Goal: Task Accomplishment & Management: Use online tool/utility

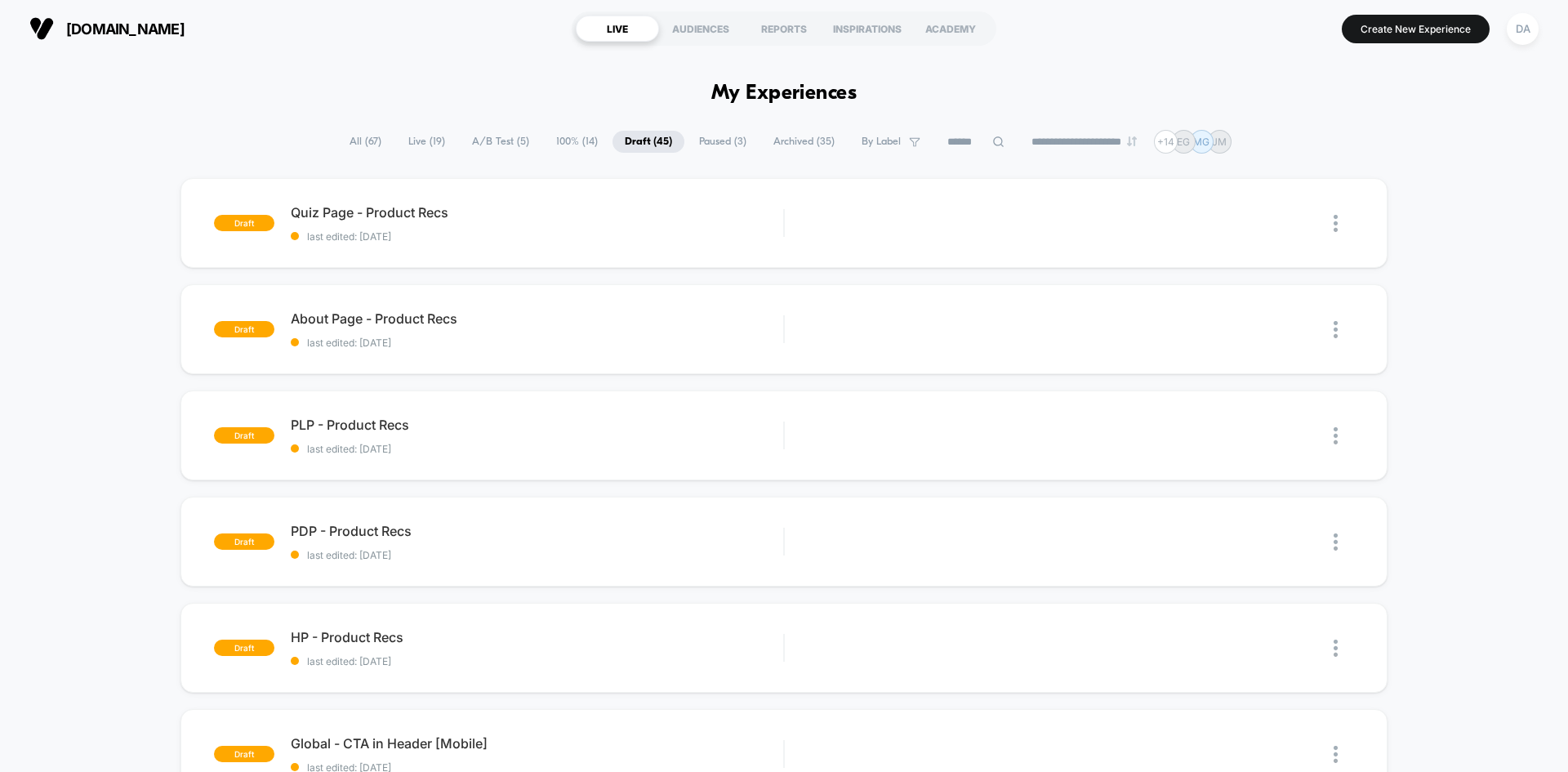
click at [638, 440] on div "PLP - Product Recs Click to edit experience details Click to edit experience de…" at bounding box center [537, 435] width 493 height 38
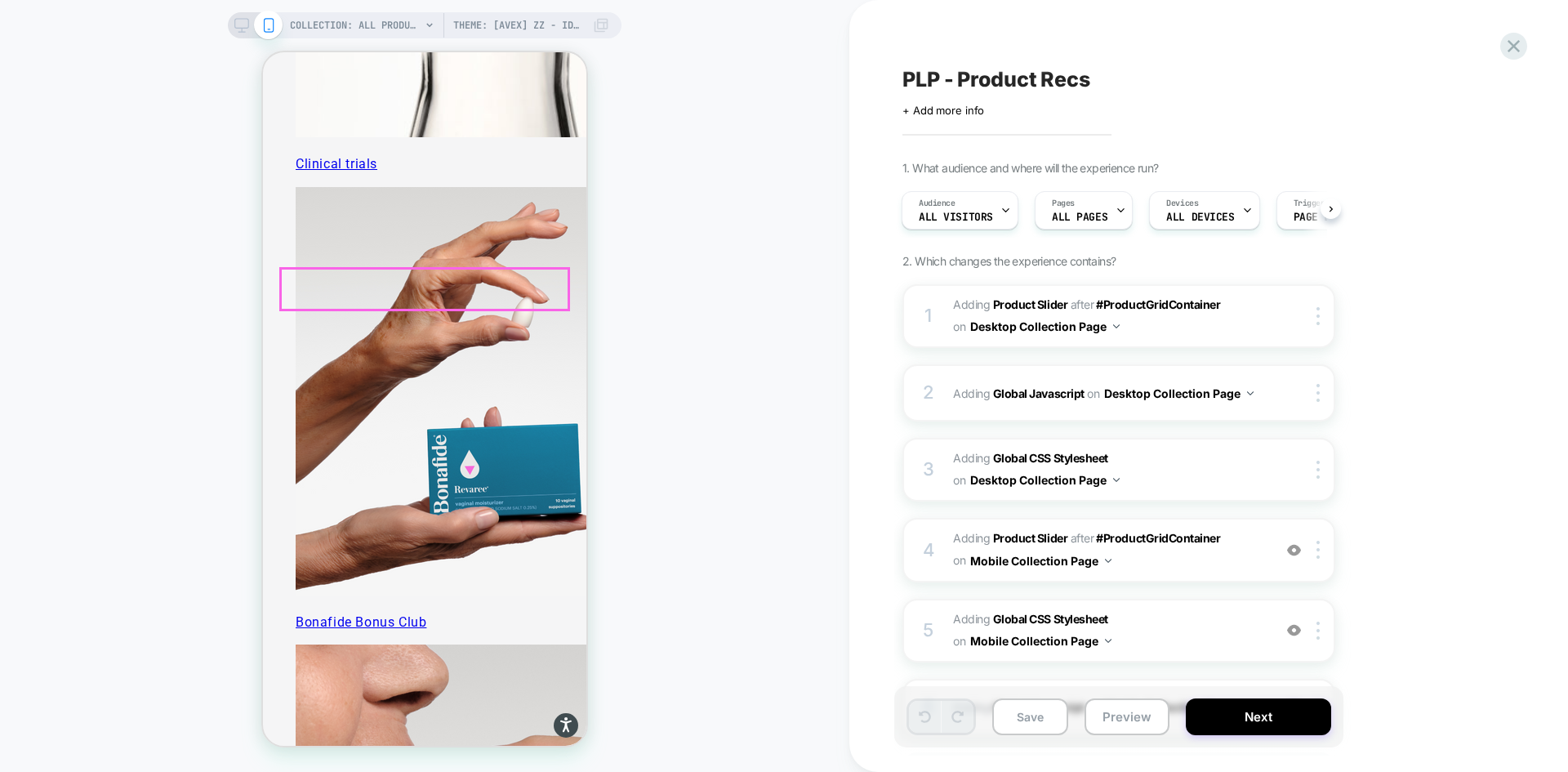
scroll to position [5310, 0]
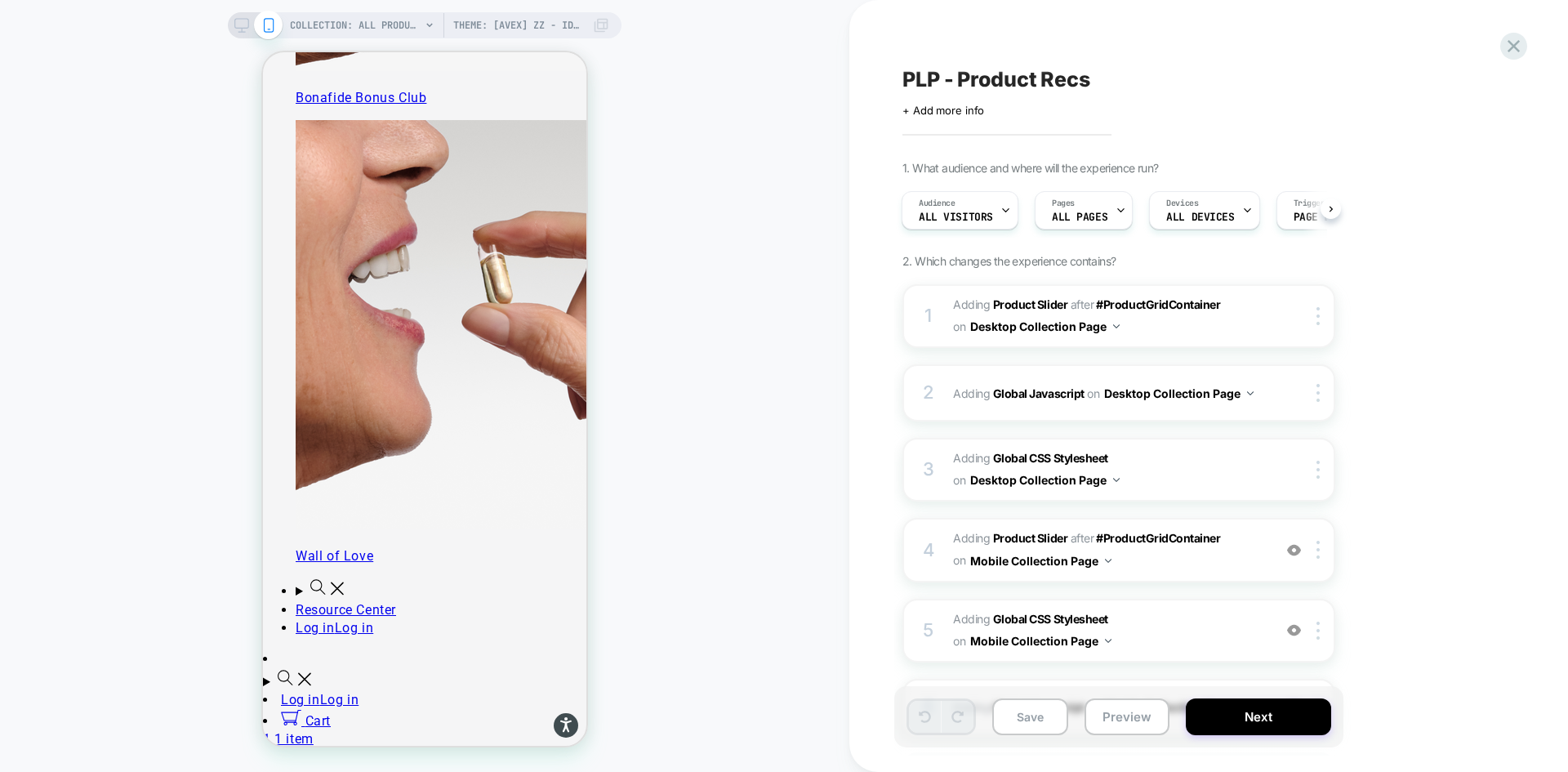
click at [246, 32] on div "COLLECTION: All Products (Category) Theme: [AVEX] ZZ - Identify Users" at bounding box center [424, 25] width 393 height 26
click at [235, 22] on rect at bounding box center [242, 22] width 14 height 9
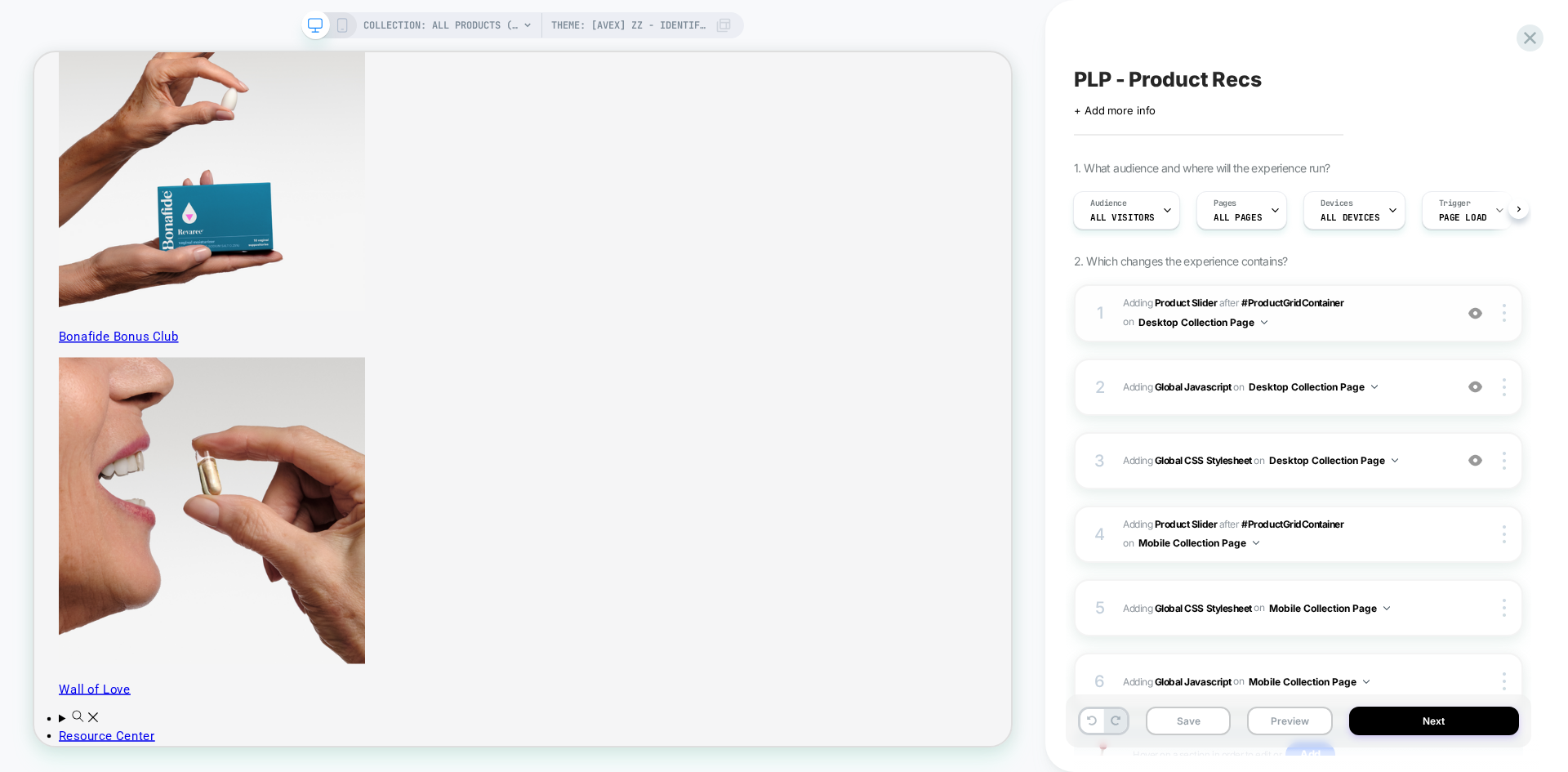
click at [1369, 317] on span "#_loomi_addon_1755016232473_dup1757434986_dup1757435364_dup1758116578 Adding Pr…" at bounding box center [1284, 312] width 323 height 38
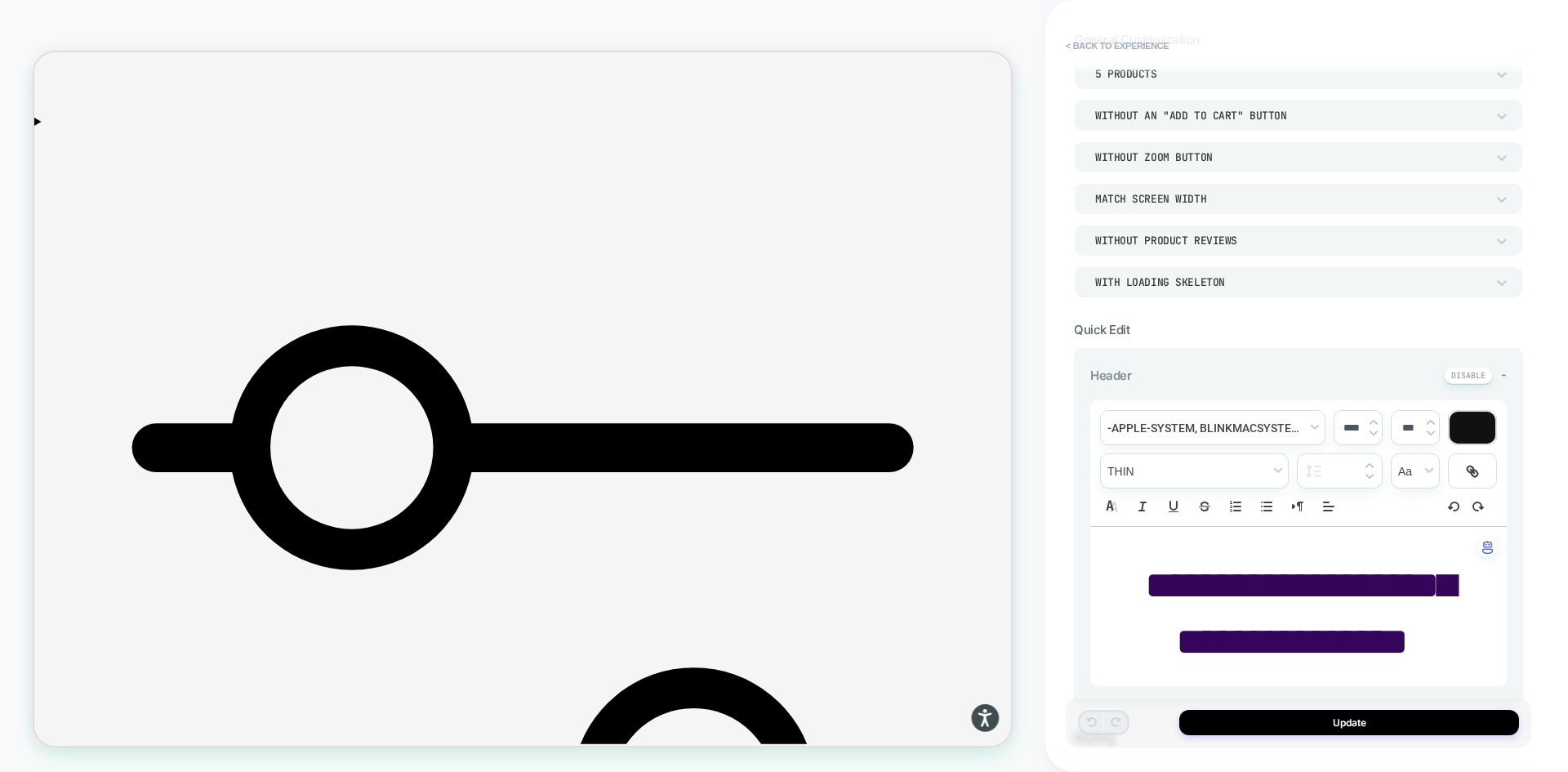
scroll to position [327, 0]
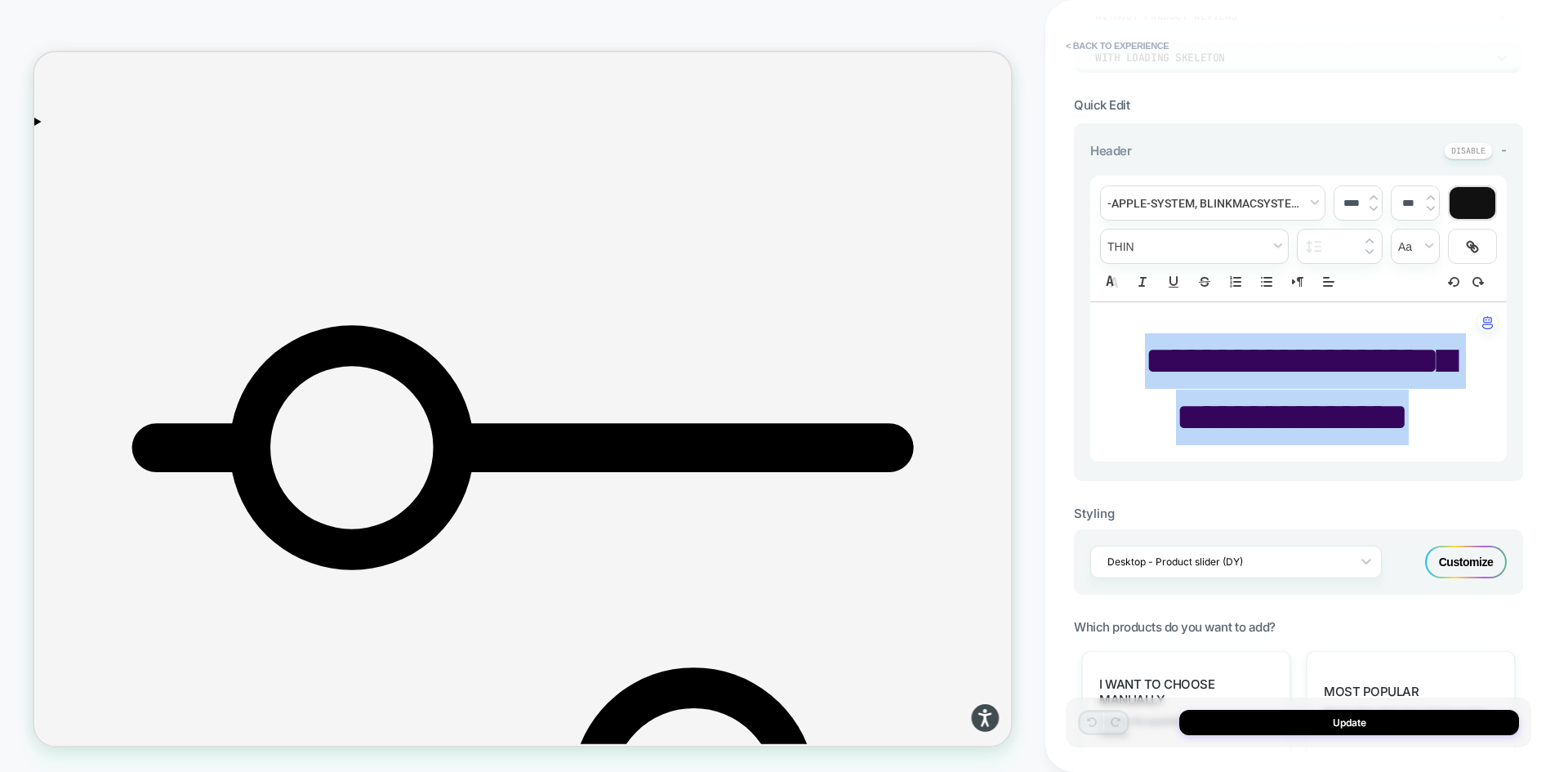
drag, startPoint x: 1439, startPoint y: 418, endPoint x: 1147, endPoint y: 360, distance: 297.7
click at [1147, 360] on p "**********" at bounding box center [1292, 389] width 372 height 111
type input "****"
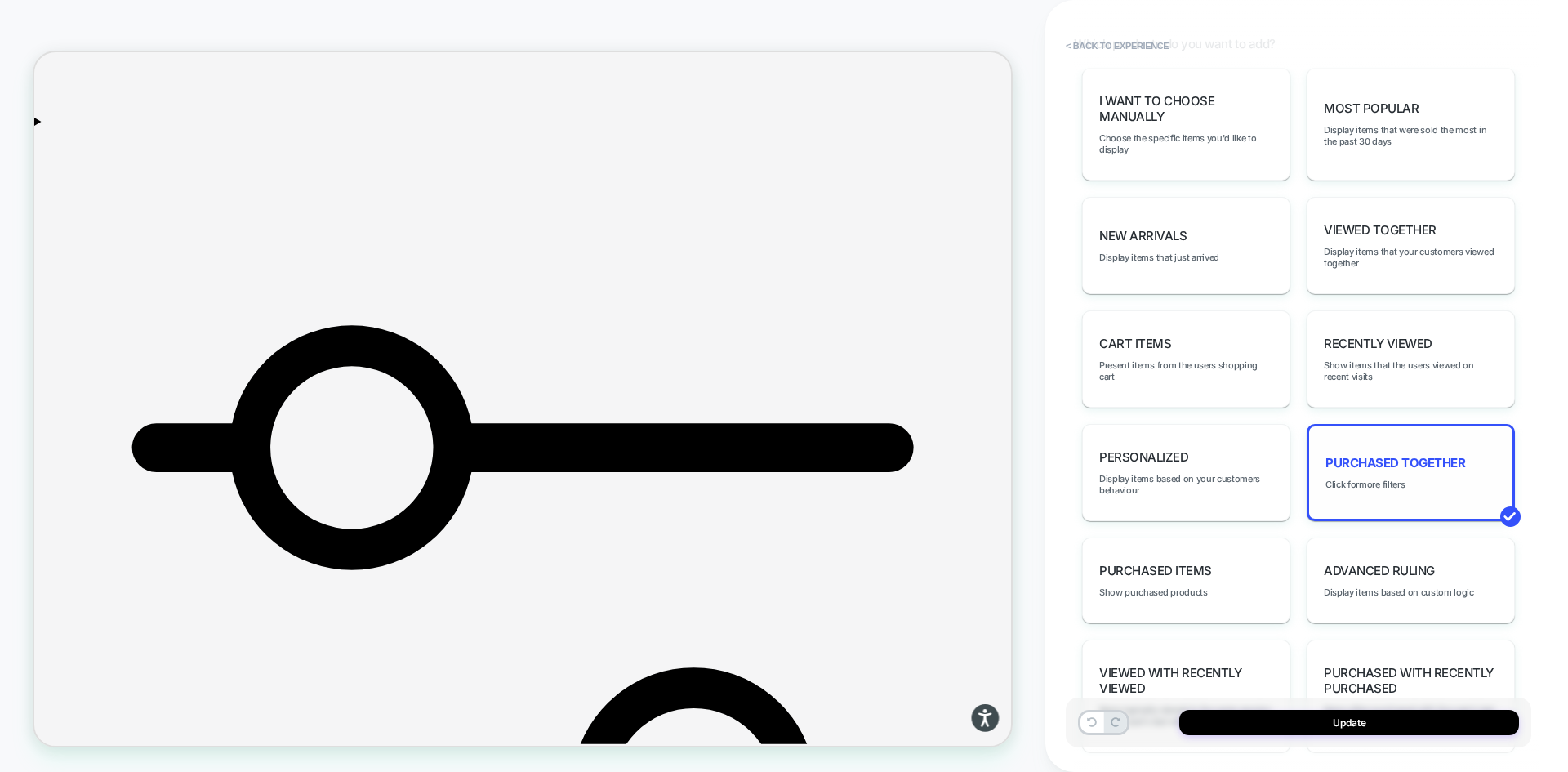
scroll to position [899, 0]
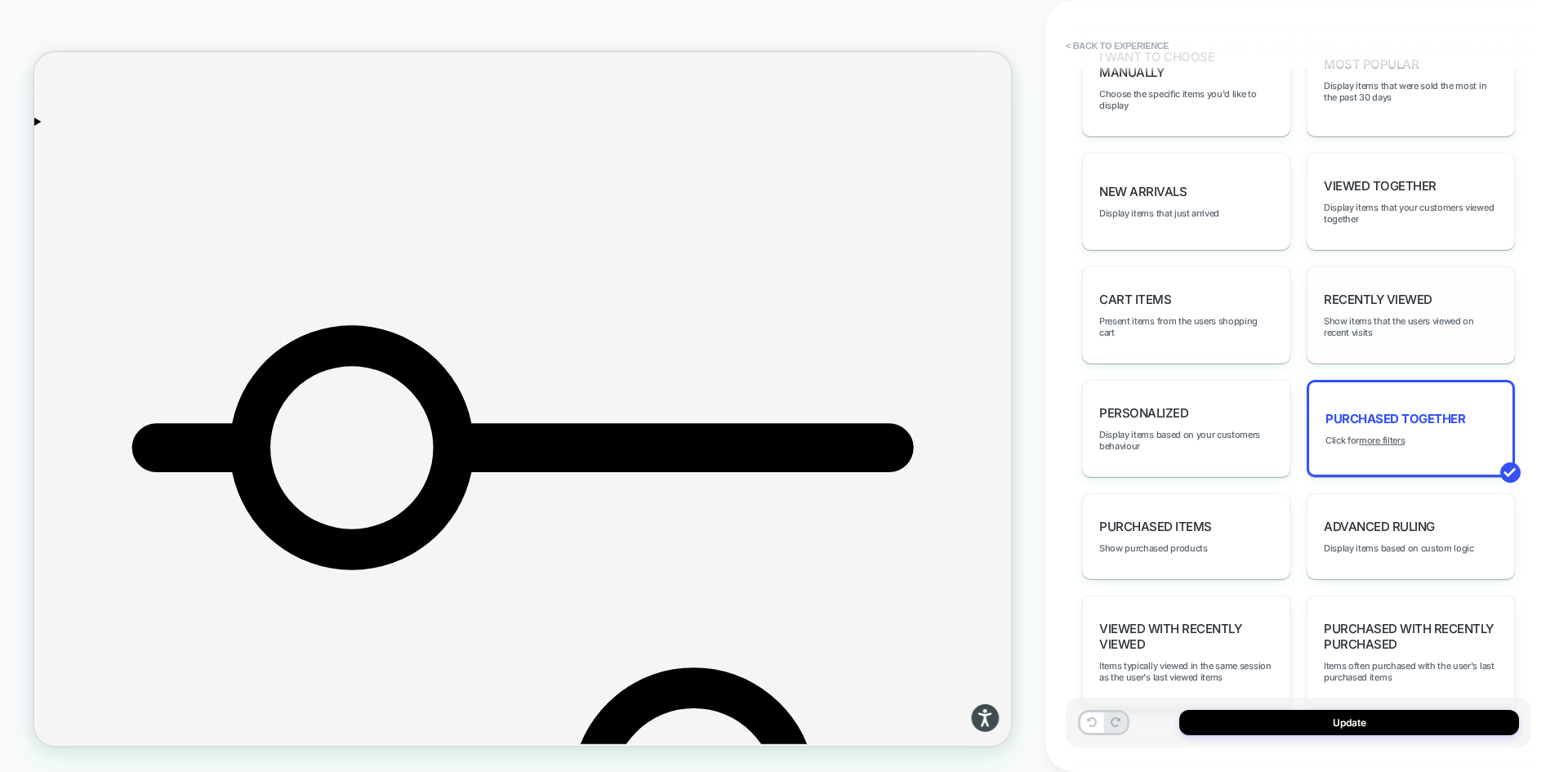
click at [1456, 342] on div "Recently Viewed Show items that the users viewed on recent visits" at bounding box center [1410, 315] width 208 height 98
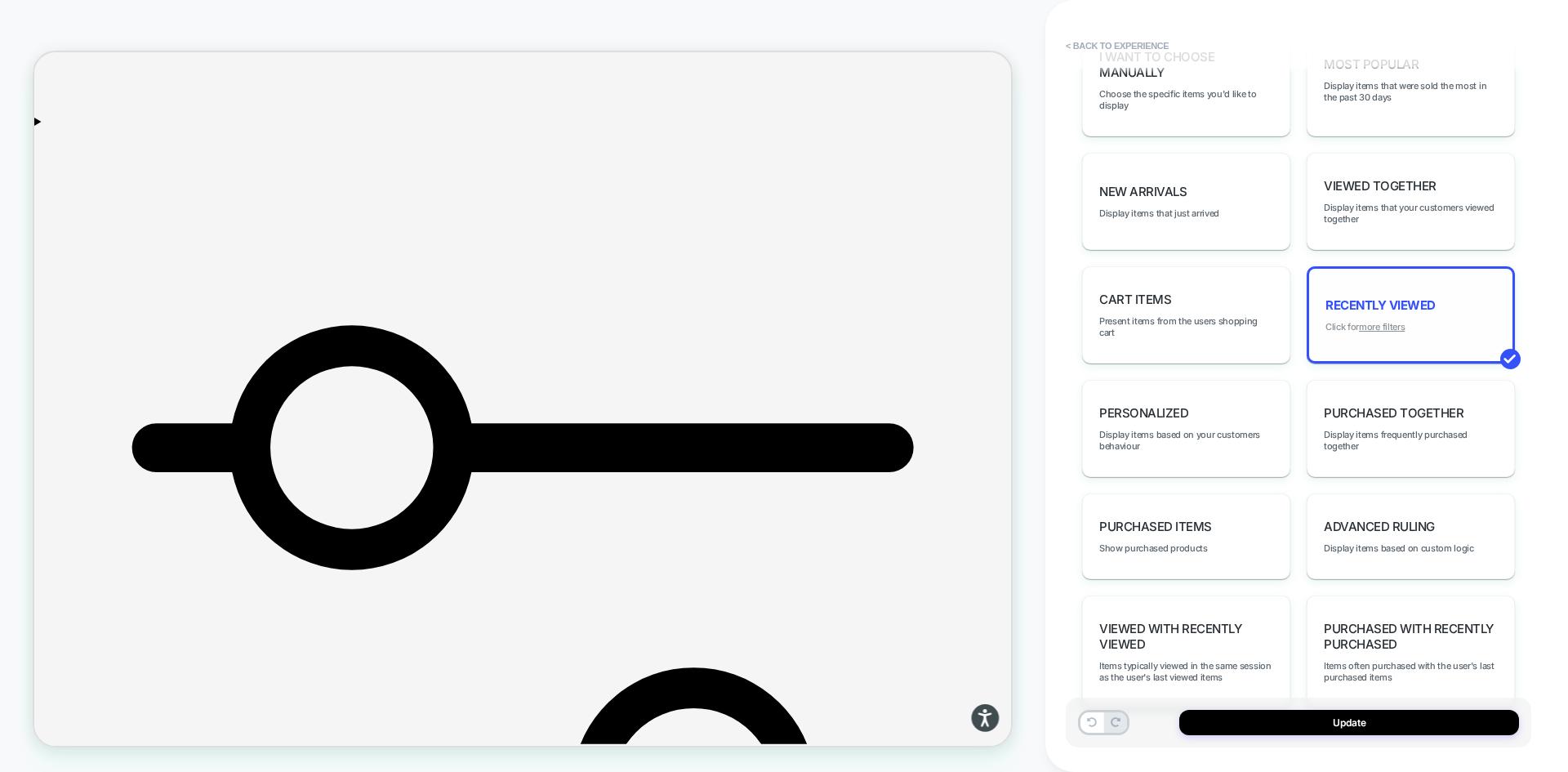
click at [1393, 324] on u "more filters" at bounding box center [1382, 327] width 46 height 12
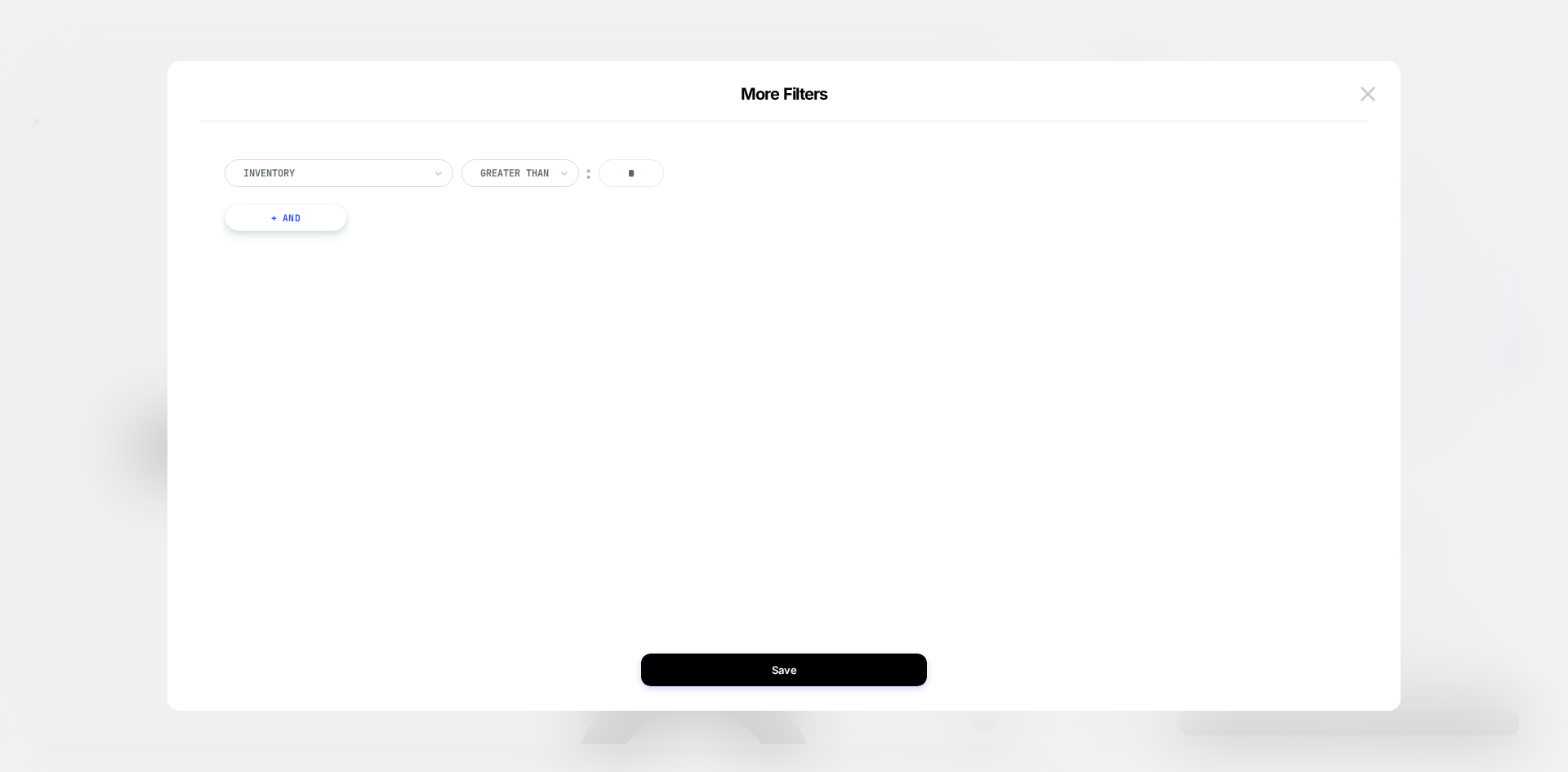
click at [362, 158] on div "Inventory Greater Than ︰ * + And" at bounding box center [777, 195] width 1120 height 121
click at [362, 169] on div at bounding box center [333, 173] width 180 height 15
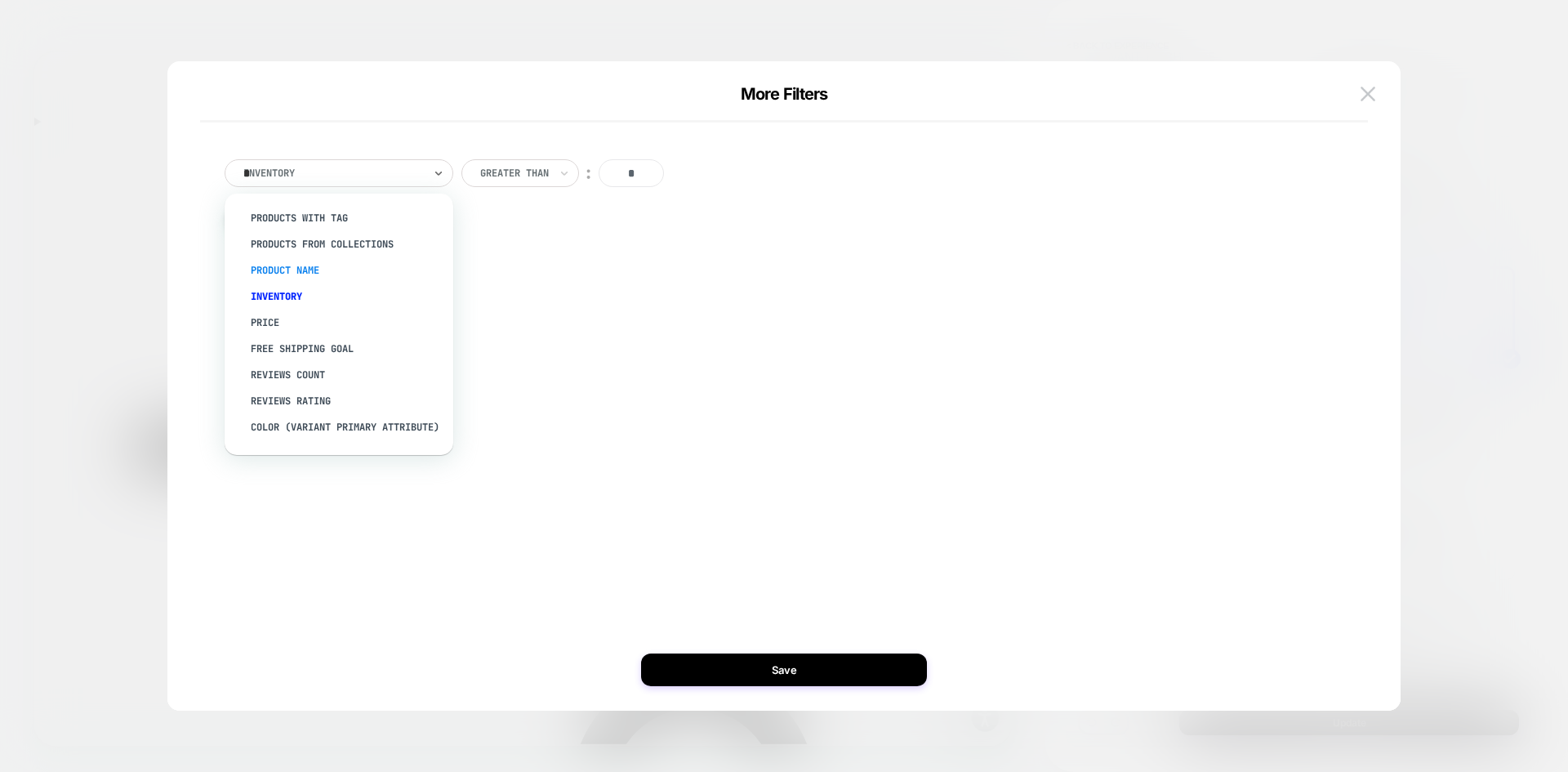
type input "**"
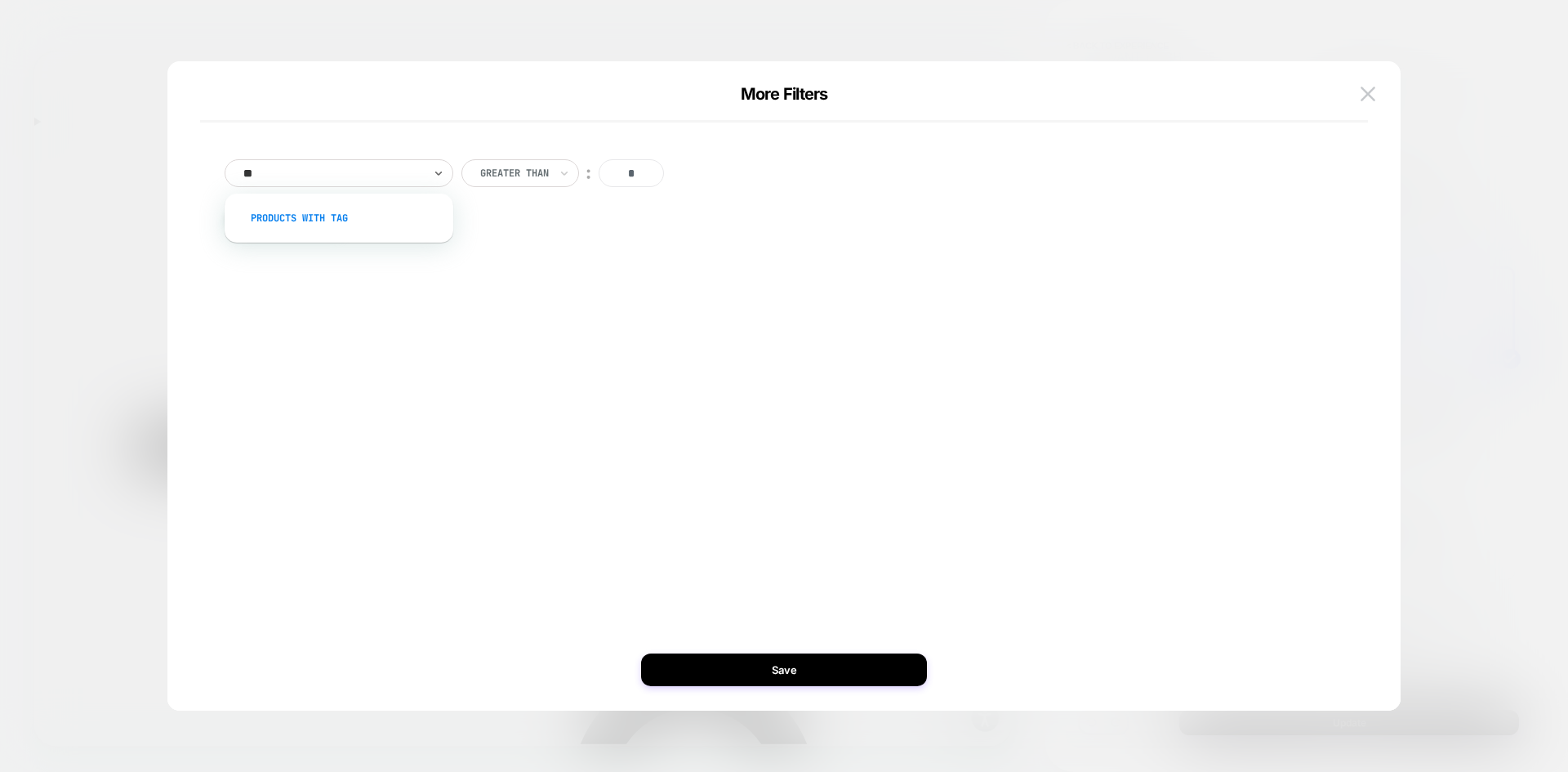
click at [336, 218] on div "products with tag" at bounding box center [347, 218] width 213 height 26
click at [489, 164] on div "Is" at bounding box center [486, 173] width 15 height 18
click at [485, 238] on div "Is not" at bounding box center [531, 244] width 106 height 26
click at [503, 218] on button "|| Or" at bounding box center [618, 217] width 313 height 27
click at [499, 213] on div "Is" at bounding box center [492, 217] width 60 height 27
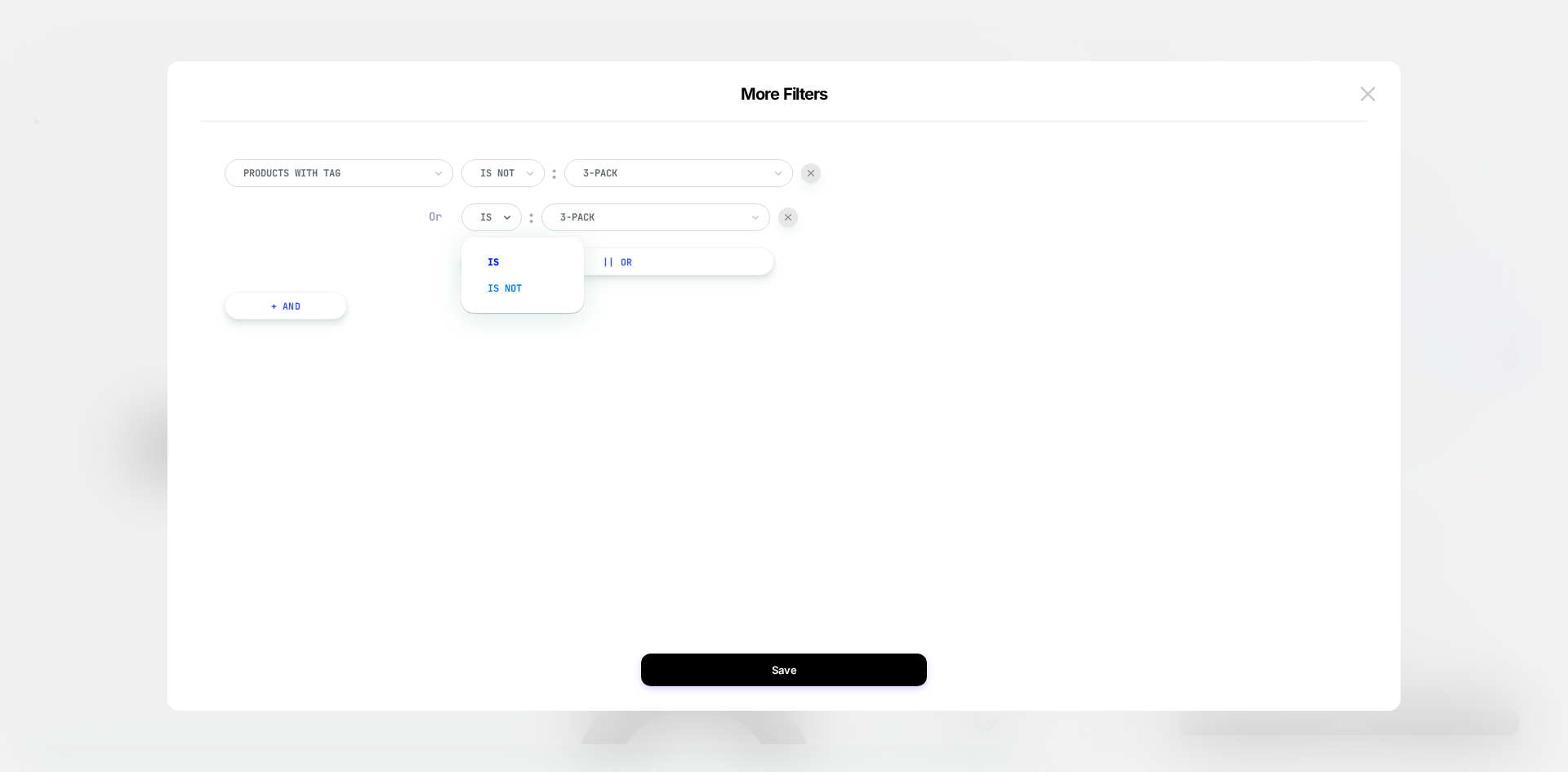
click at [498, 283] on div "Is not" at bounding box center [531, 288] width 106 height 26
click at [589, 226] on div "3-pack" at bounding box center [678, 217] width 228 height 27
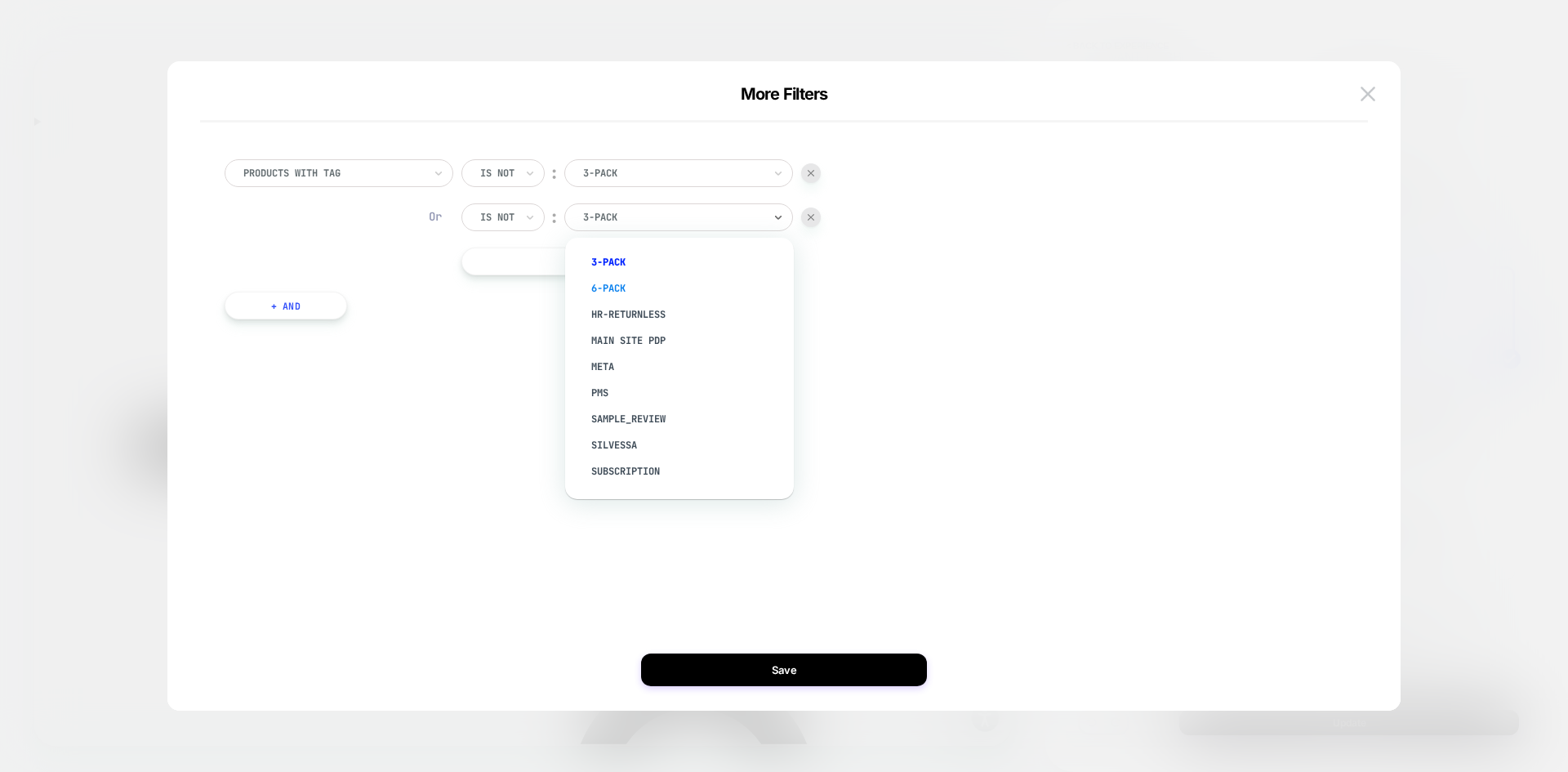
click at [637, 288] on div "6-pack" at bounding box center [688, 288] width 213 height 26
click at [510, 258] on button "|| Or" at bounding box center [618, 262] width 313 height 27
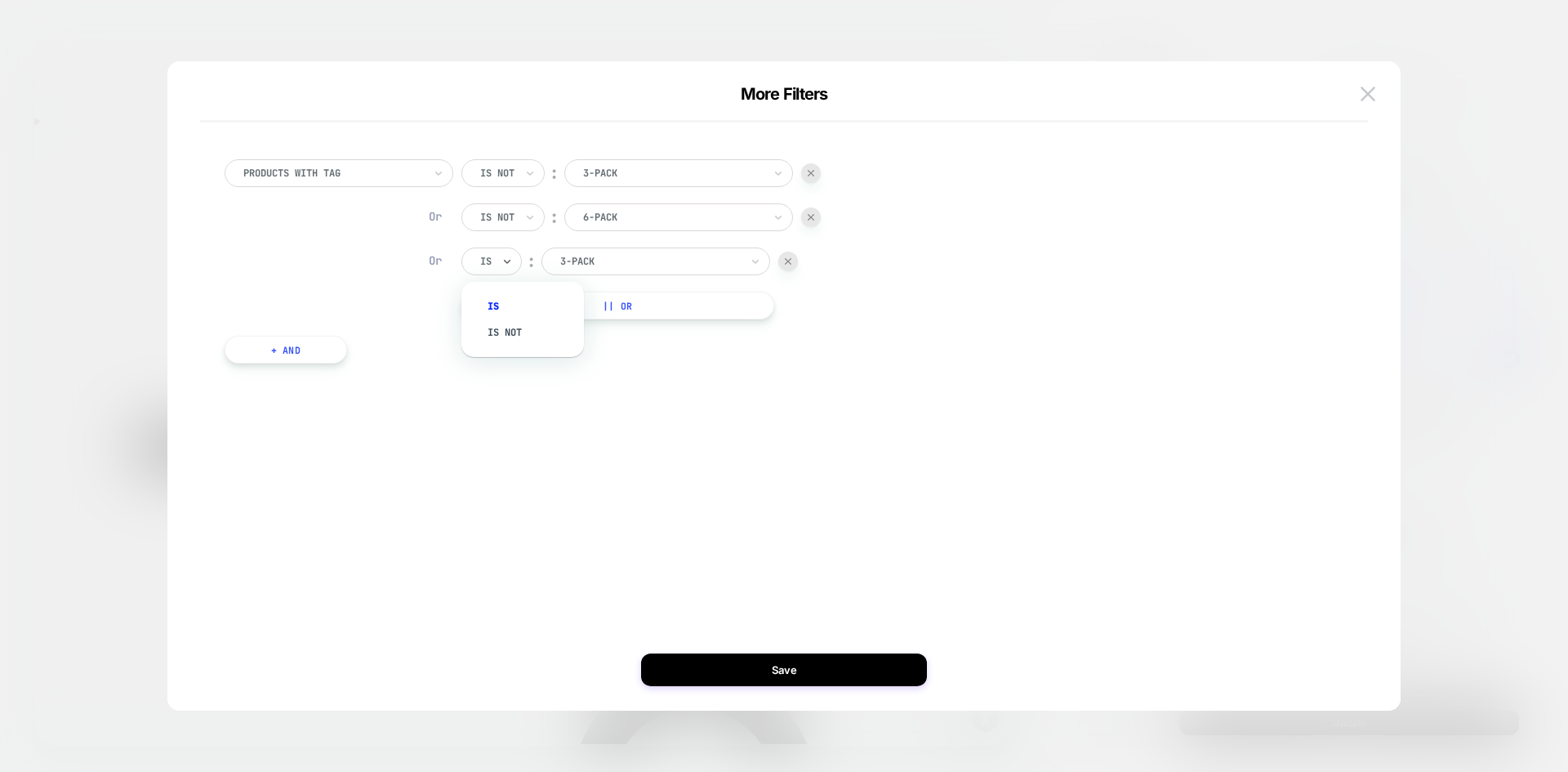
click at [501, 259] on div "Is" at bounding box center [492, 262] width 60 height 27
click at [502, 323] on div "Is not" at bounding box center [531, 332] width 106 height 26
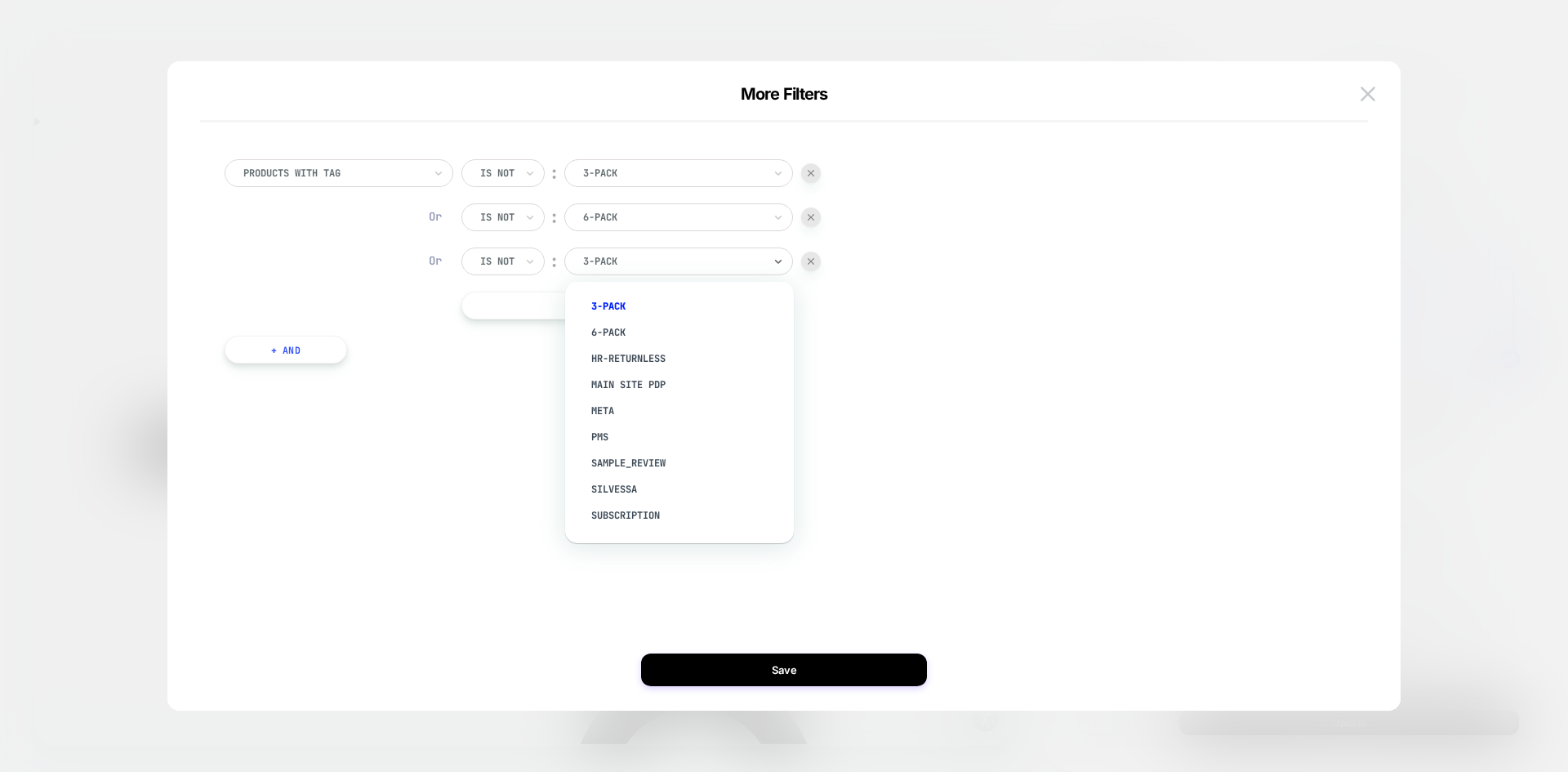
click at [572, 266] on div "3-pack" at bounding box center [678, 262] width 228 height 27
type input "***"
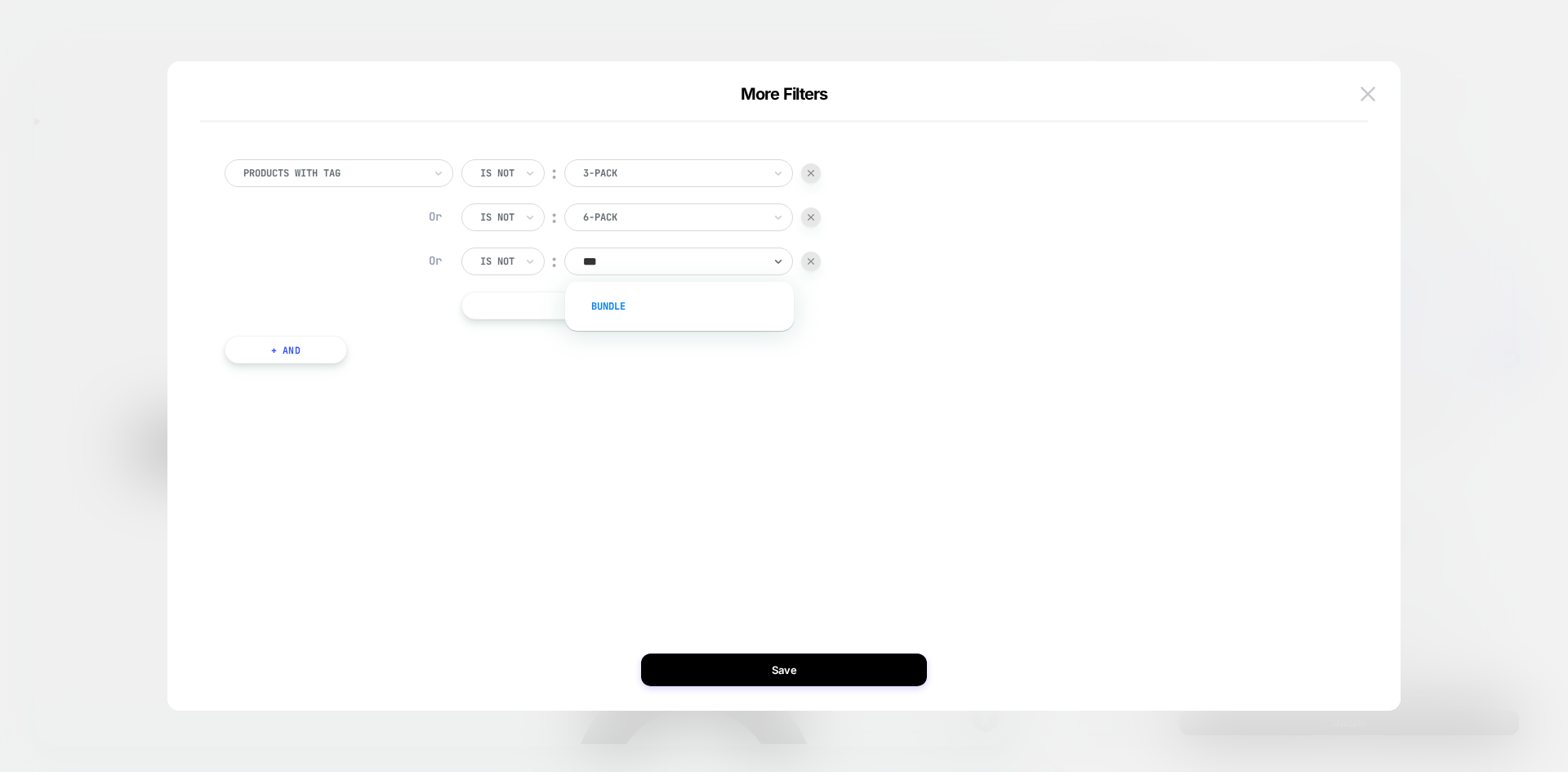
click at [668, 305] on div "bundle" at bounding box center [688, 306] width 213 height 26
click at [799, 654] on button "Save" at bounding box center [784, 670] width 286 height 32
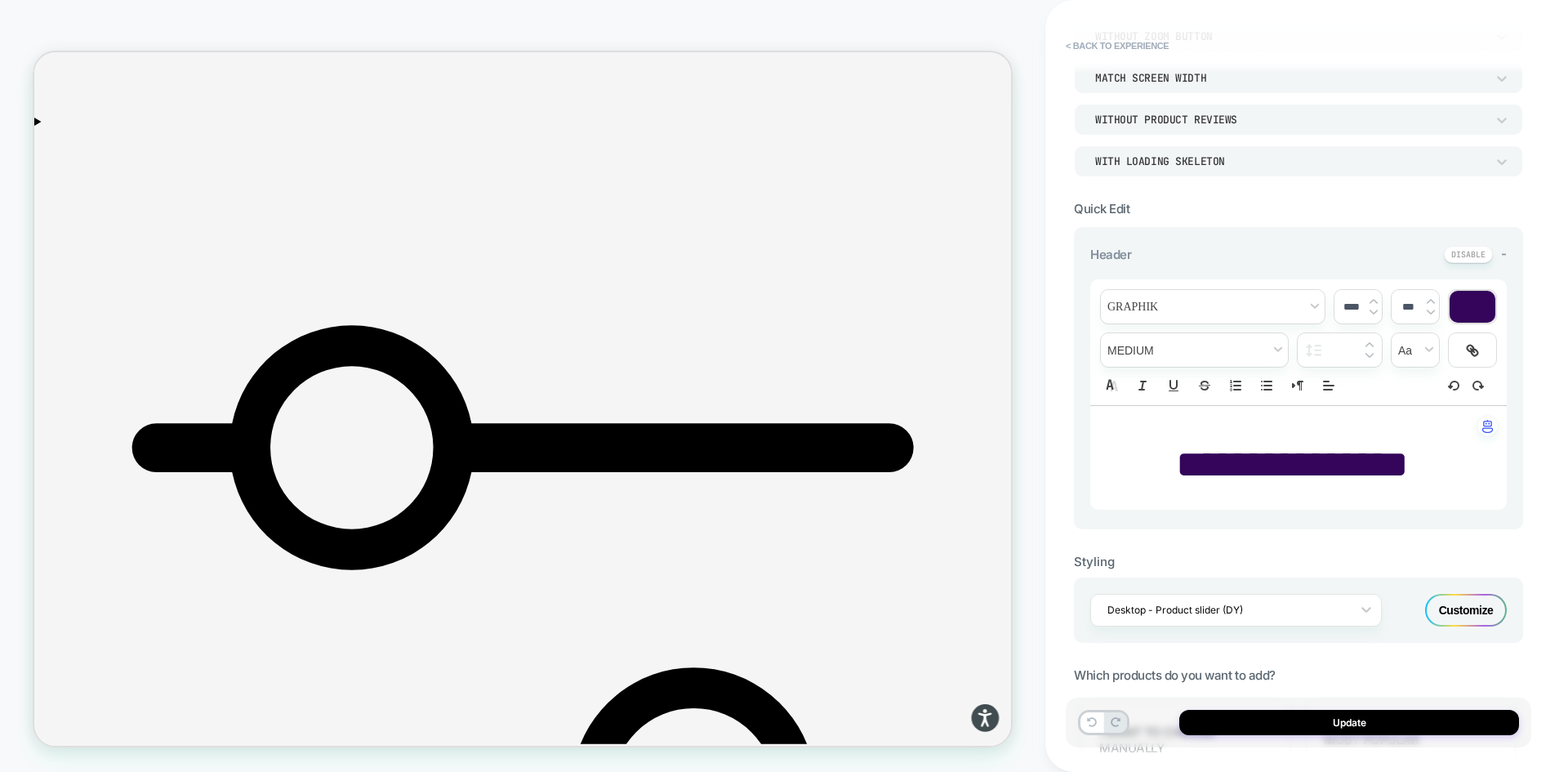
scroll to position [0, 0]
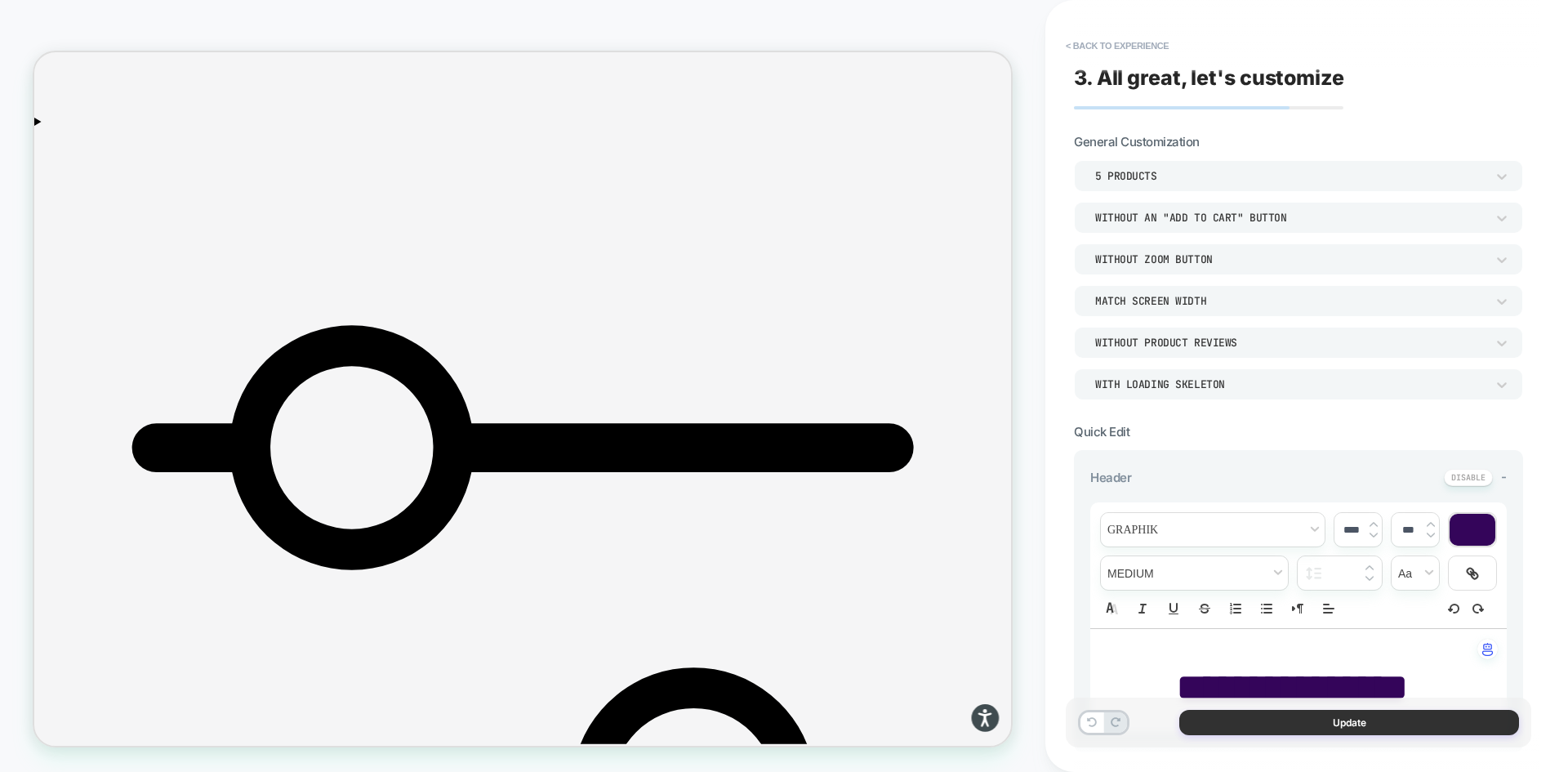
click at [1294, 718] on button "Update" at bounding box center [1349, 722] width 340 height 25
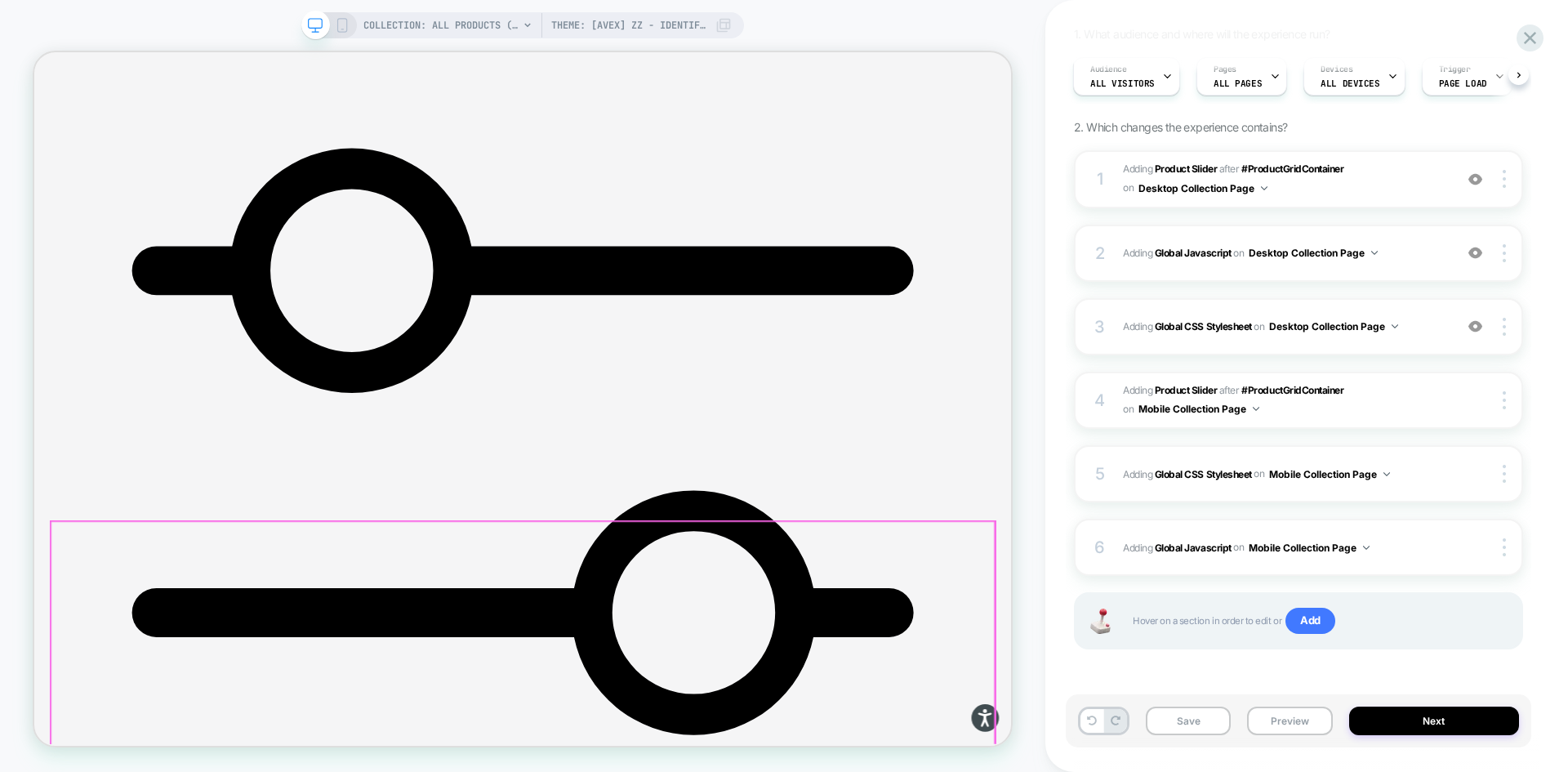
scroll to position [9137, 0]
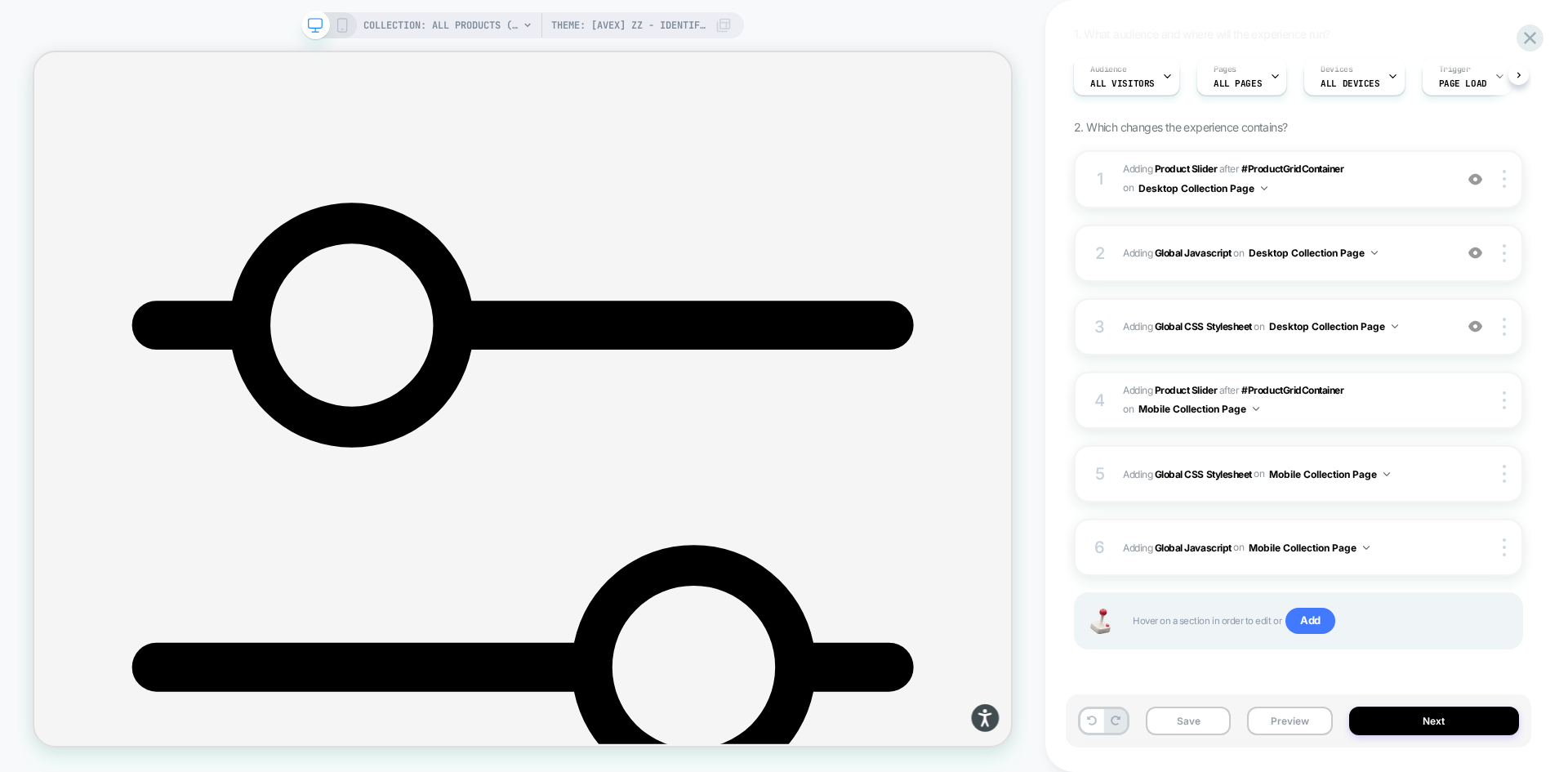
drag, startPoint x: 1276, startPoint y: 717, endPoint x: 1246, endPoint y: 697, distance: 36.1
click at [1276, 717] on button "Preview" at bounding box center [1289, 720] width 85 height 28
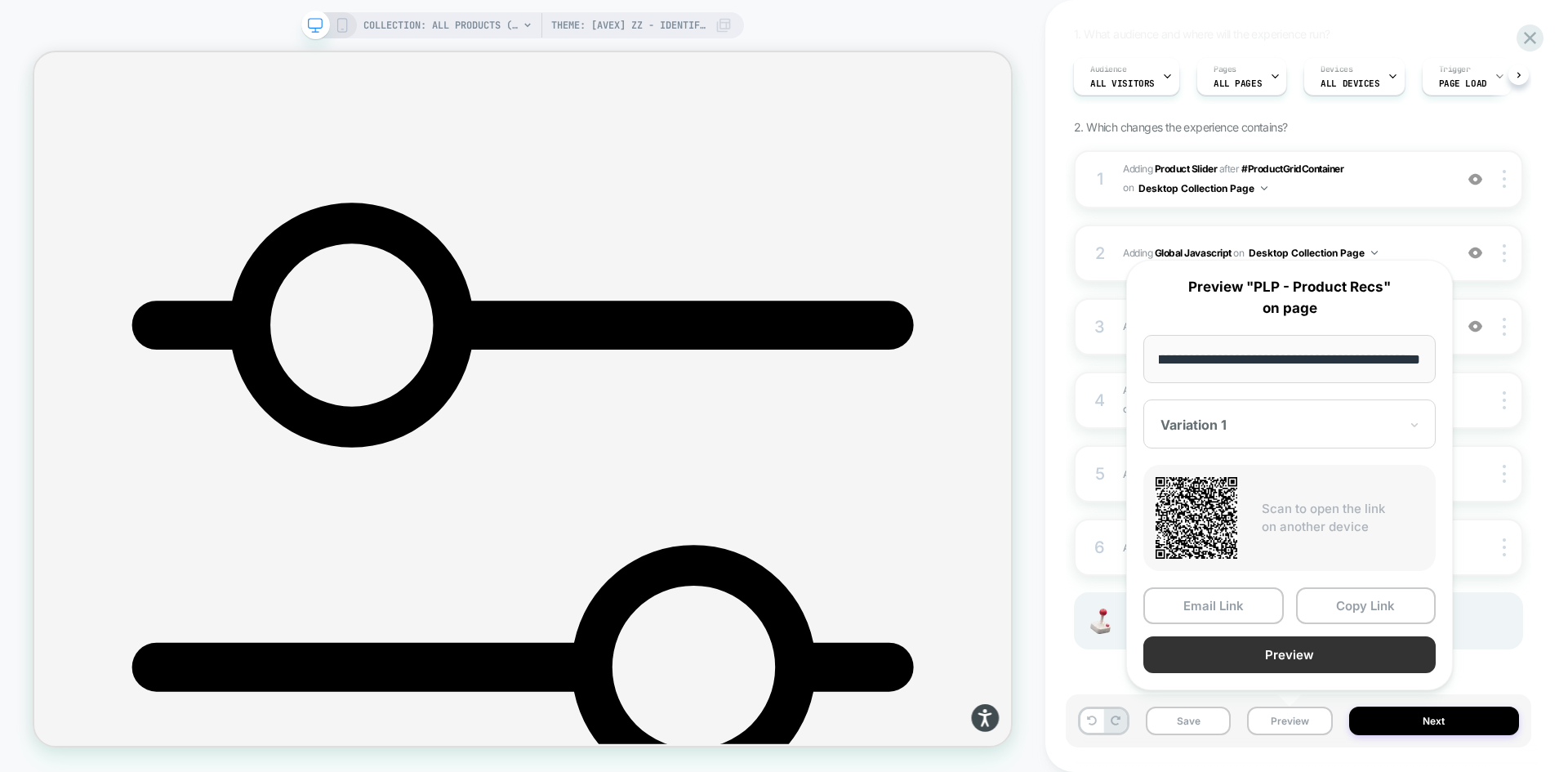
scroll to position [0, 0]
click at [1321, 650] on button "Preview" at bounding box center [1290, 655] width 293 height 37
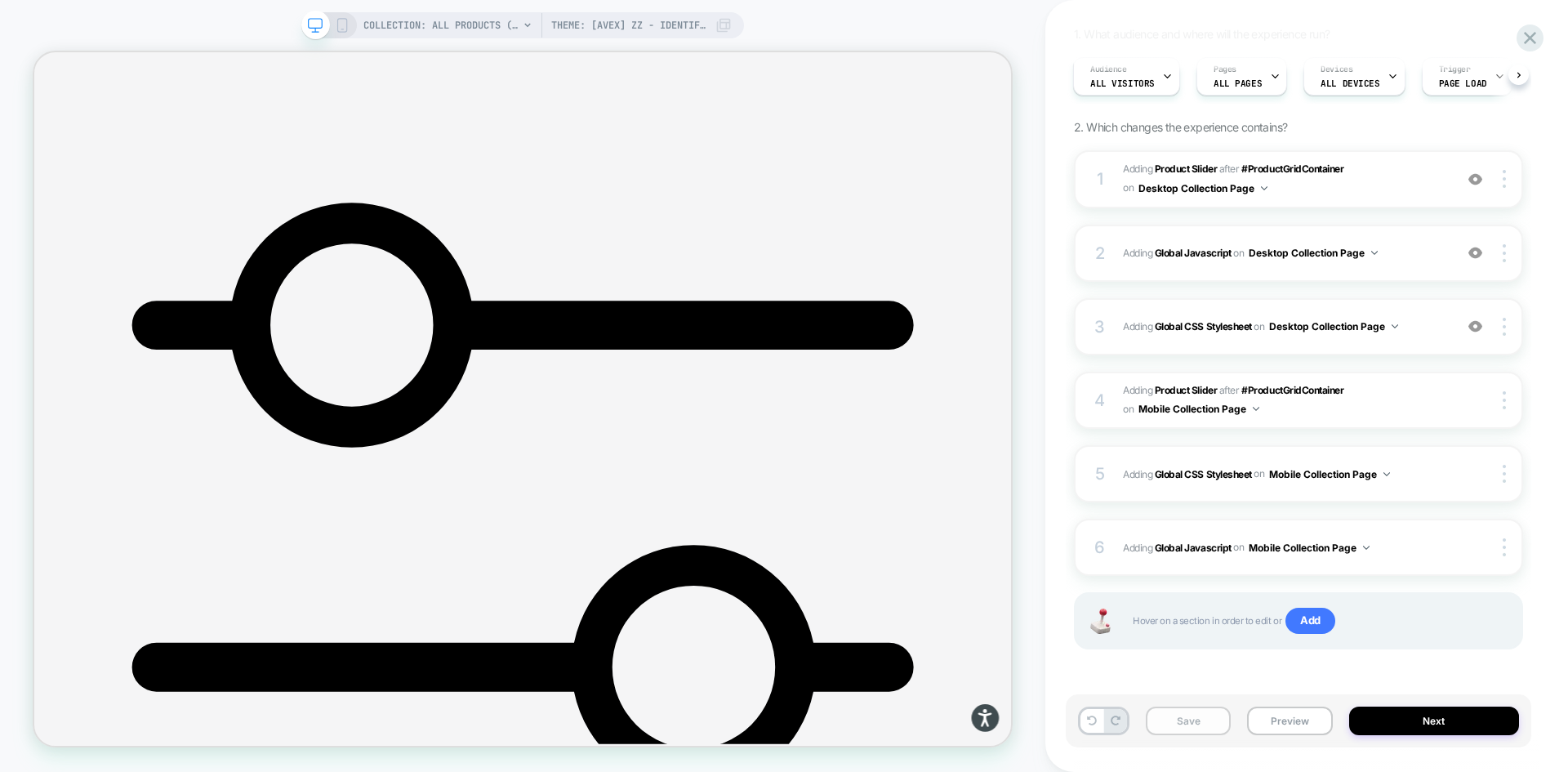
click at [1186, 718] on button "Save" at bounding box center [1187, 720] width 85 height 28
click at [347, 18] on icon at bounding box center [342, 24] width 15 height 15
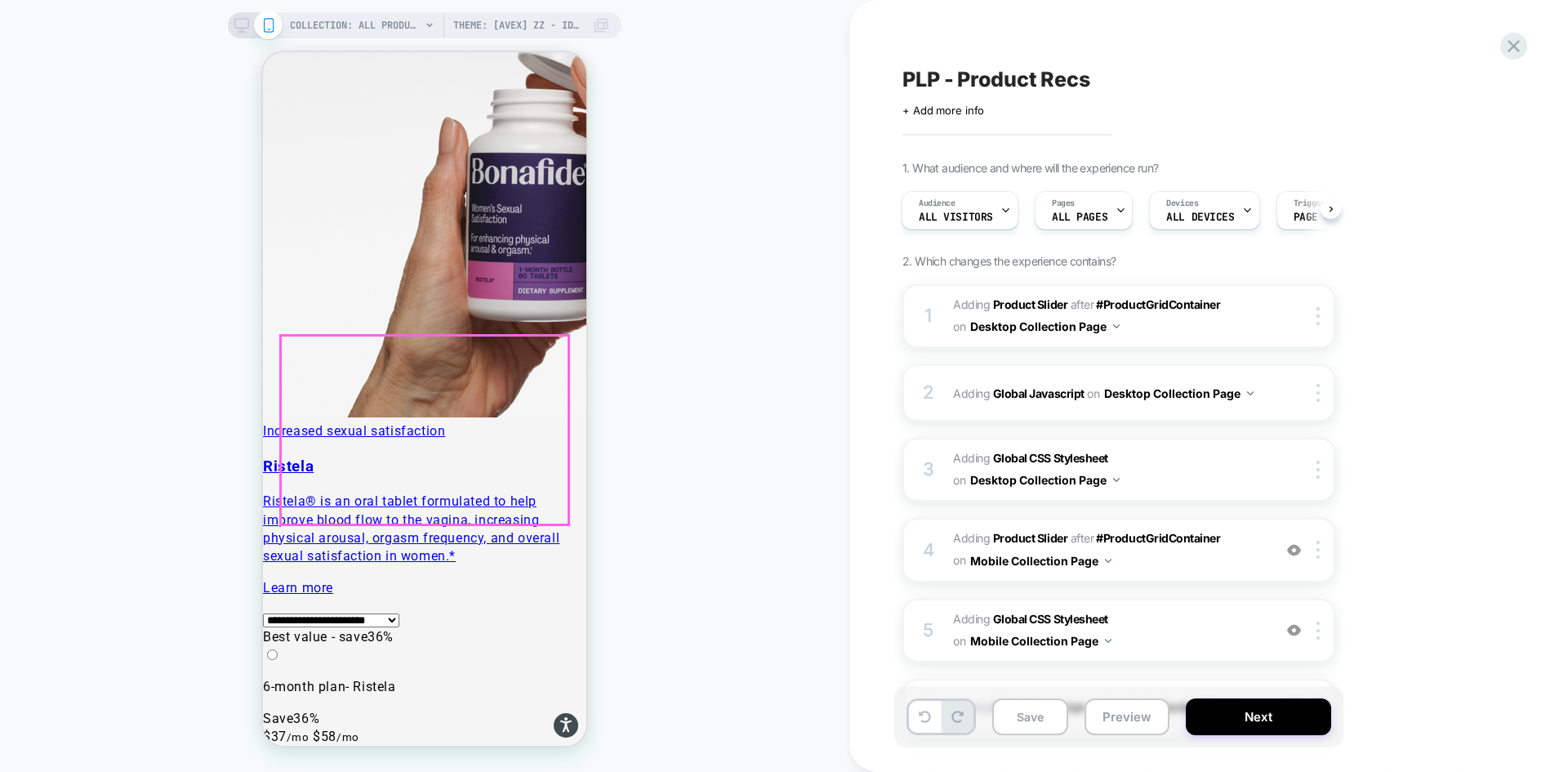
scroll to position [12978, 0]
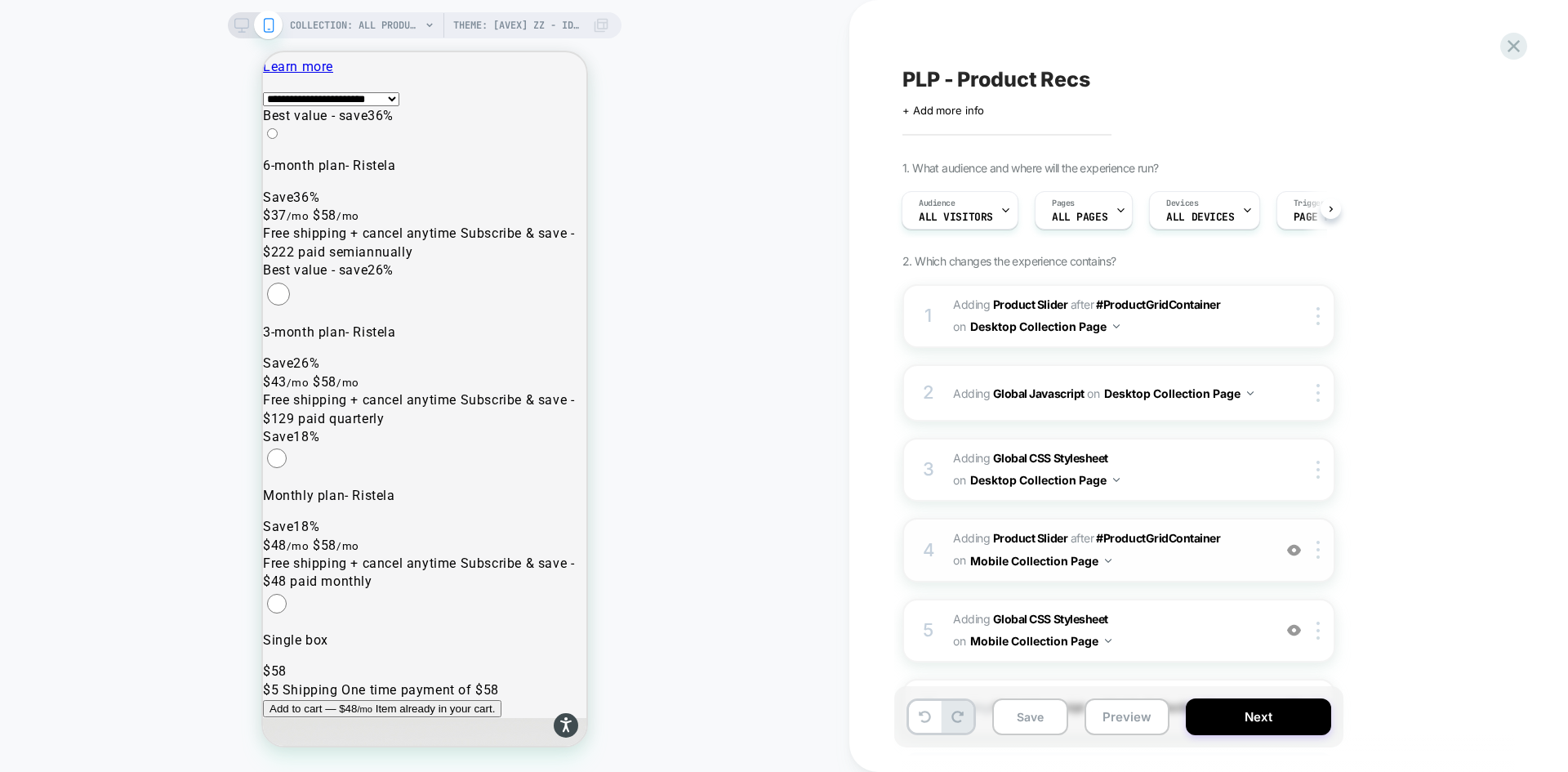
click at [1216, 573] on div "4 #_loomi_addon_1755094638342_dup1757434986_dup1757435364_dup1758116578 Adding …" at bounding box center [1119, 549] width 433 height 63
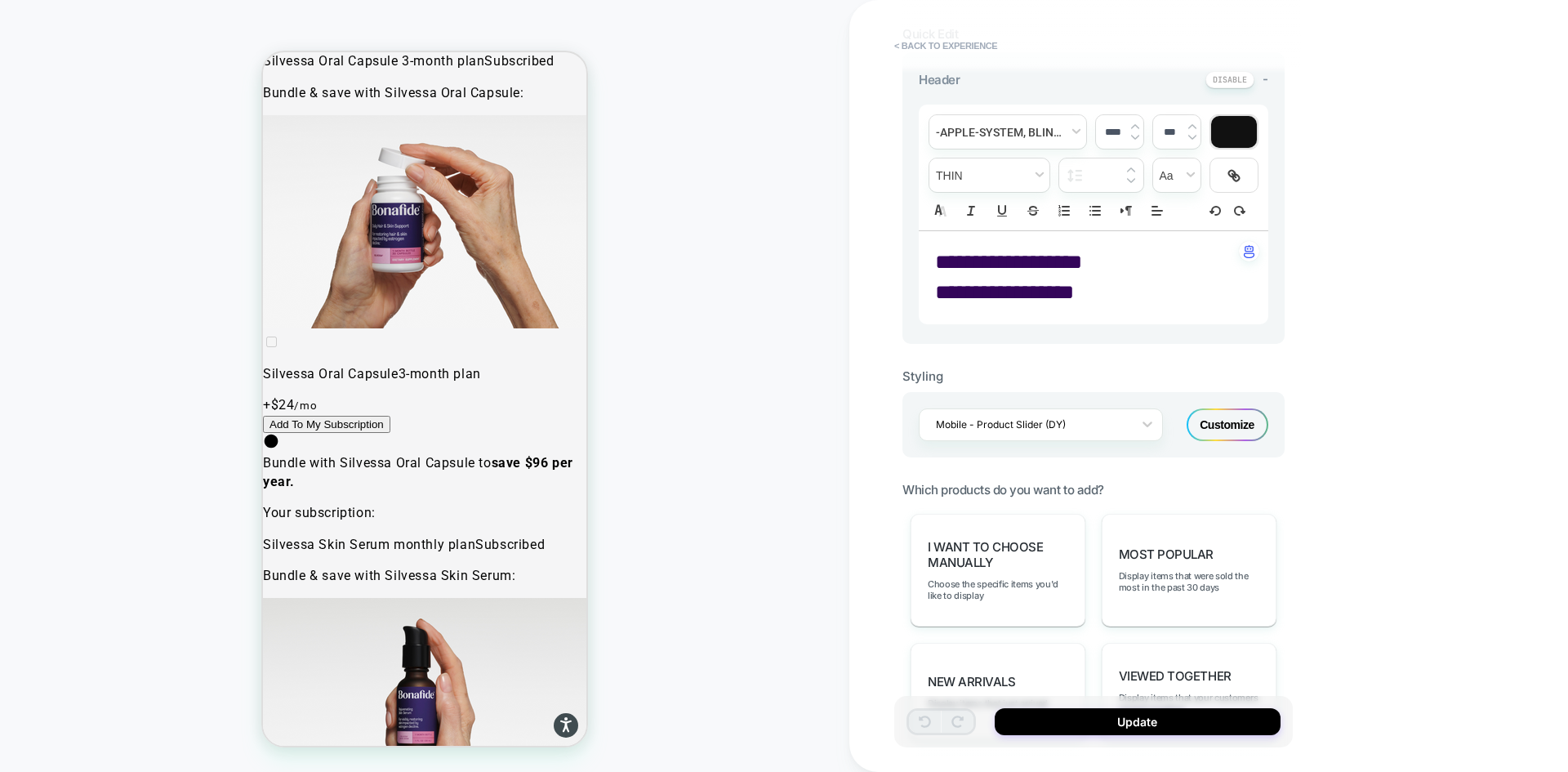
scroll to position [409, 0]
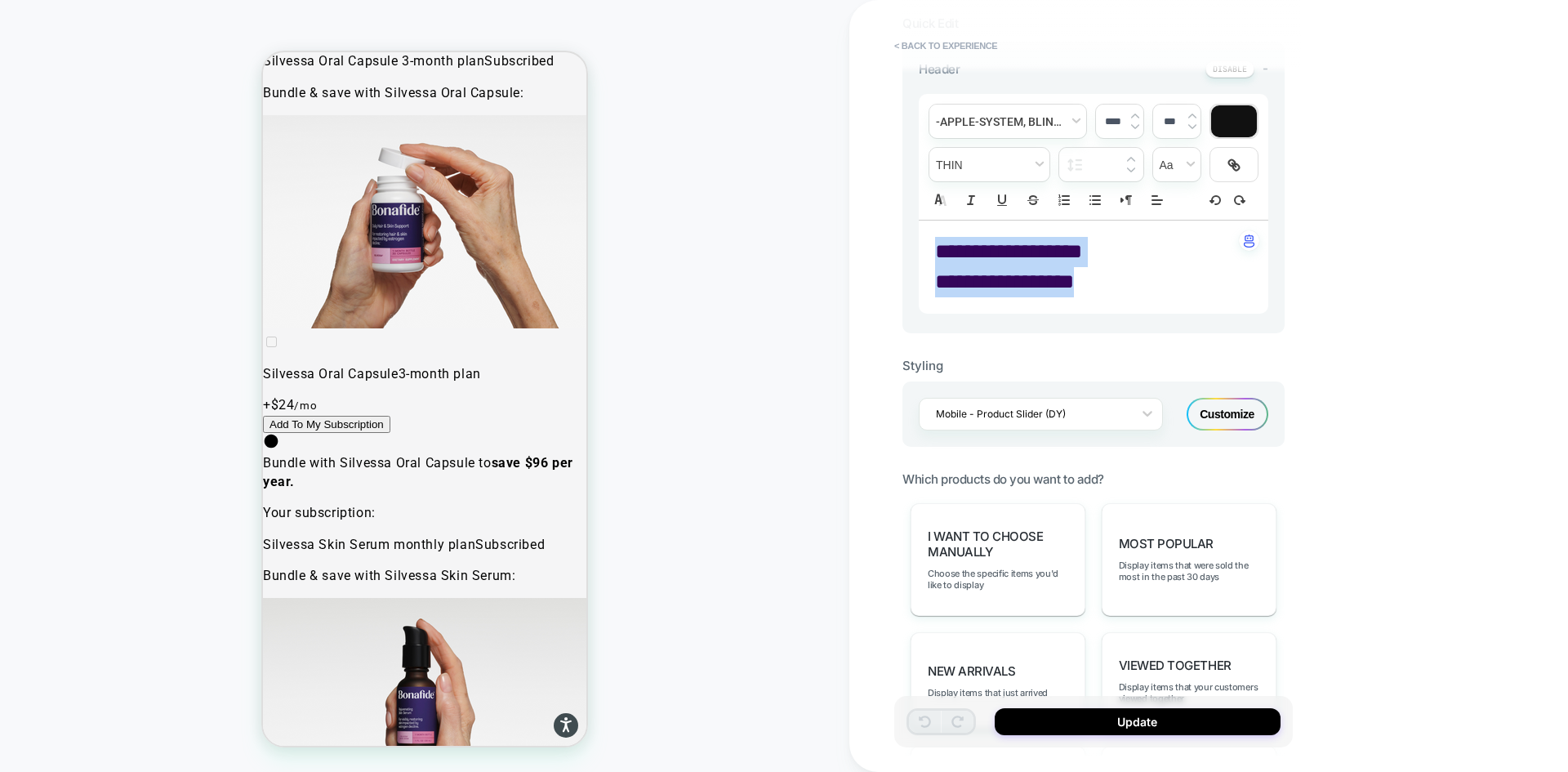
drag, startPoint x: 1071, startPoint y: 282, endPoint x: 929, endPoint y: 253, distance: 144.9
click at [929, 253] on div "**********" at bounding box center [1094, 266] width 349 height 93
type input "****"
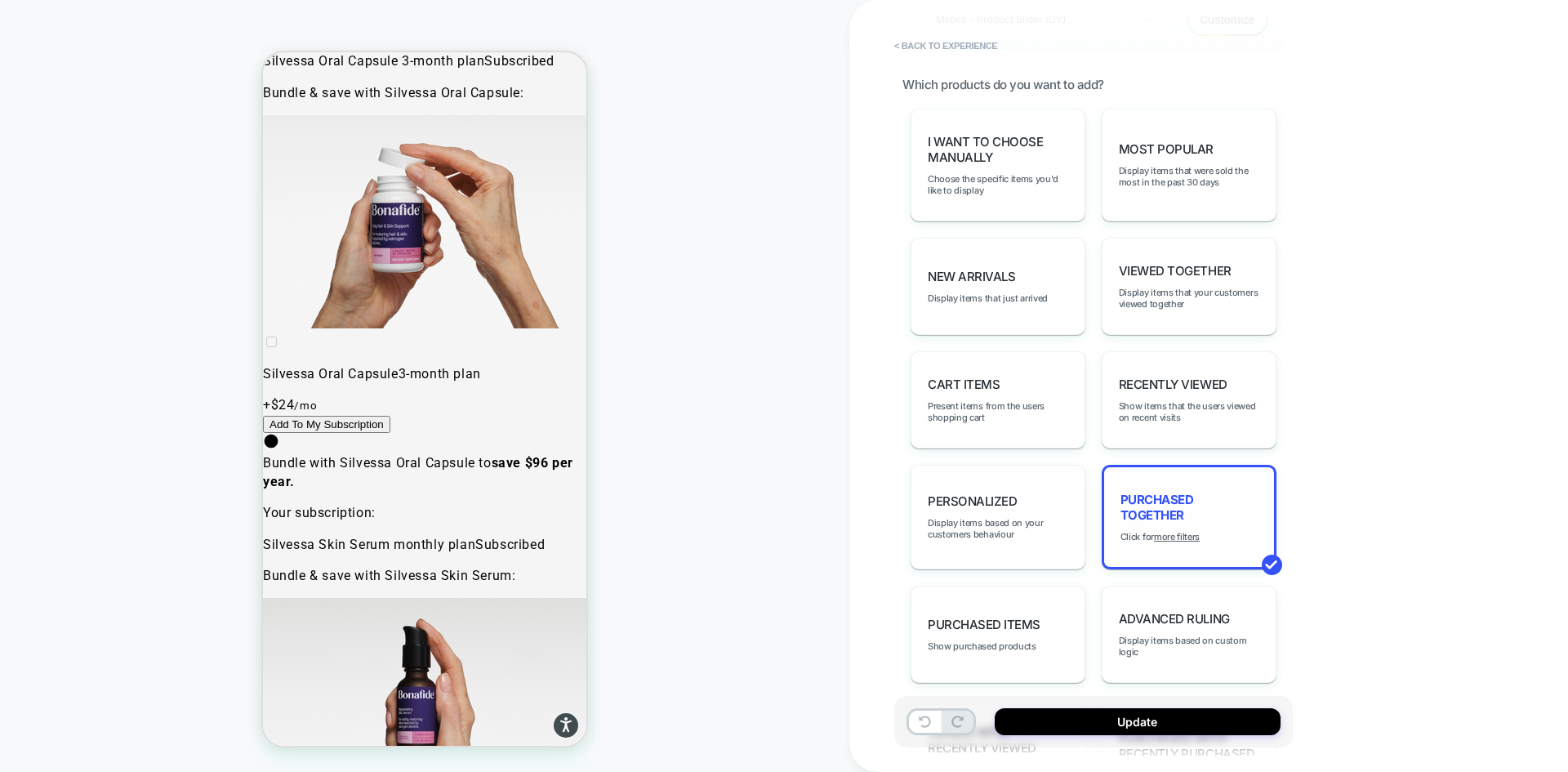
scroll to position [767, 0]
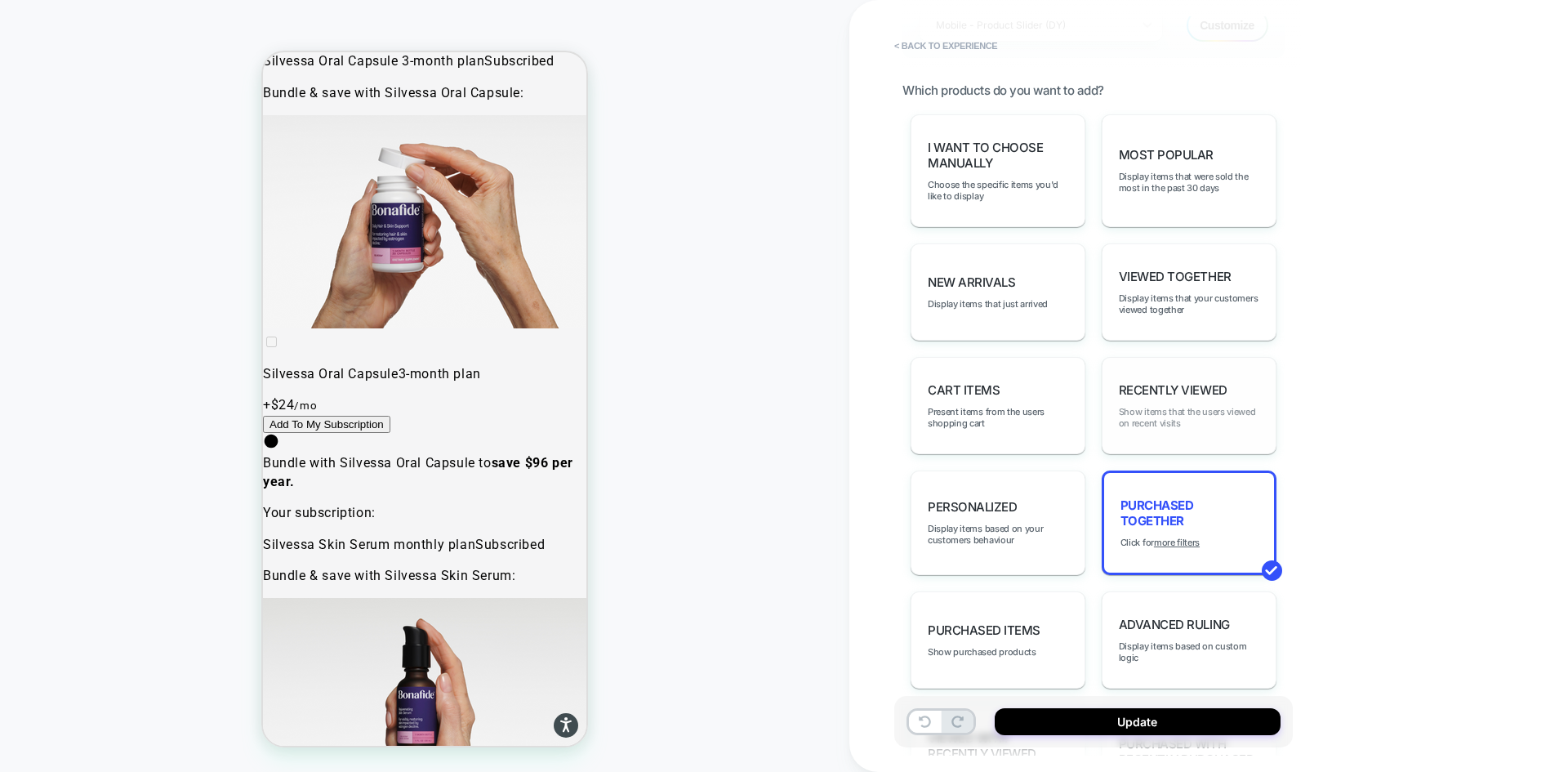
click at [1230, 414] on span "Show items that the users viewed on recent visits" at bounding box center [1189, 417] width 141 height 22
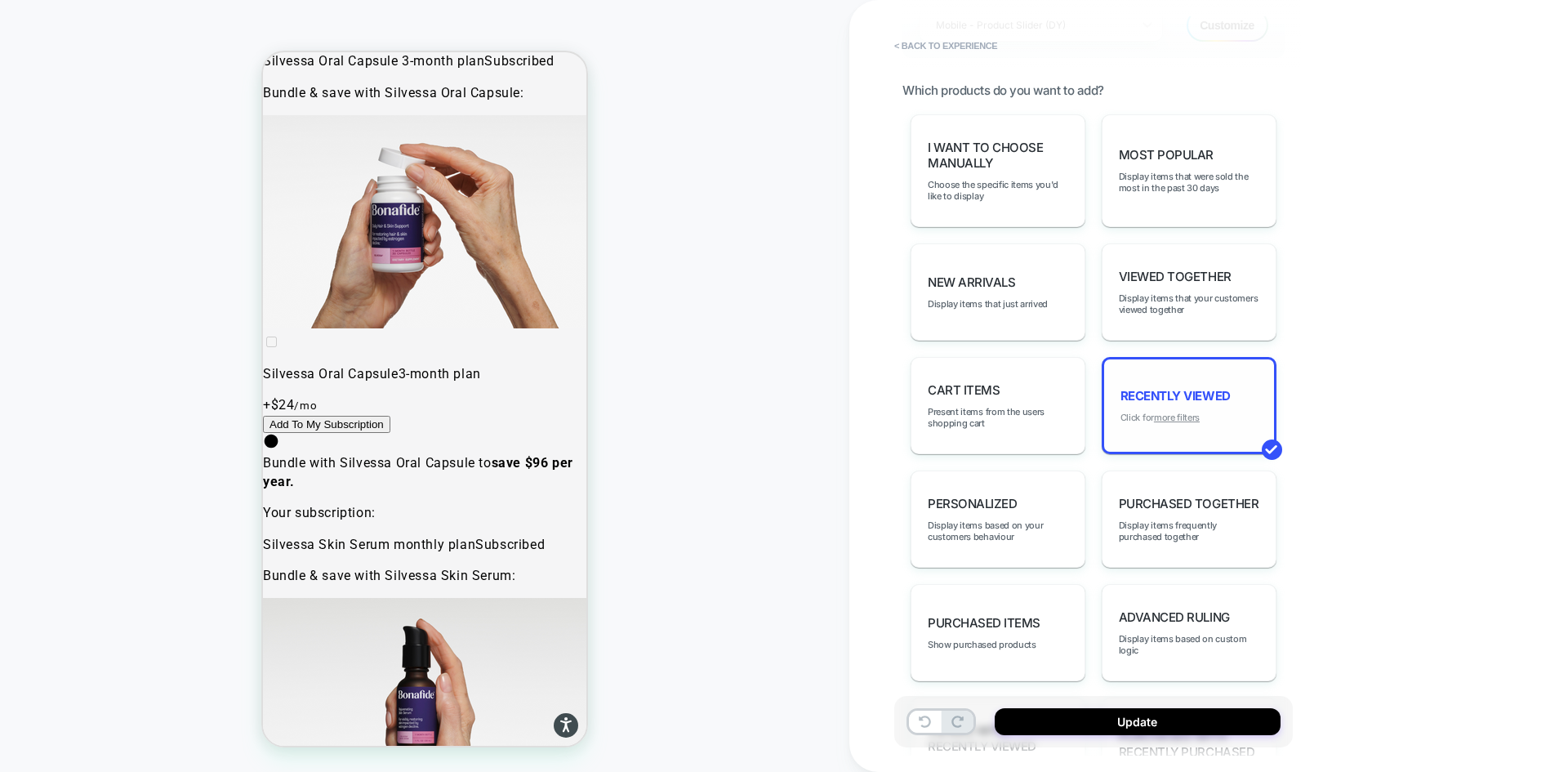
click at [1186, 418] on u "more filters" at bounding box center [1177, 418] width 46 height 12
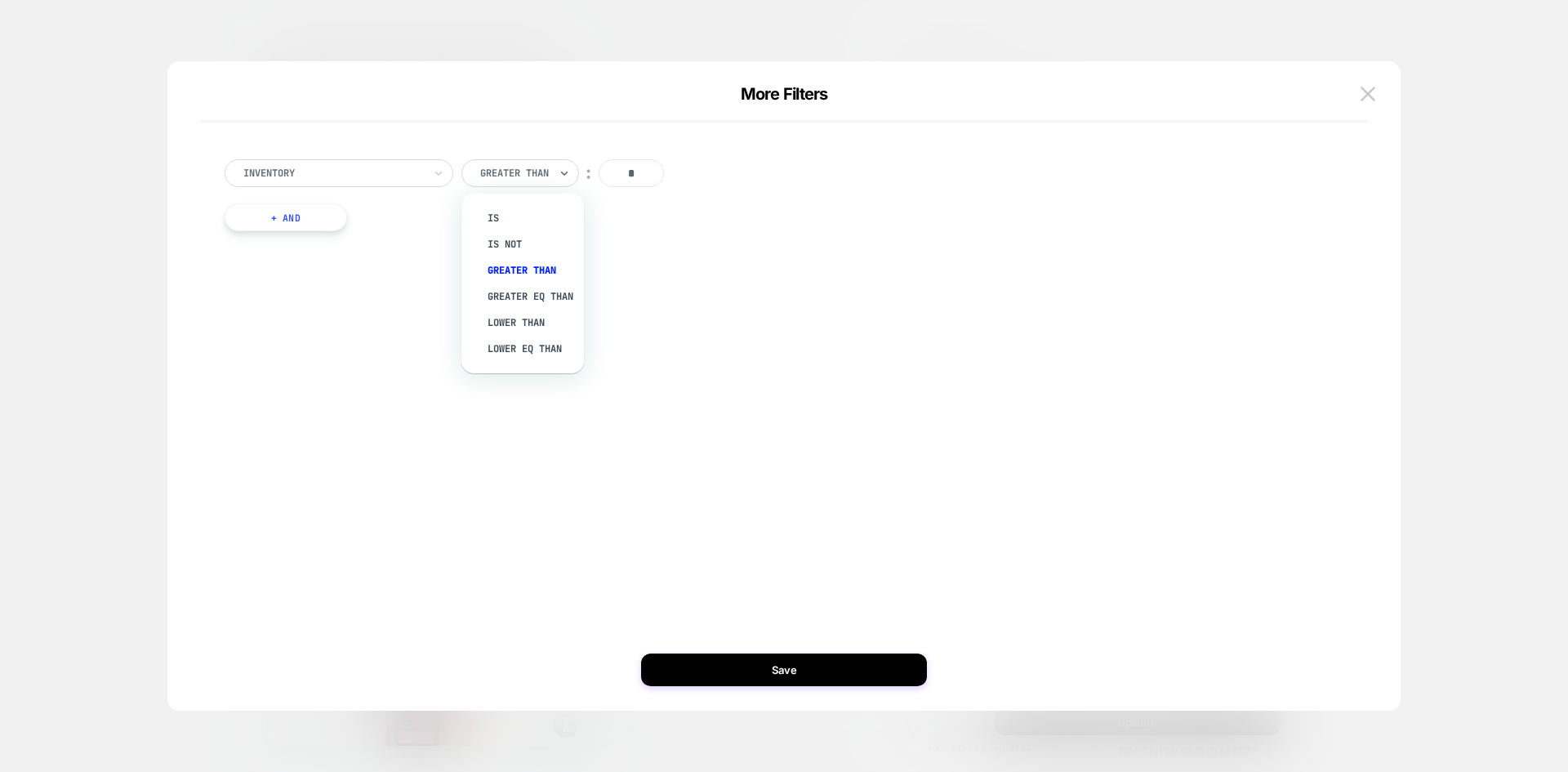
click at [547, 170] on div at bounding box center [514, 173] width 68 height 15
click at [320, 188] on div "Inventory option Is focused, 1 of 6. 6 results available. Use Up and Down to ch…" at bounding box center [777, 195] width 1120 height 121
click at [338, 169] on div at bounding box center [333, 173] width 180 height 15
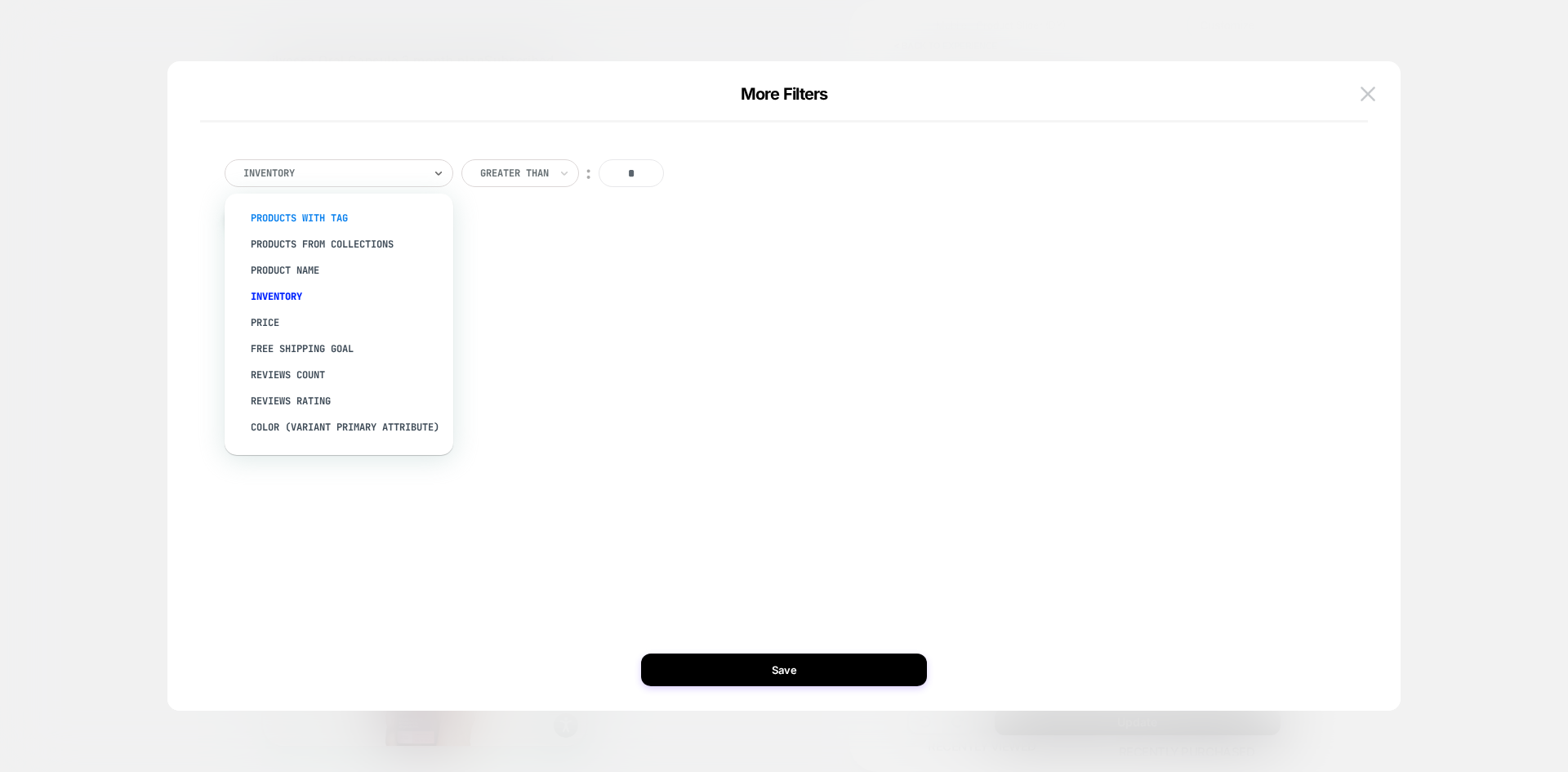
click at [318, 214] on div "products with tag" at bounding box center [347, 218] width 213 height 26
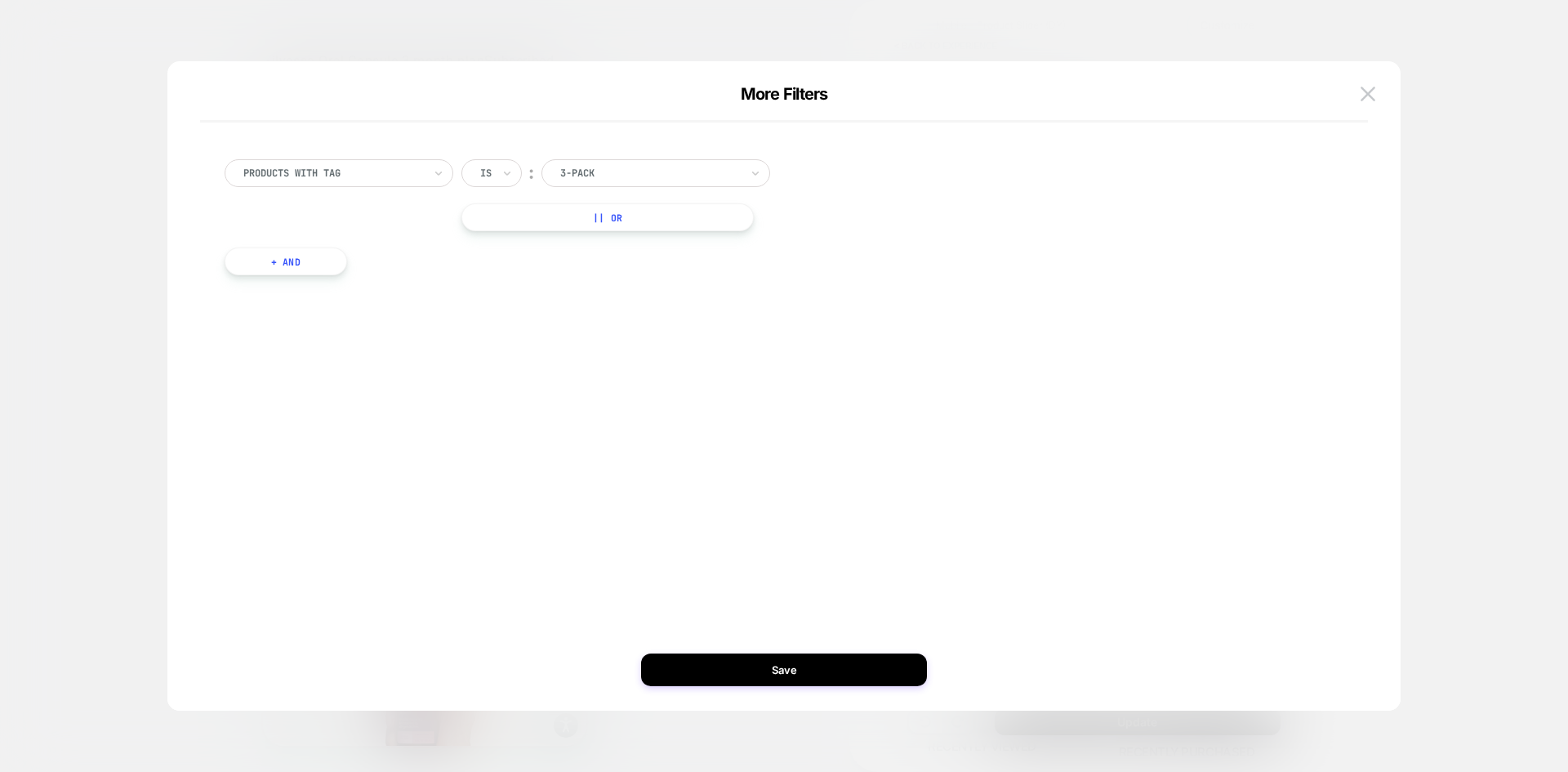
click at [575, 167] on div at bounding box center [650, 173] width 180 height 15
drag, startPoint x: 482, startPoint y: 161, endPoint x: 493, endPoint y: 224, distance: 64.0
click at [484, 162] on div "Is" at bounding box center [492, 173] width 60 height 27
click at [492, 250] on div "Is not" at bounding box center [531, 244] width 106 height 26
click at [552, 225] on button "|| Or" at bounding box center [618, 217] width 313 height 27
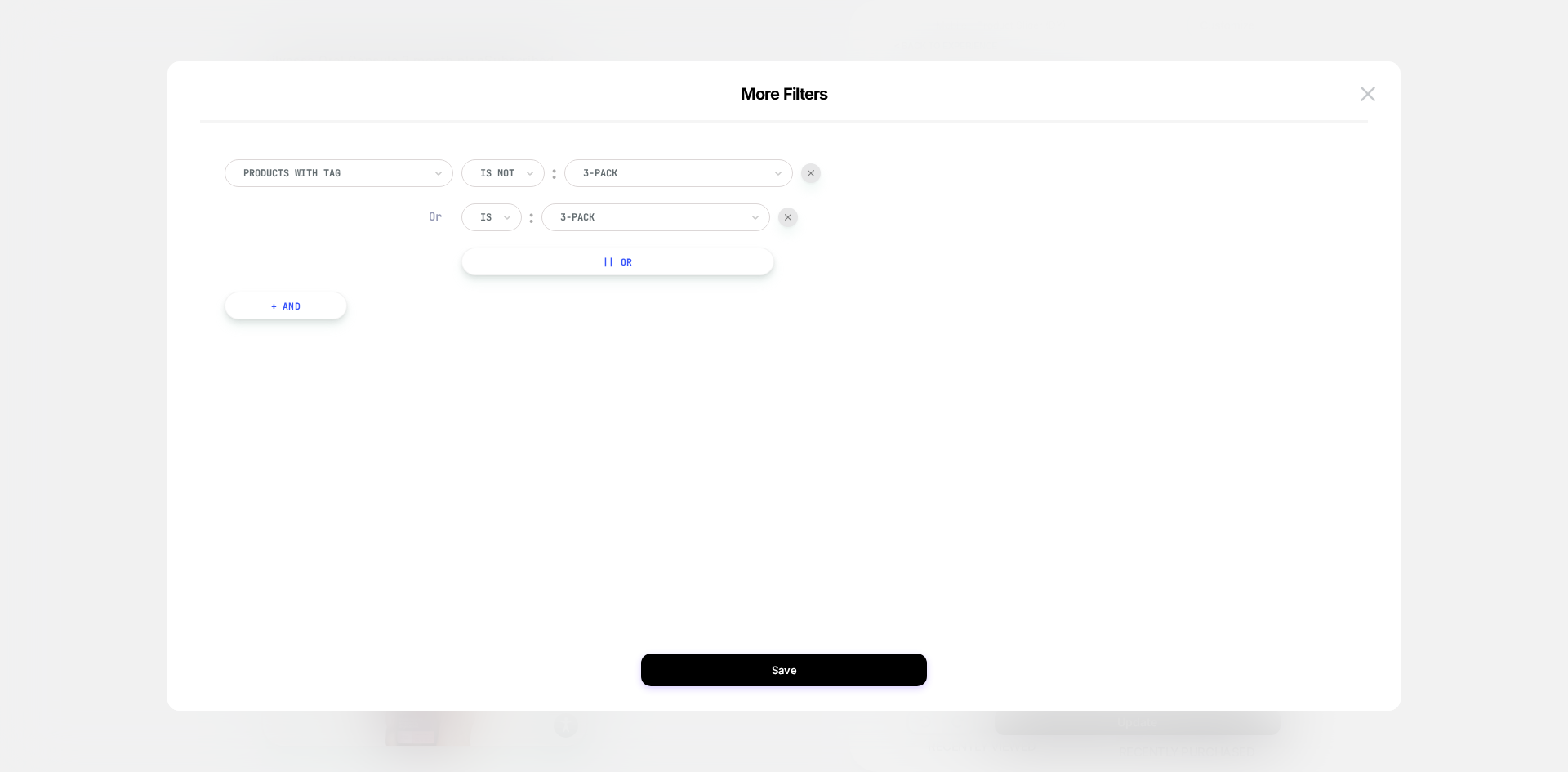
click at [499, 223] on div "Is" at bounding box center [492, 217] width 60 height 27
click at [500, 275] on div "Is not" at bounding box center [531, 288] width 106 height 26
click at [573, 215] on div "3-pack" at bounding box center [678, 217] width 228 height 27
click at [617, 290] on div "6-pack" at bounding box center [688, 288] width 213 height 26
click at [548, 259] on button "|| Or" at bounding box center [618, 262] width 313 height 27
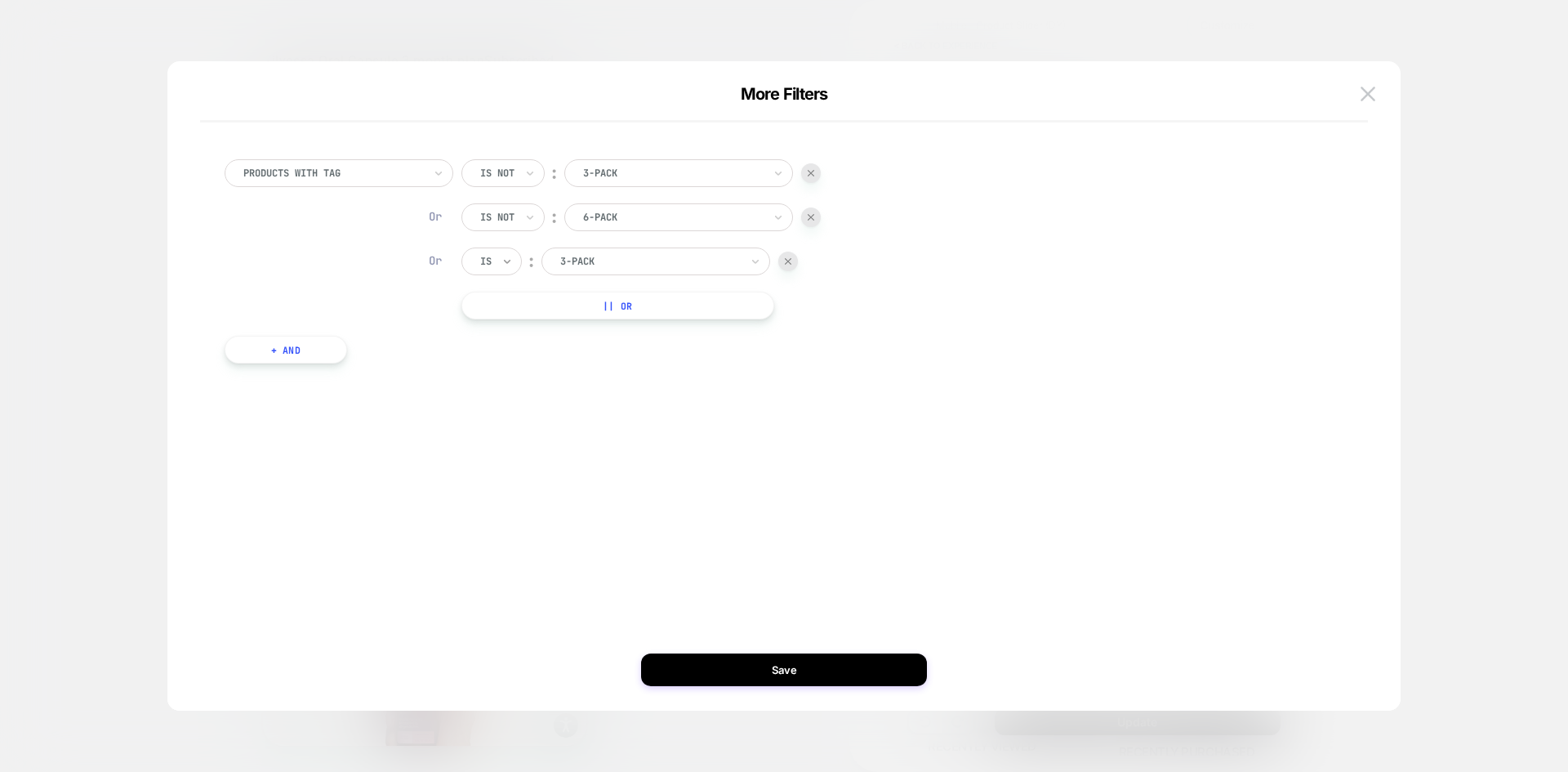
click at [509, 257] on icon at bounding box center [507, 262] width 12 height 17
click at [514, 333] on div "Is not" at bounding box center [531, 332] width 106 height 26
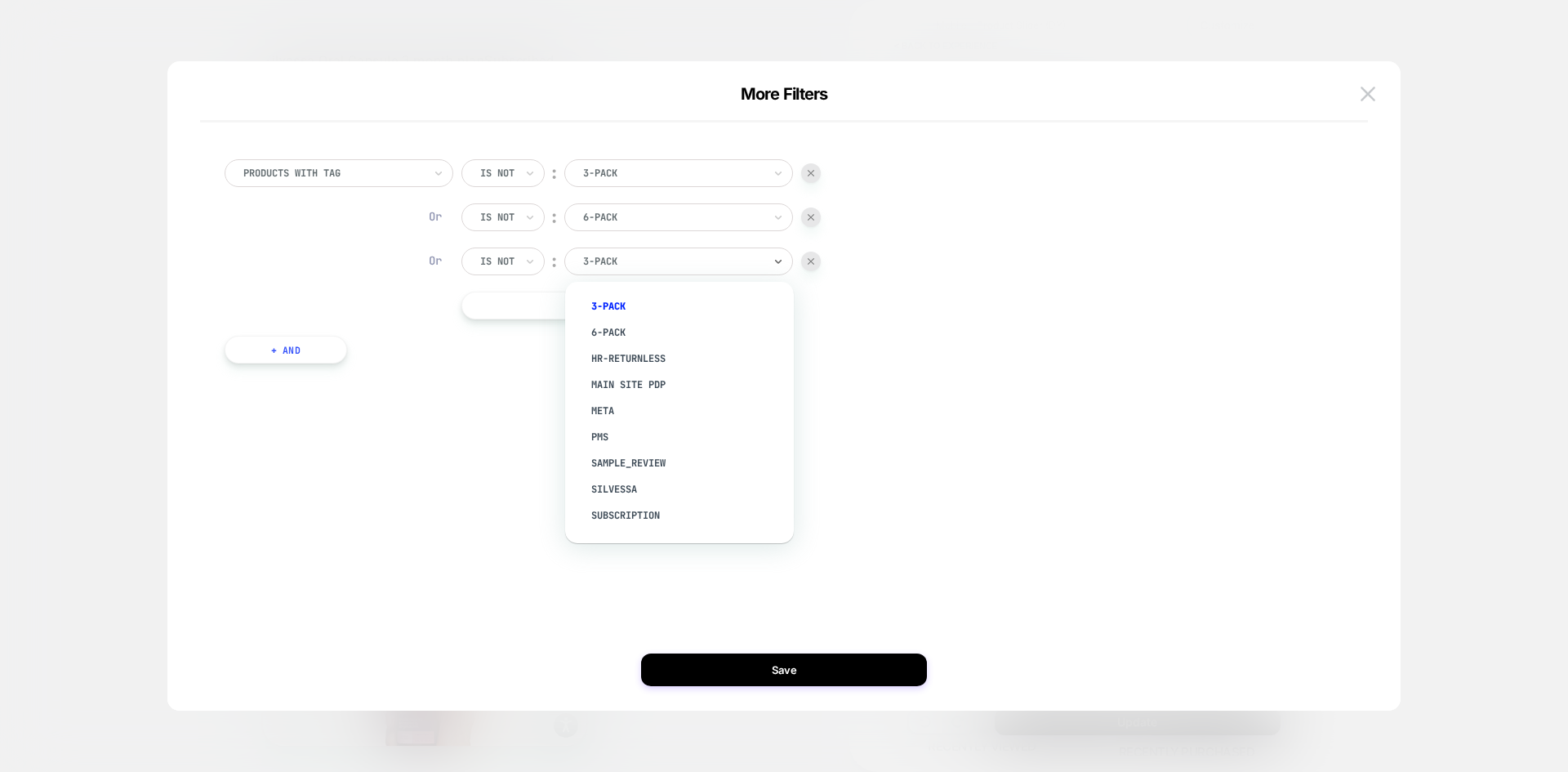
click at [623, 264] on div at bounding box center [673, 261] width 180 height 15
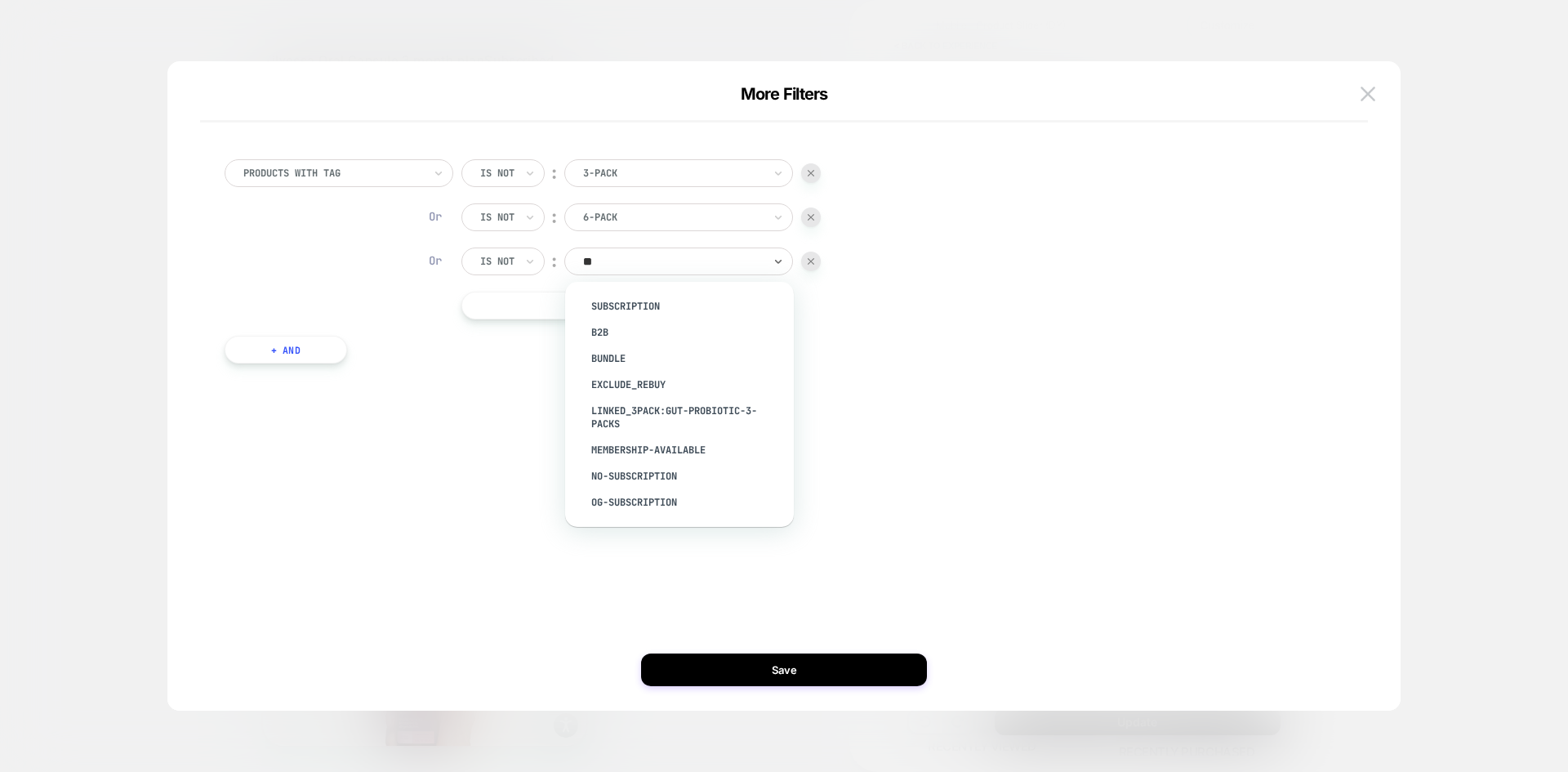
type input "***"
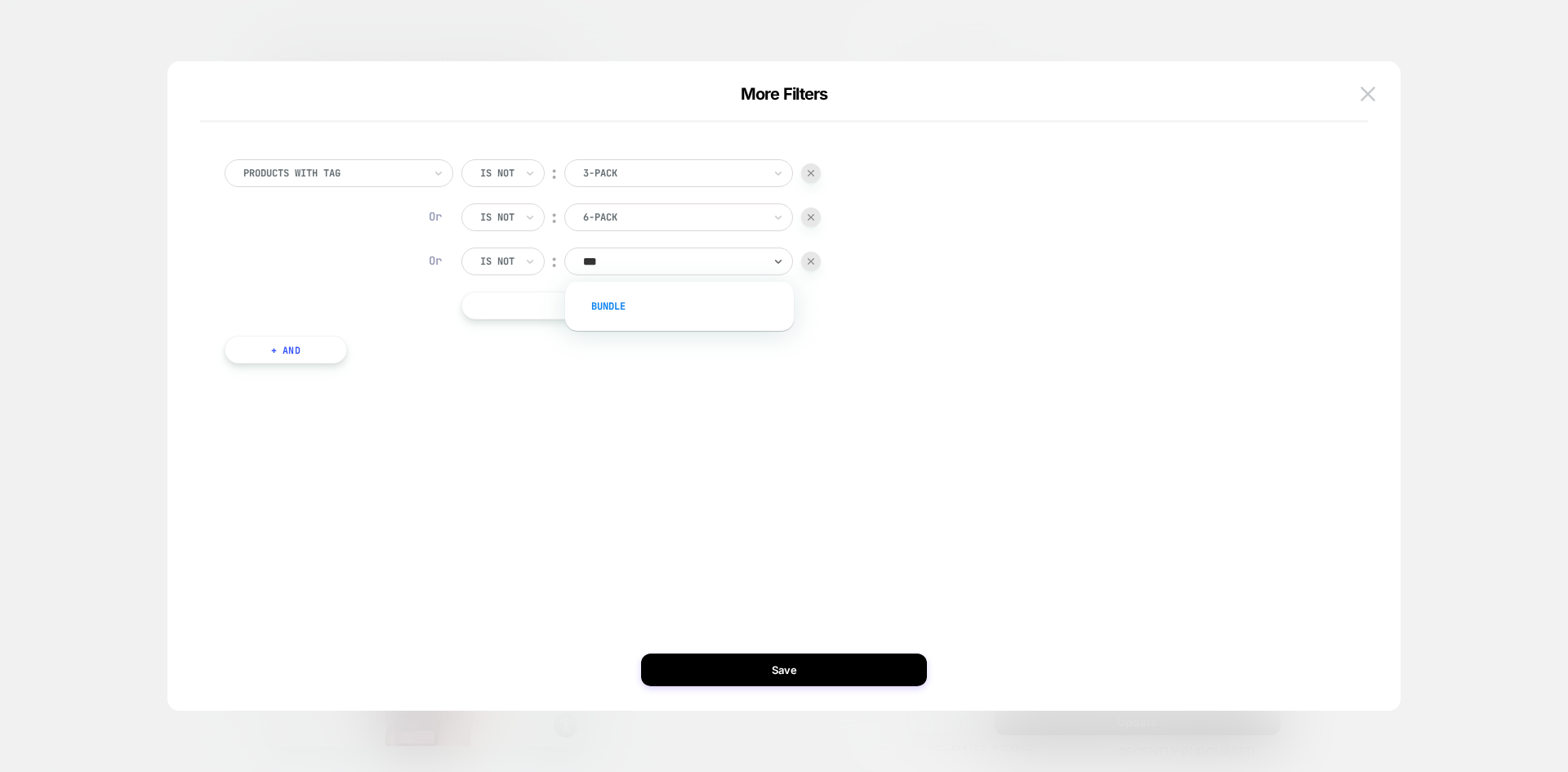
click at [627, 311] on div "bundle" at bounding box center [688, 306] width 213 height 26
click at [817, 681] on button "Save" at bounding box center [784, 670] width 286 height 32
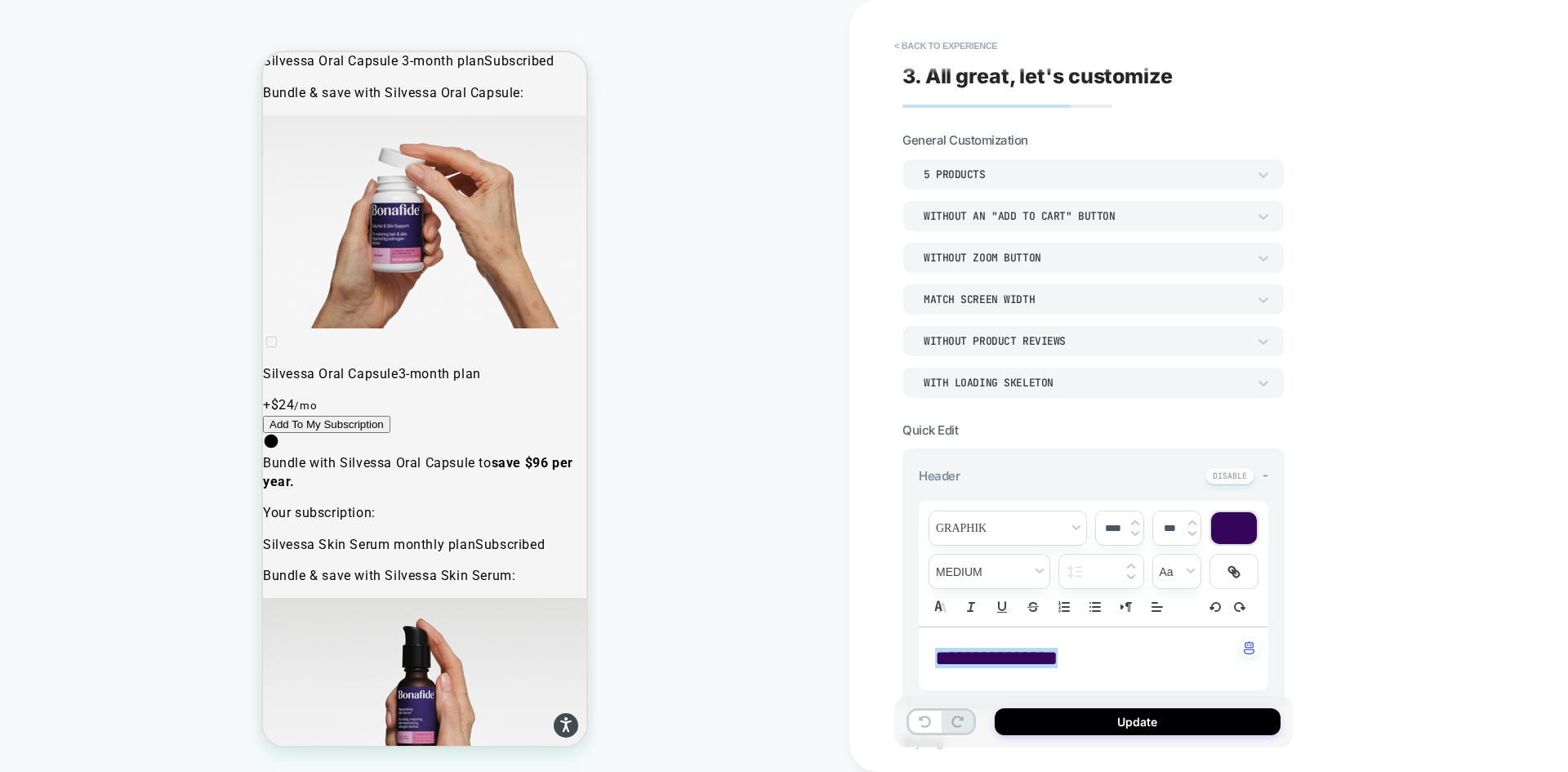
scroll to position [0, 0]
click at [1113, 719] on button "Update" at bounding box center [1138, 722] width 286 height 27
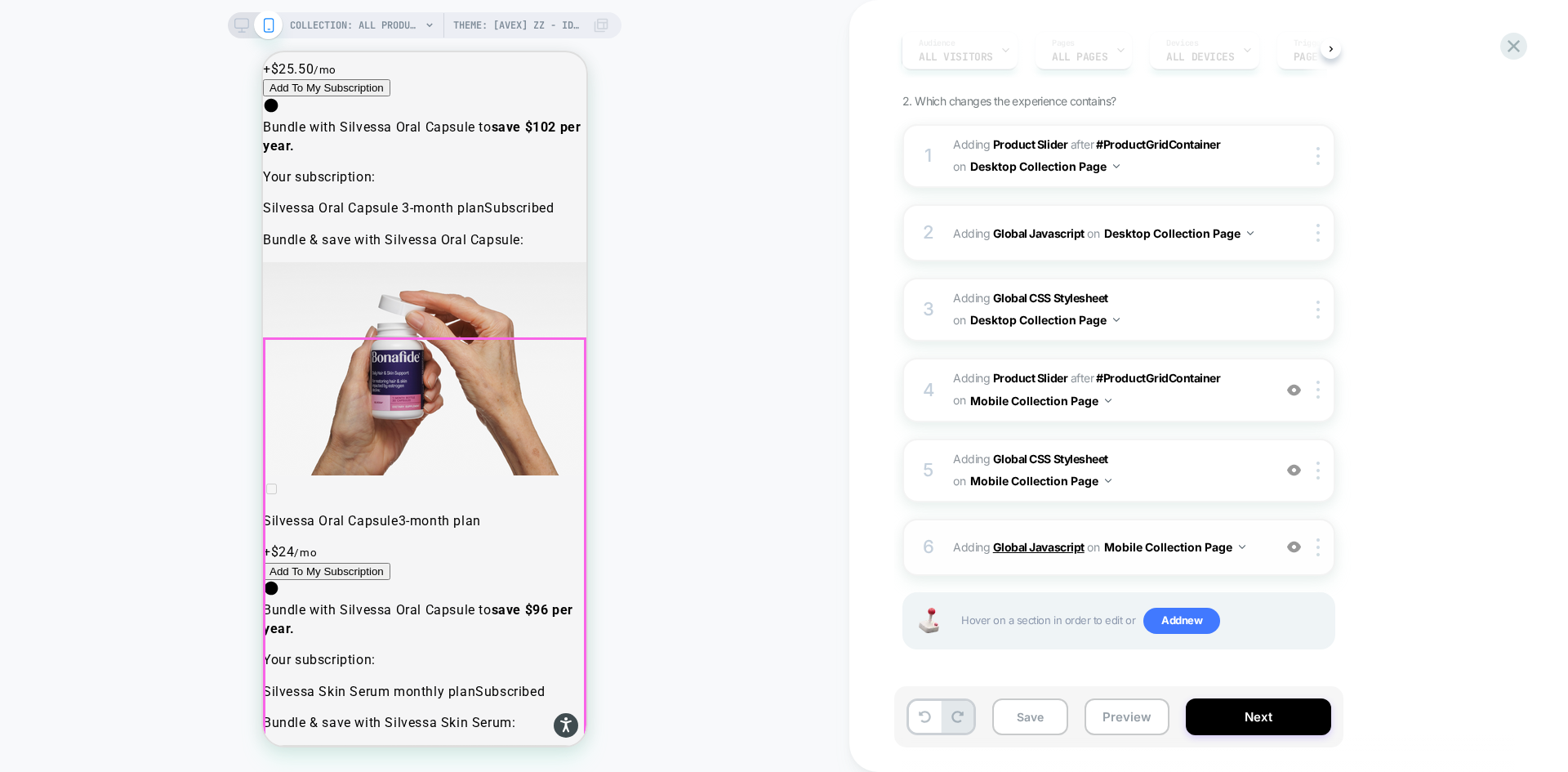
scroll to position [20993, 0]
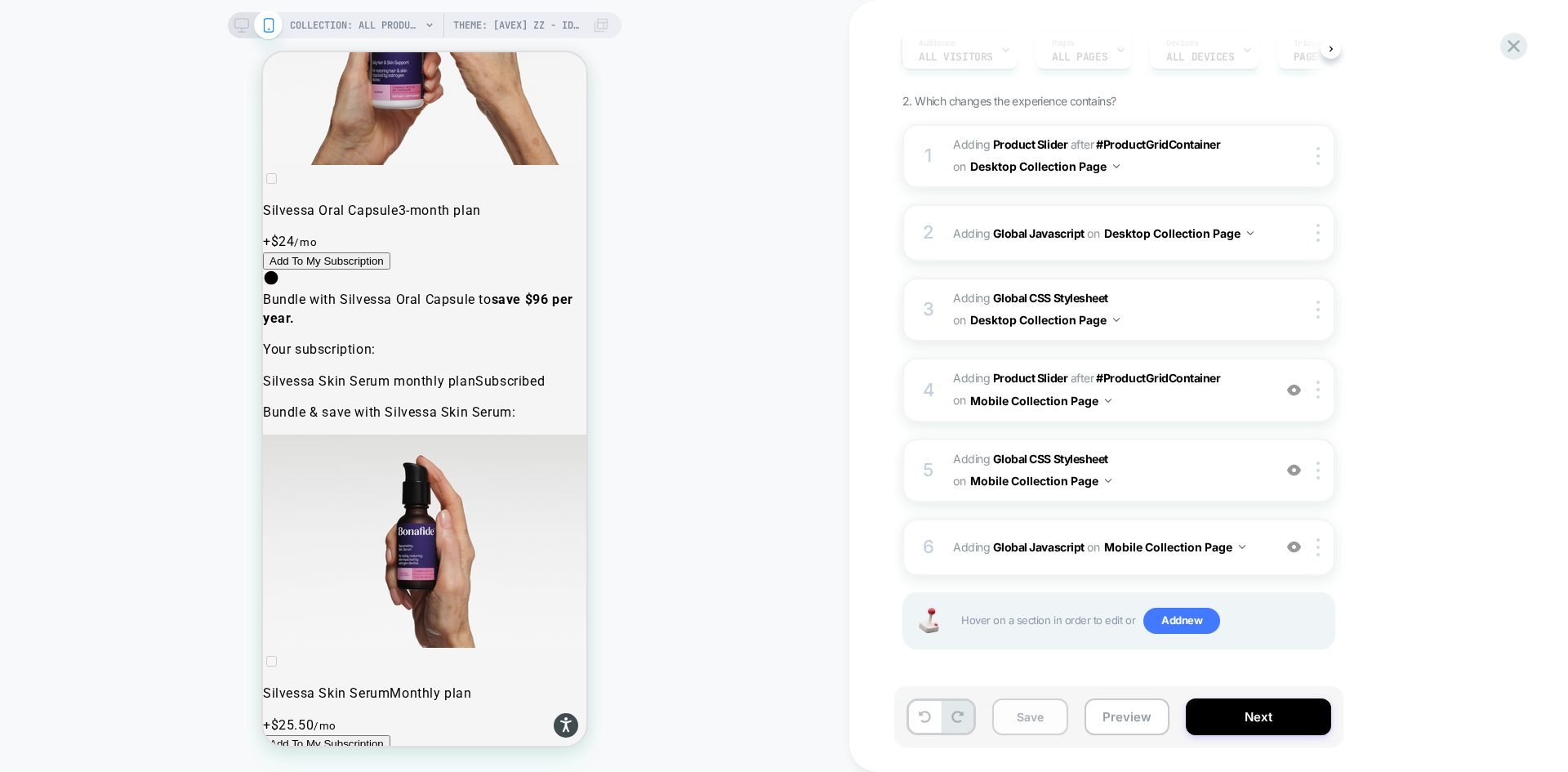
click at [1053, 714] on button "Save" at bounding box center [1030, 717] width 76 height 37
click at [1121, 722] on button "Preview" at bounding box center [1127, 717] width 85 height 37
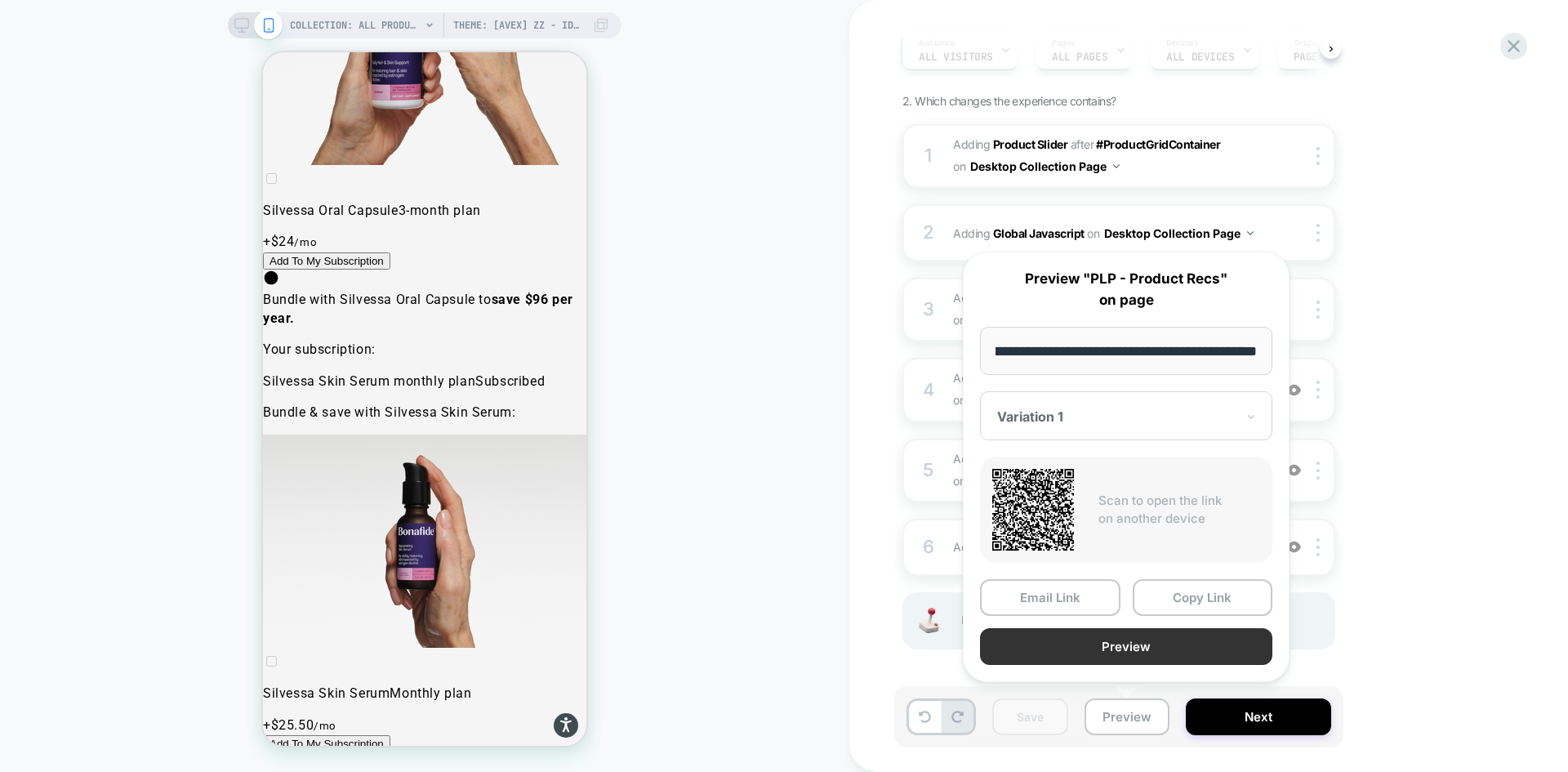
scroll to position [0, 0]
click at [1124, 643] on button "Preview" at bounding box center [1127, 647] width 293 height 37
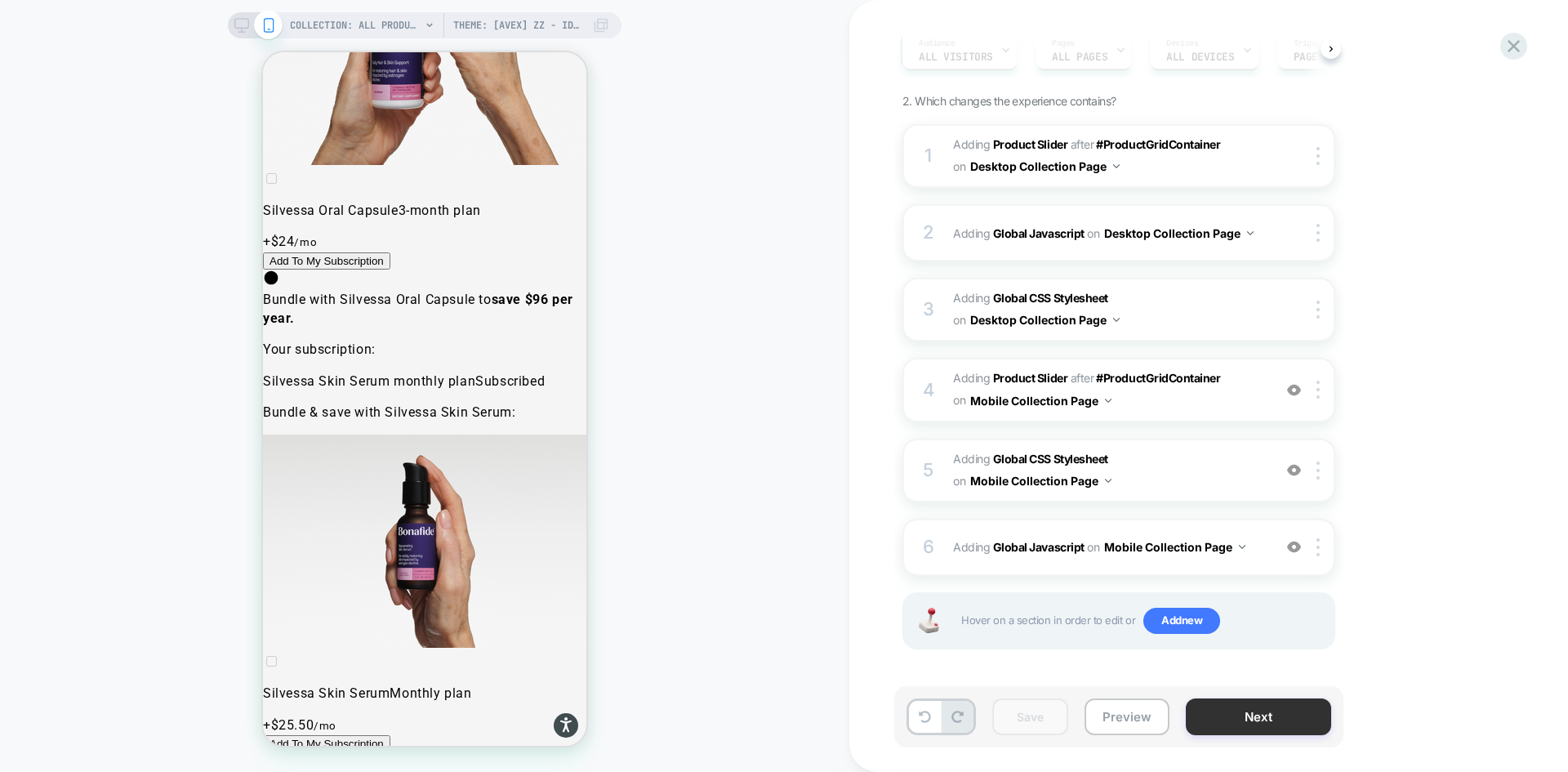
click at [1263, 719] on button "Next" at bounding box center [1258, 717] width 145 height 37
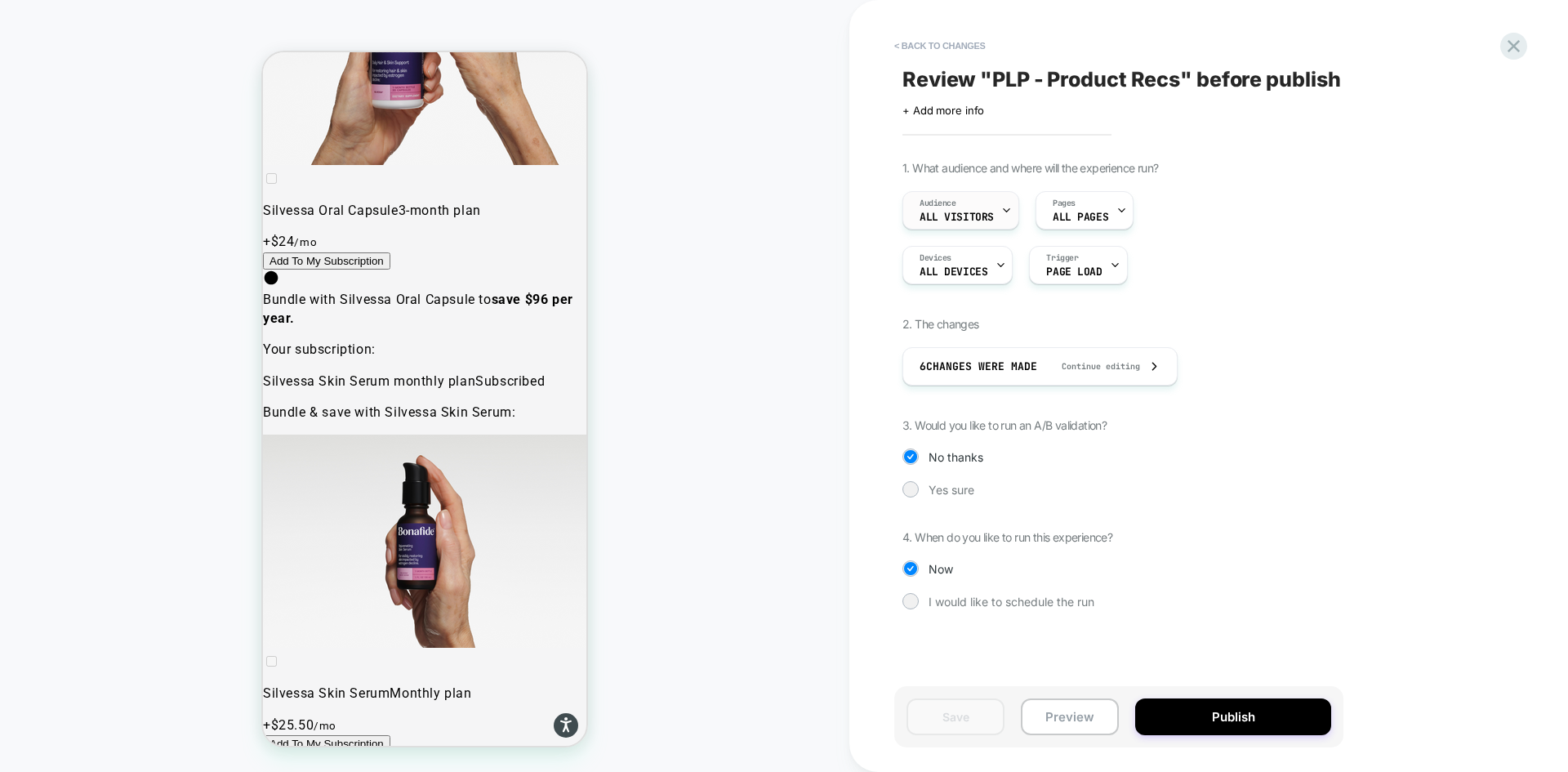
click at [976, 214] on span "All Visitors" at bounding box center [957, 218] width 74 height 12
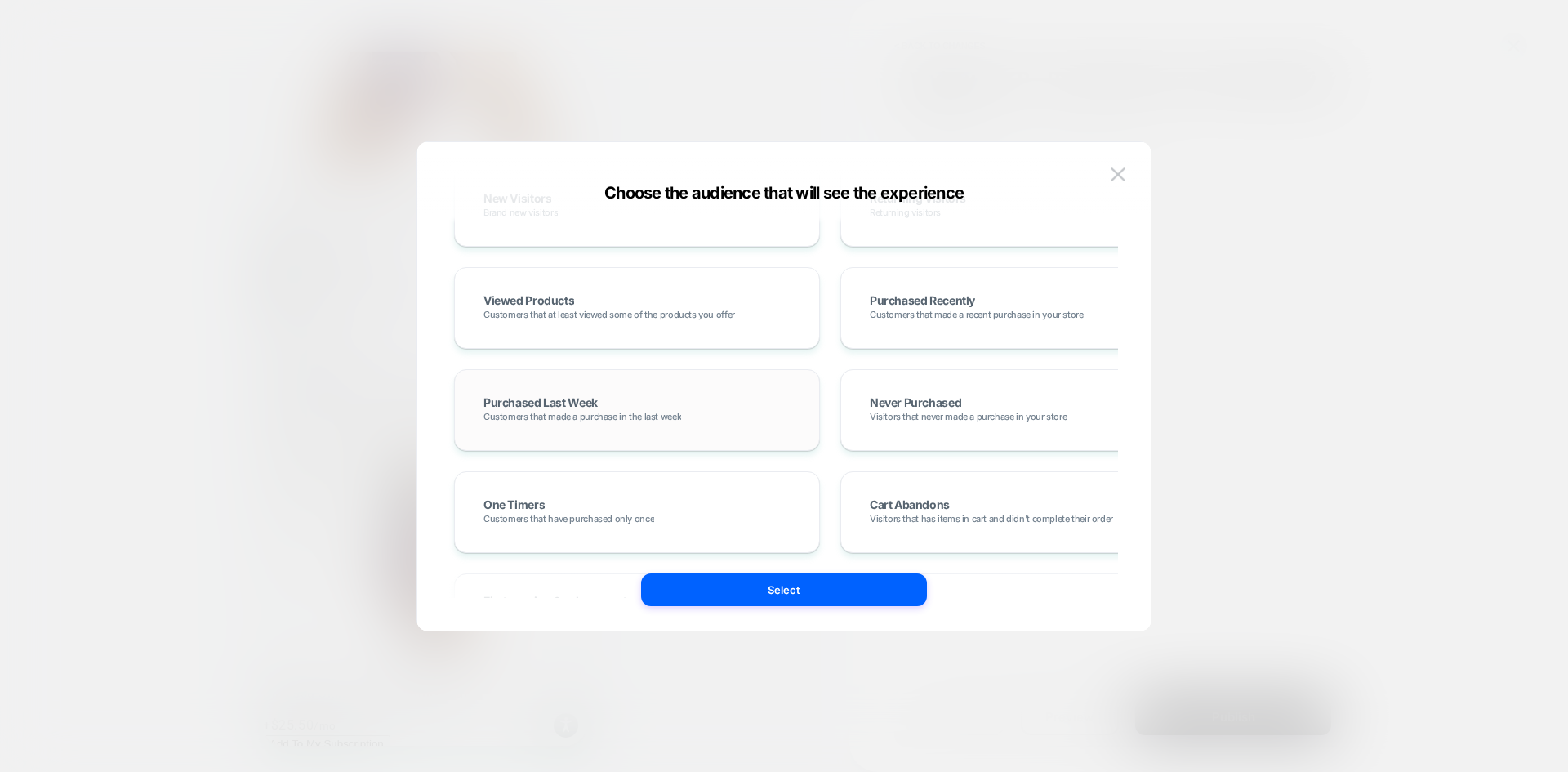
scroll to position [735, 0]
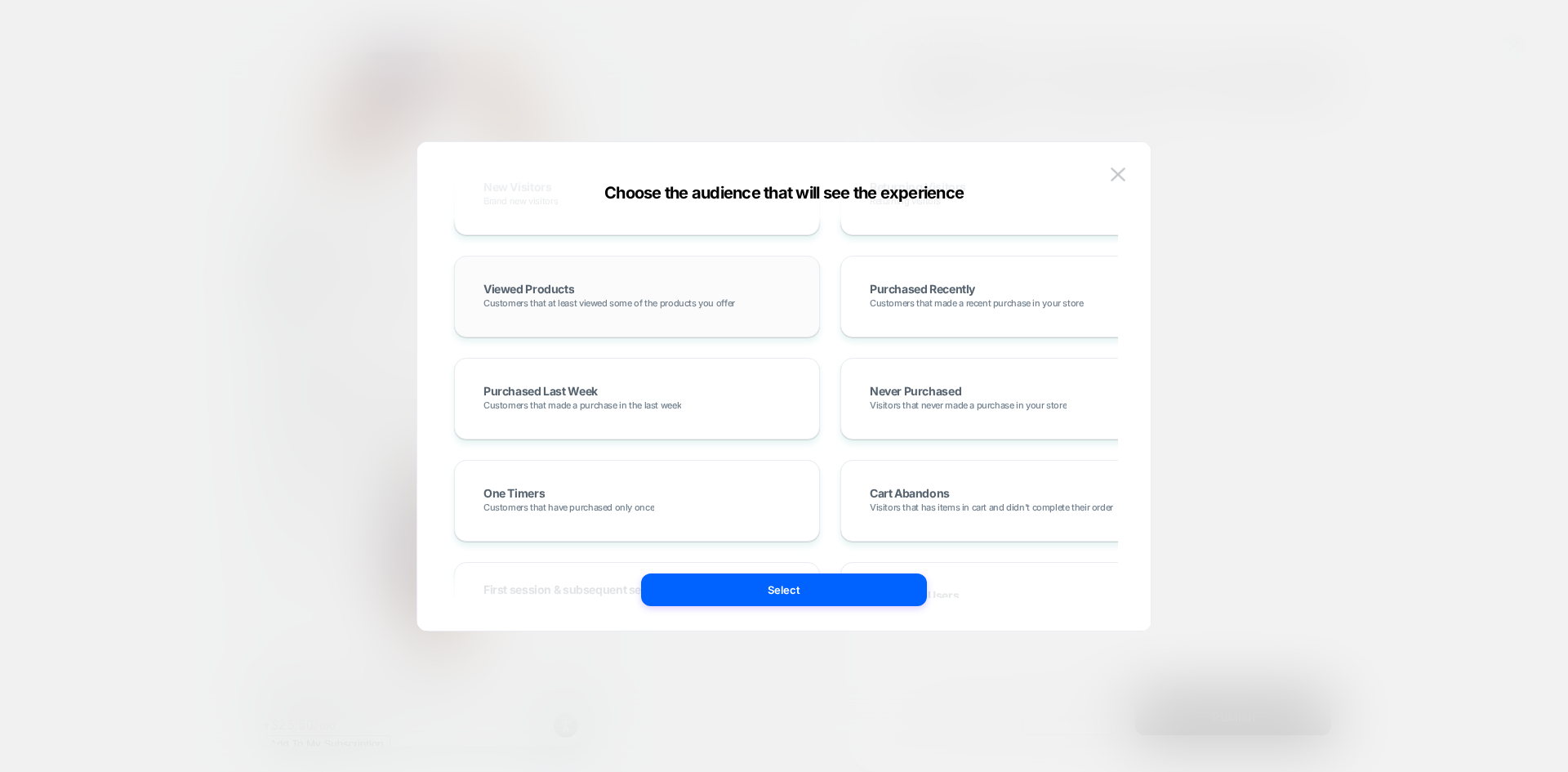
click at [745, 322] on div "Viewed Products Customers that at least viewed some of the products you offer" at bounding box center [636, 297] width 366 height 82
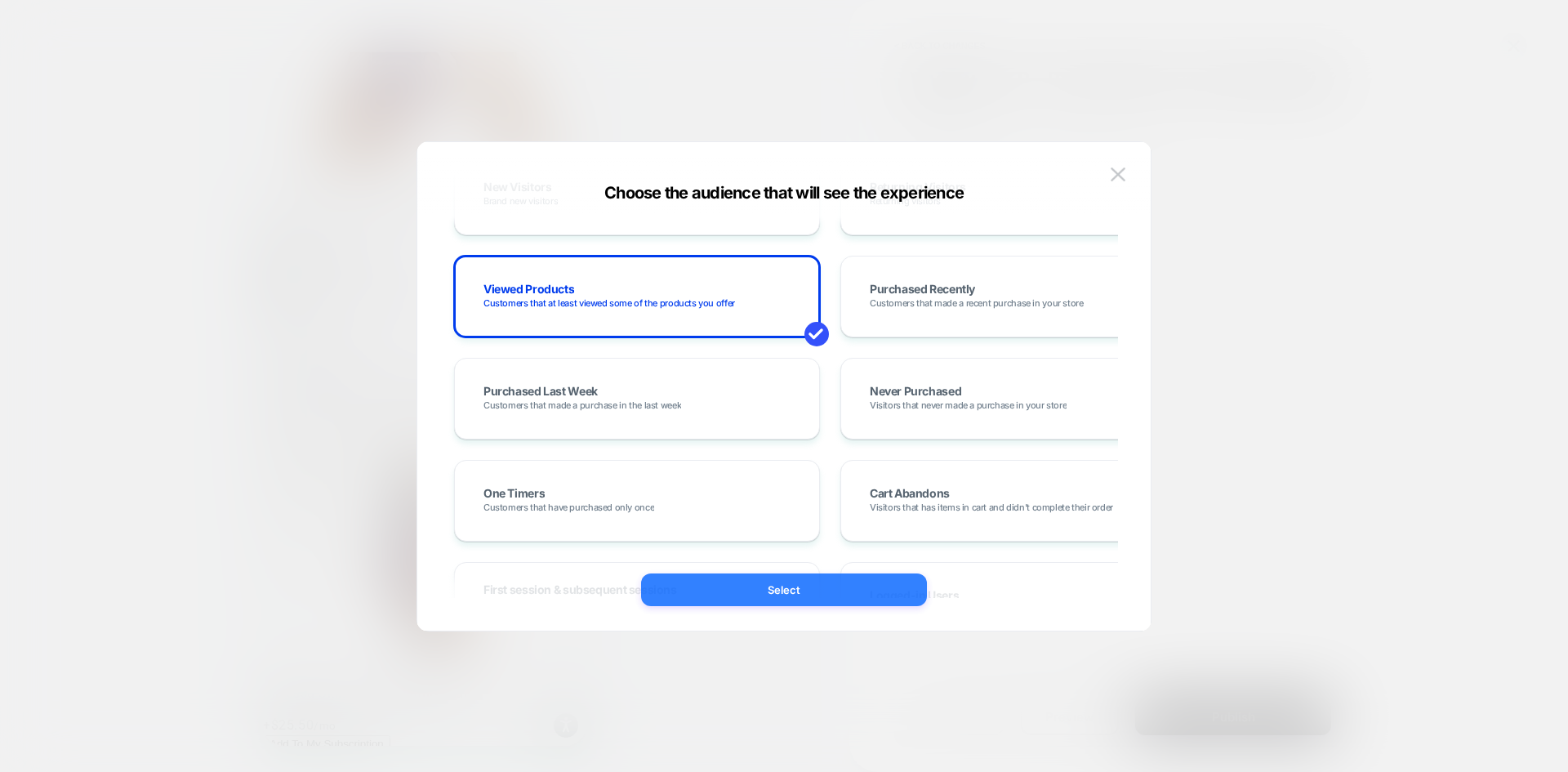
click at [804, 584] on button "Select" at bounding box center [784, 589] width 286 height 32
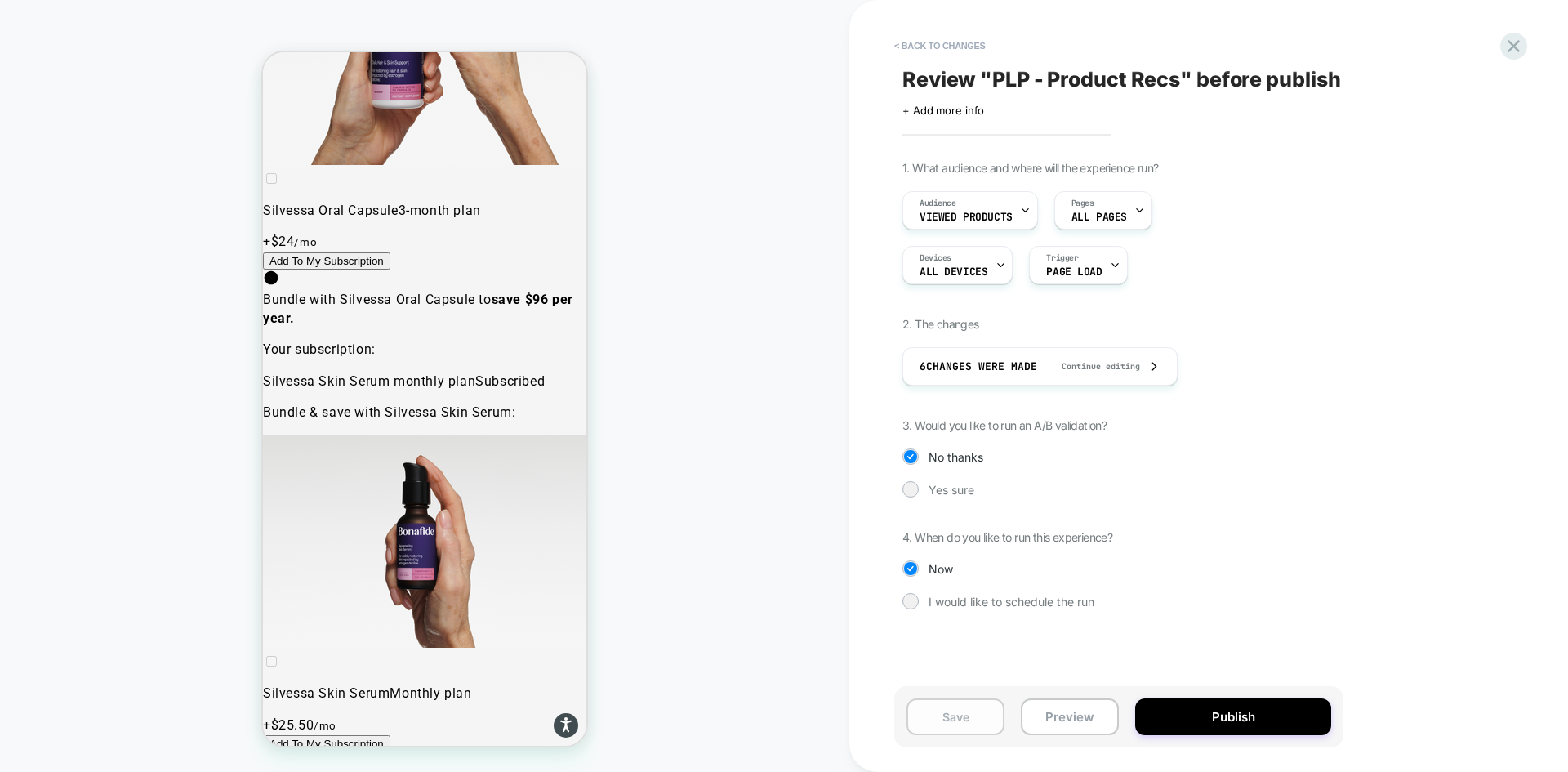
click at [955, 716] on button "Save" at bounding box center [955, 717] width 98 height 37
click at [934, 44] on button "< Back to changes" at bounding box center [940, 45] width 107 height 26
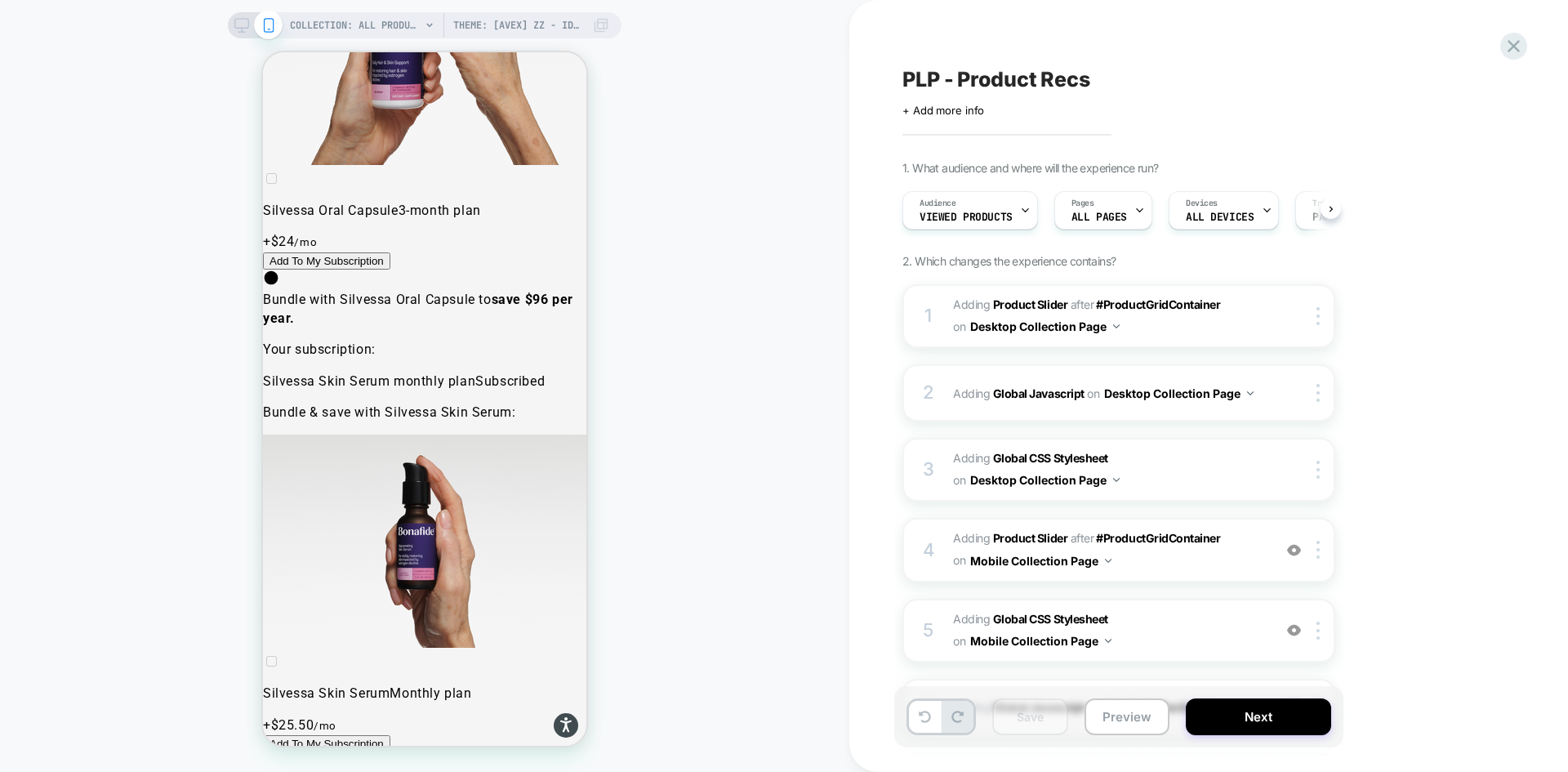
scroll to position [0, 1]
click at [1243, 716] on button "Next" at bounding box center [1258, 717] width 145 height 37
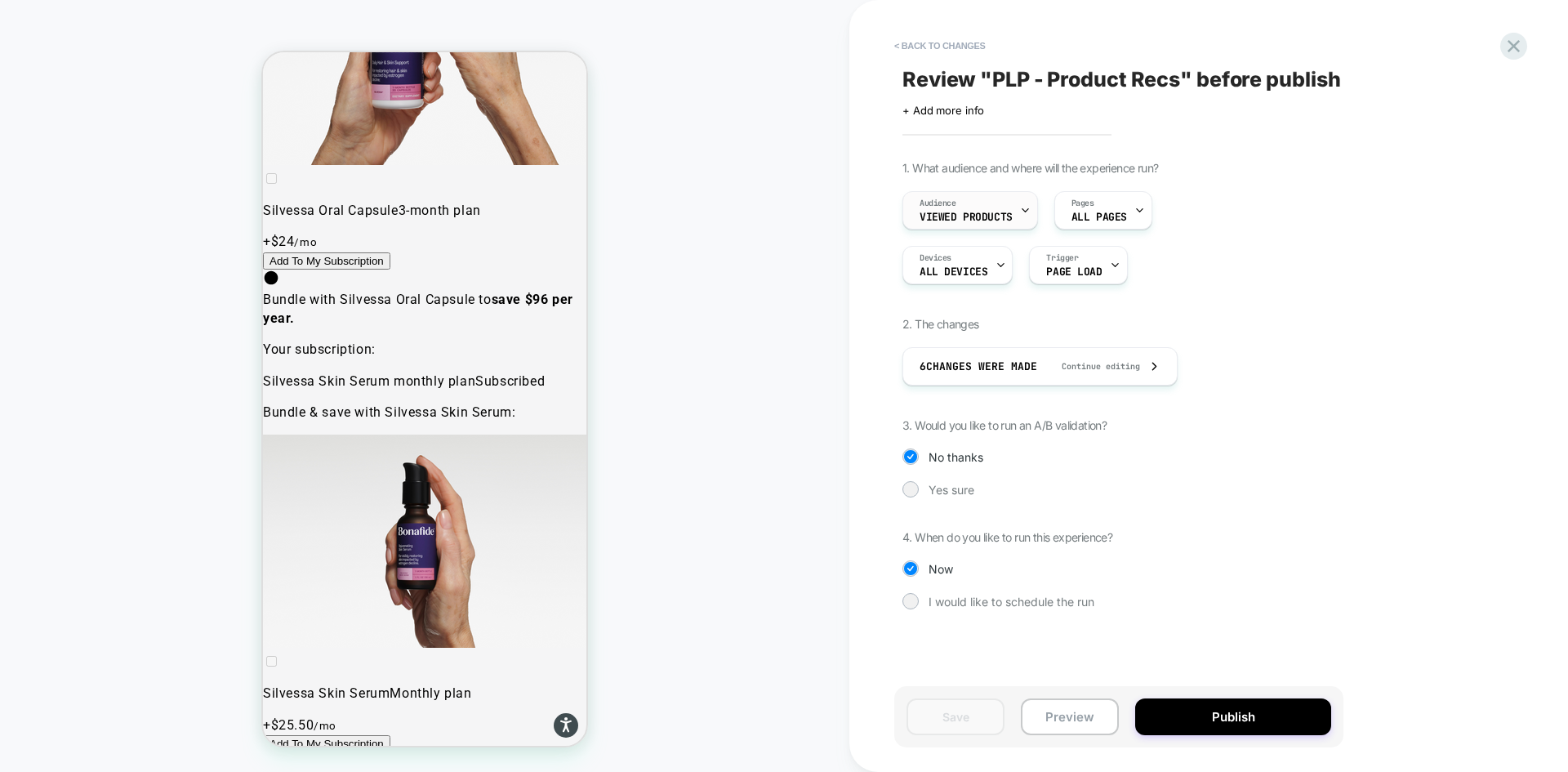
click at [1009, 217] on span "Viewed Products" at bounding box center [966, 218] width 93 height 12
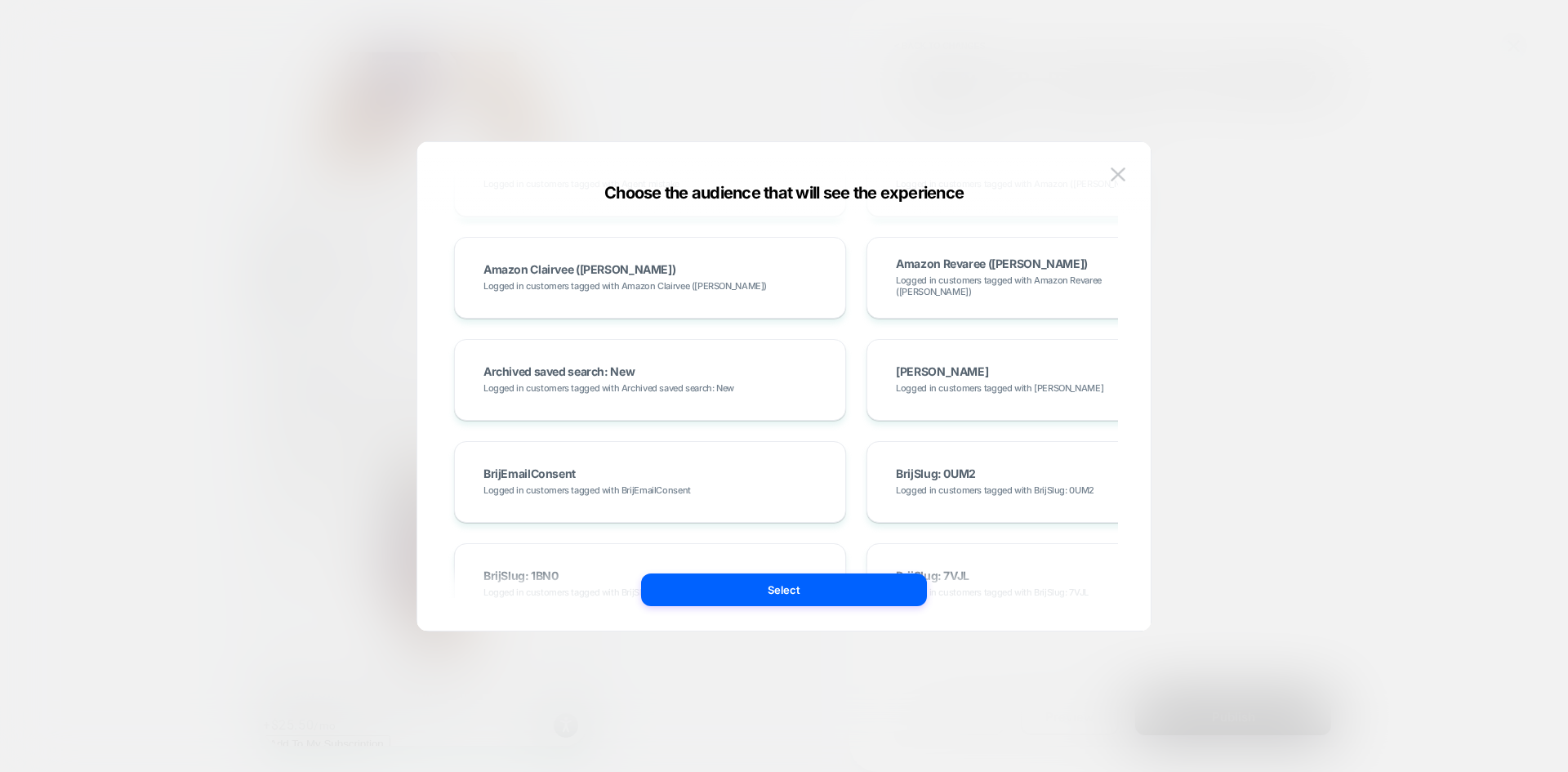
scroll to position [1798, 0]
click at [1119, 168] on img at bounding box center [1117, 175] width 15 height 14
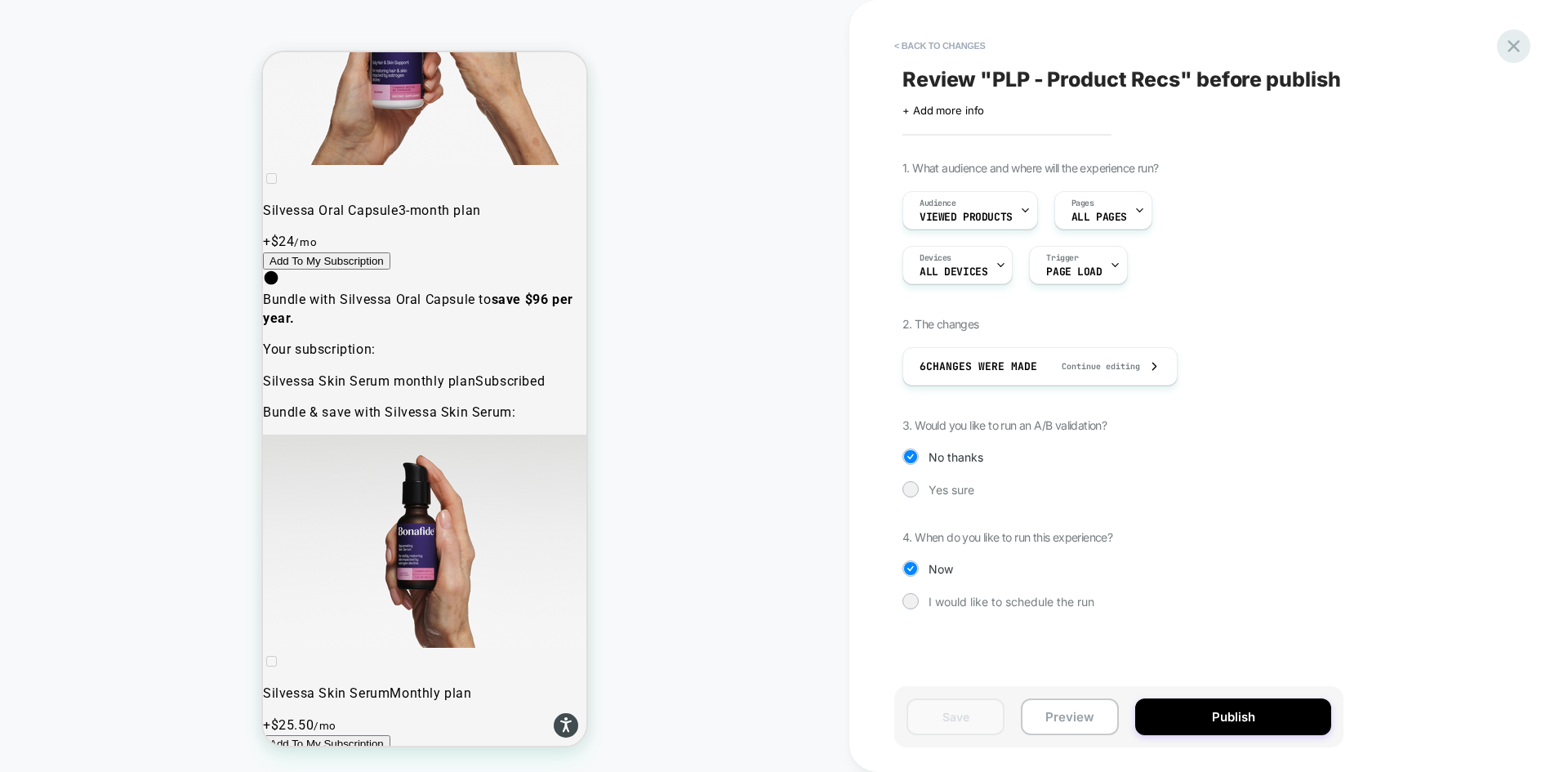
click at [1518, 48] on icon at bounding box center [1513, 46] width 22 height 22
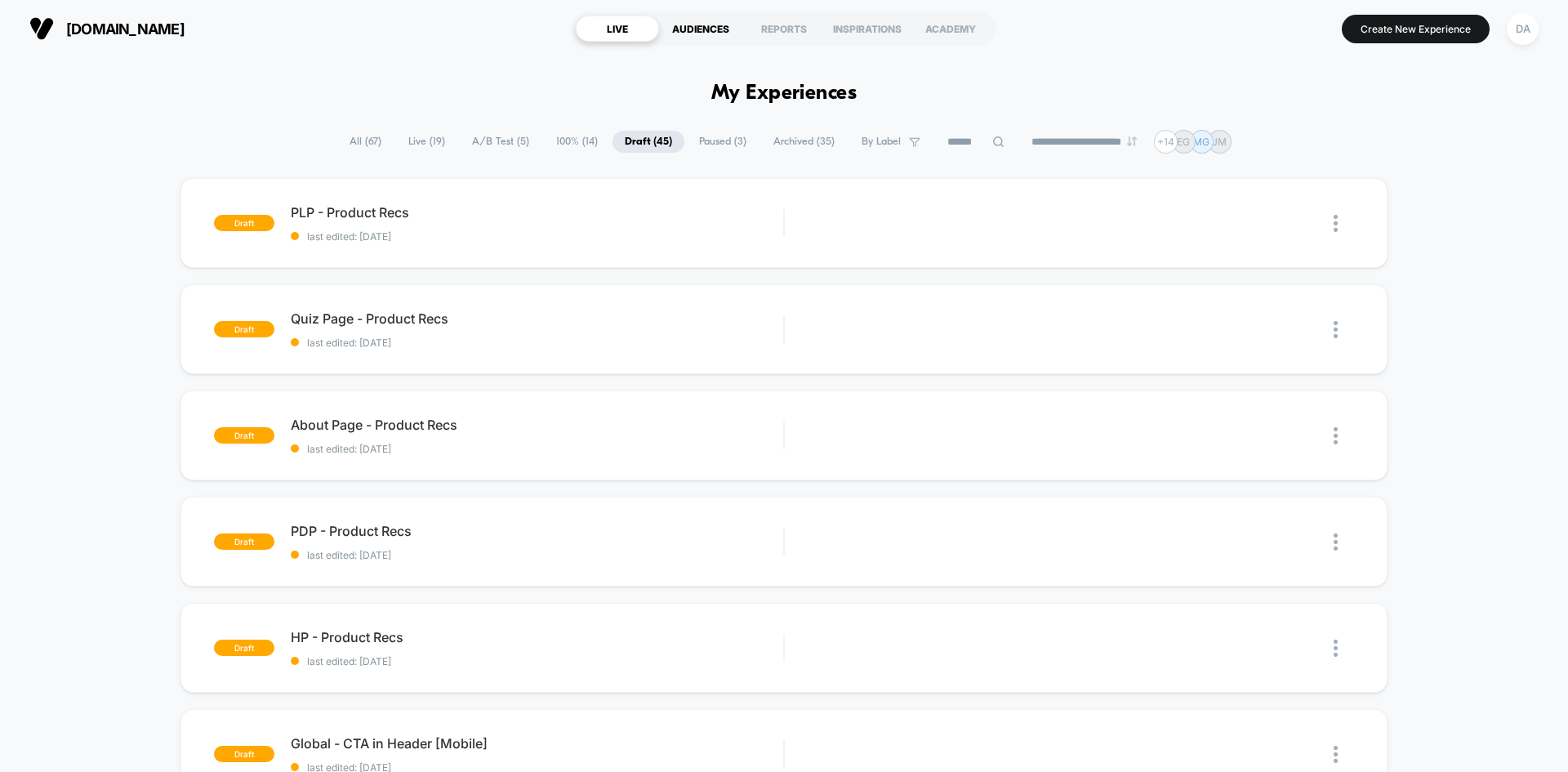
click at [687, 28] on div "AUDIENCES" at bounding box center [701, 28] width 83 height 26
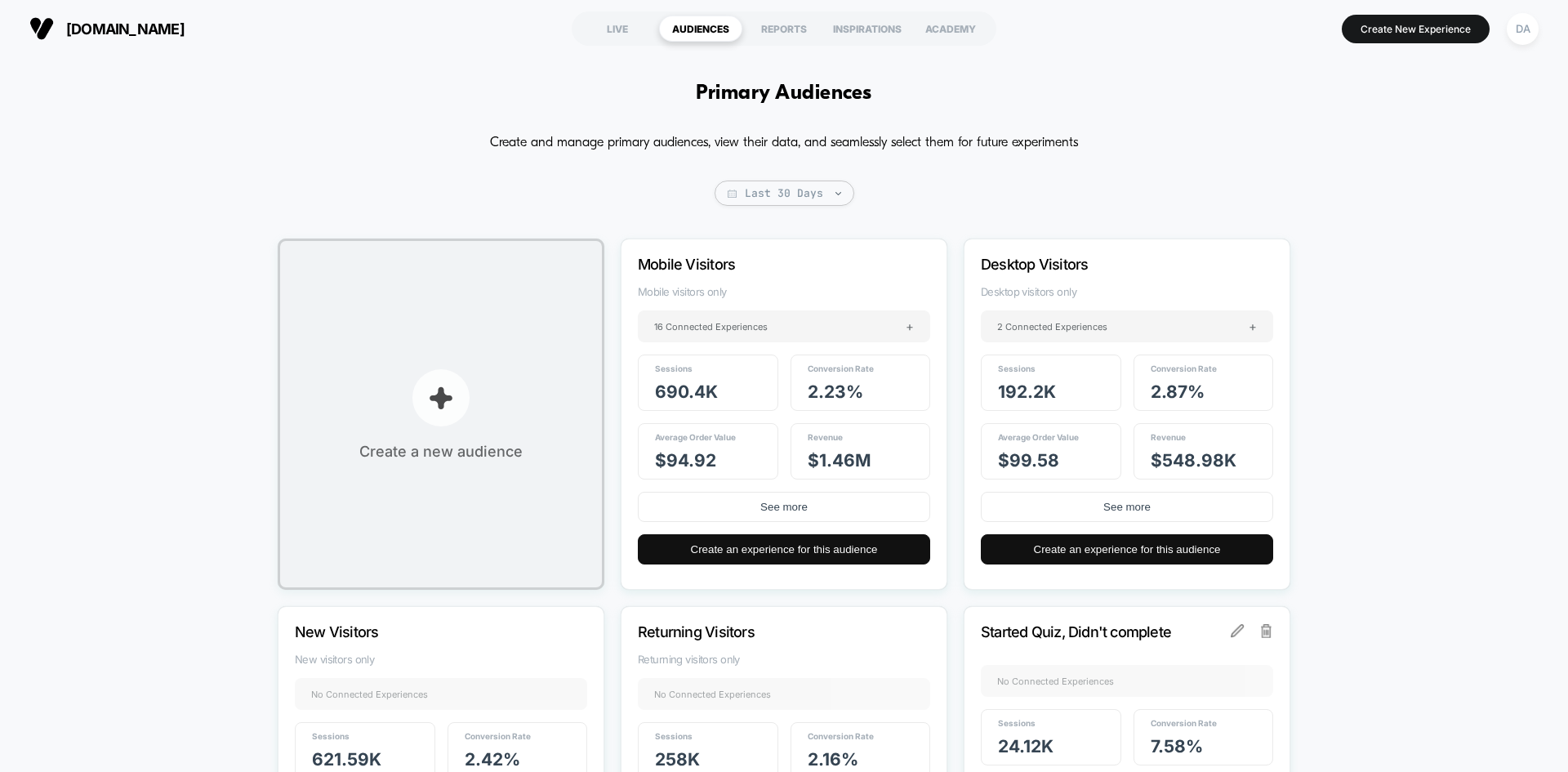
click at [481, 391] on button "Create a new audience" at bounding box center [441, 414] width 327 height 351
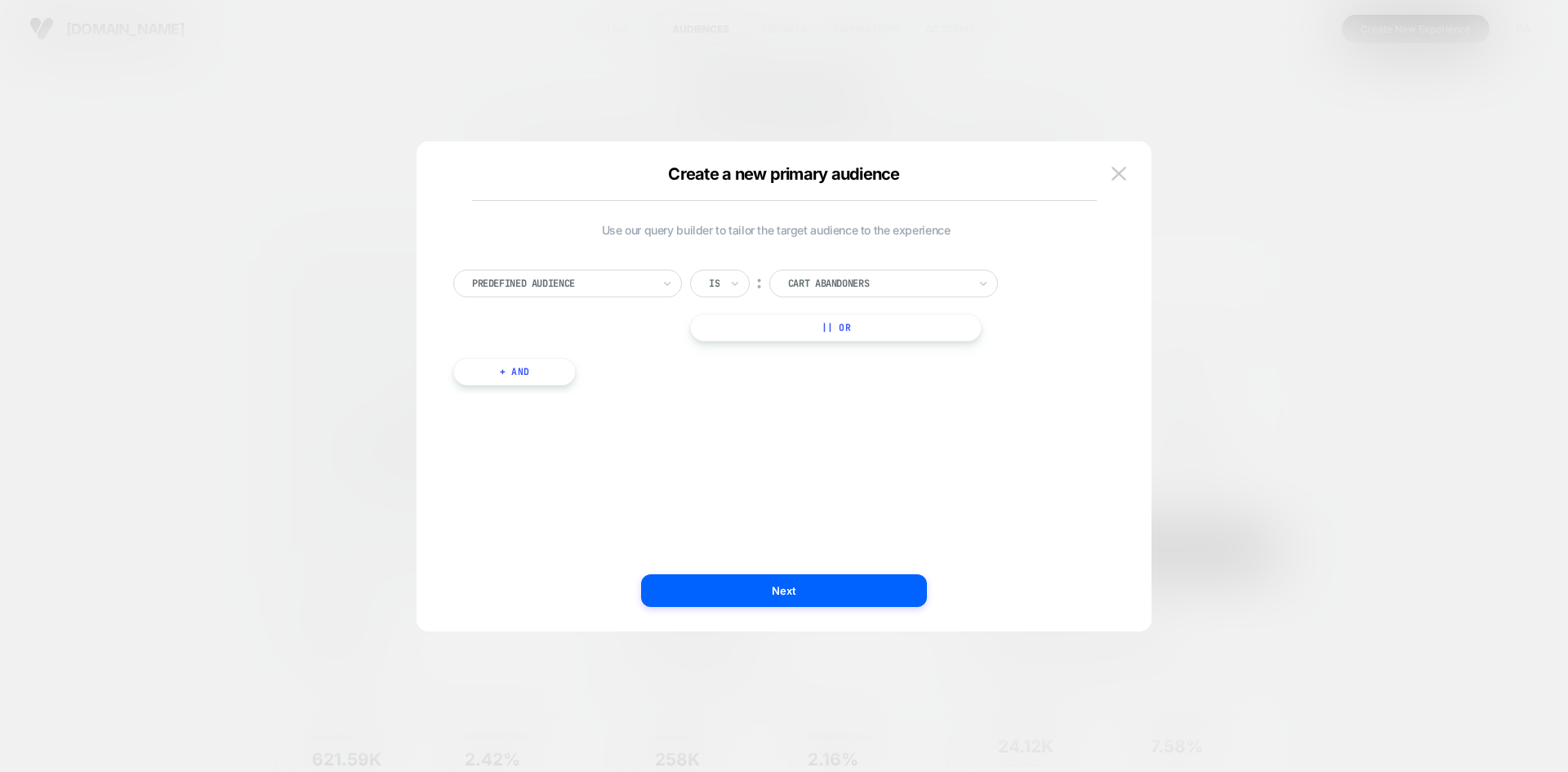
click at [634, 285] on div at bounding box center [562, 283] width 180 height 15
type input "****"
click at [814, 313] on button "|| Or" at bounding box center [835, 327] width 292 height 27
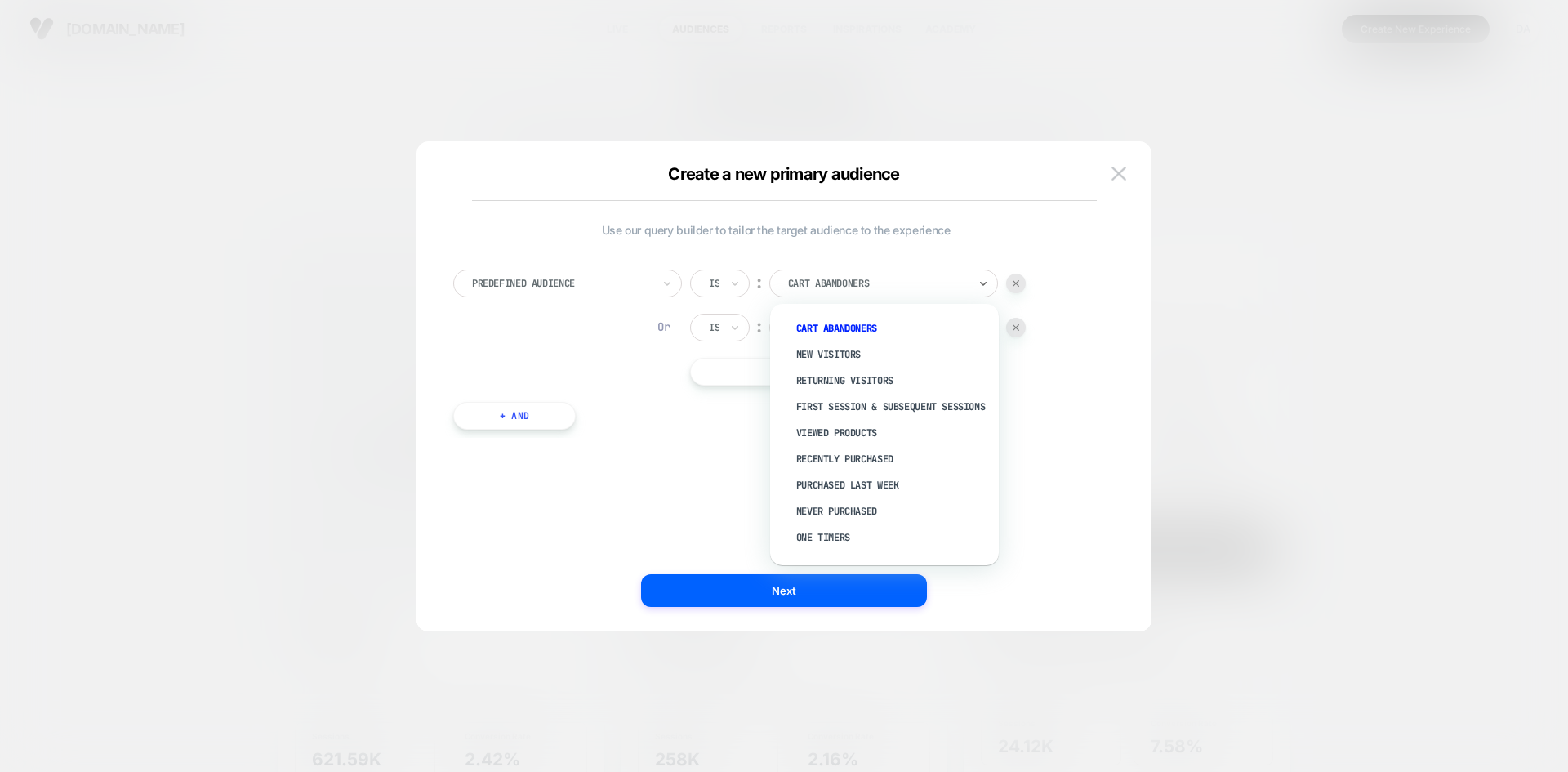
click at [817, 293] on div "Cart Abandoners" at bounding box center [884, 283] width 228 height 27
click at [877, 446] on div "Viewed Products" at bounding box center [893, 432] width 213 height 26
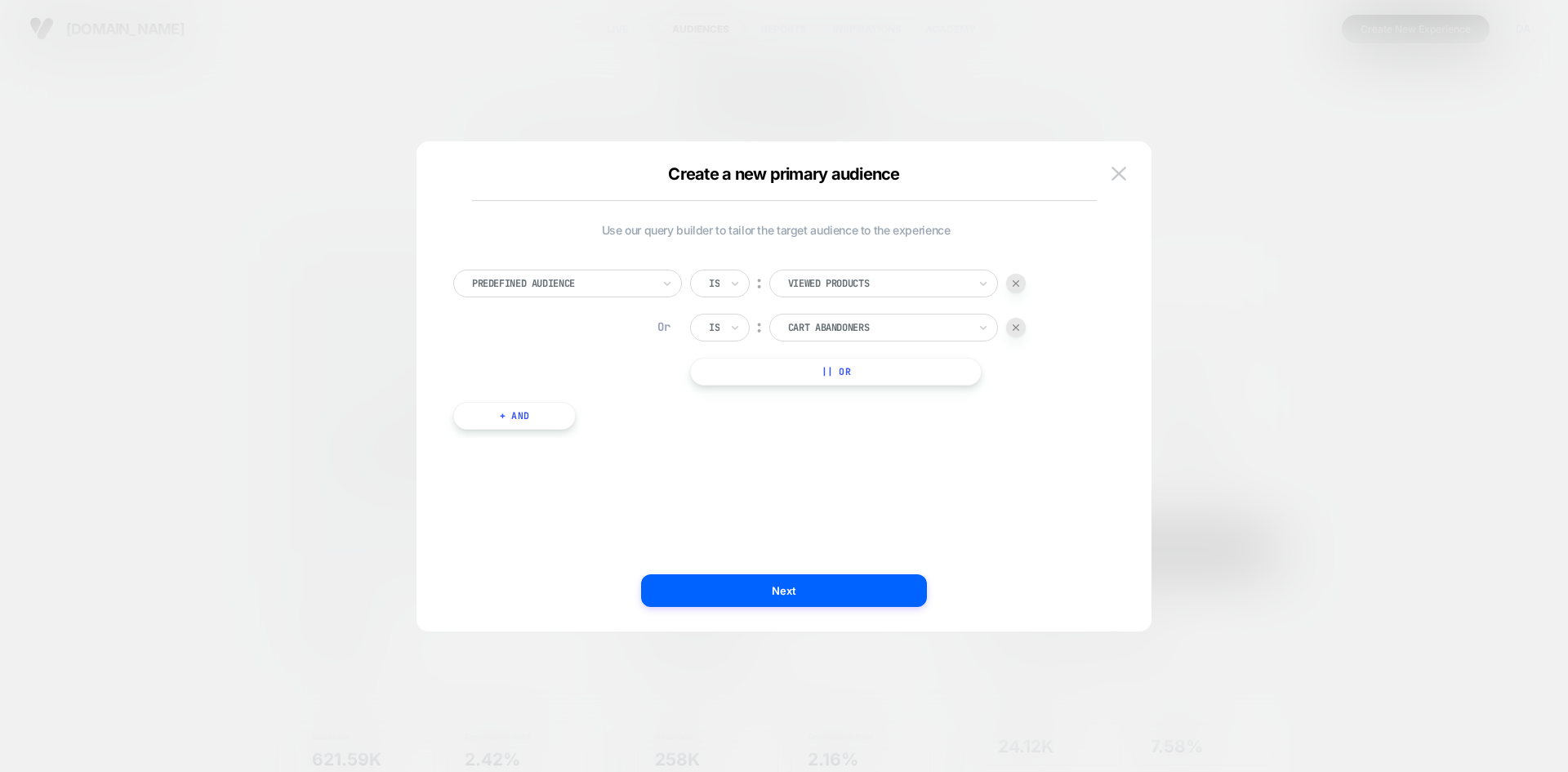
click at [1015, 333] on div at bounding box center [1016, 328] width 20 height 20
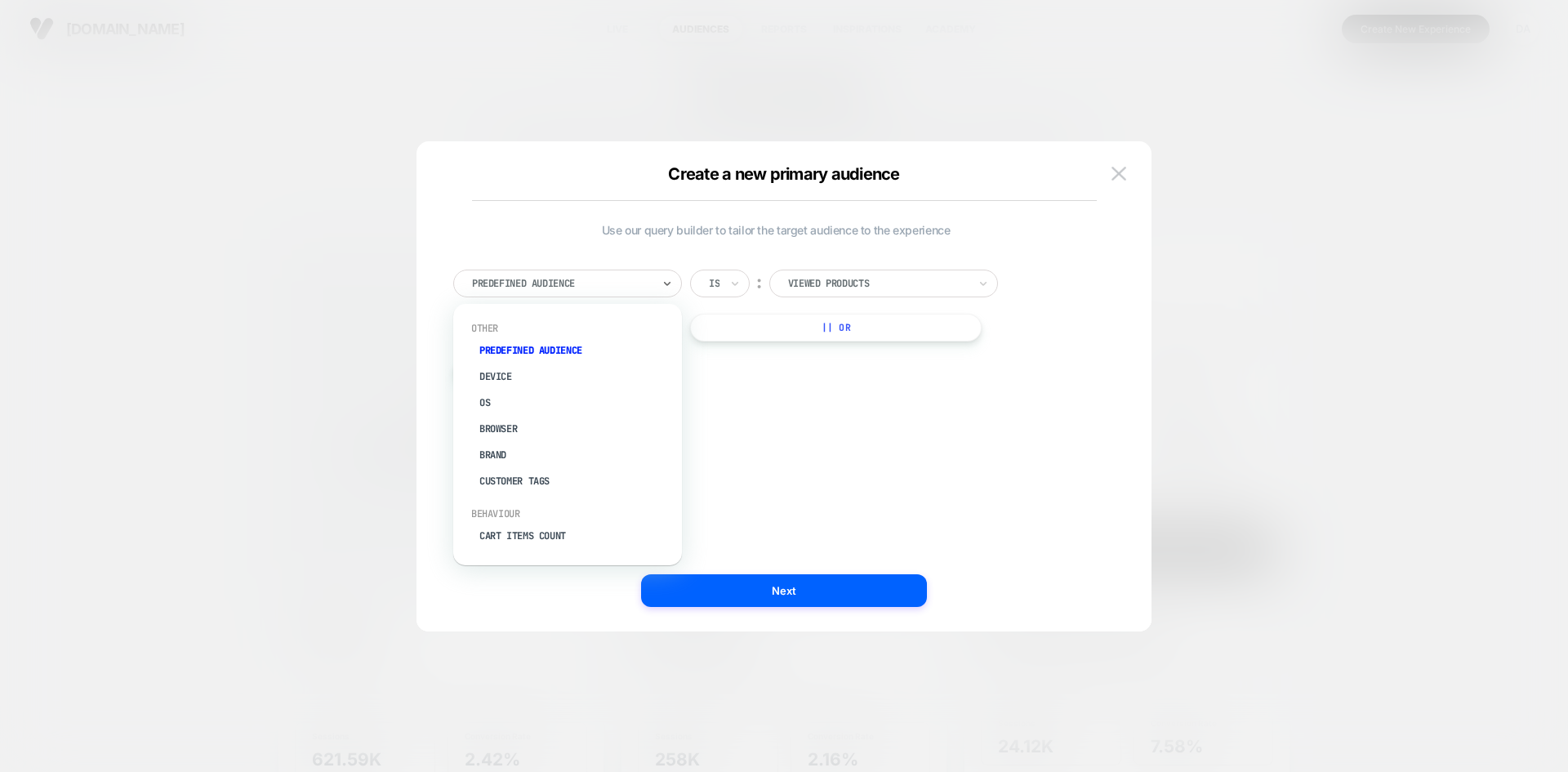
click at [655, 278] on div "Predefined Audience" at bounding box center [568, 283] width 228 height 27
click at [714, 287] on input "text" at bounding box center [712, 283] width 7 height 15
click at [740, 346] on div "Is not" at bounding box center [759, 354] width 106 height 26
click at [608, 283] on div at bounding box center [562, 283] width 180 height 15
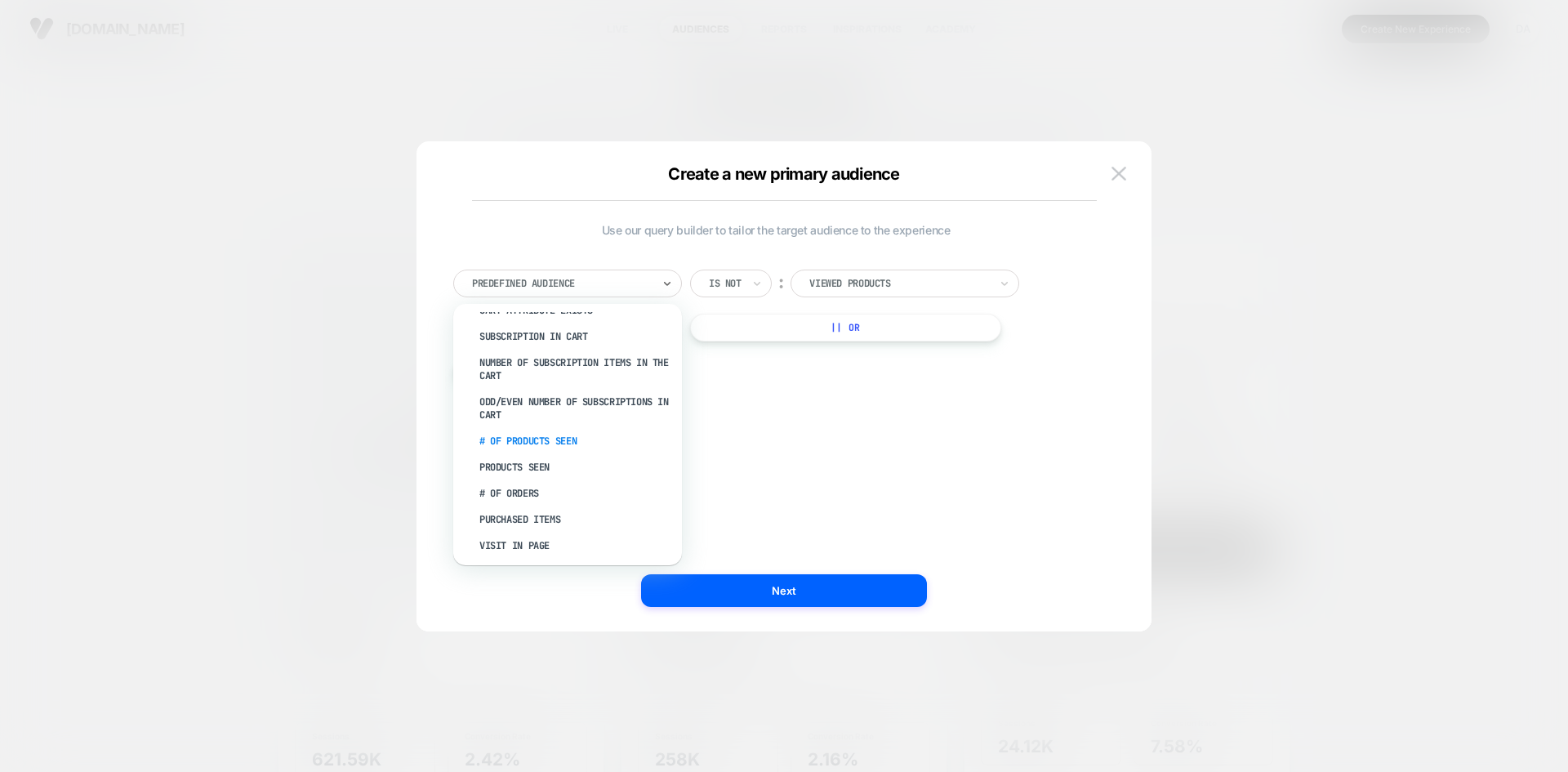
click at [576, 428] on div "# of Products Seen" at bounding box center [576, 441] width 213 height 26
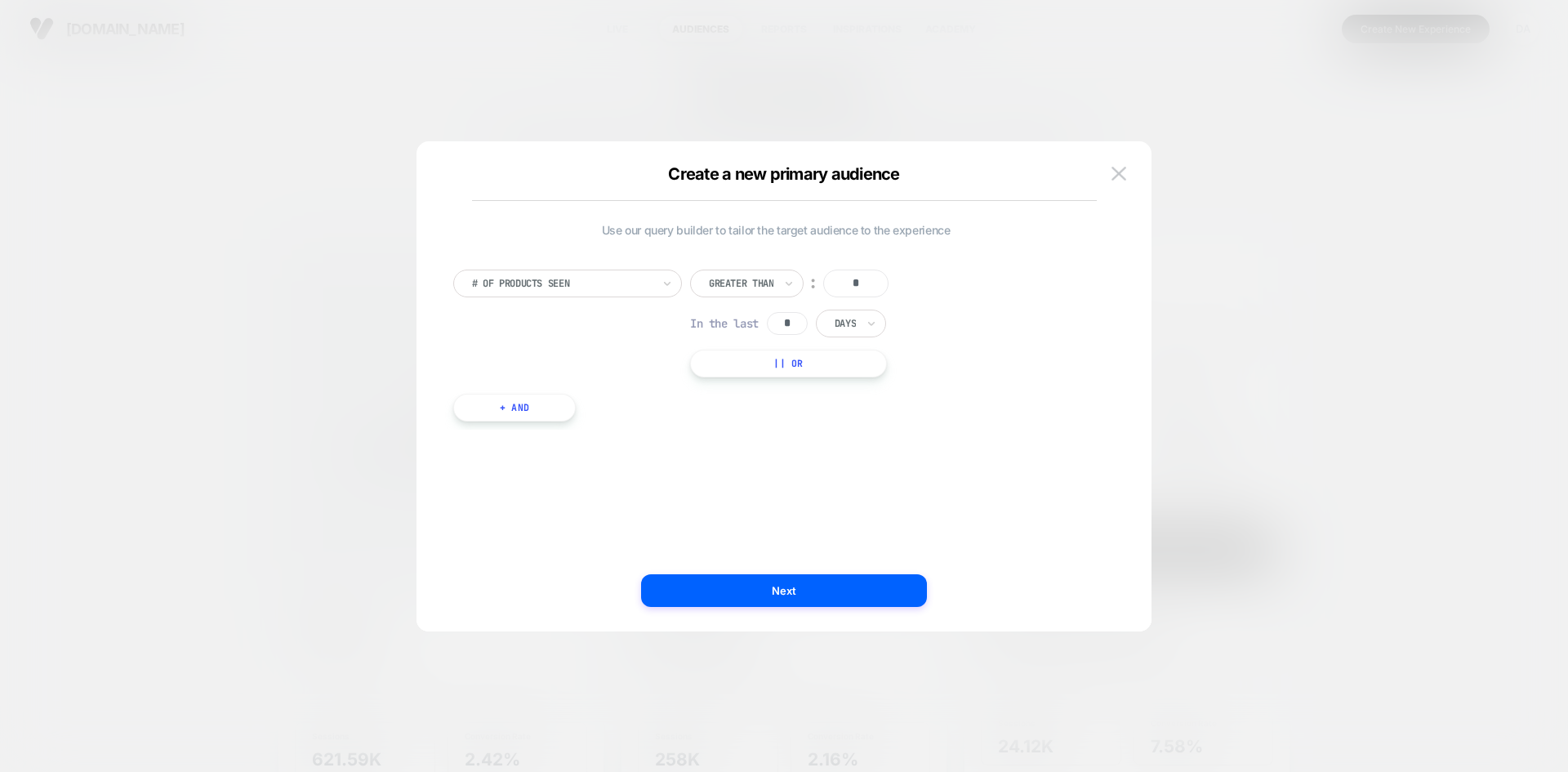
click at [1115, 180] on img at bounding box center [1118, 174] width 15 height 14
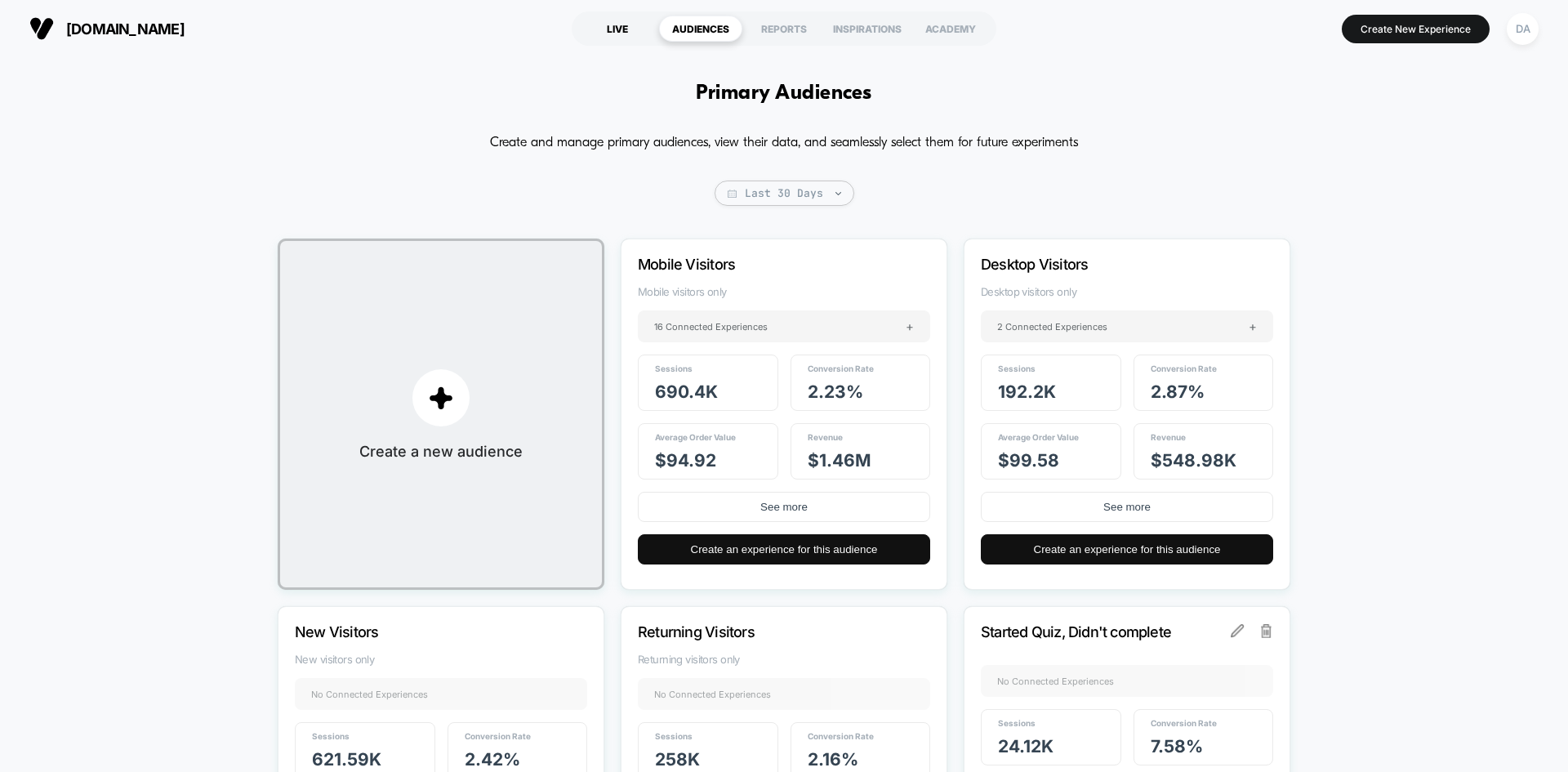
click at [652, 21] on div "LIVE" at bounding box center [617, 28] width 83 height 26
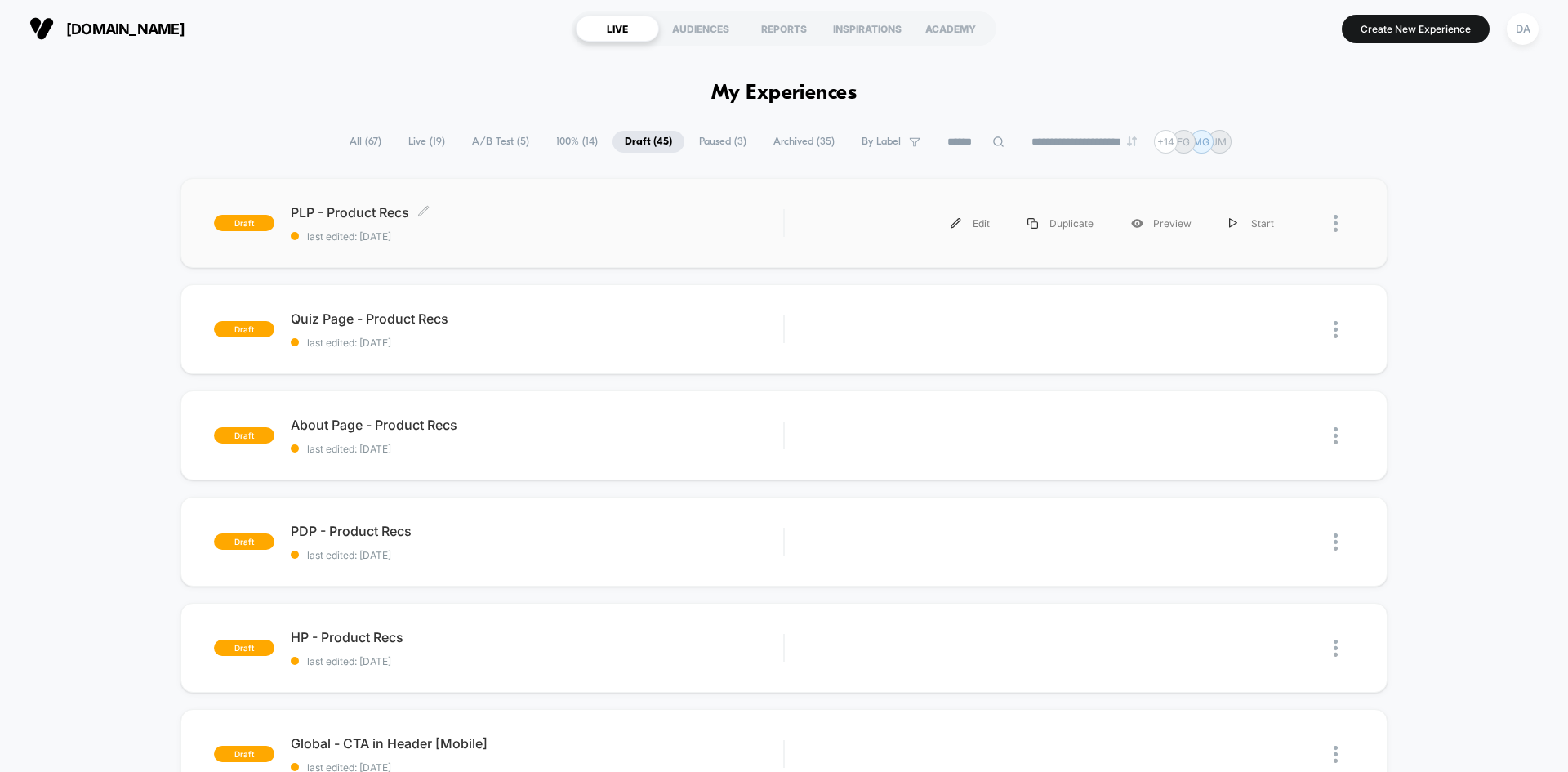
click at [549, 208] on span "PLP - Product Recs Click to edit experience details" at bounding box center [537, 212] width 493 height 17
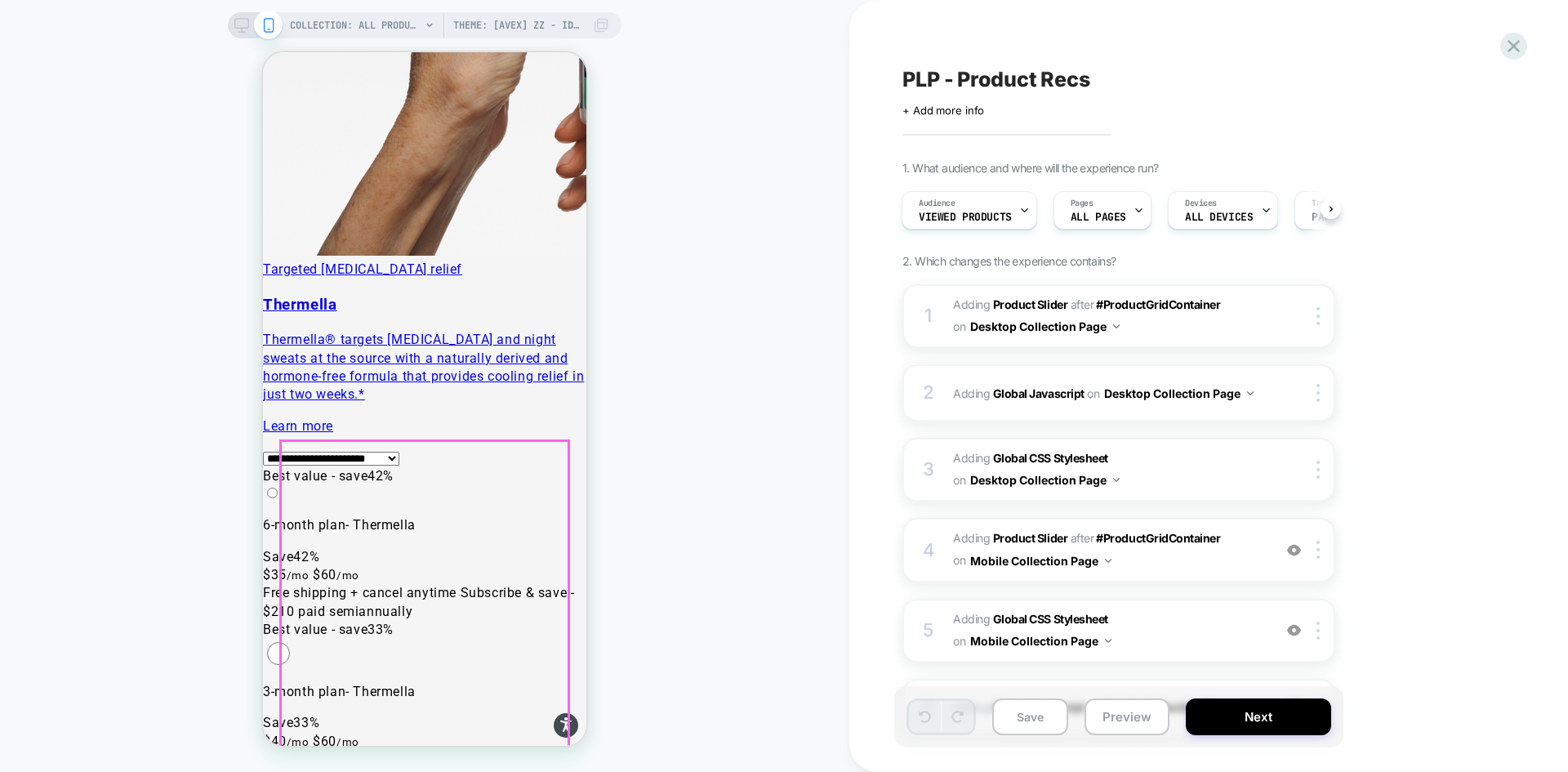
scroll to position [8660, 0]
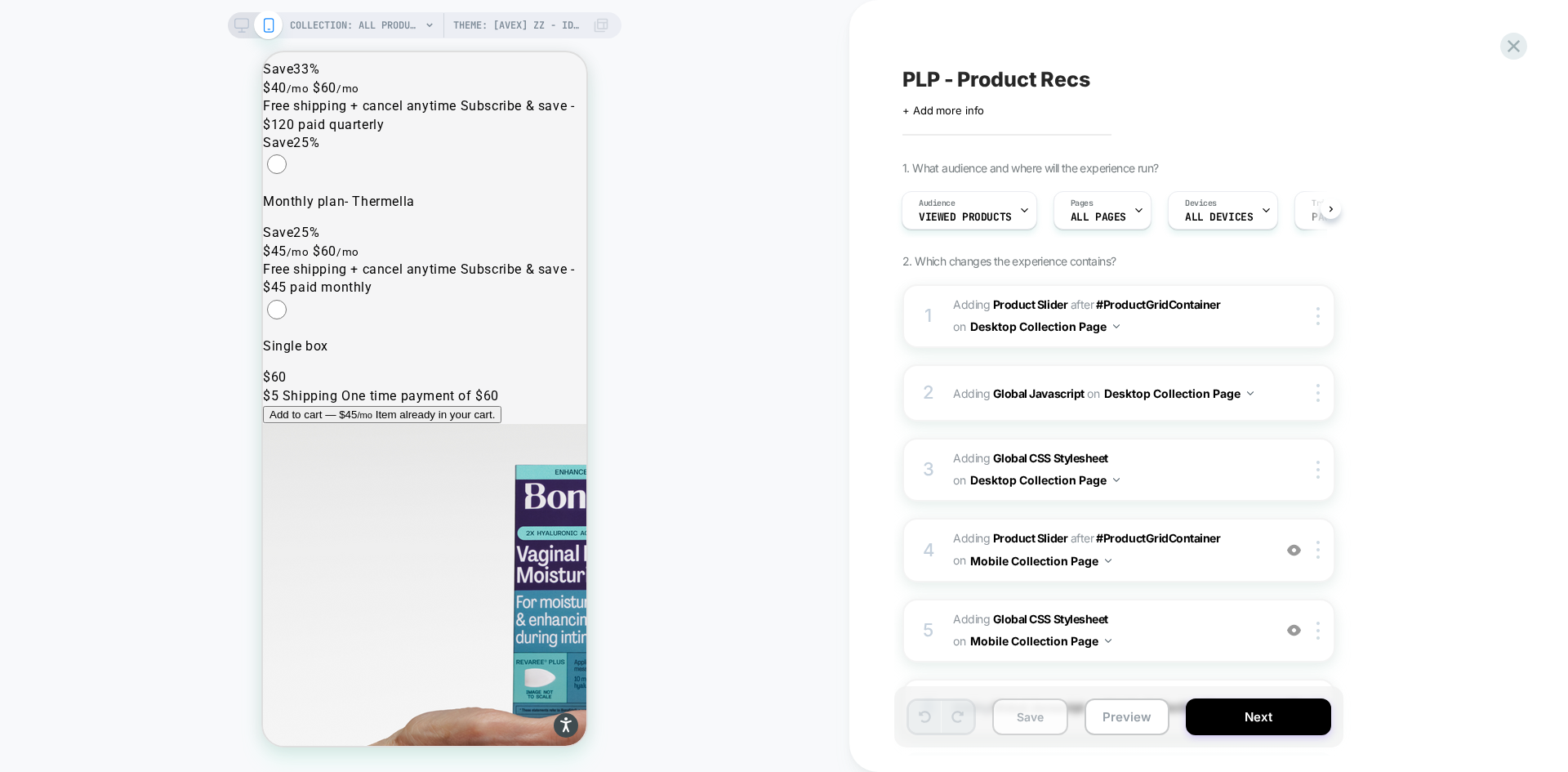
click at [1048, 724] on button "Save" at bounding box center [1030, 717] width 76 height 37
click at [1519, 51] on icon at bounding box center [1513, 46] width 13 height 13
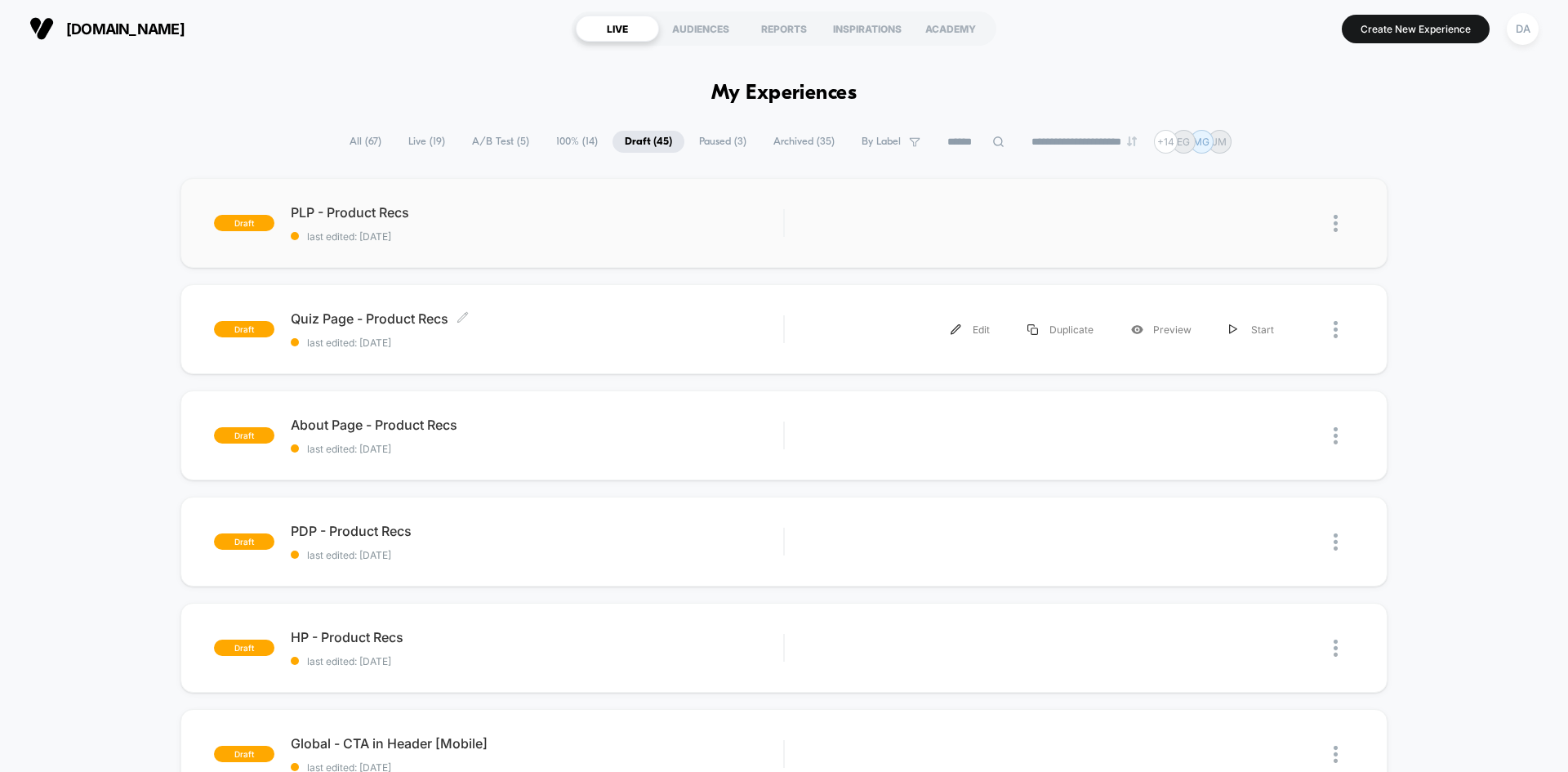
drag, startPoint x: 418, startPoint y: 318, endPoint x: 333, endPoint y: 219, distance: 130.5
click at [608, 236] on span "last edited: [DATE]" at bounding box center [537, 236] width 493 height 13
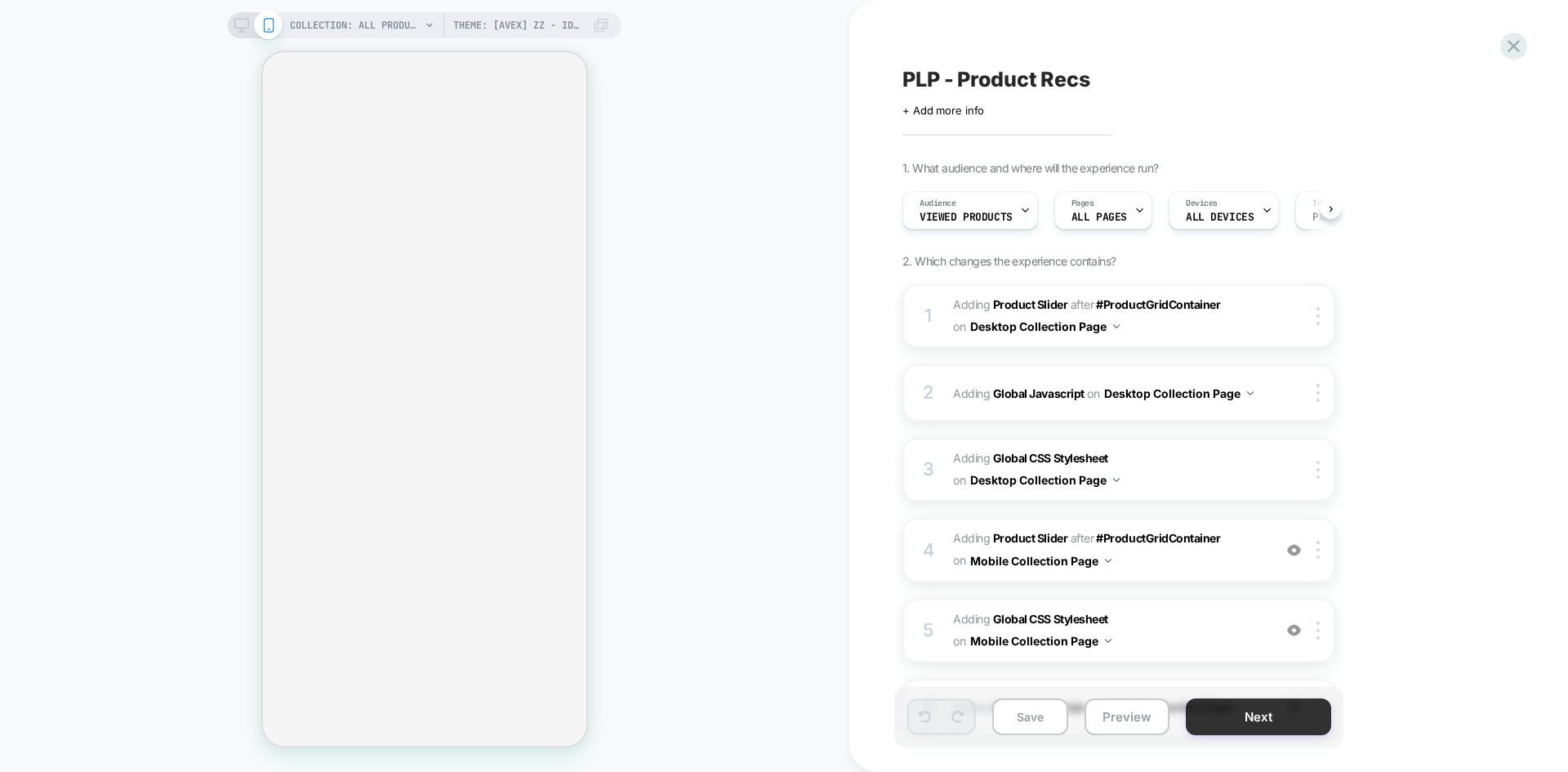
scroll to position [0, 1]
click at [1269, 720] on button "Next" at bounding box center [1258, 717] width 145 height 37
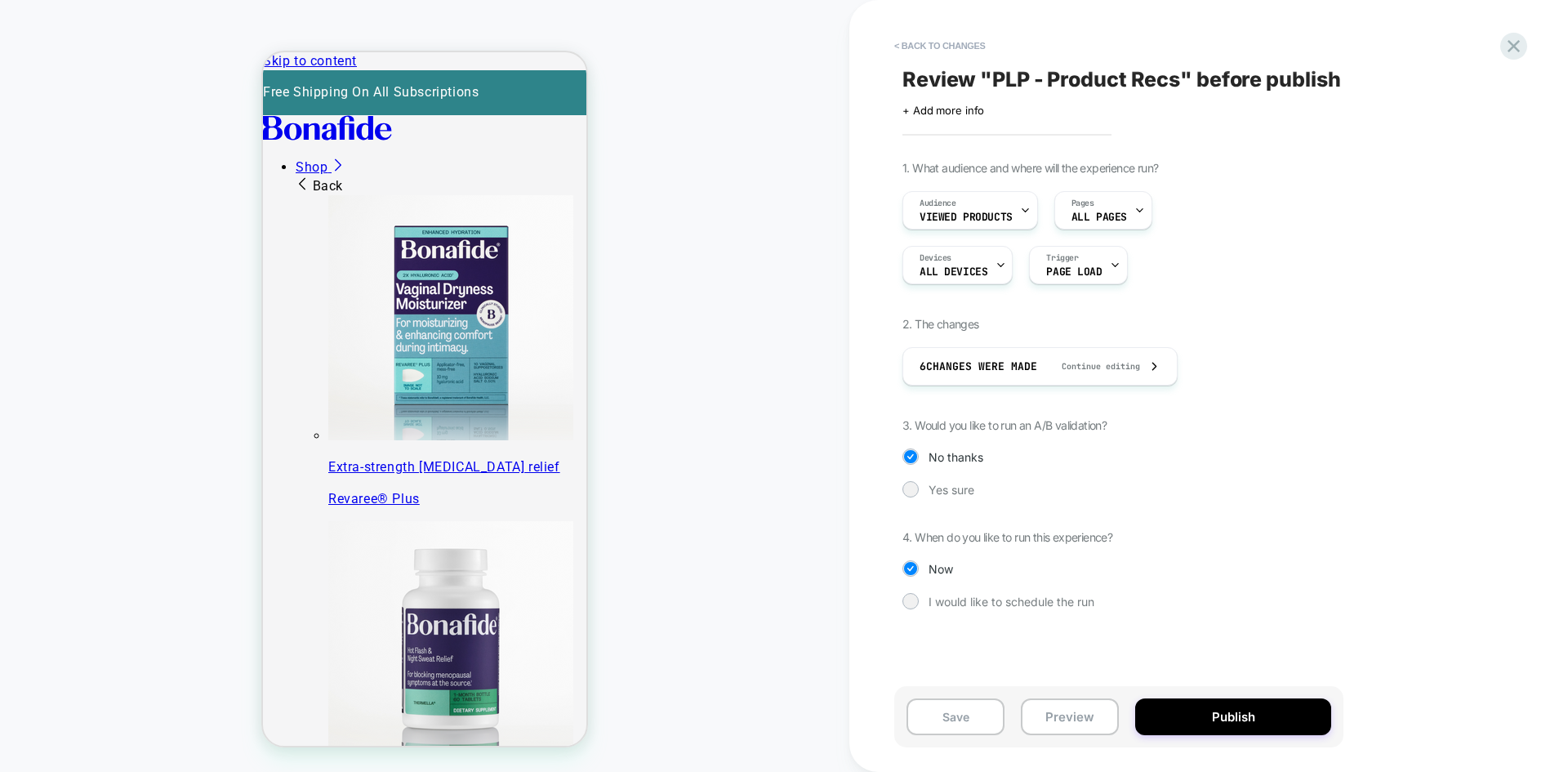
scroll to position [0, 0]
click at [1517, 38] on icon at bounding box center [1513, 46] width 22 height 22
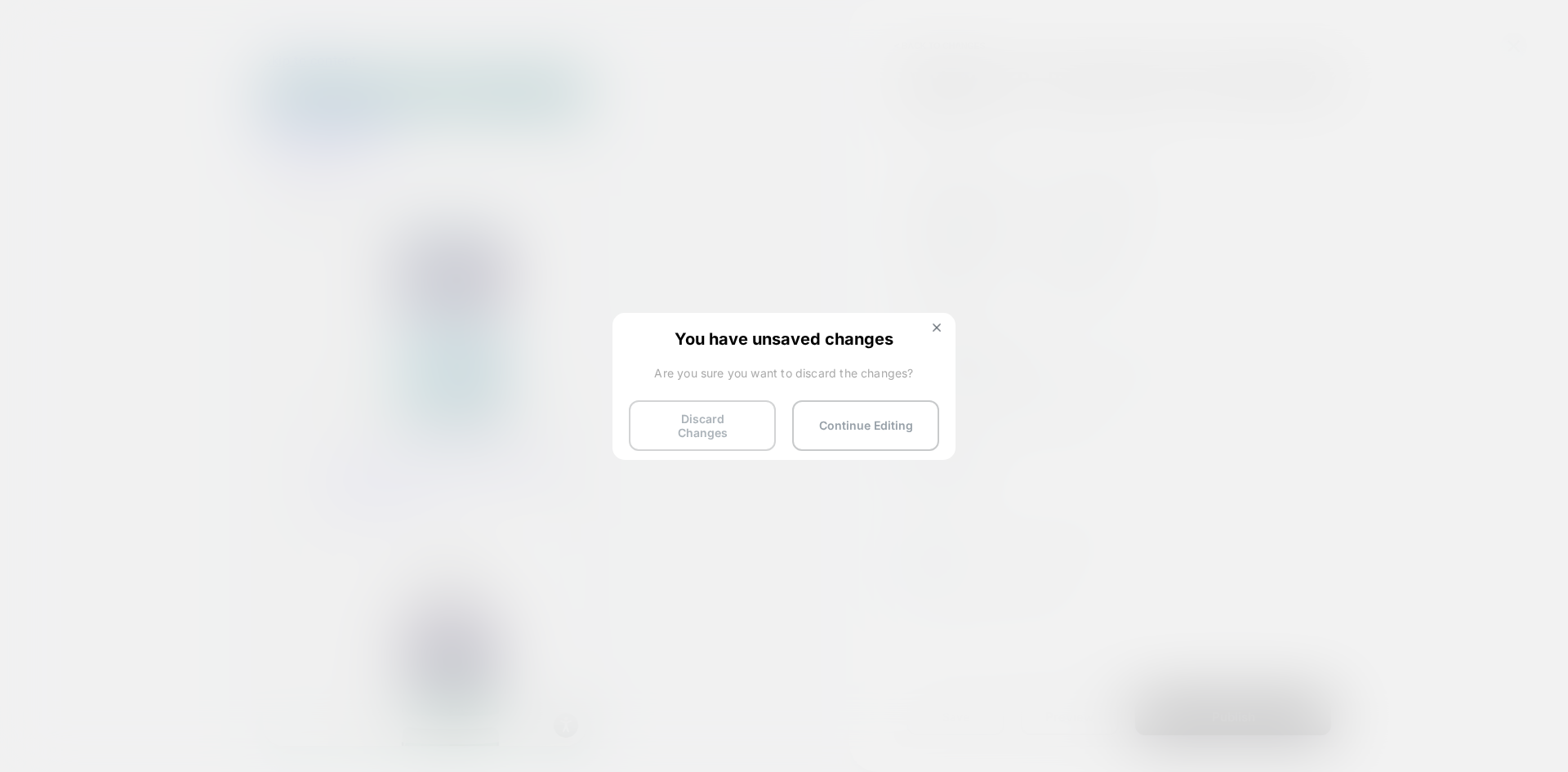
click at [724, 421] on button "Discard Changes" at bounding box center [703, 426] width 147 height 51
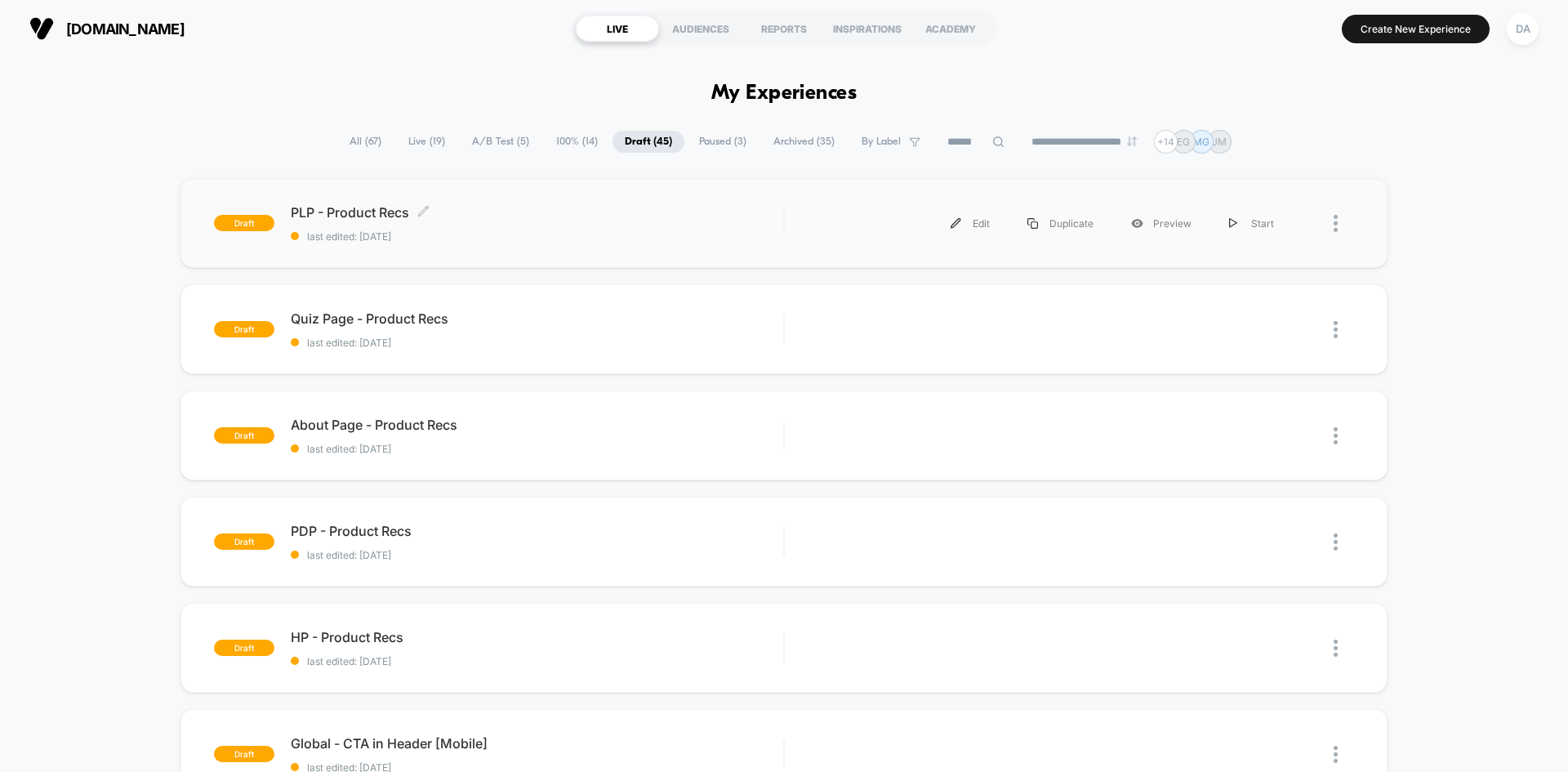
click at [526, 224] on div "PLP - Product Recs Click to edit experience details Click to edit experience de…" at bounding box center [537, 223] width 493 height 38
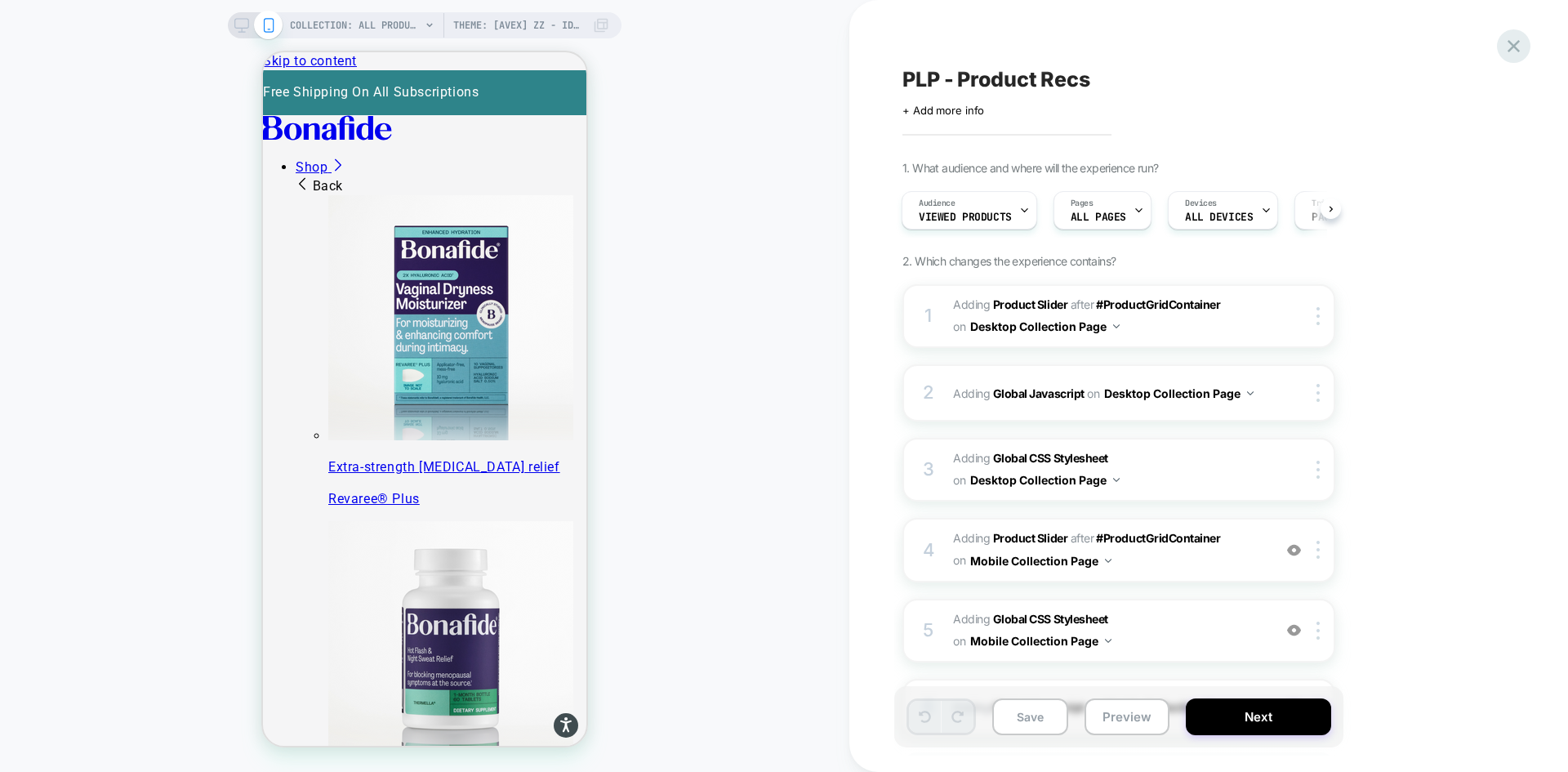
click at [1516, 41] on icon at bounding box center [1513, 46] width 22 height 22
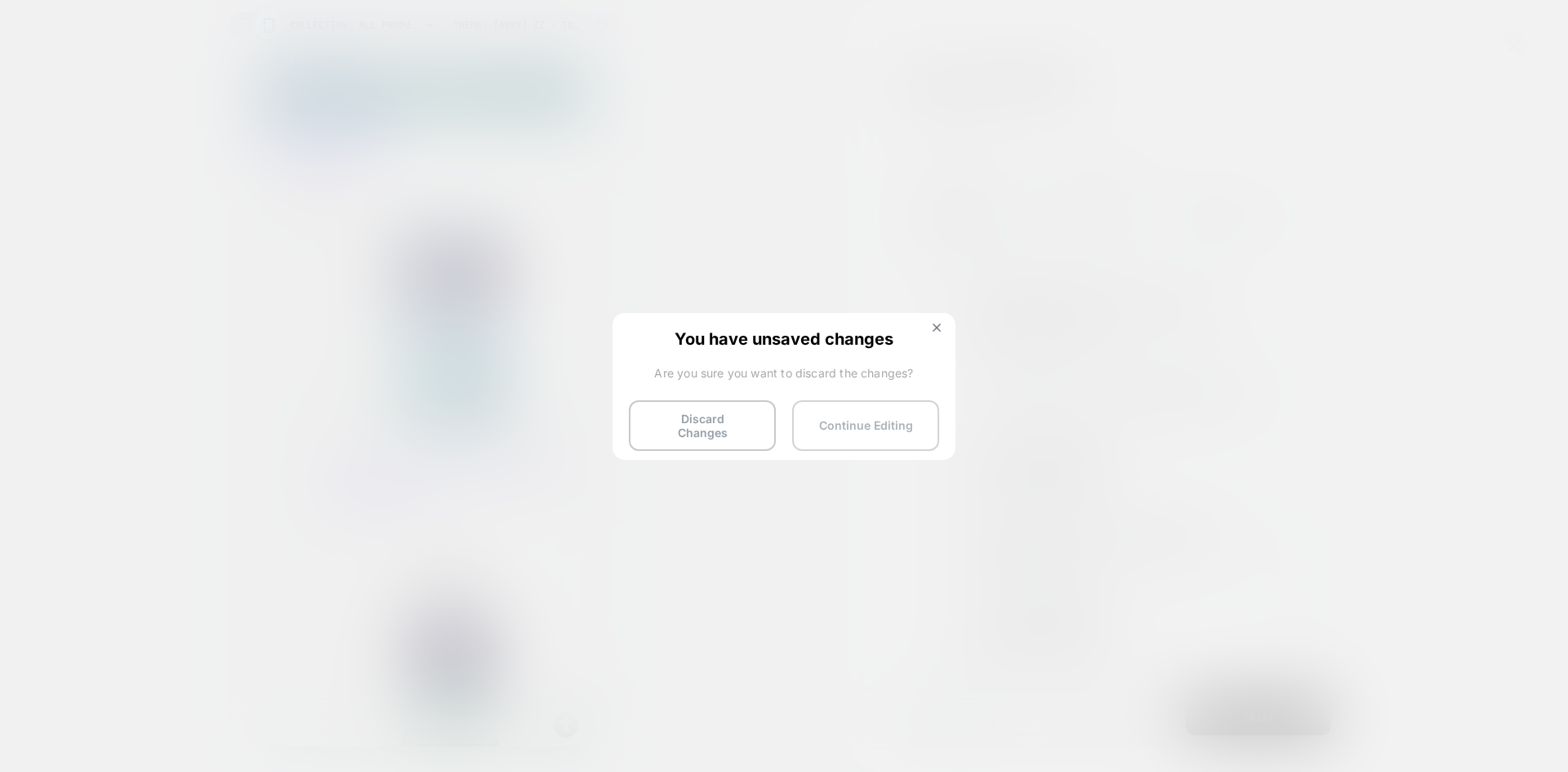
click at [897, 405] on button "Continue Editing" at bounding box center [865, 426] width 147 height 51
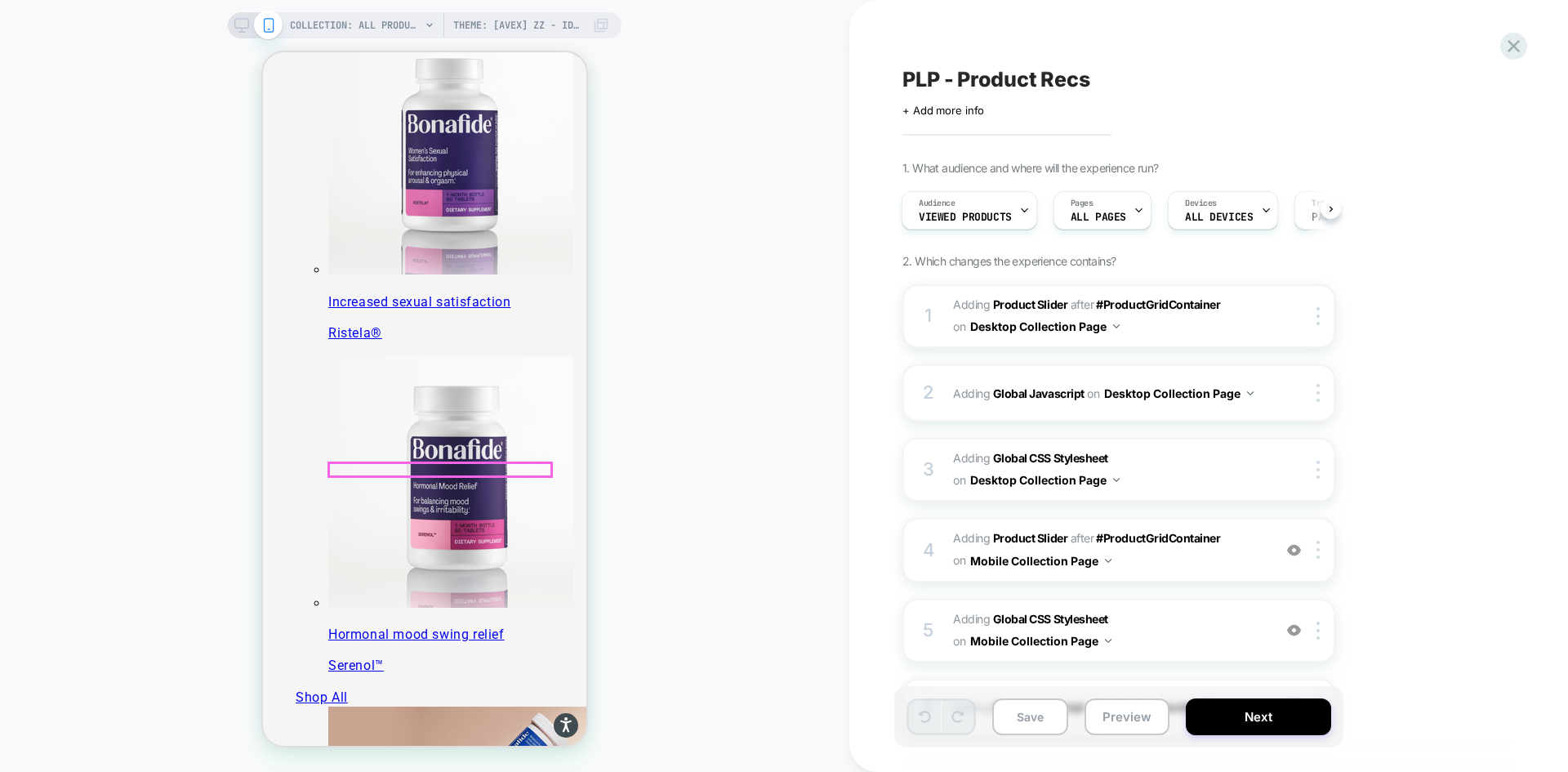
scroll to position [1798, 0]
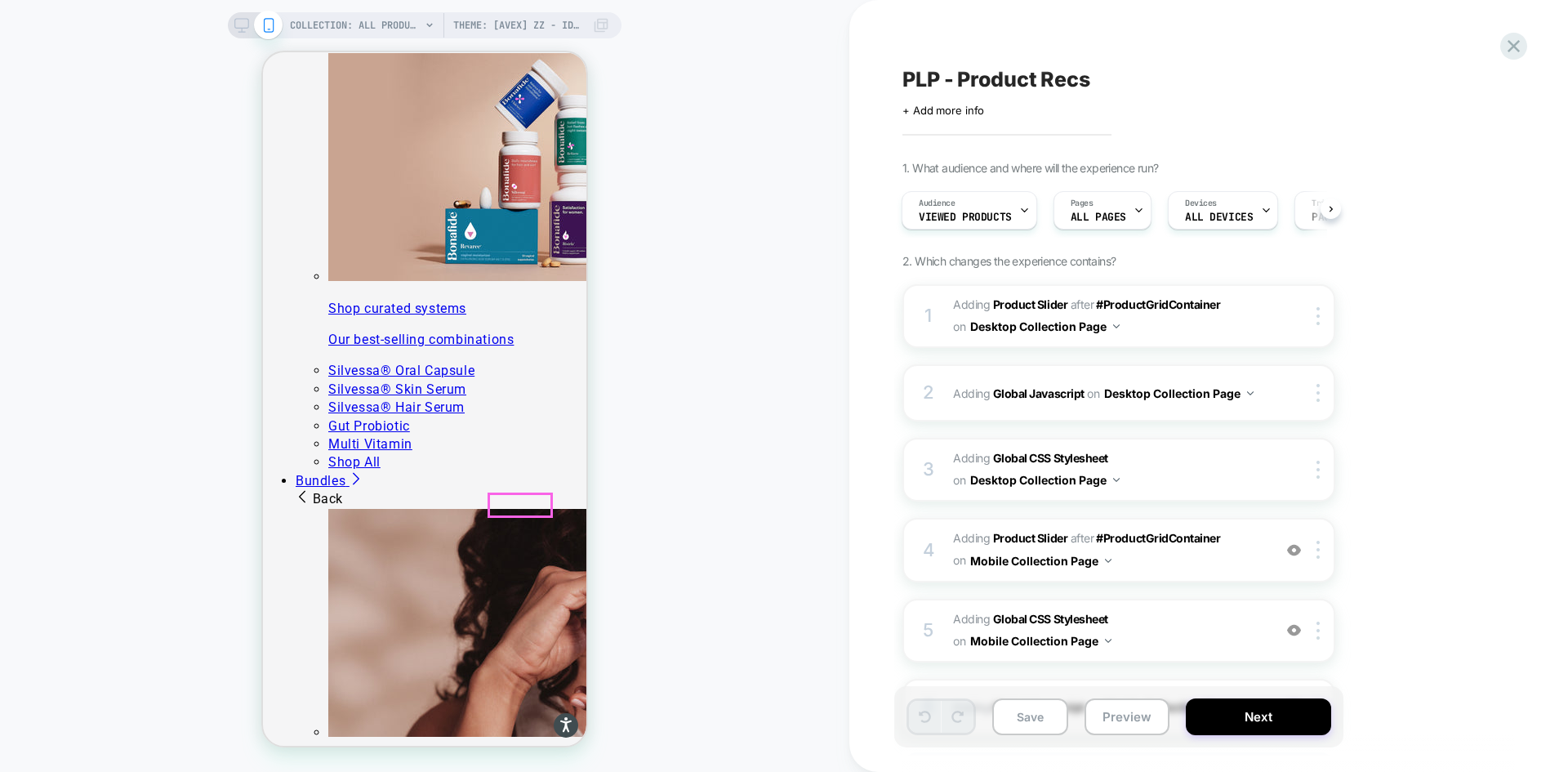
drag, startPoint x: 566, startPoint y: 197, endPoint x: 516, endPoint y: 510, distance: 317.0
drag, startPoint x: 569, startPoint y: 347, endPoint x: 553, endPoint y: 461, distance: 115.1
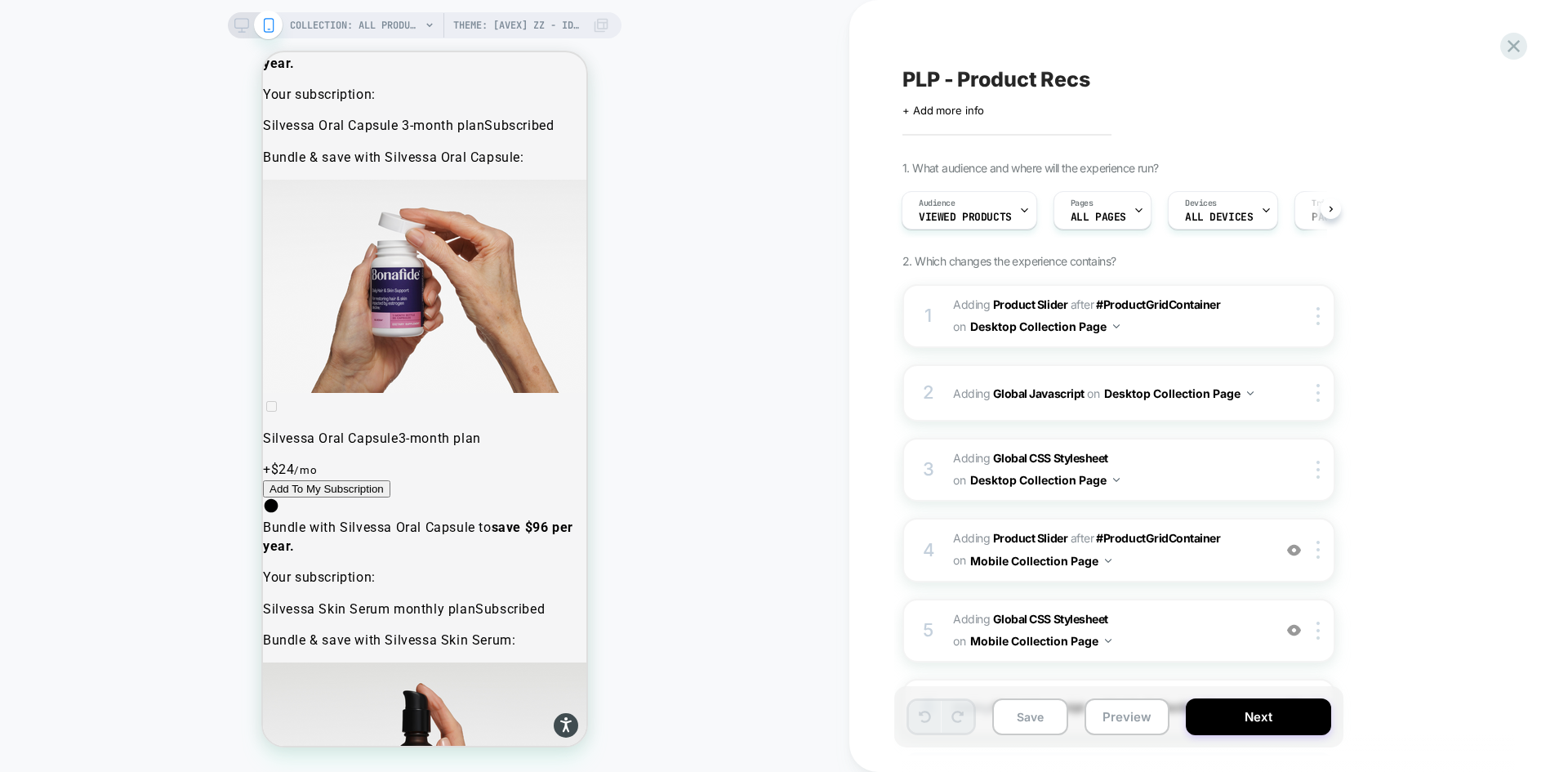
scroll to position [20752, 0]
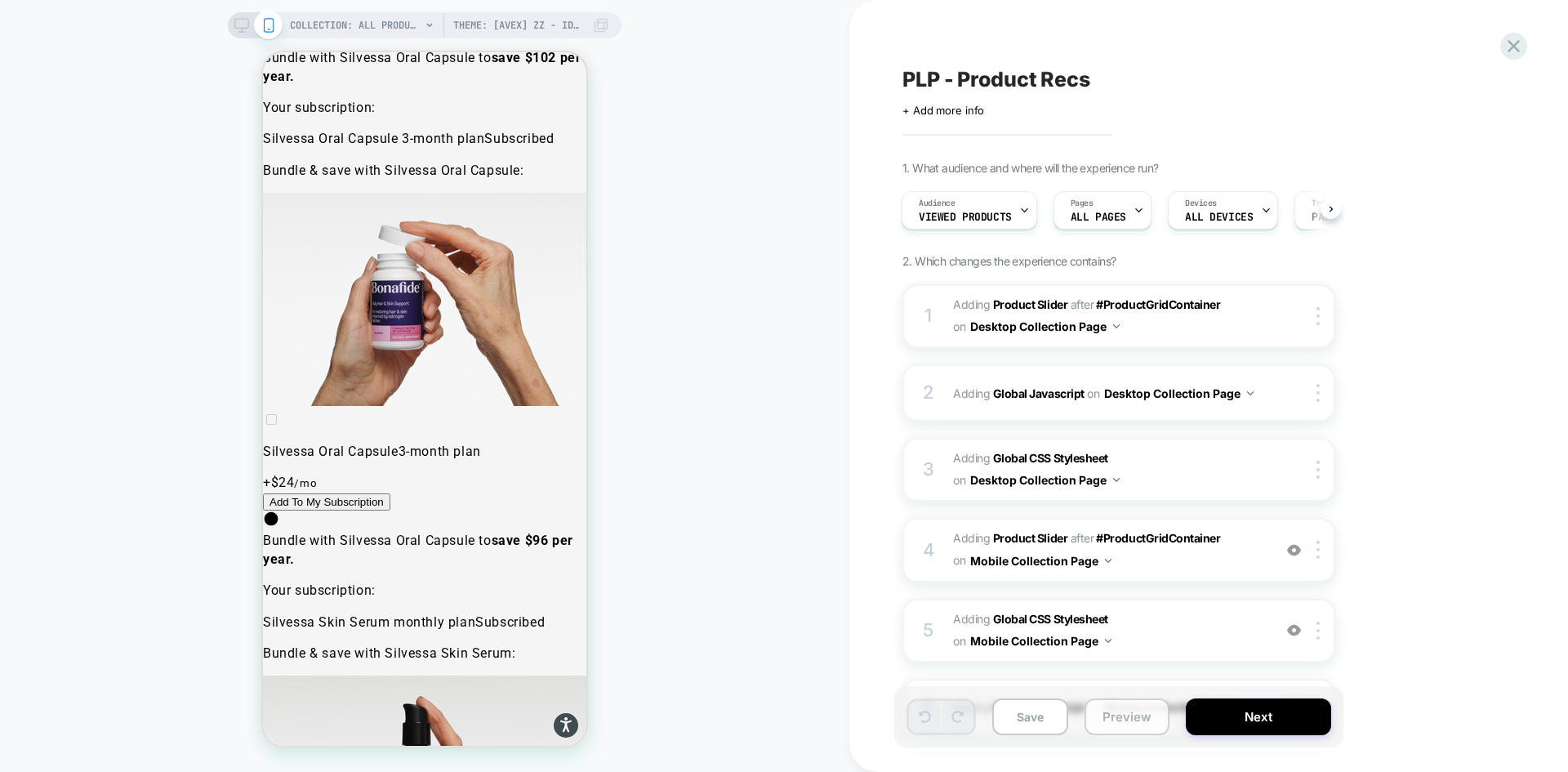
click at [1134, 718] on button "Preview" at bounding box center [1127, 717] width 85 height 37
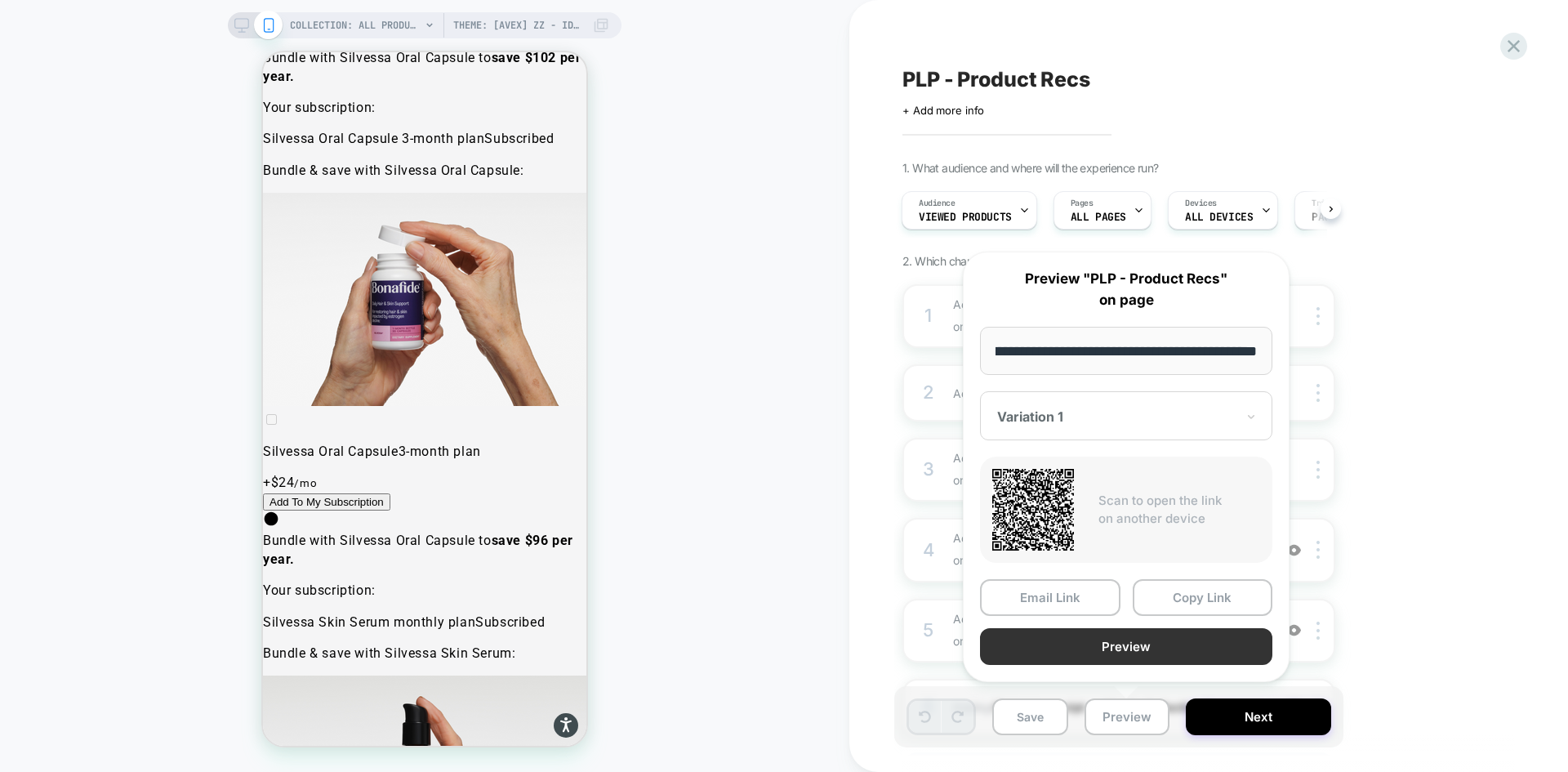
scroll to position [0, 0]
click at [1145, 660] on button "Preview" at bounding box center [1127, 647] width 293 height 37
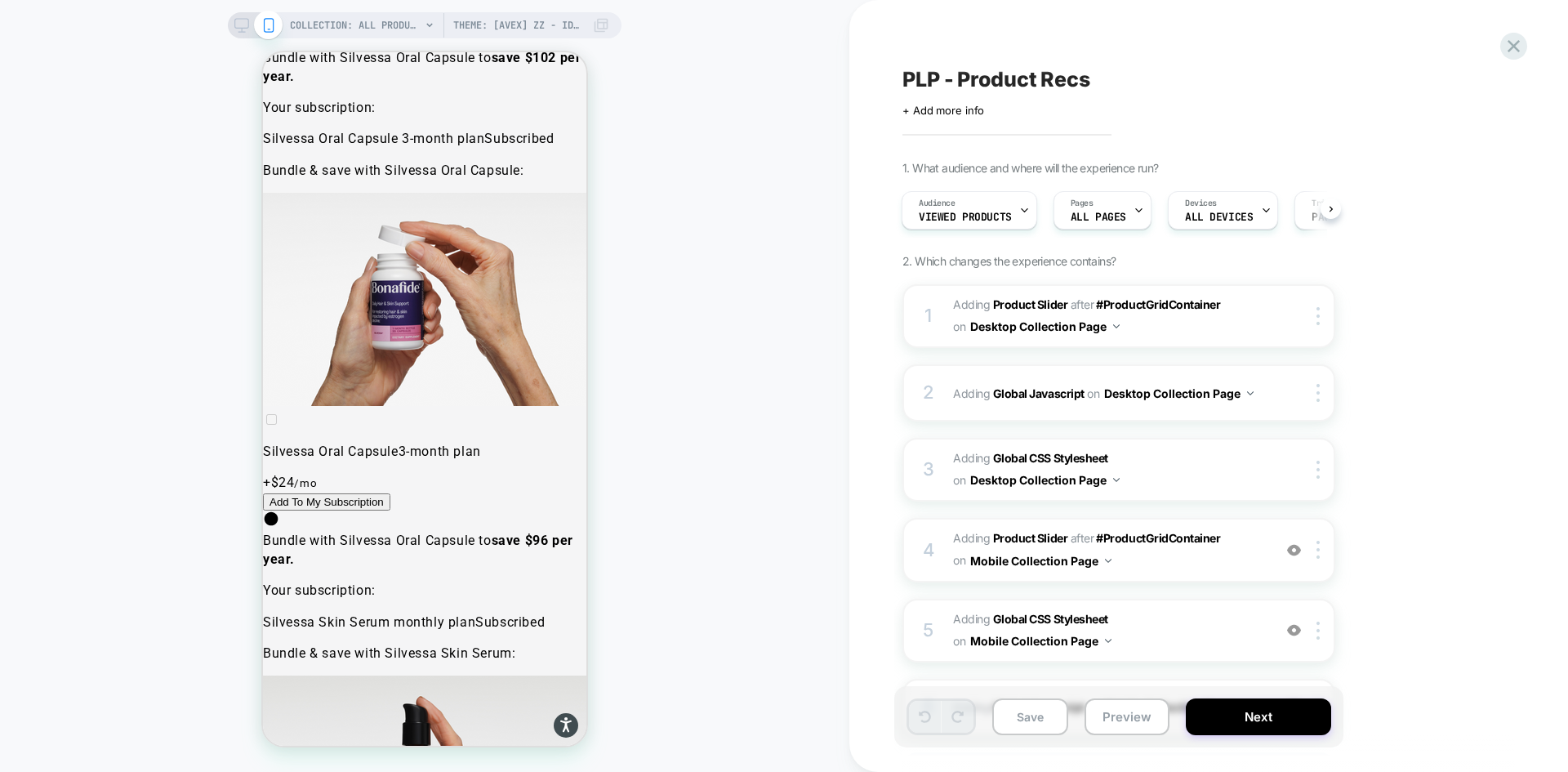
scroll to position [0, 3]
click at [1502, 43] on div at bounding box center [1513, 46] width 33 height 33
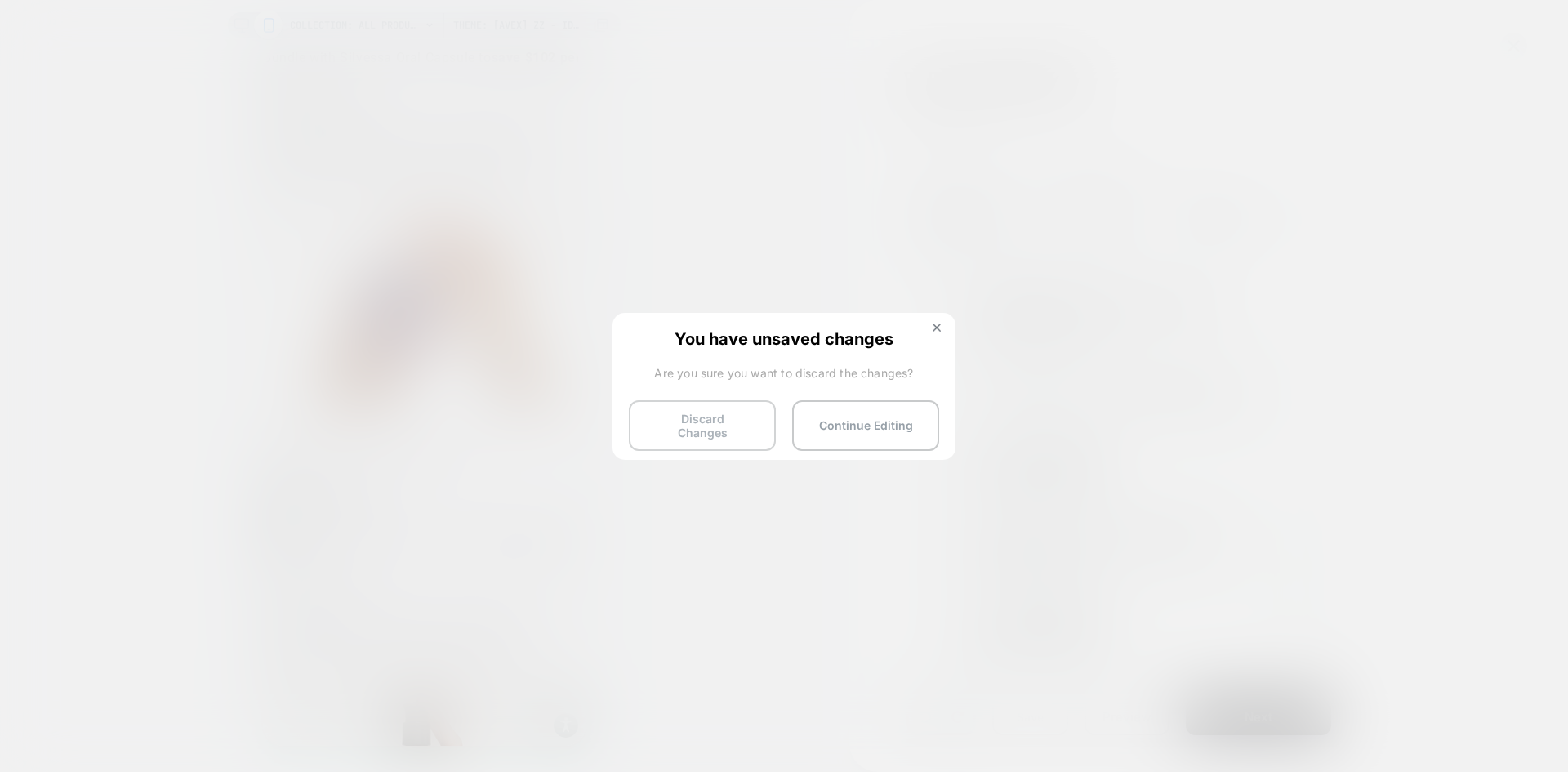
click at [749, 427] on button "Discard Changes" at bounding box center [703, 426] width 147 height 51
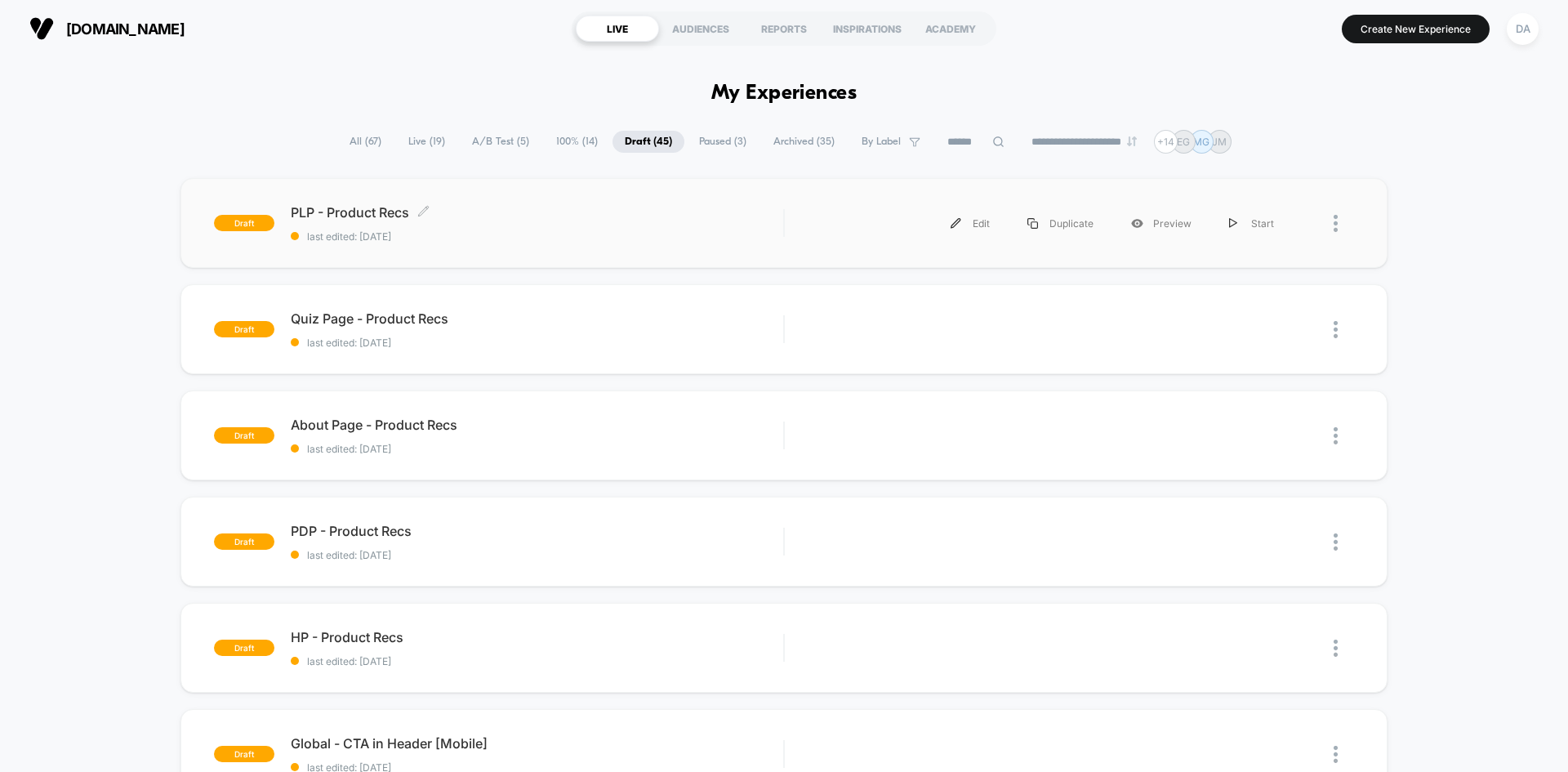
click at [497, 239] on span "last edited: [DATE]" at bounding box center [537, 236] width 493 height 13
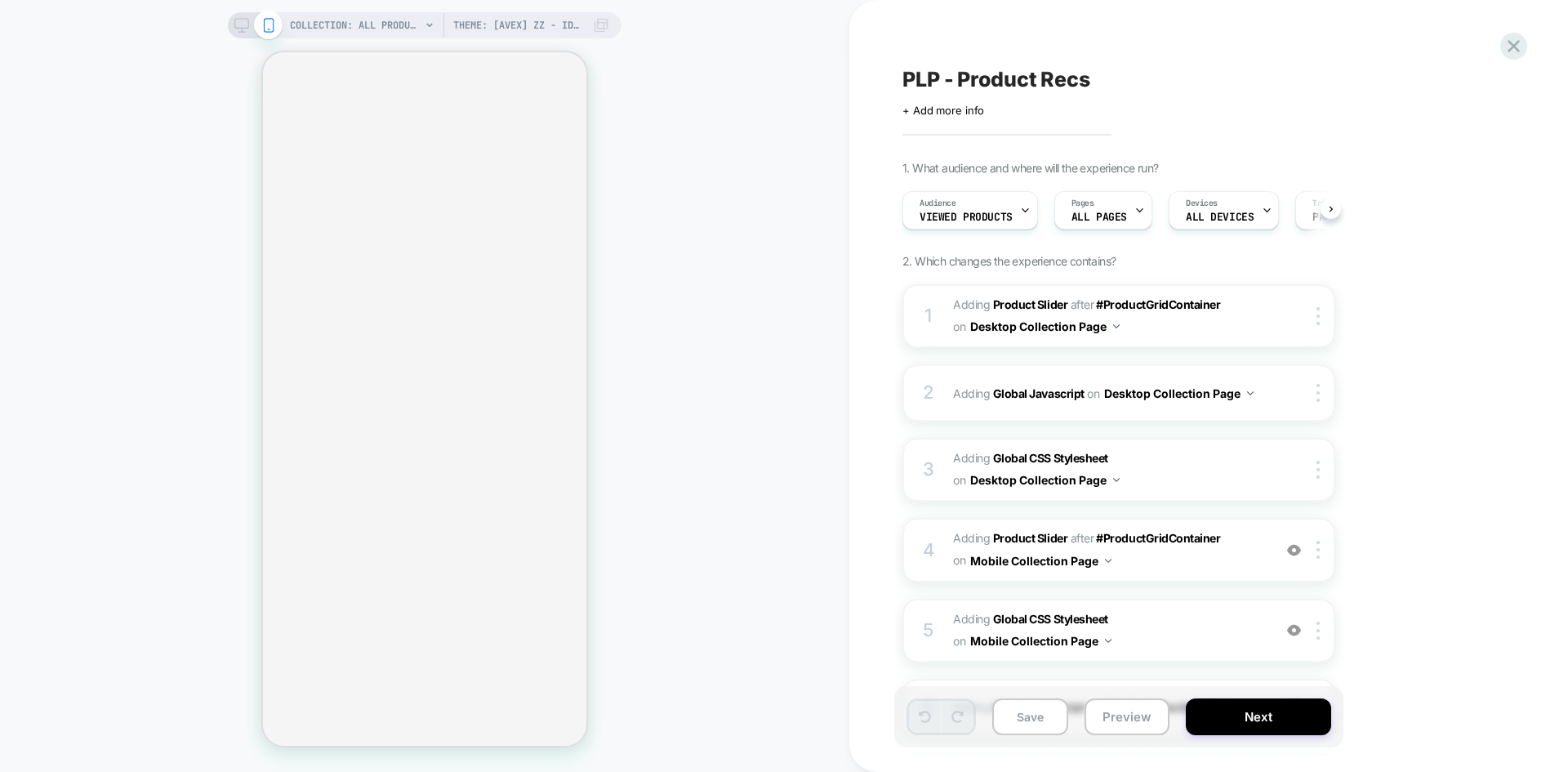
scroll to position [0, 1]
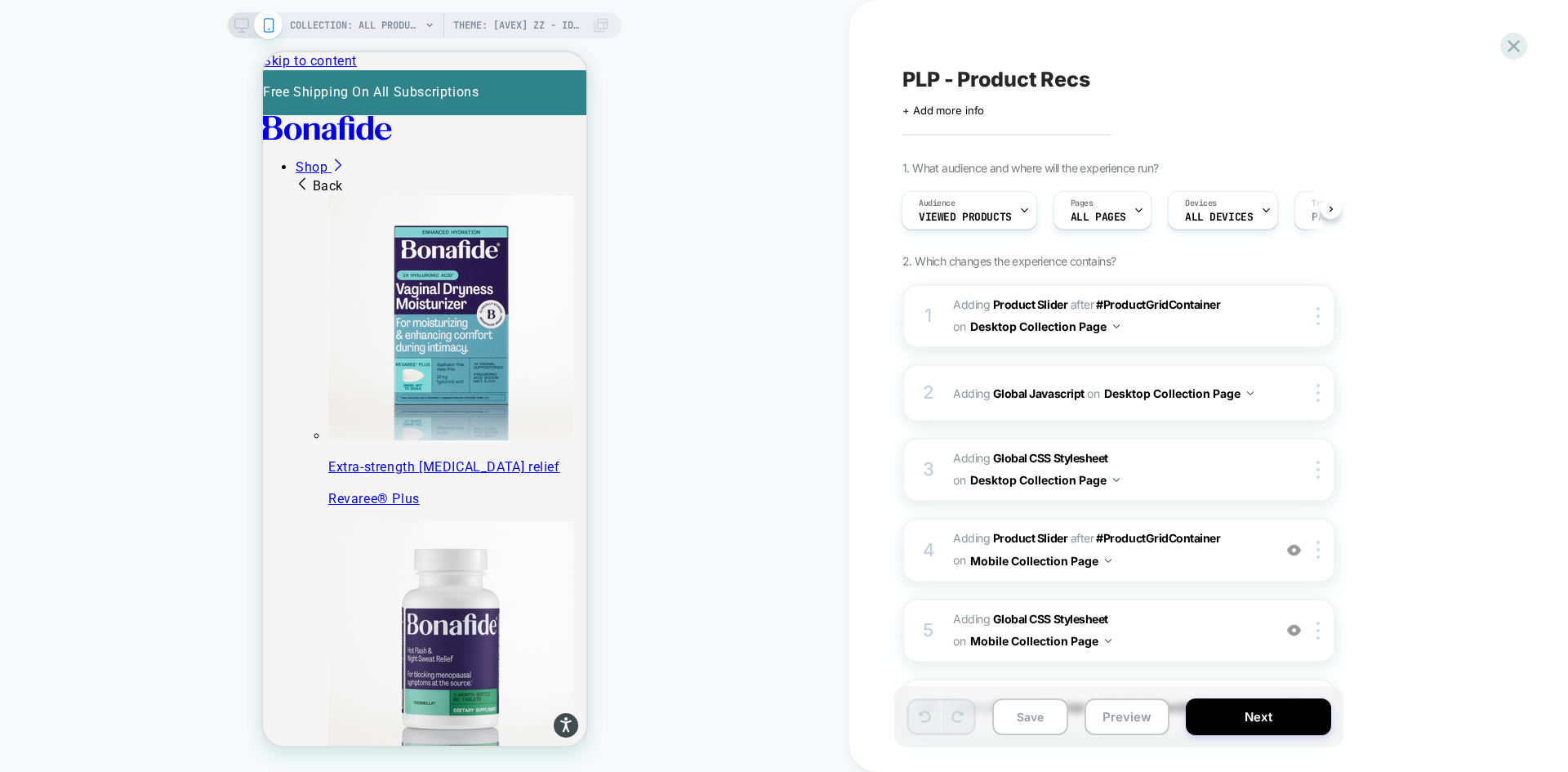
click at [168, 54] on div "COLLECTION: All Products (Category) Theme: [AVEX] ZZ - Identify Users COLLECTIO…" at bounding box center [424, 386] width 850 height 740
click at [1520, 53] on icon at bounding box center [1513, 46] width 22 height 22
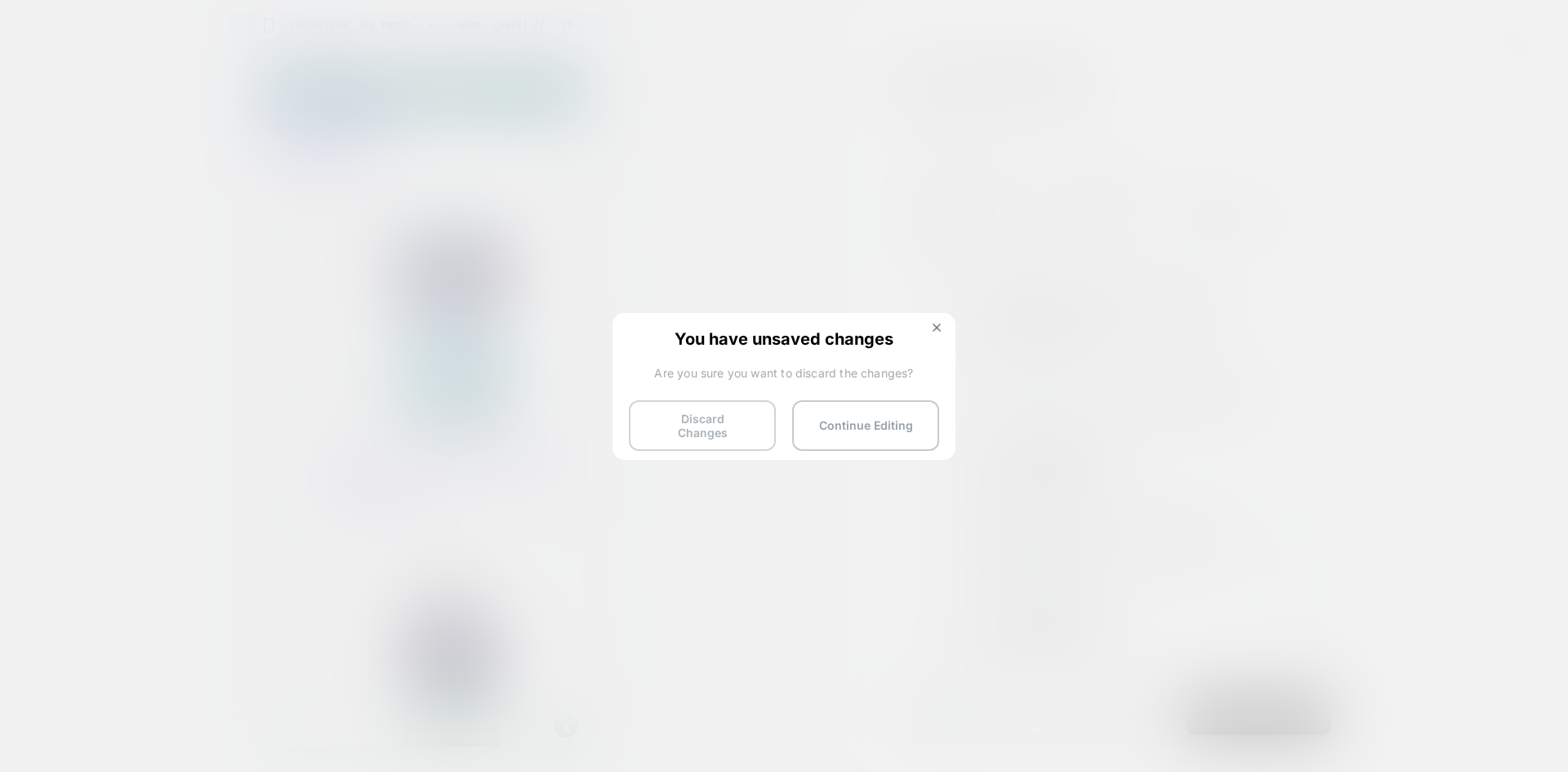
click at [748, 419] on button "Discard Changes" at bounding box center [703, 426] width 147 height 51
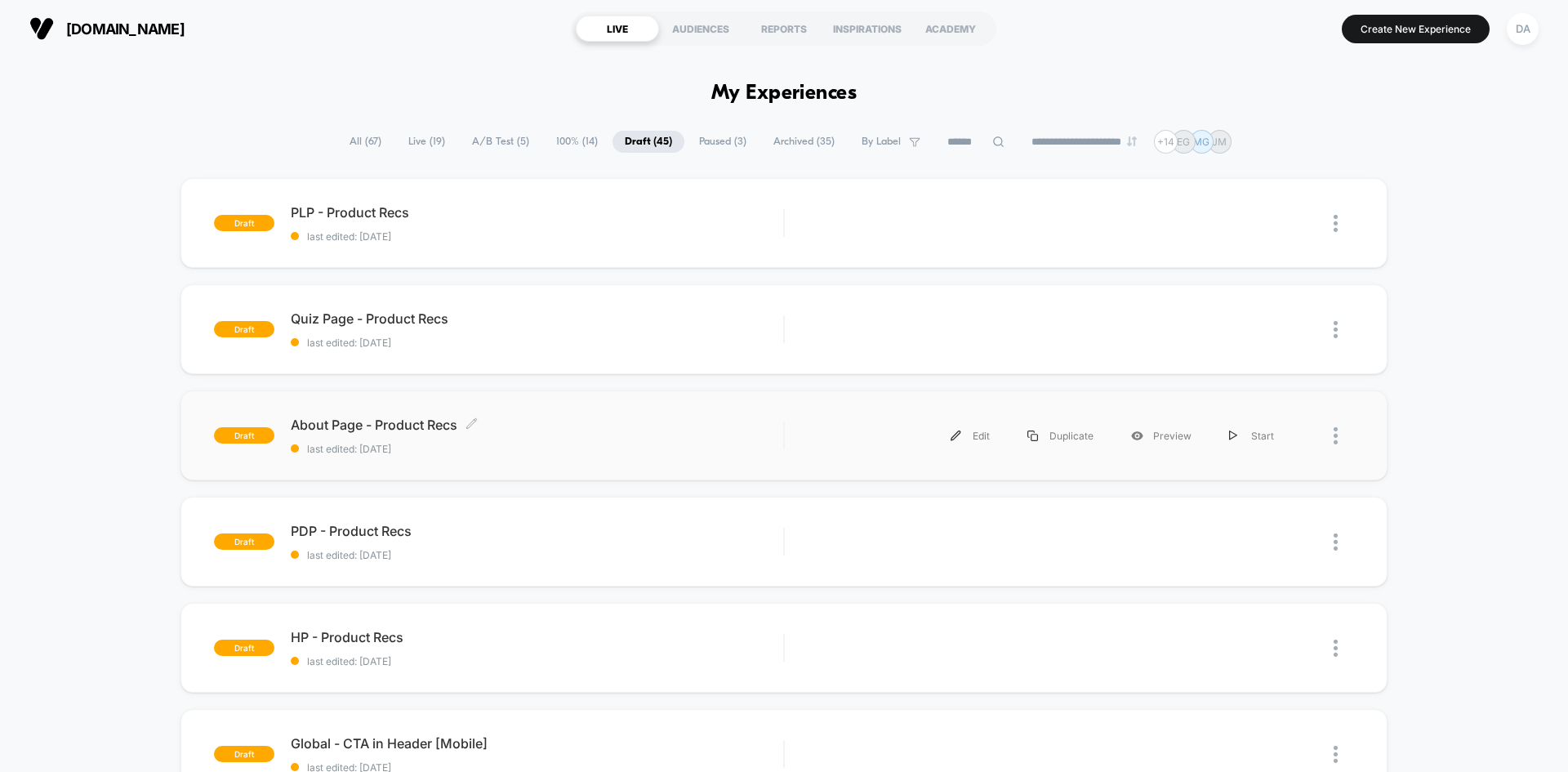
click at [521, 425] on span "About Page - Product Recs Click to edit experience details" at bounding box center [537, 425] width 493 height 17
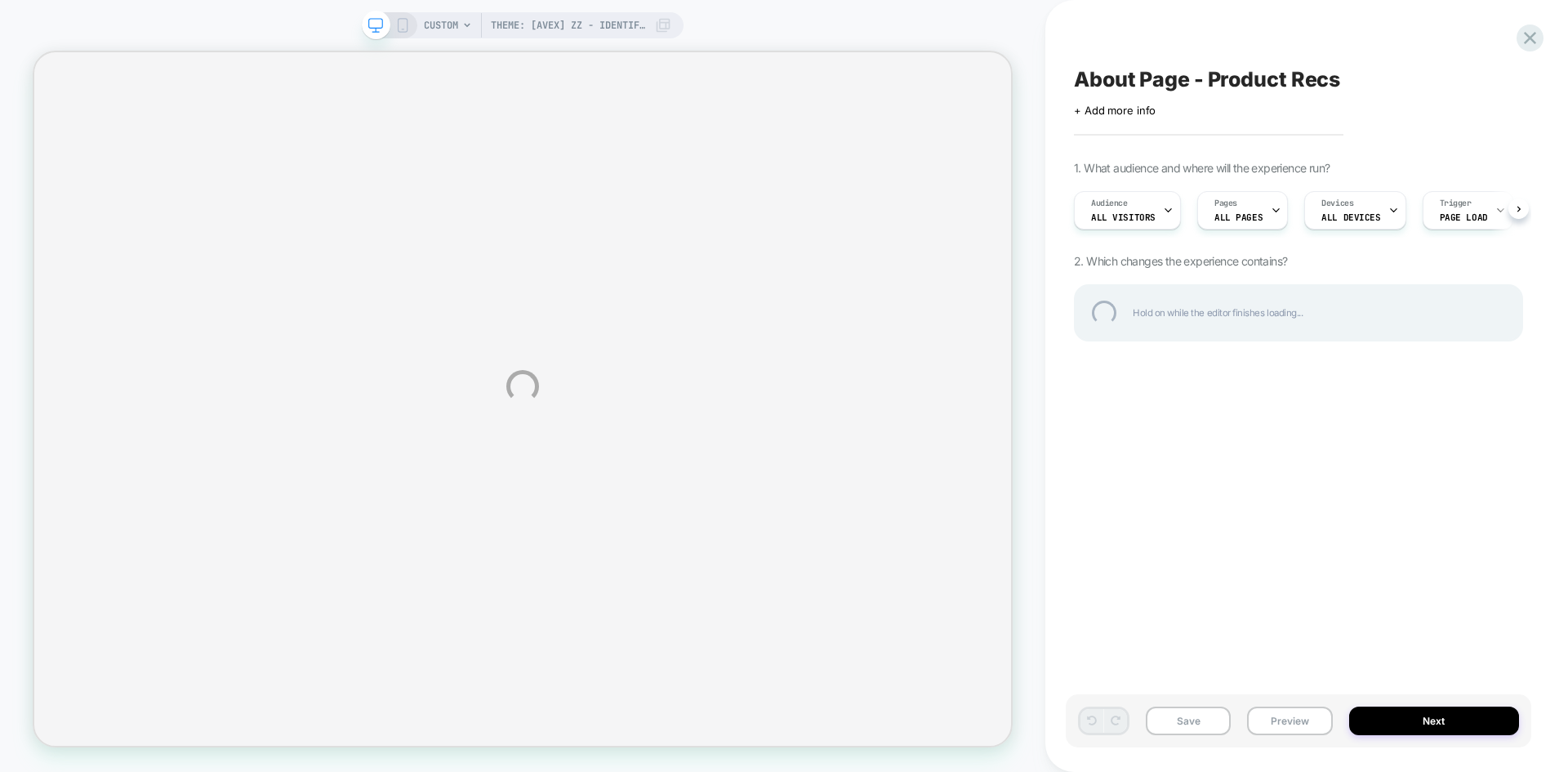
click at [1320, 494] on div "Theme: [AVEX] ZZ - Identify Users CUSTOM Theme: [AVEX] ZZ - Identify Users Abou…" at bounding box center [784, 386] width 1568 height 772
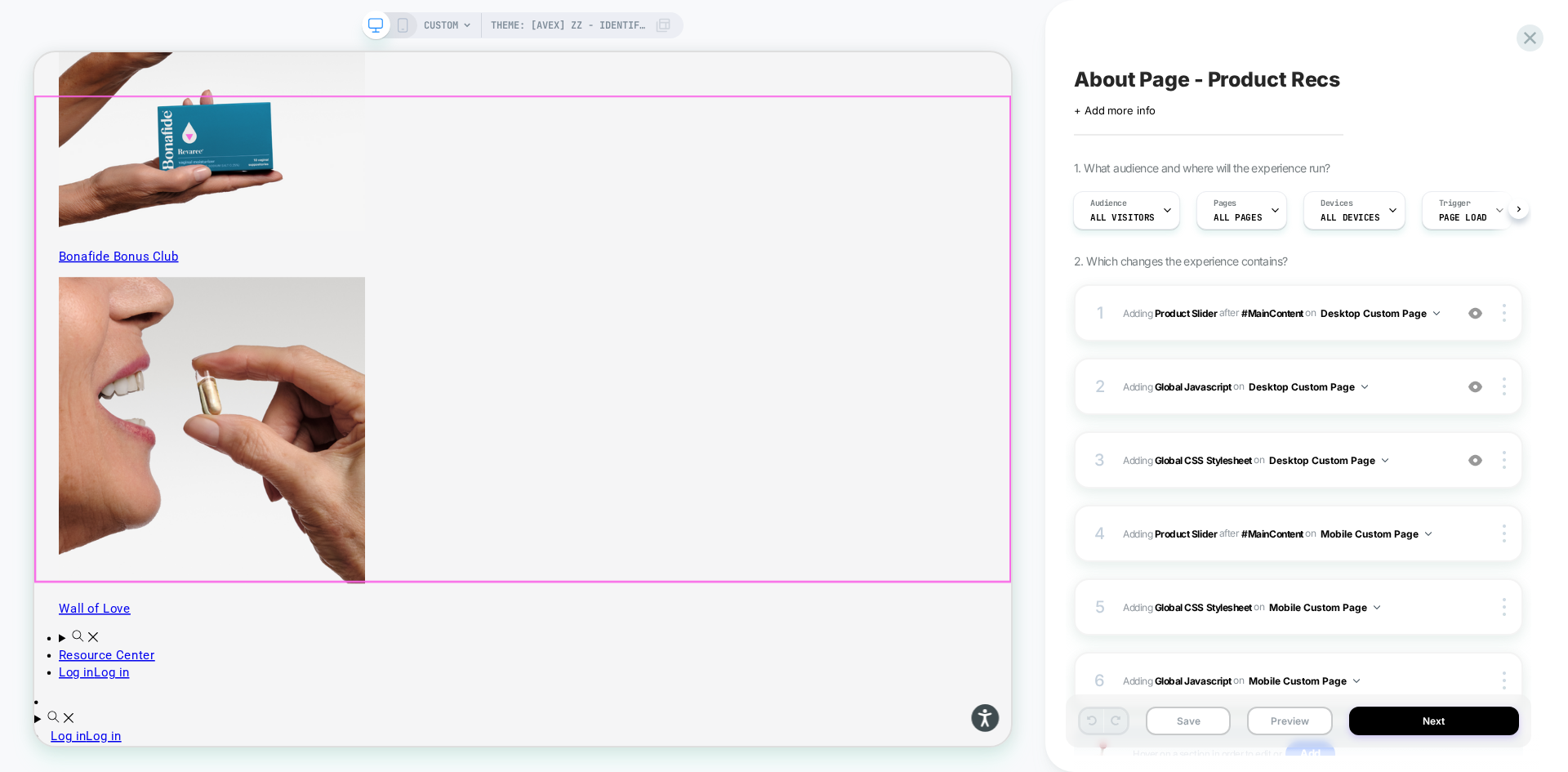
scroll to position [5424, 0]
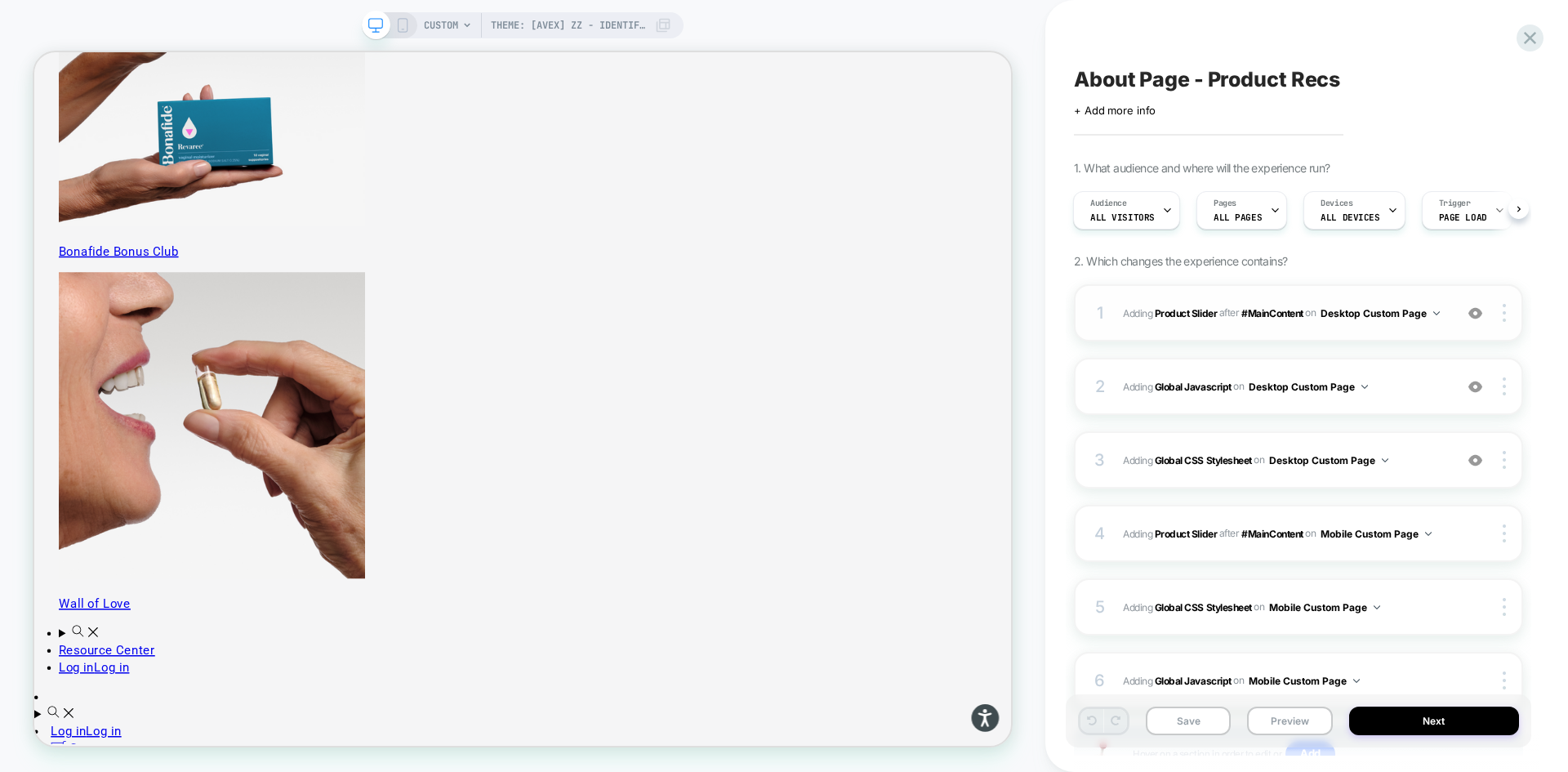
click at [1428, 328] on div "1 #_loomi_addon_1755016232473_dup1757434986_dup1758117752 Adding Product Slider…" at bounding box center [1299, 312] width 449 height 58
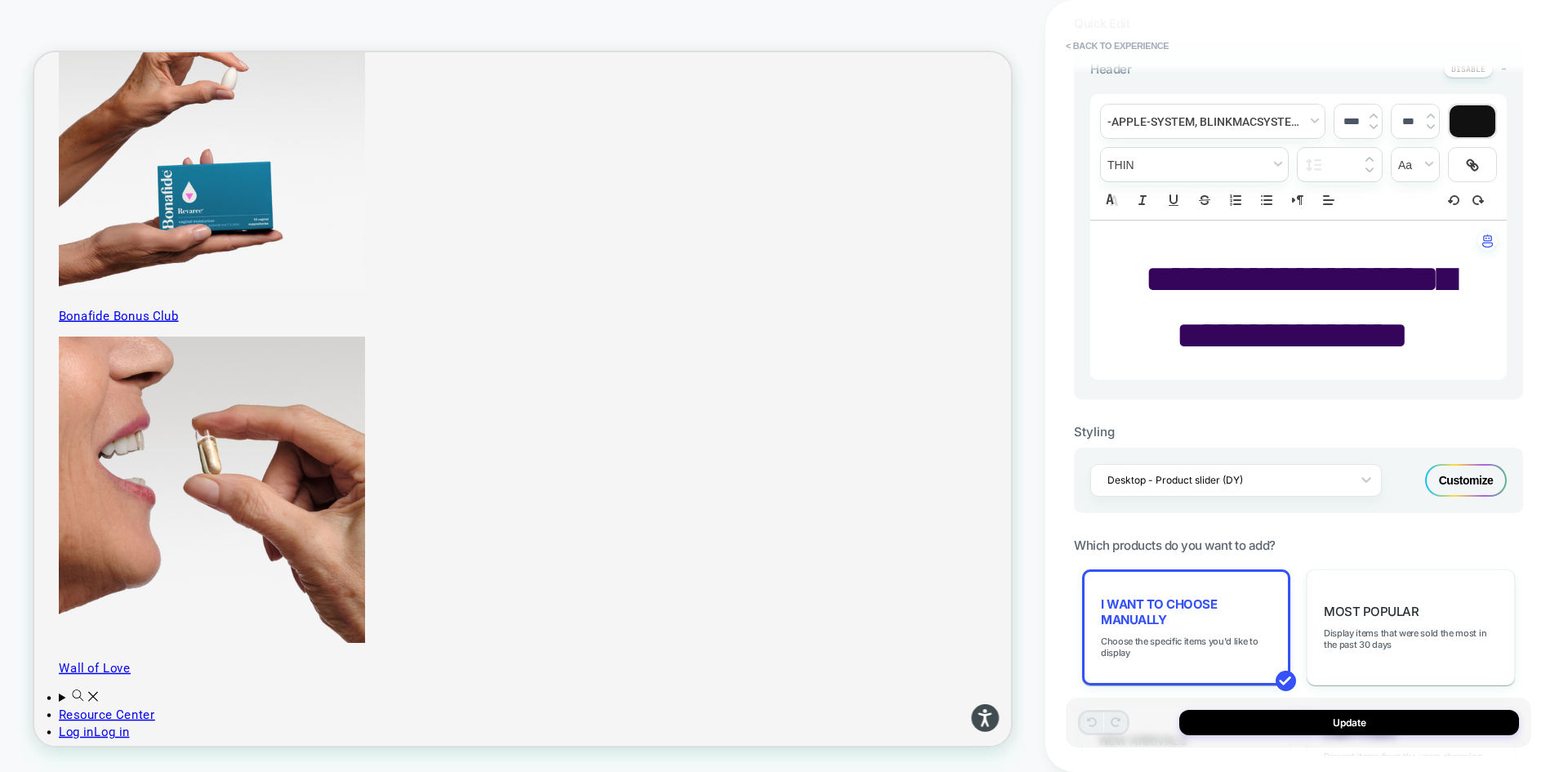
scroll to position [5357, 0]
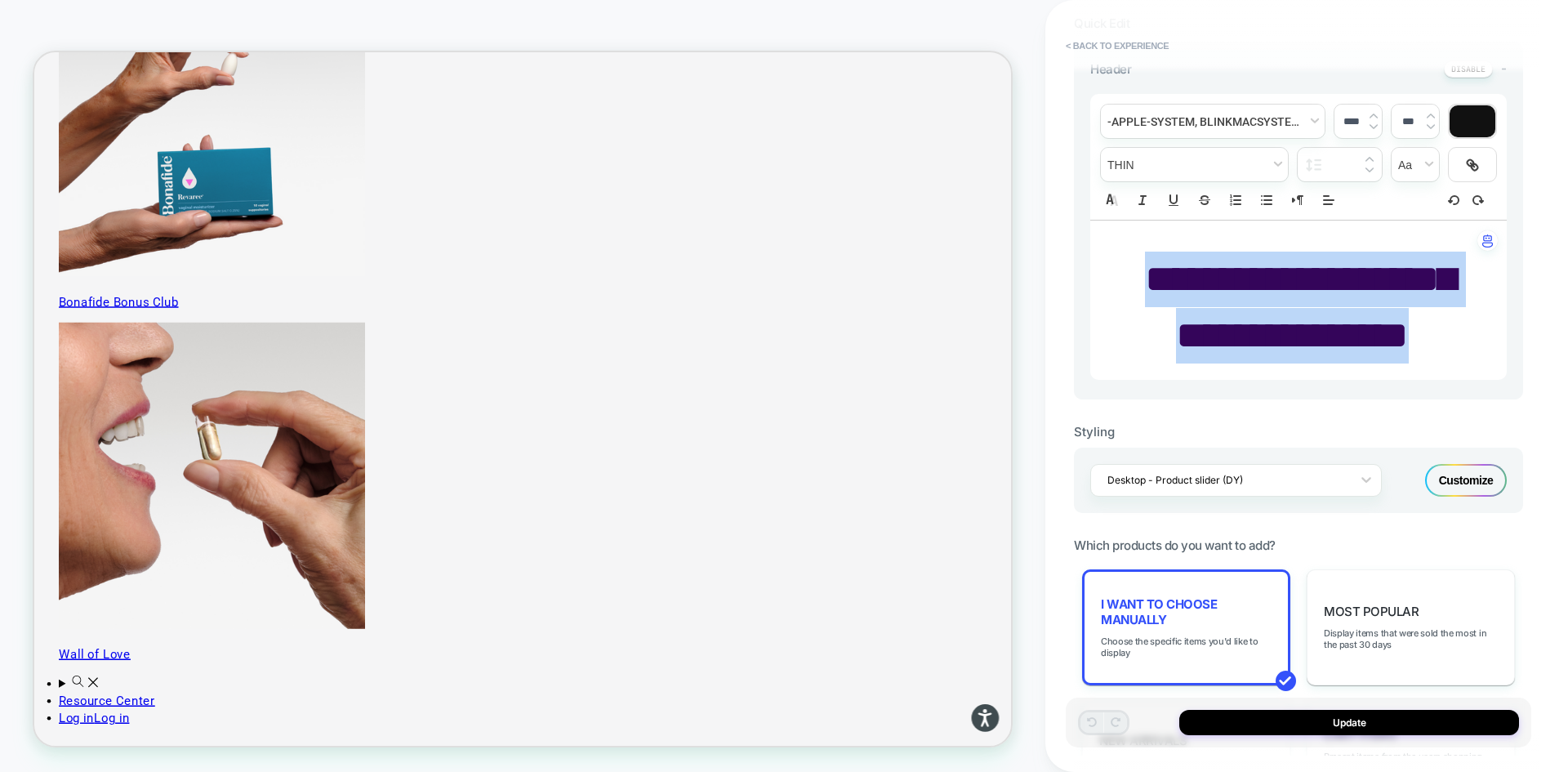
drag, startPoint x: 1431, startPoint y: 331, endPoint x: 1153, endPoint y: 282, distance: 282.3
click at [1153, 282] on p "**********" at bounding box center [1292, 307] width 372 height 111
type input "****"
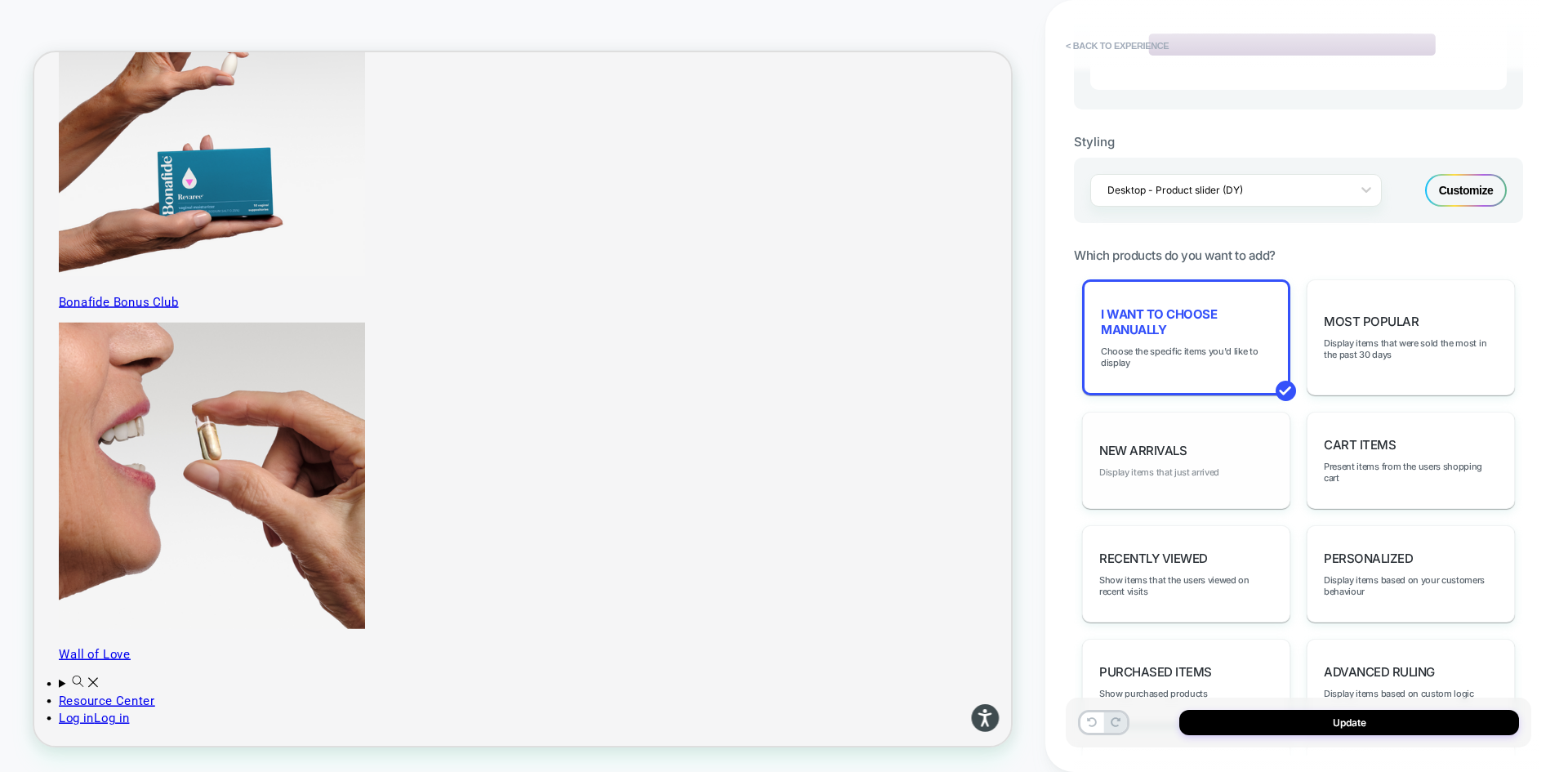
scroll to position [654, 0]
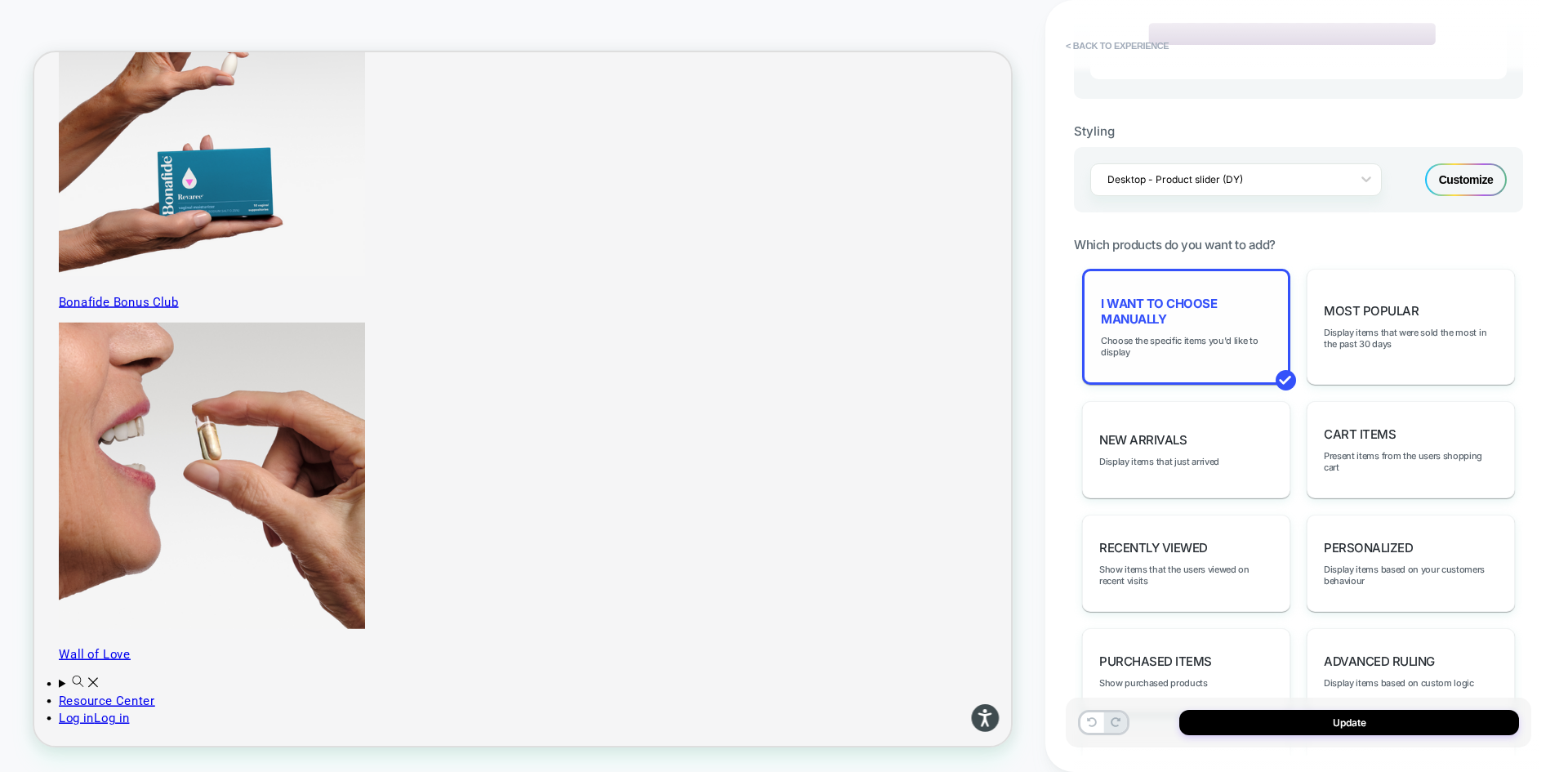
click at [1156, 309] on span "I want to choose manually" at bounding box center [1186, 311] width 171 height 31
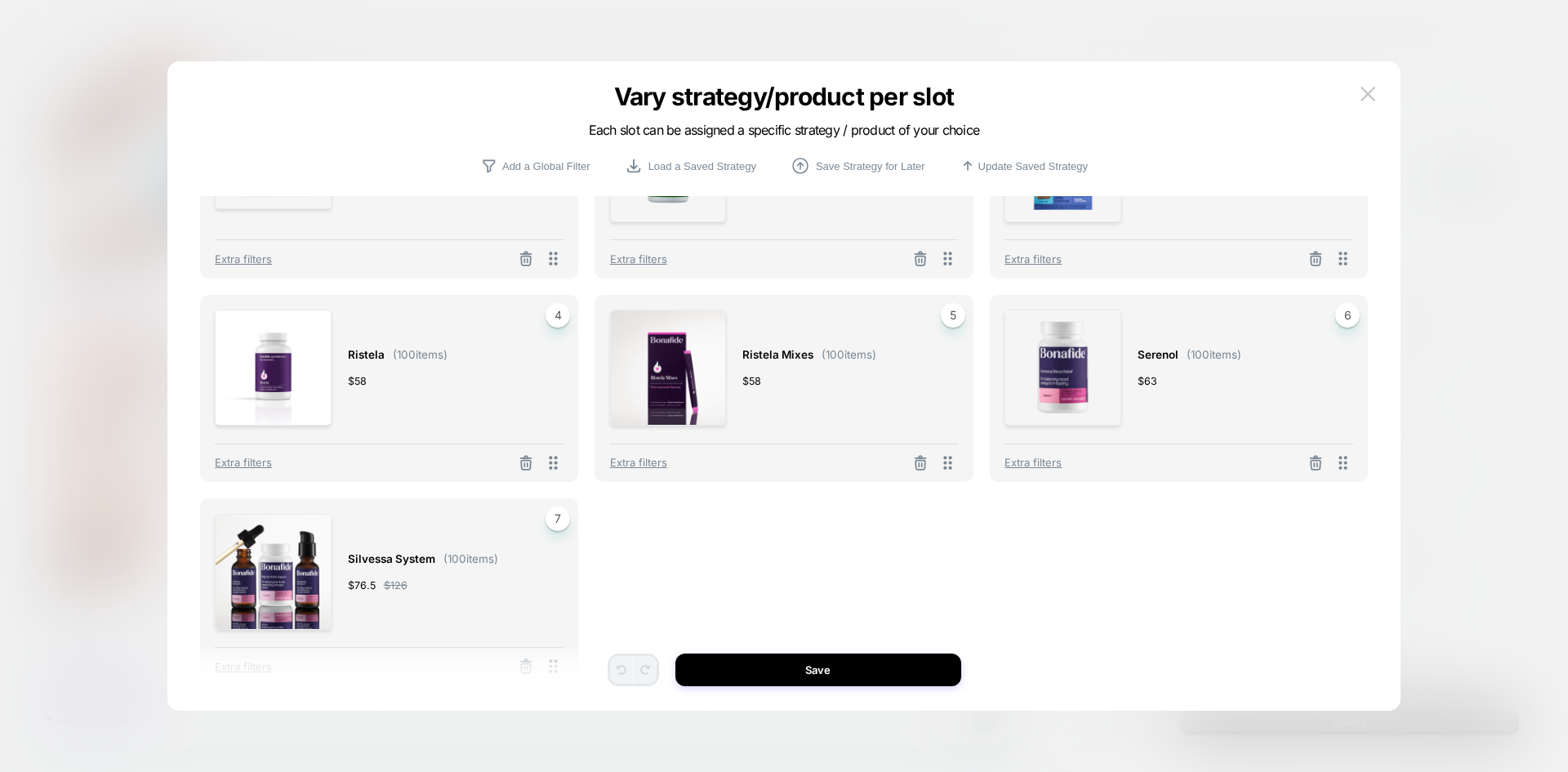
scroll to position [0, 0]
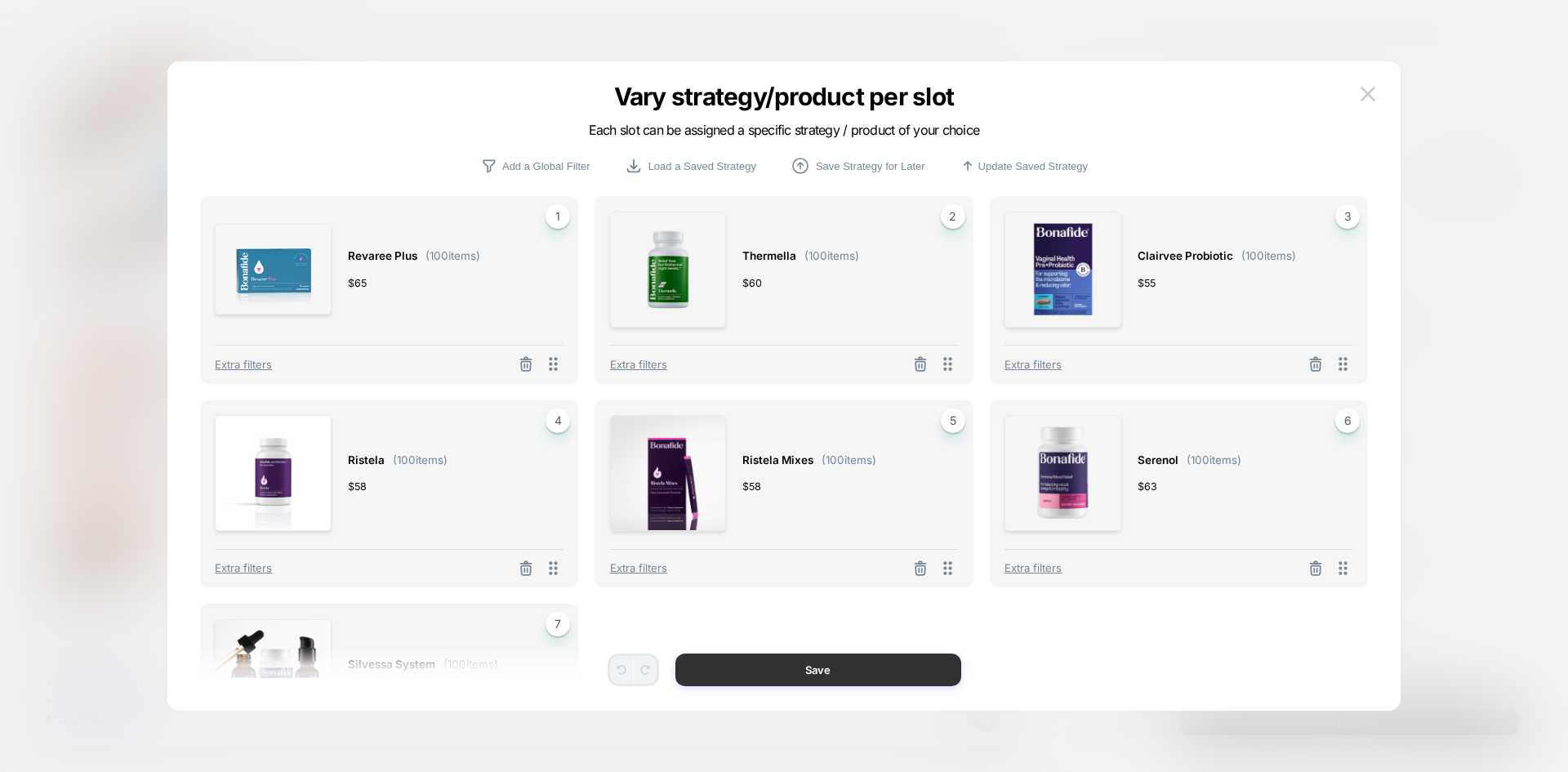
click at [842, 665] on button "Save" at bounding box center [818, 670] width 286 height 32
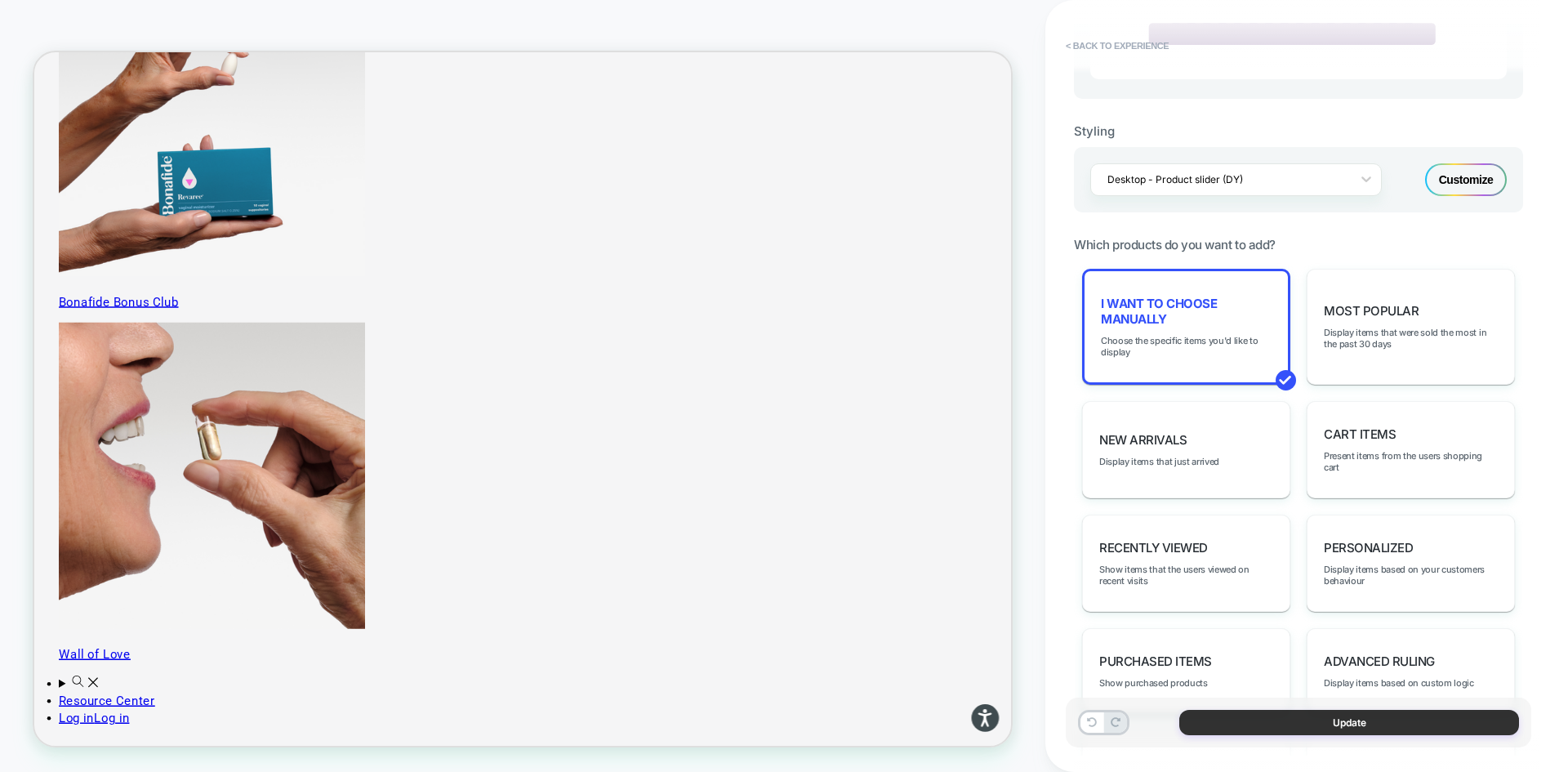
click at [1332, 724] on button "Update" at bounding box center [1349, 722] width 340 height 25
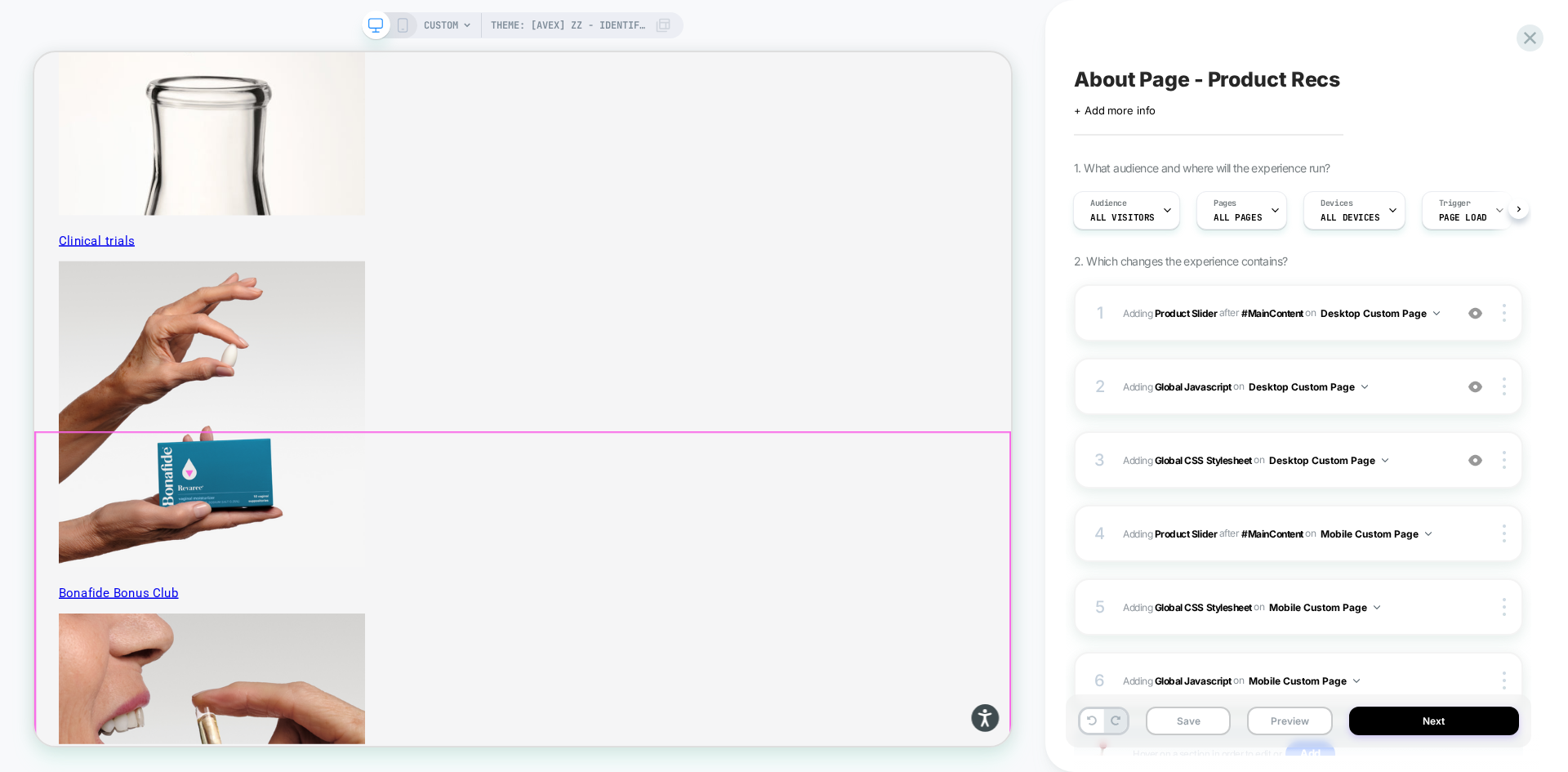
scroll to position [4647, 0]
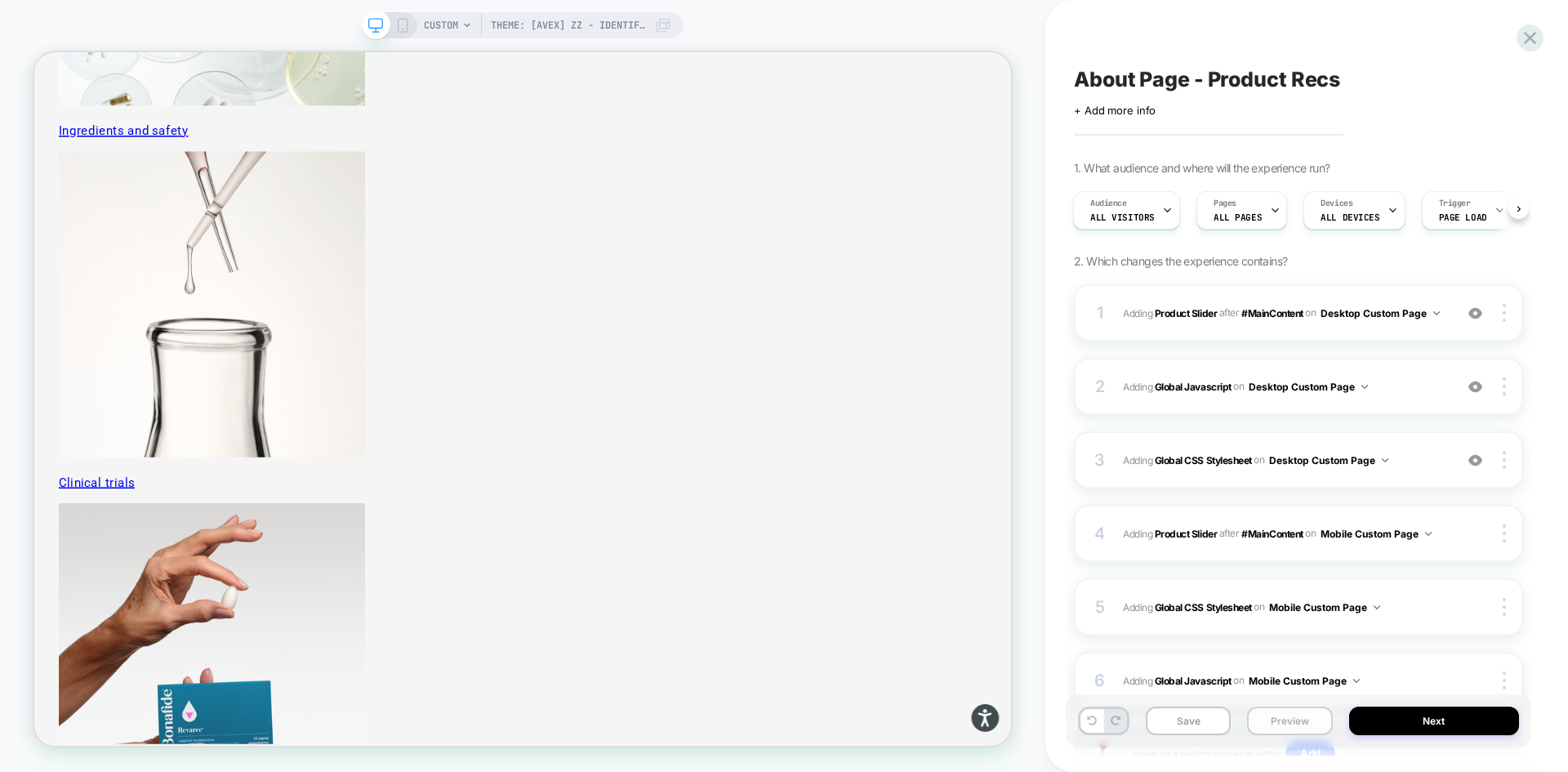
click at [1267, 716] on button "Preview" at bounding box center [1289, 720] width 85 height 28
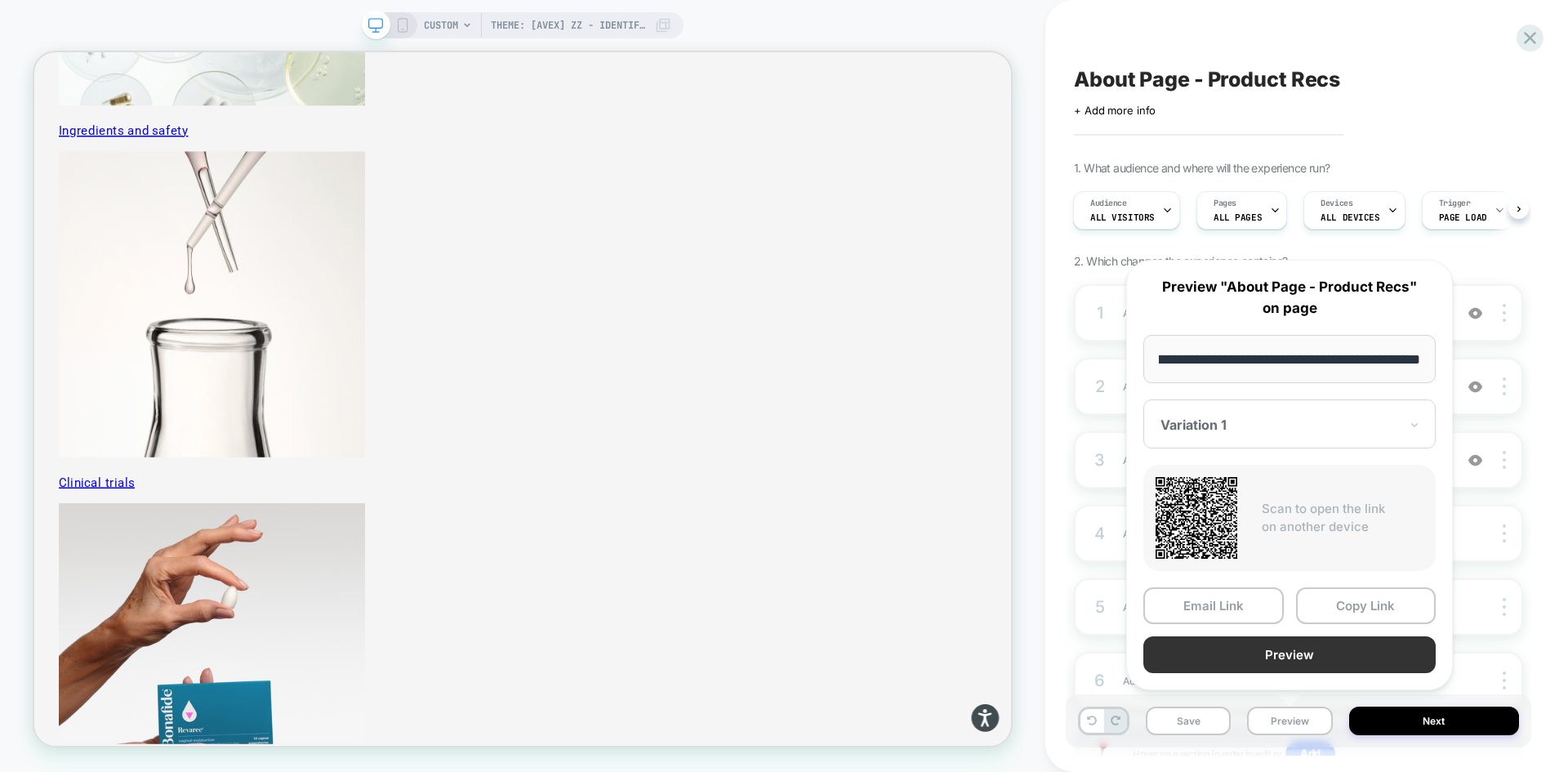
scroll to position [0, 0]
click at [1276, 641] on button "Preview" at bounding box center [1290, 655] width 293 height 37
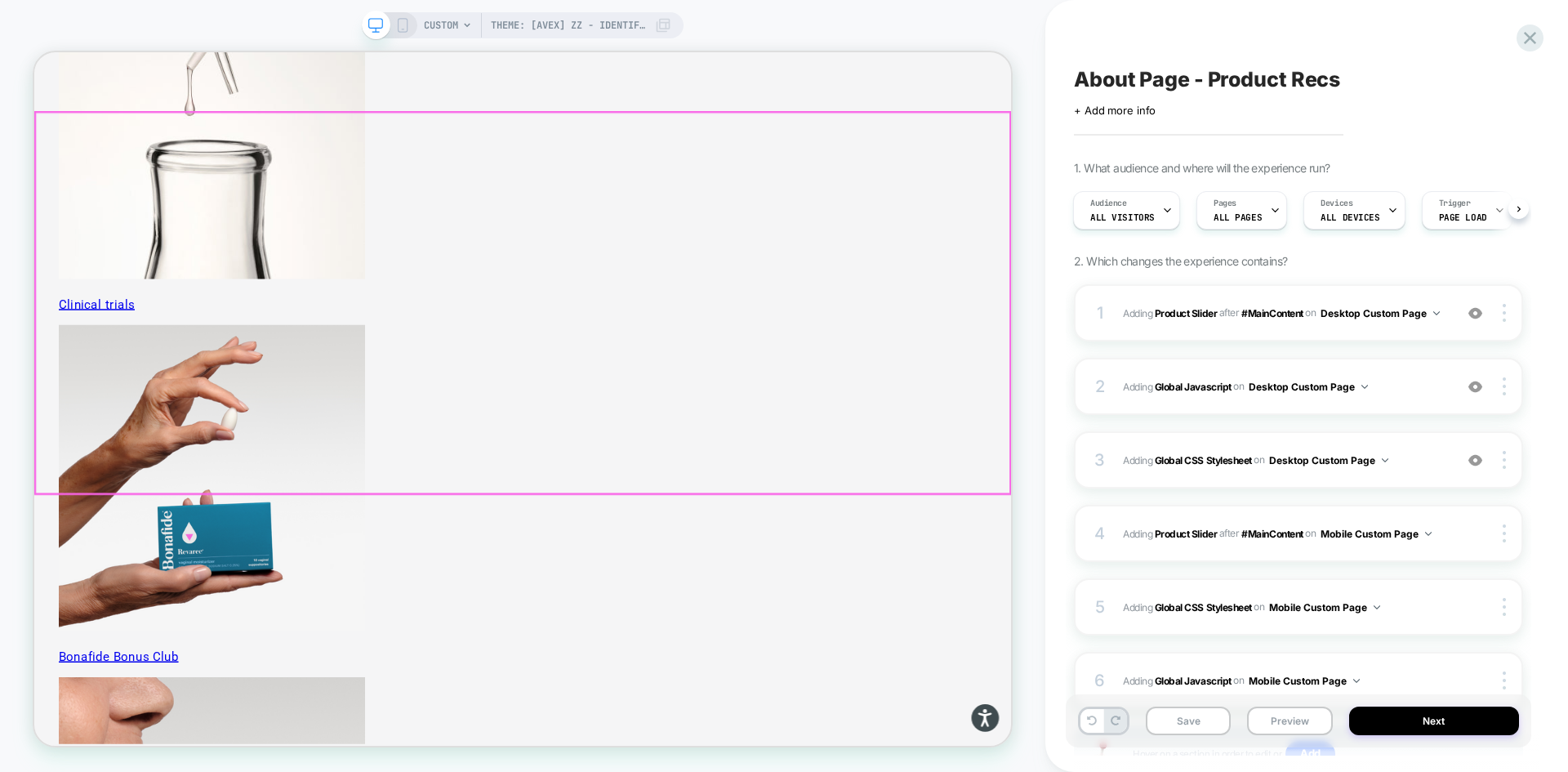
scroll to position [5300, 0]
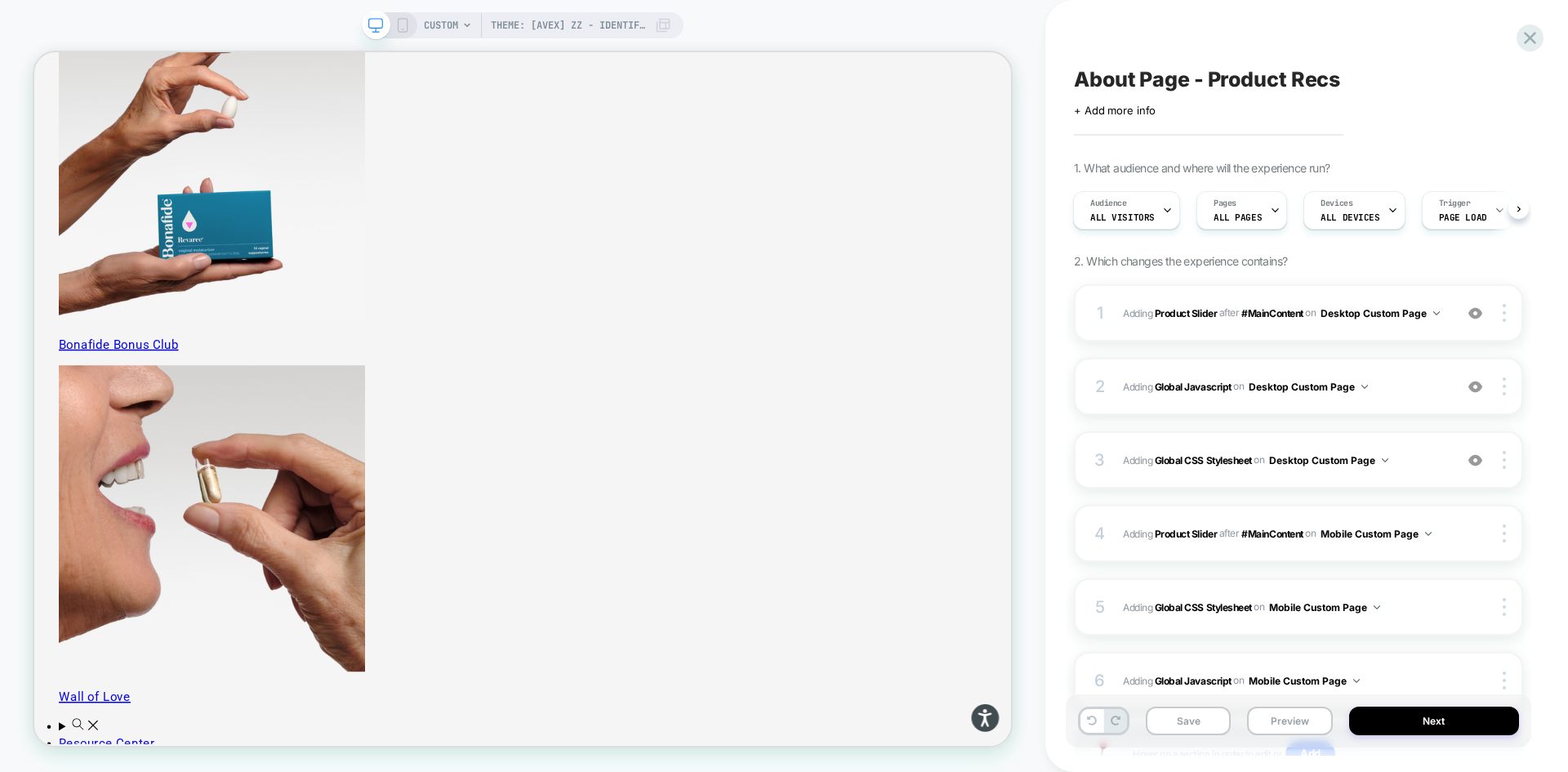
click at [411, 28] on div "CUSTOM Theme: [AVEX] ZZ - Identify Users" at bounding box center [523, 25] width 322 height 26
click at [399, 20] on rect at bounding box center [403, 24] width 9 height 13
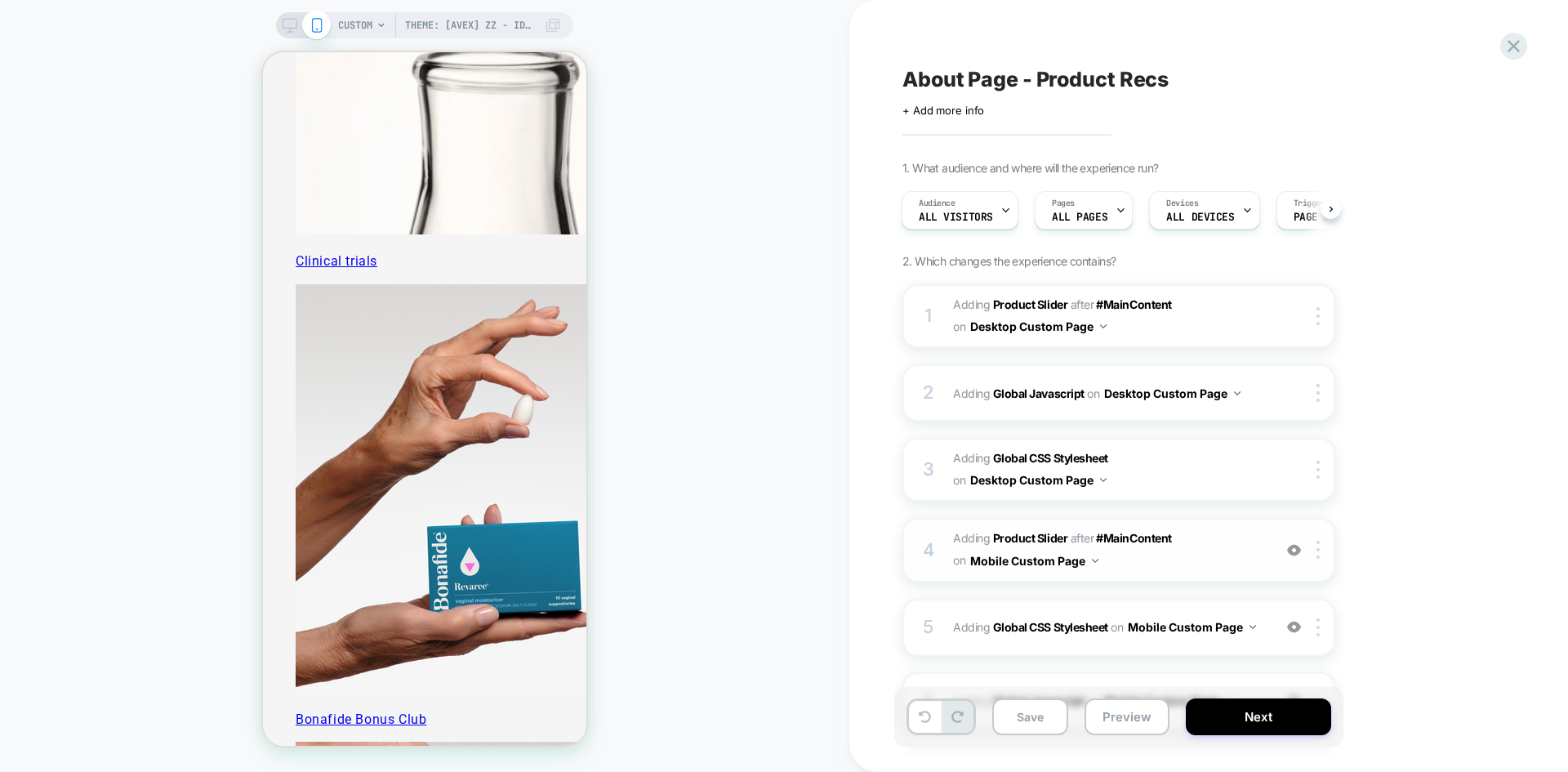
click at [1214, 554] on span "#_loomi_addon_1755094638342_dup1757434986_dup1758117752 Adding Product Slider A…" at bounding box center [1108, 549] width 311 height 44
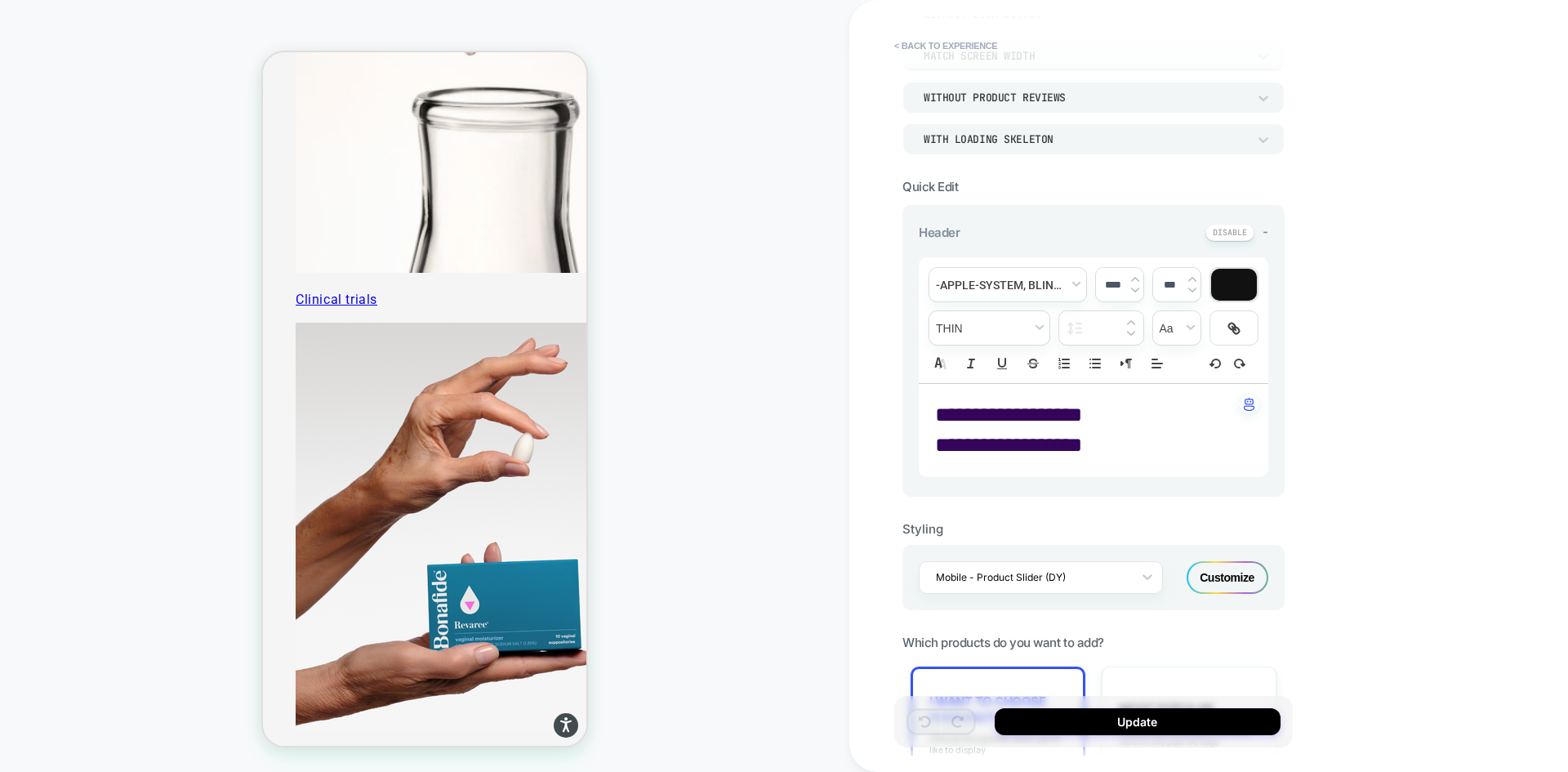
scroll to position [4668, 0]
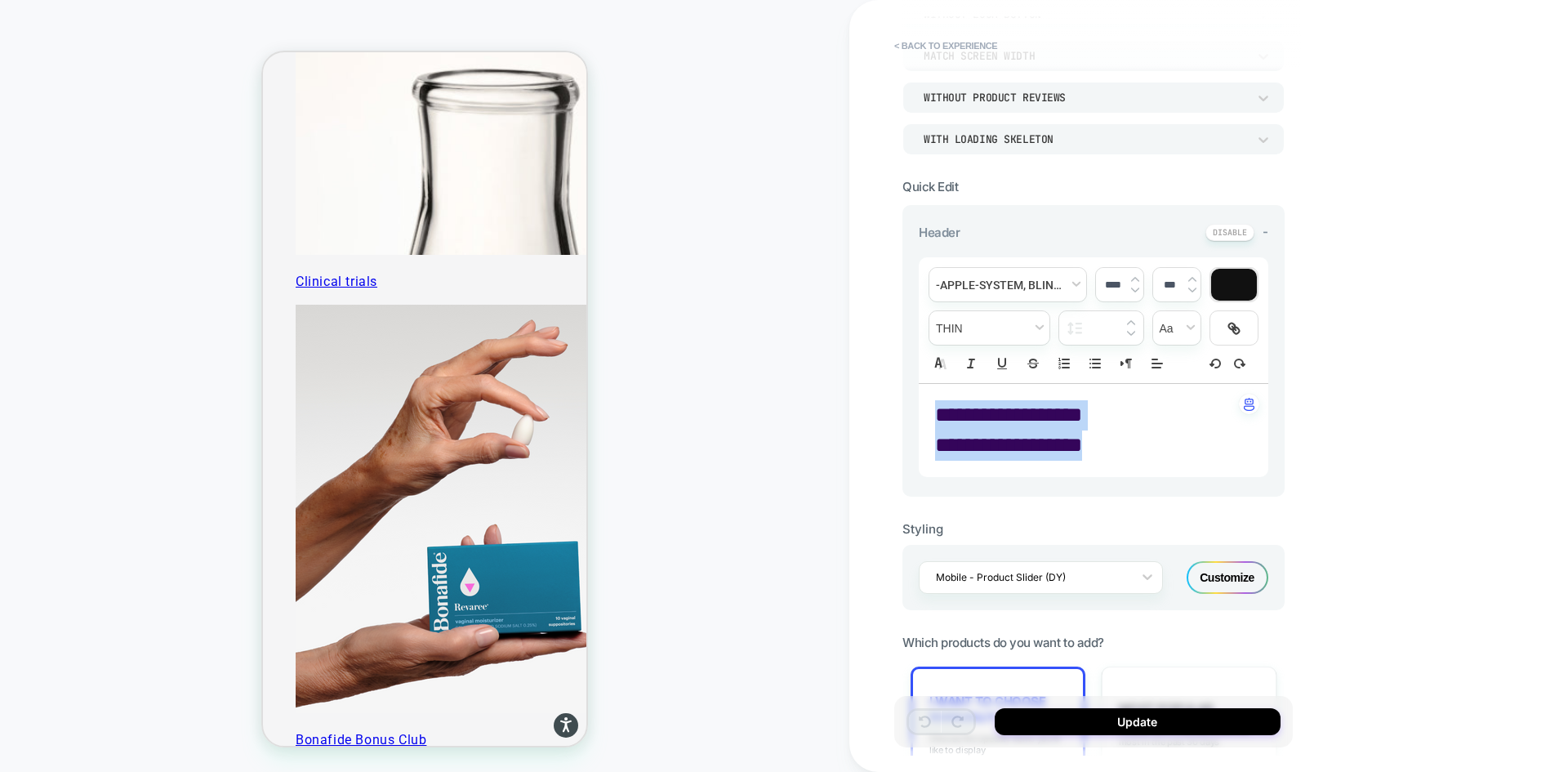
drag, startPoint x: 1106, startPoint y: 446, endPoint x: 930, endPoint y: 416, distance: 178.5
click at [930, 416] on div "**********" at bounding box center [1094, 429] width 349 height 93
type input "****"
drag, startPoint x: 1011, startPoint y: 433, endPoint x: 941, endPoint y: 426, distance: 70.3
click at [941, 426] on div "**********" at bounding box center [1094, 429] width 349 height 93
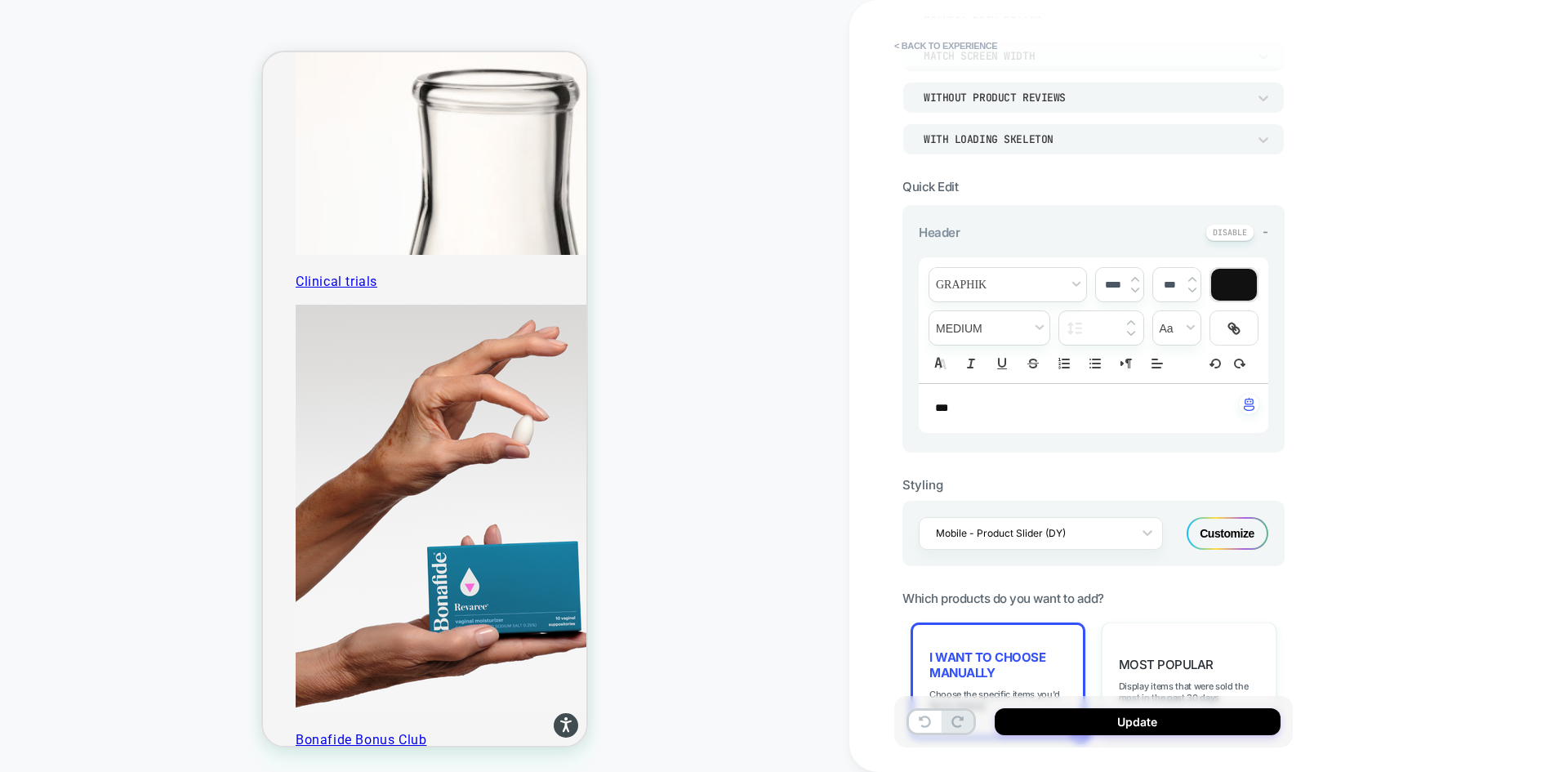
type input "****"
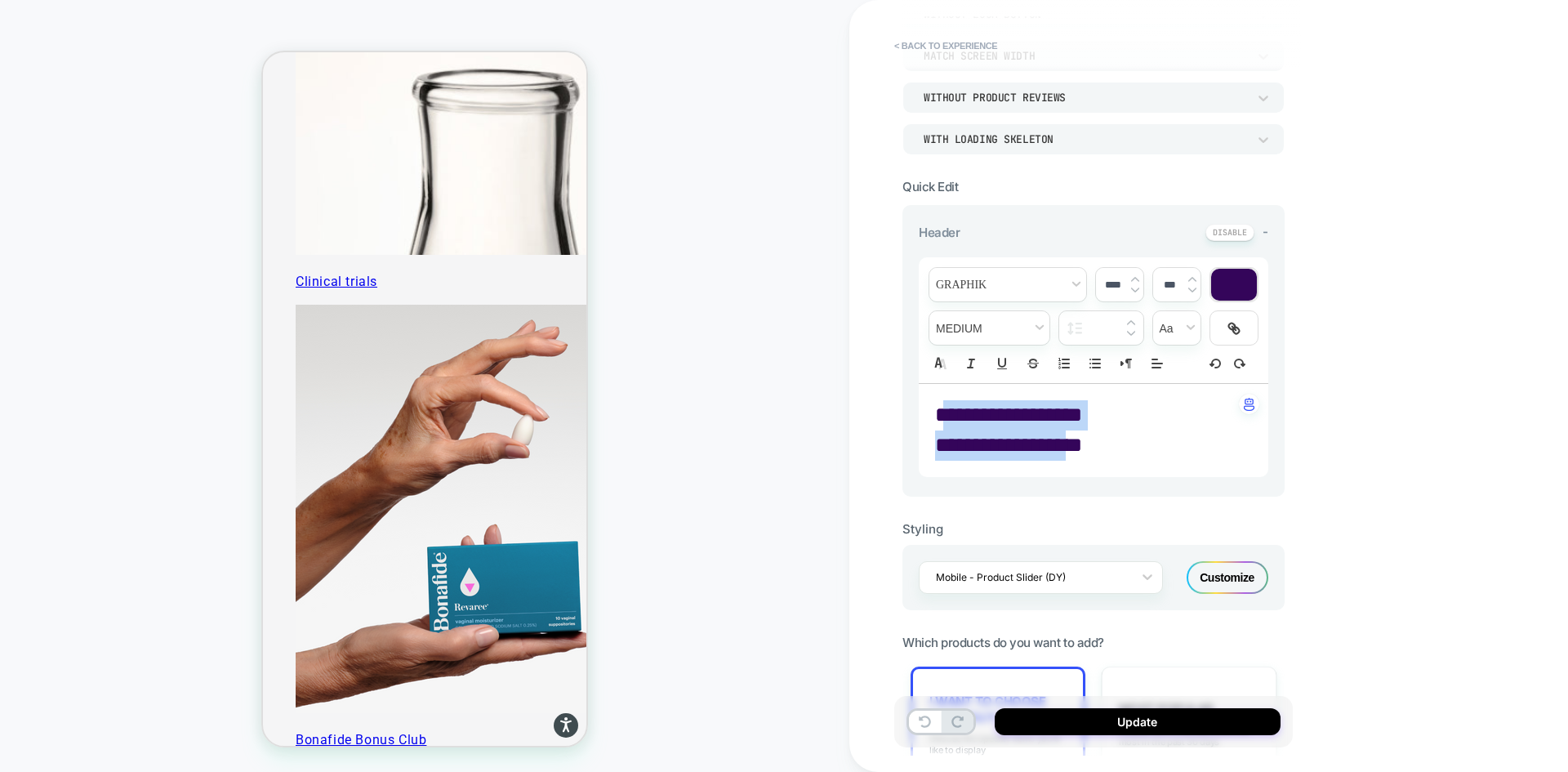
drag, startPoint x: 1081, startPoint y: 439, endPoint x: 945, endPoint y: 413, distance: 138.5
click at [945, 413] on div "**********" at bounding box center [1094, 429] width 349 height 93
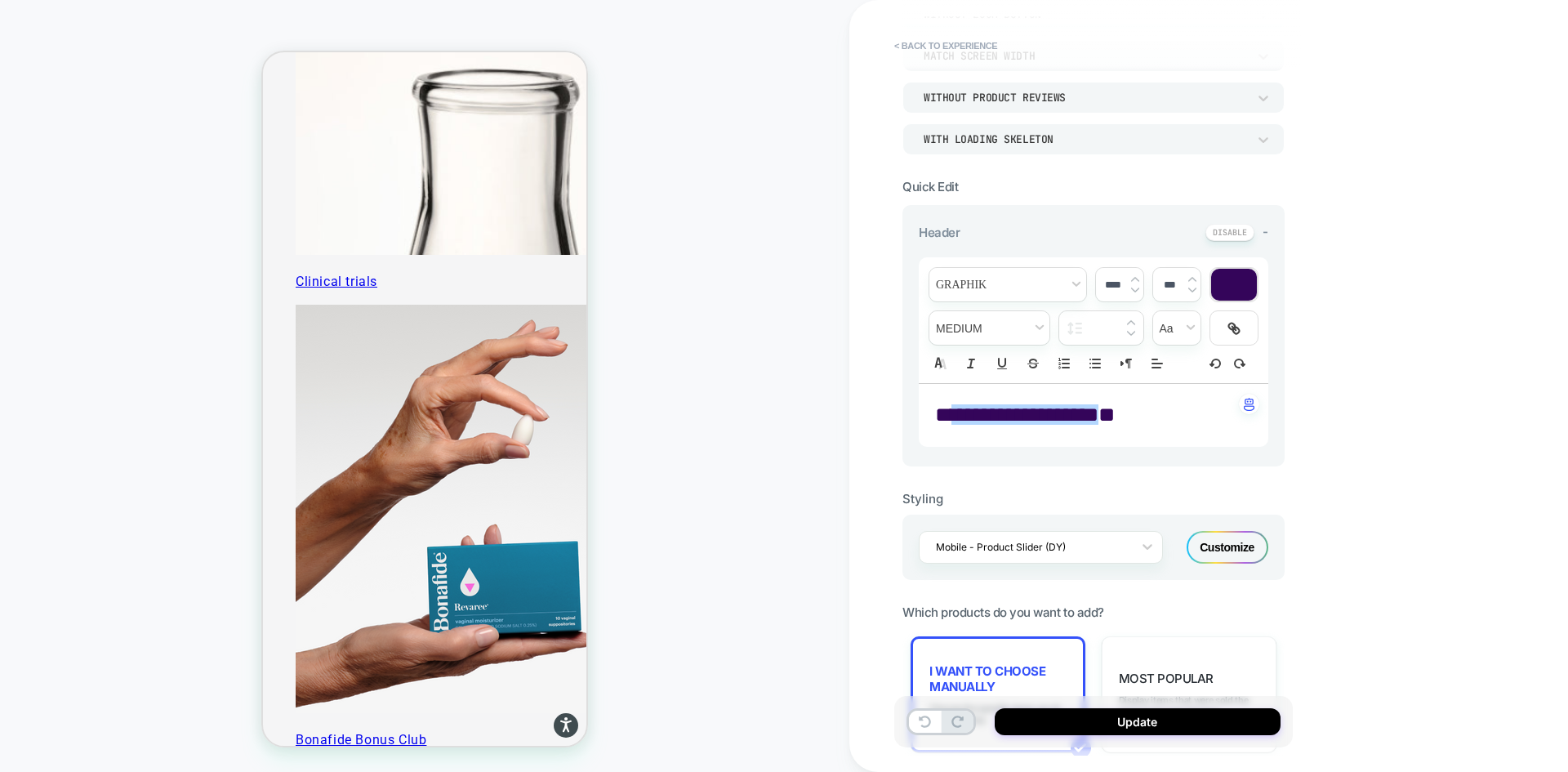
click at [951, 410] on span "**********" at bounding box center [1025, 414] width 147 height 20
click at [1106, 424] on span "*" at bounding box center [1099, 414] width 17 height 20
click at [1120, 417] on p "**********" at bounding box center [1087, 415] width 304 height 30
click at [1150, 419] on p "**********" at bounding box center [1087, 415] width 304 height 30
click at [1129, 414] on p "**********" at bounding box center [1087, 415] width 304 height 30
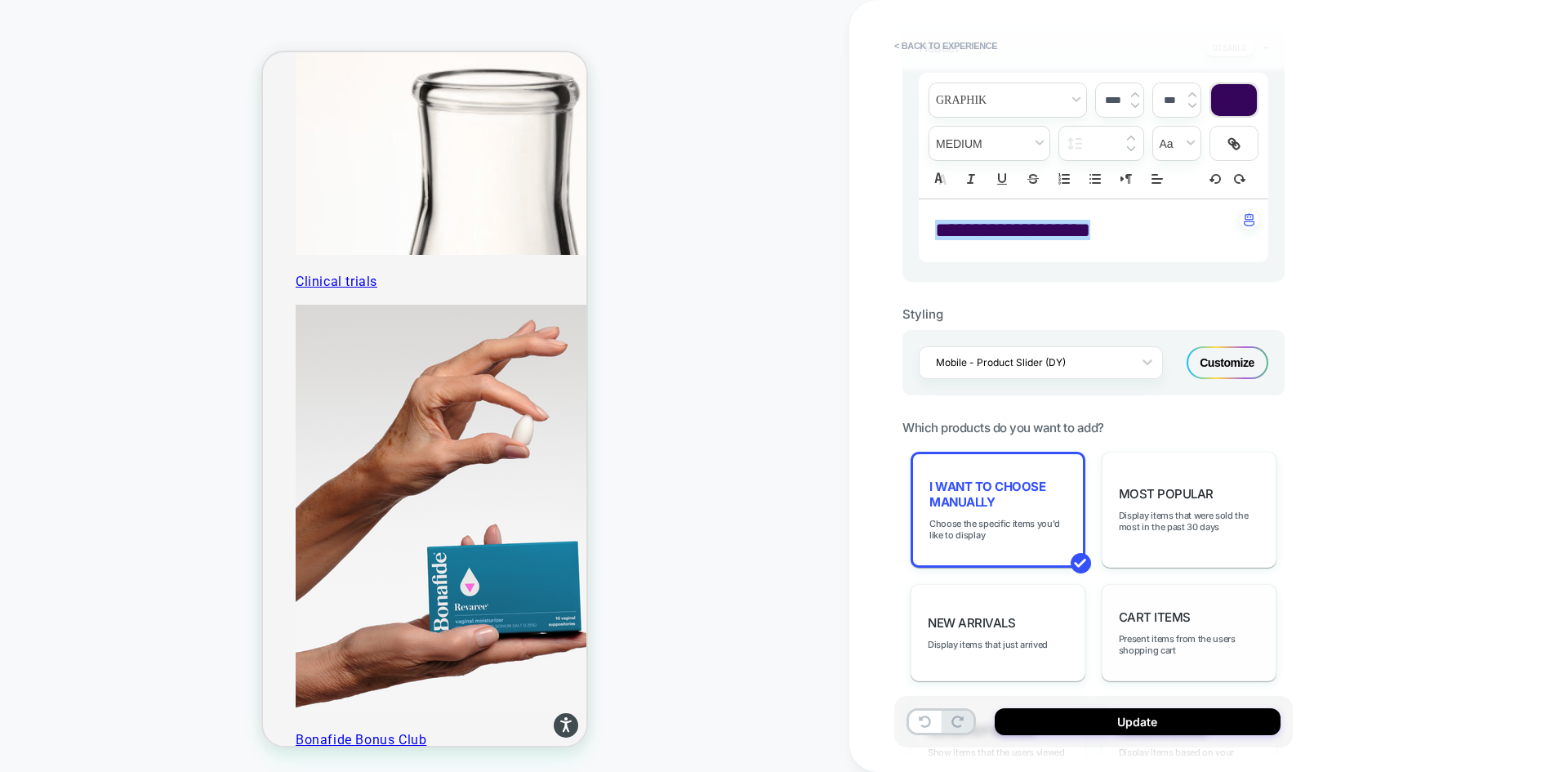
scroll to position [490, 0]
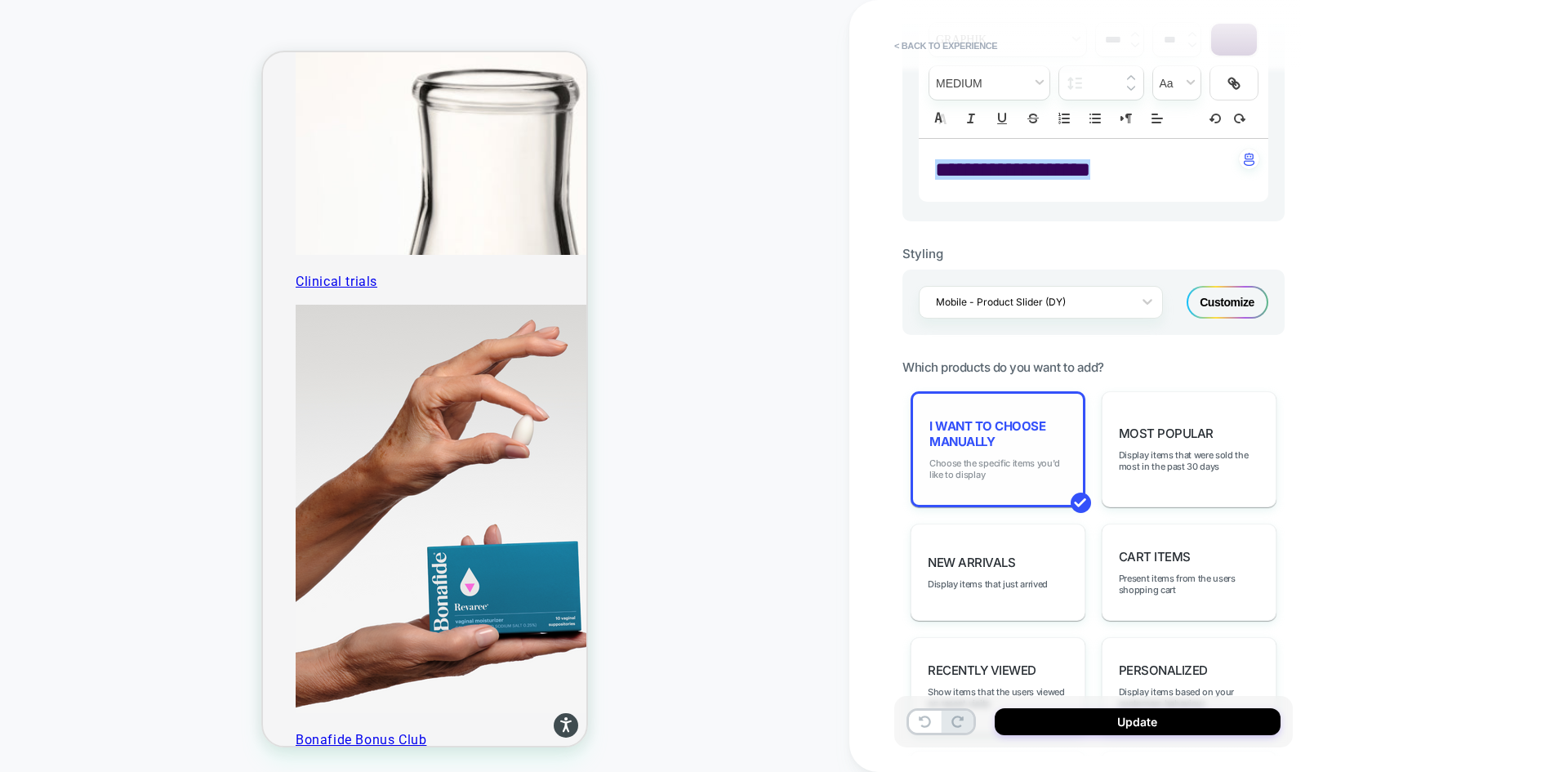
click at [1036, 459] on span "Choose the specific items you'd like to display" at bounding box center [998, 468] width 138 height 22
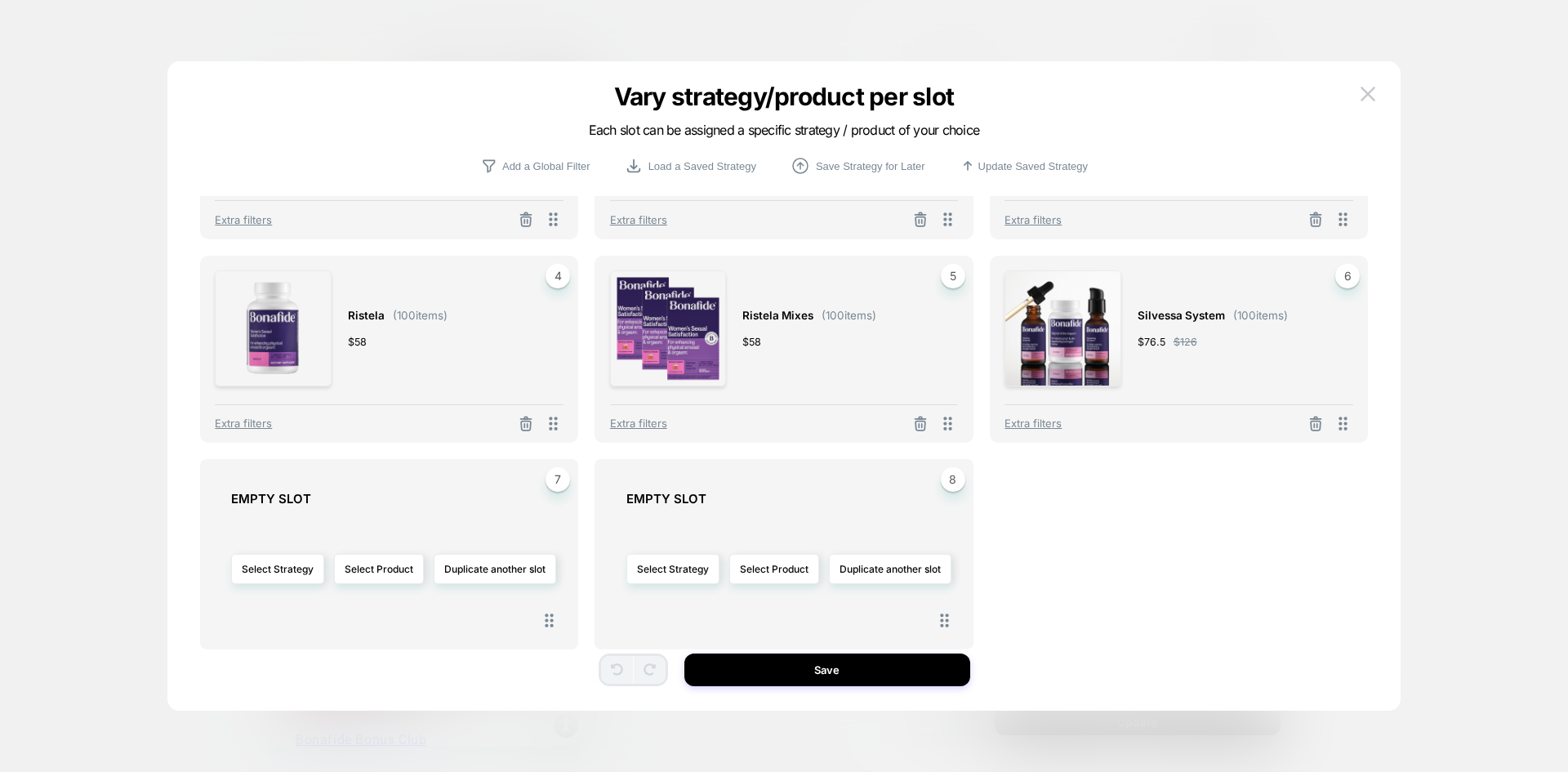
scroll to position [157, 0]
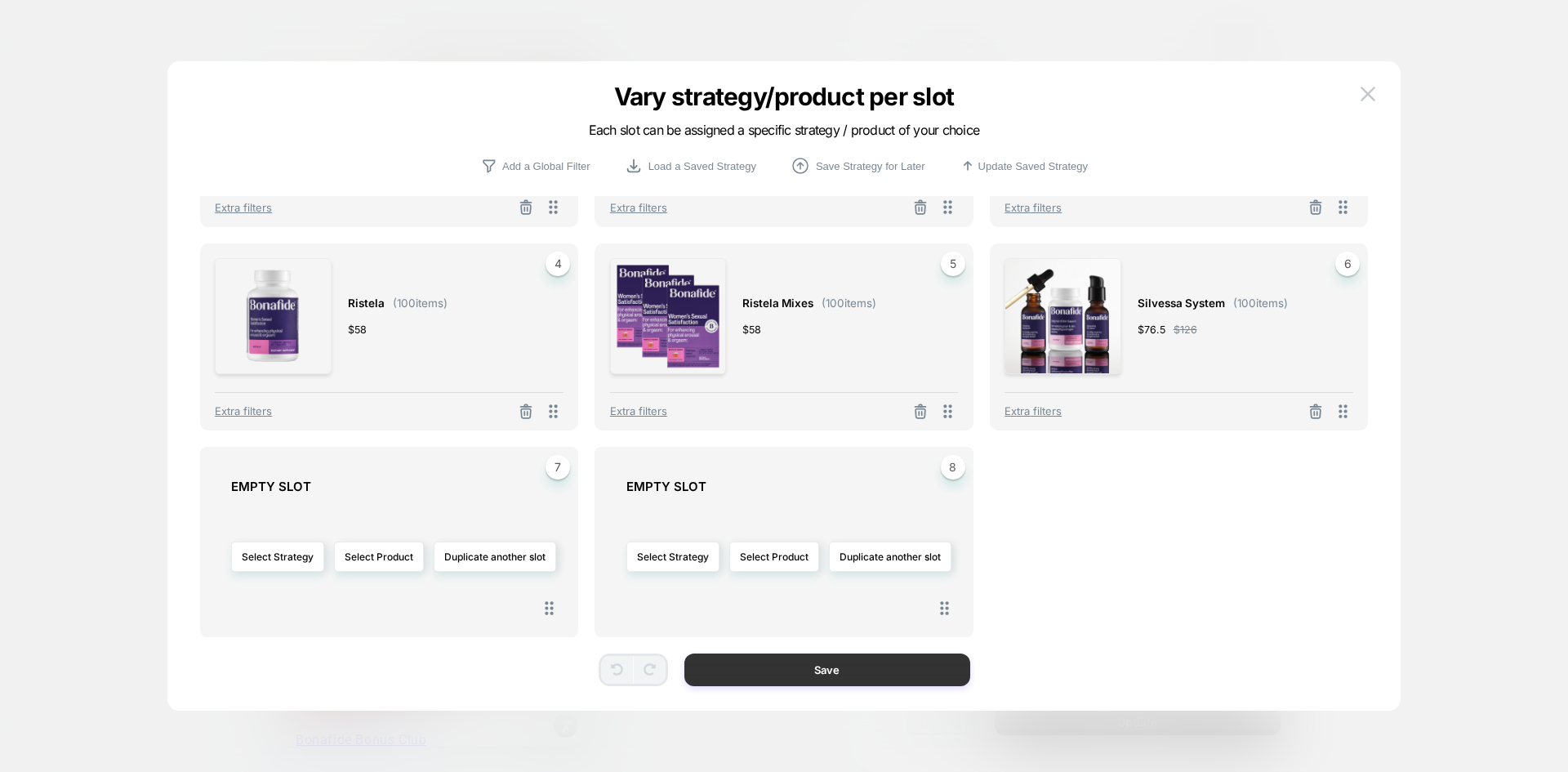
click at [820, 659] on button "Save" at bounding box center [827, 670] width 286 height 32
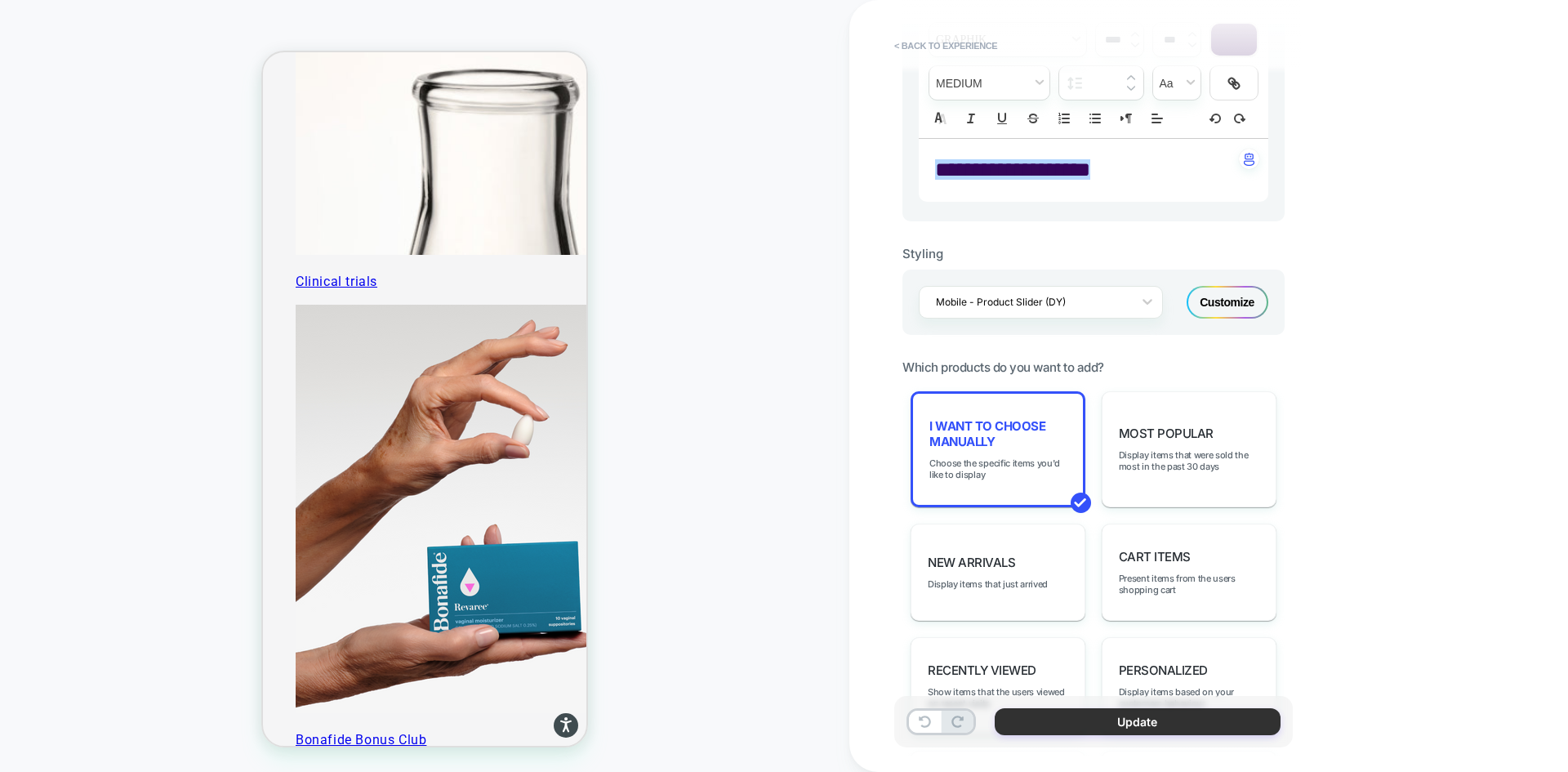
click at [1110, 722] on button "Update" at bounding box center [1138, 722] width 286 height 27
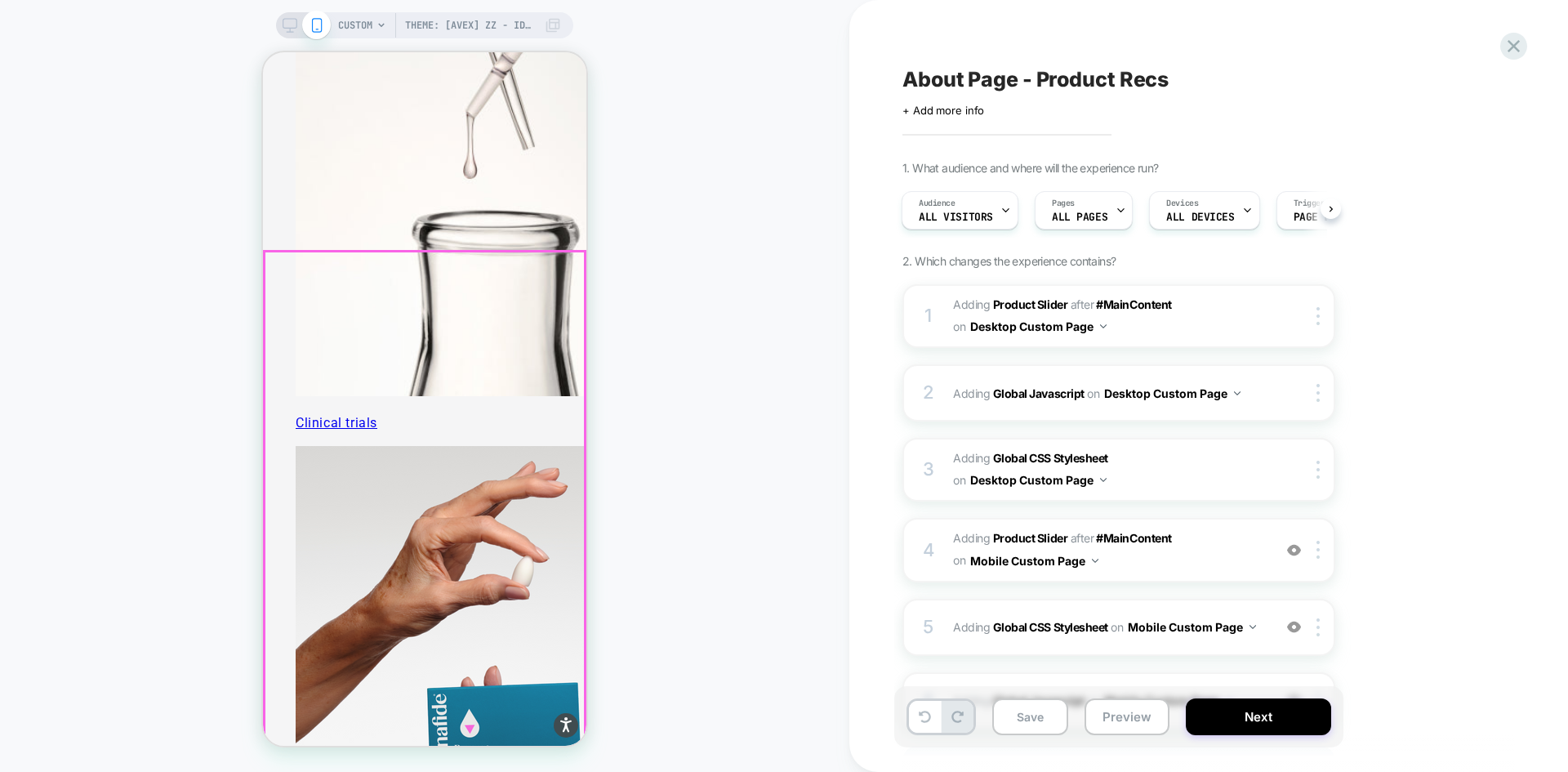
scroll to position [4587, 0]
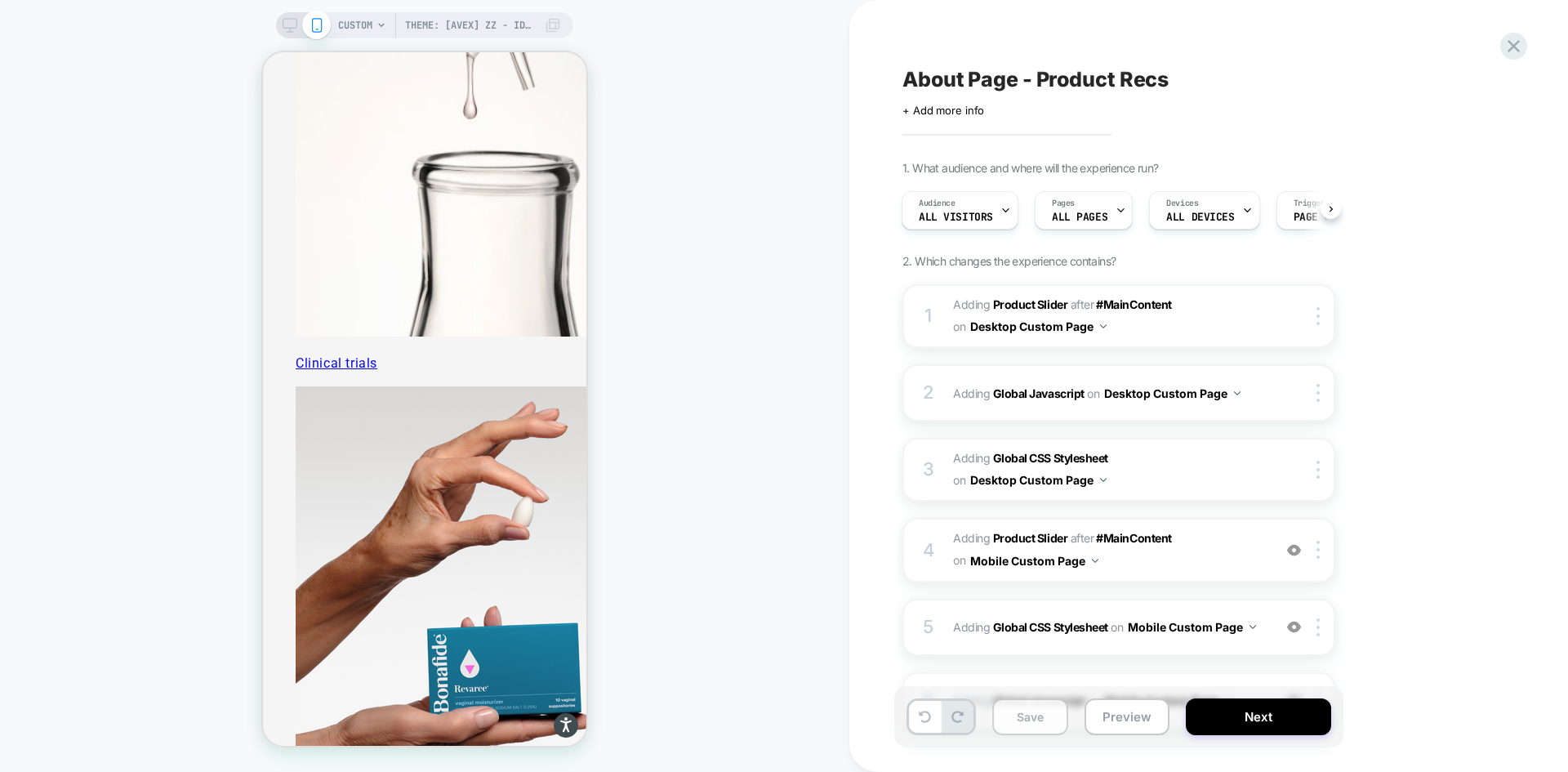
click at [1050, 719] on button "Save" at bounding box center [1030, 717] width 76 height 37
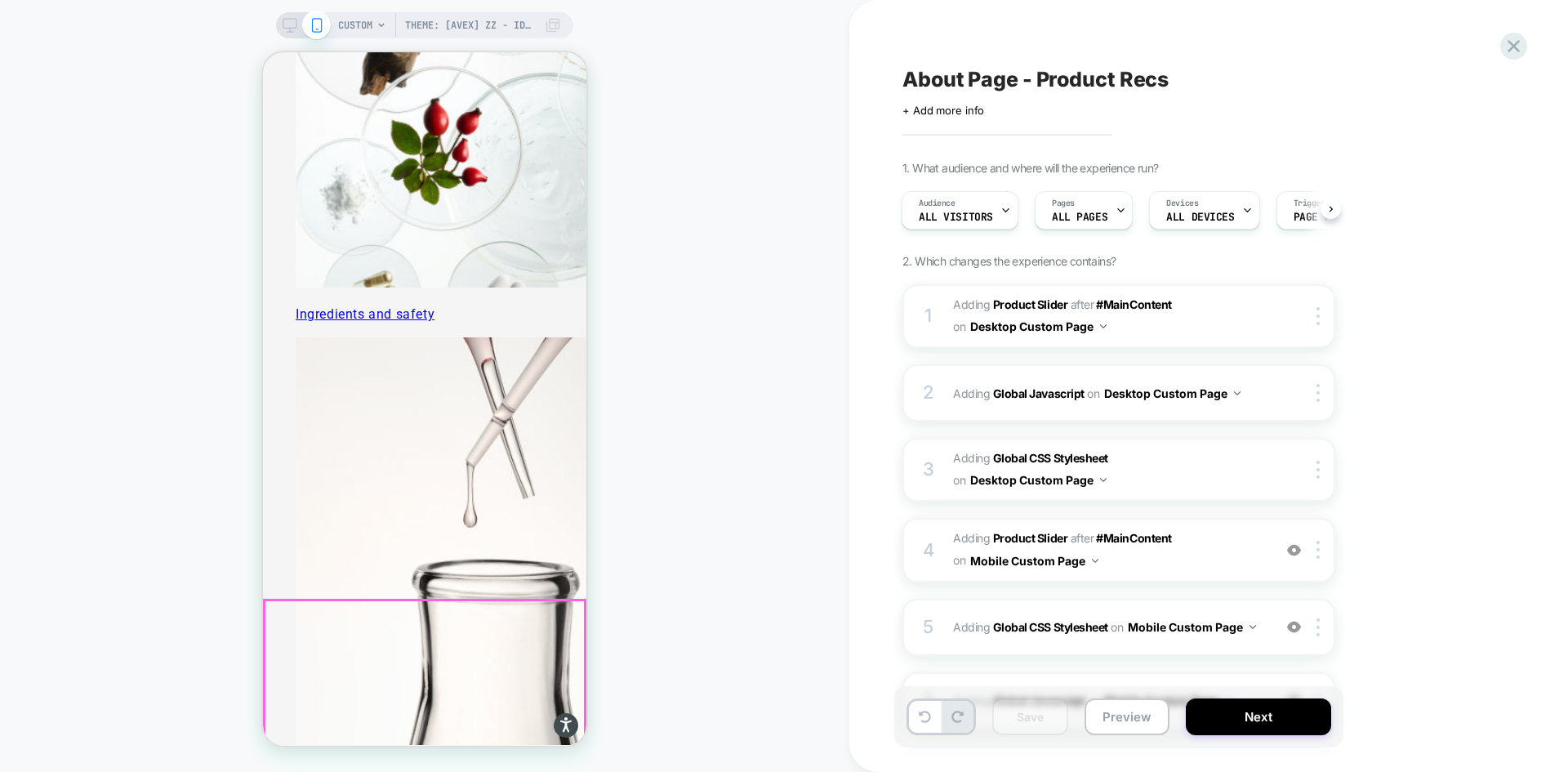
scroll to position [3688, 0]
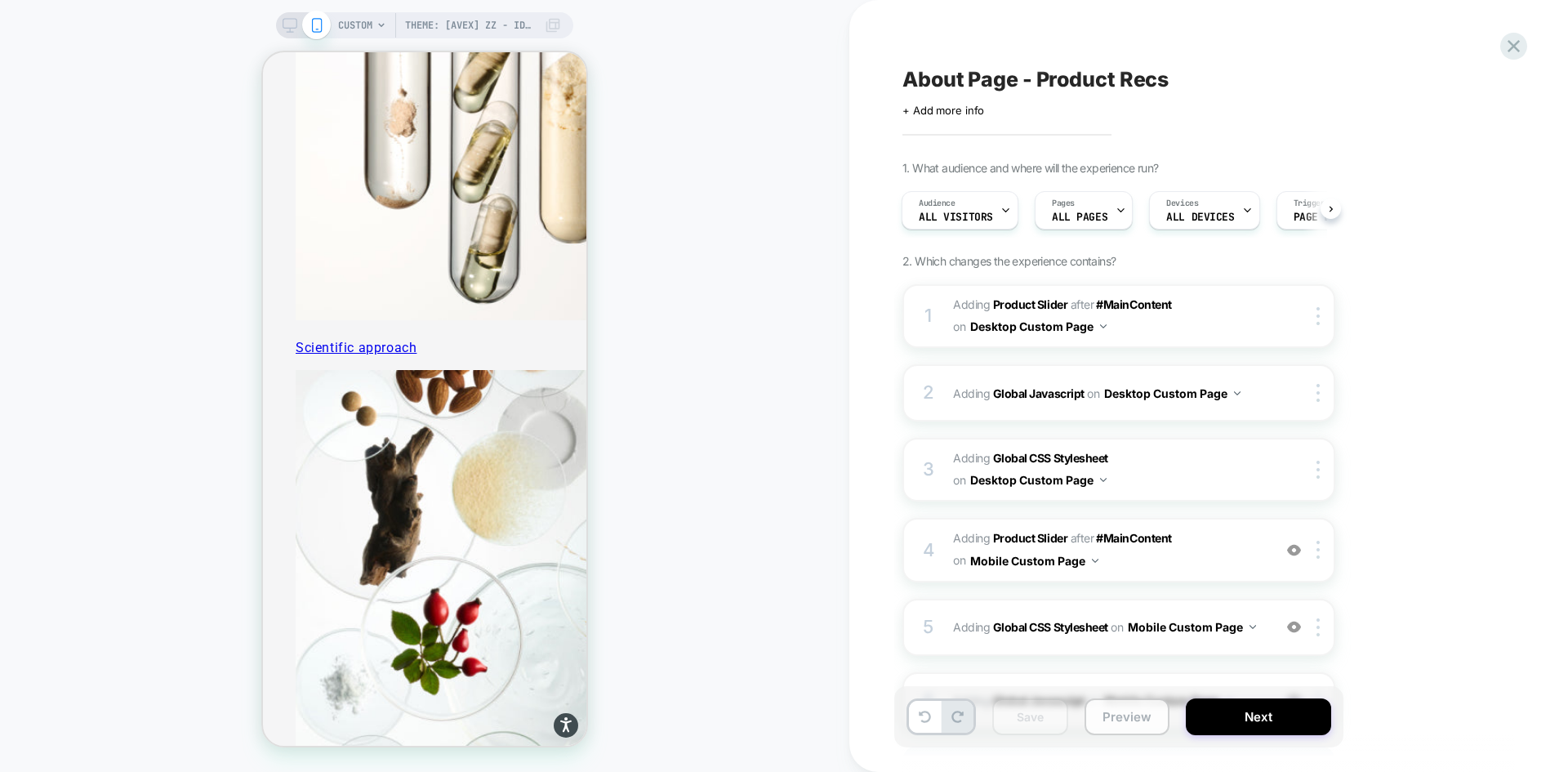
click at [1115, 717] on button "Preview" at bounding box center [1127, 717] width 85 height 37
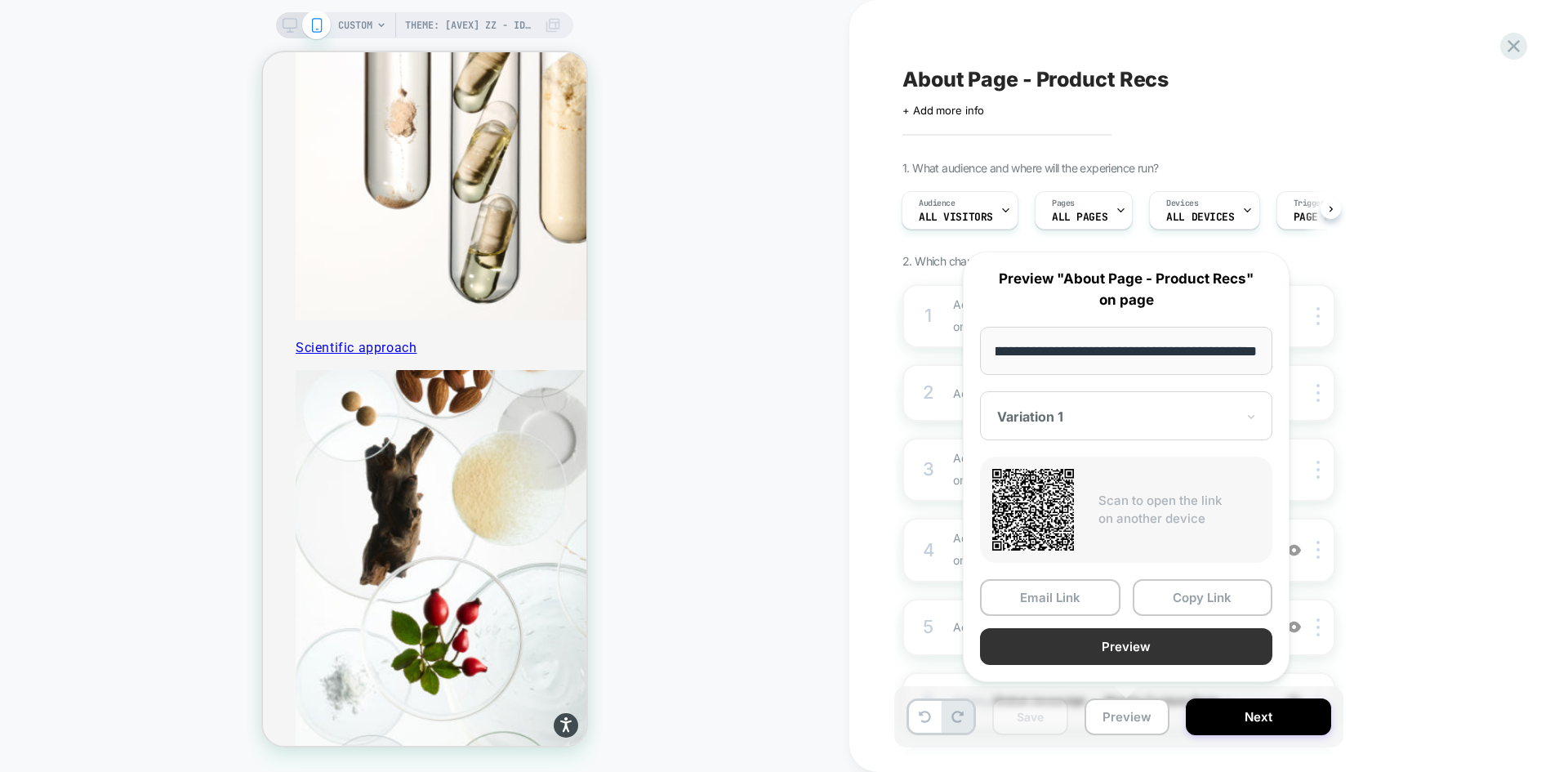
scroll to position [0, 0]
click at [1111, 635] on button "Preview" at bounding box center [1127, 647] width 293 height 37
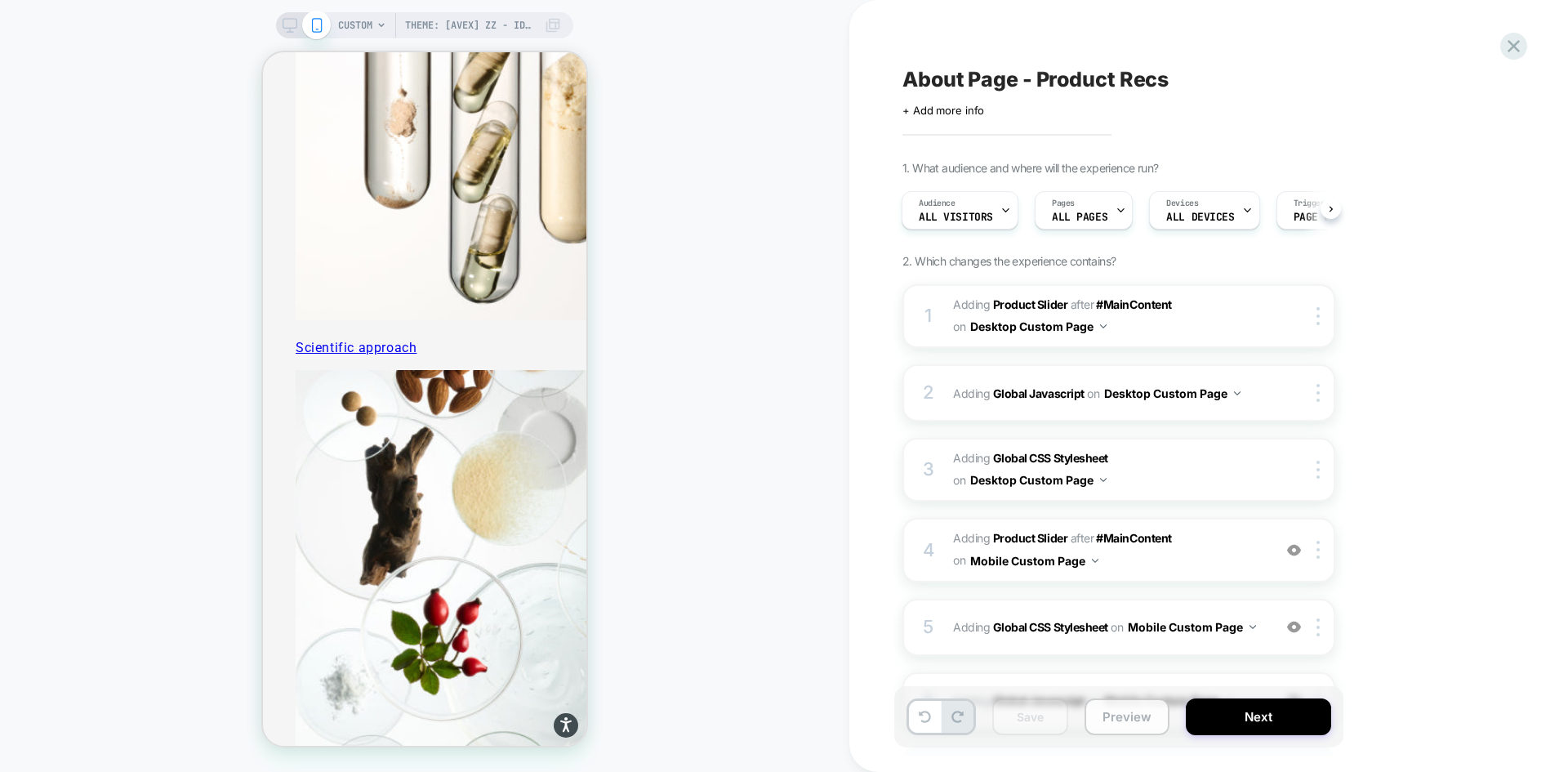
click at [1129, 719] on button "Preview" at bounding box center [1127, 717] width 85 height 37
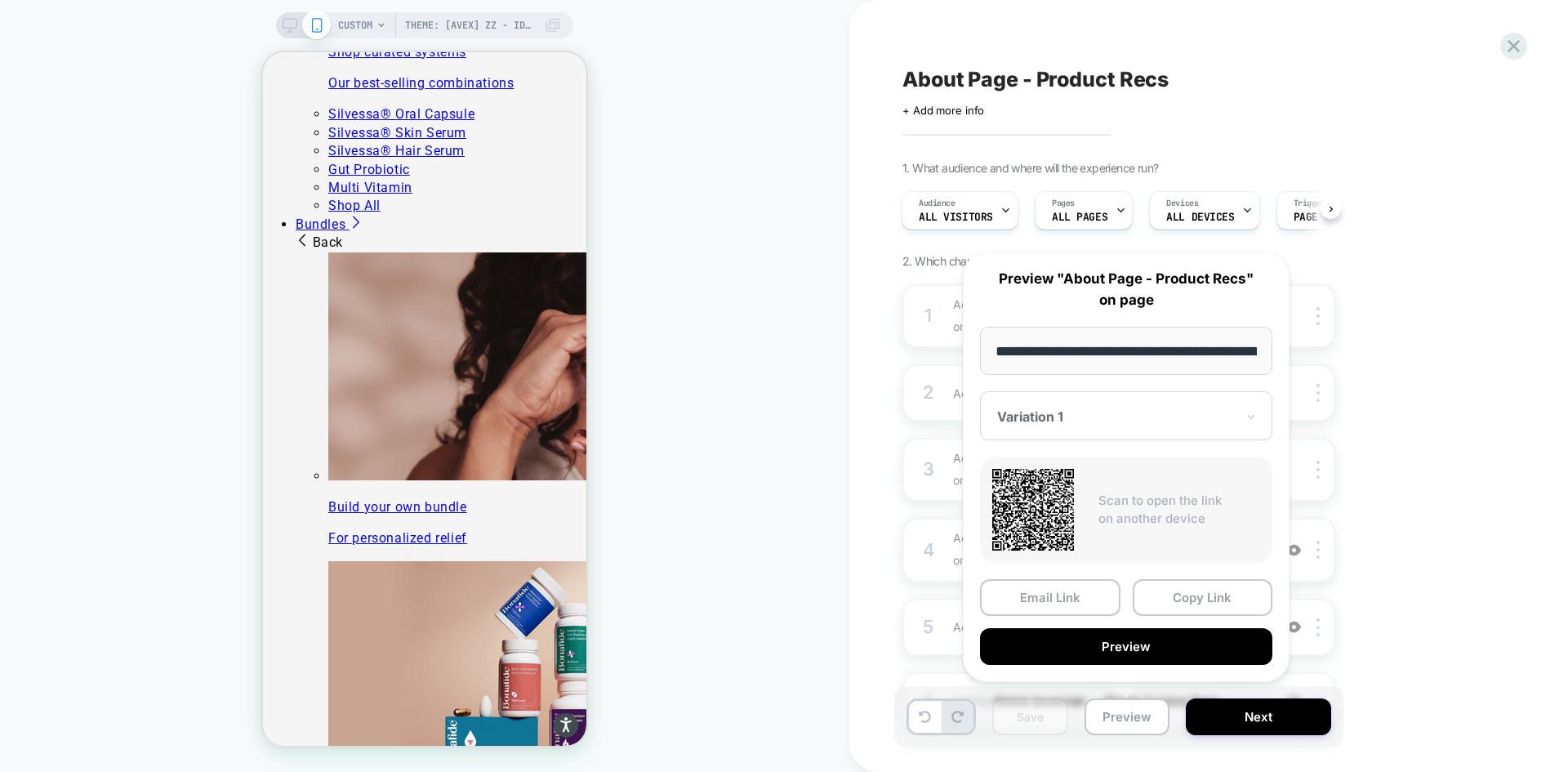
scroll to position [2299, 0]
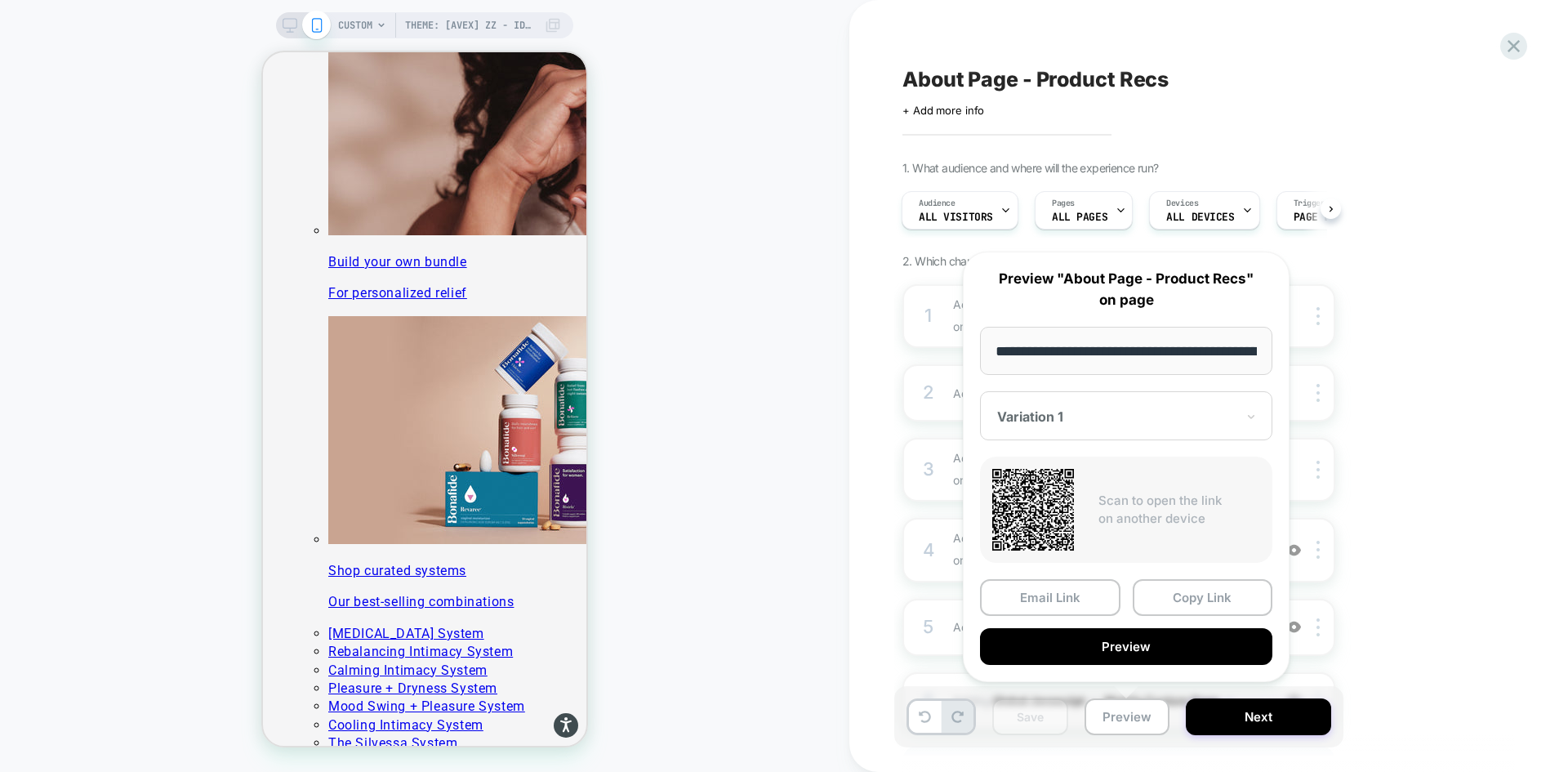
drag, startPoint x: 1516, startPoint y: 53, endPoint x: 1458, endPoint y: 94, distance: 71.0
click at [1516, 53] on icon at bounding box center [1513, 46] width 22 height 22
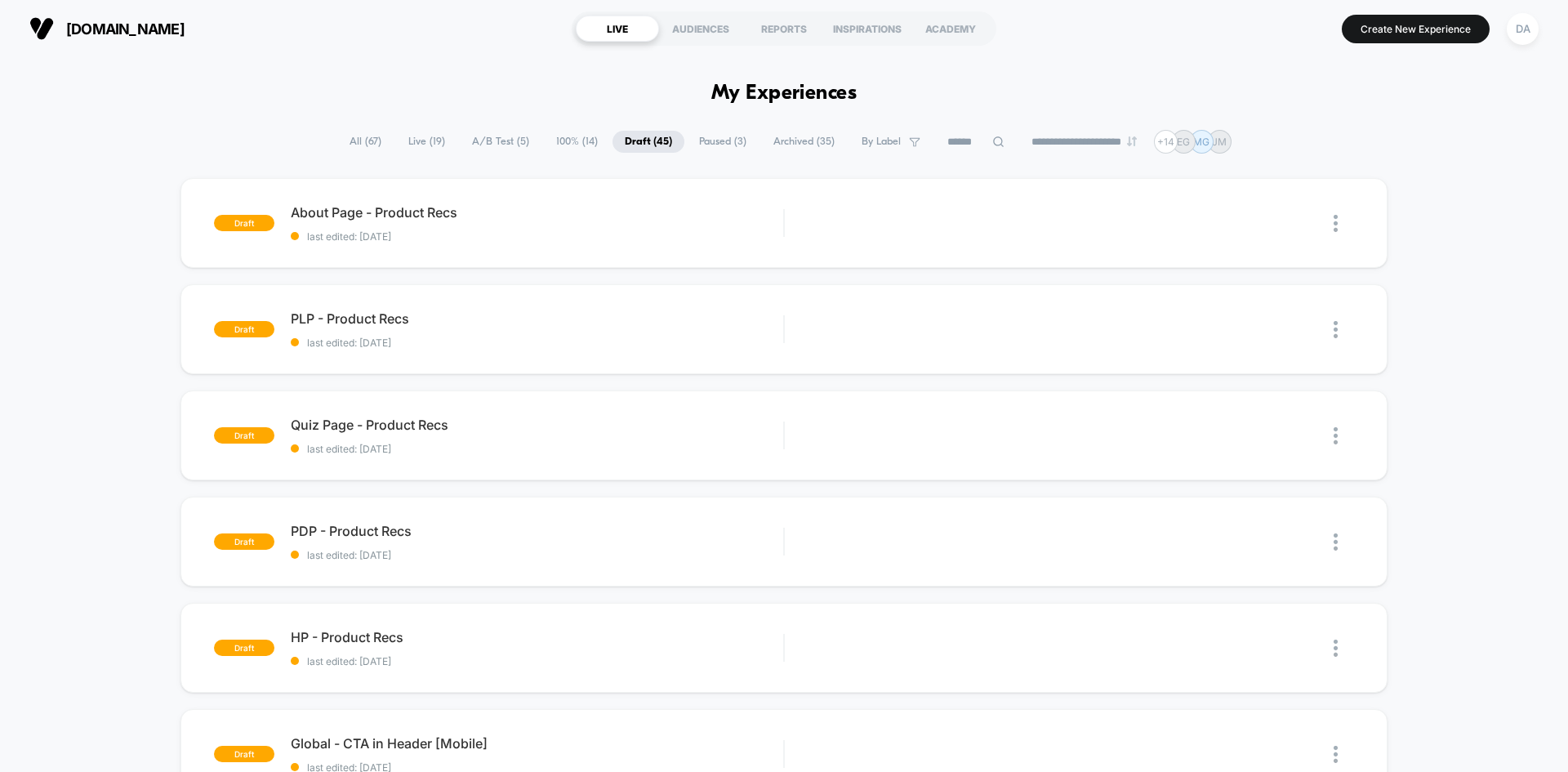
click at [795, 424] on div "Edit Duplicate Preview Start" at bounding box center [1068, 436] width 569 height 37
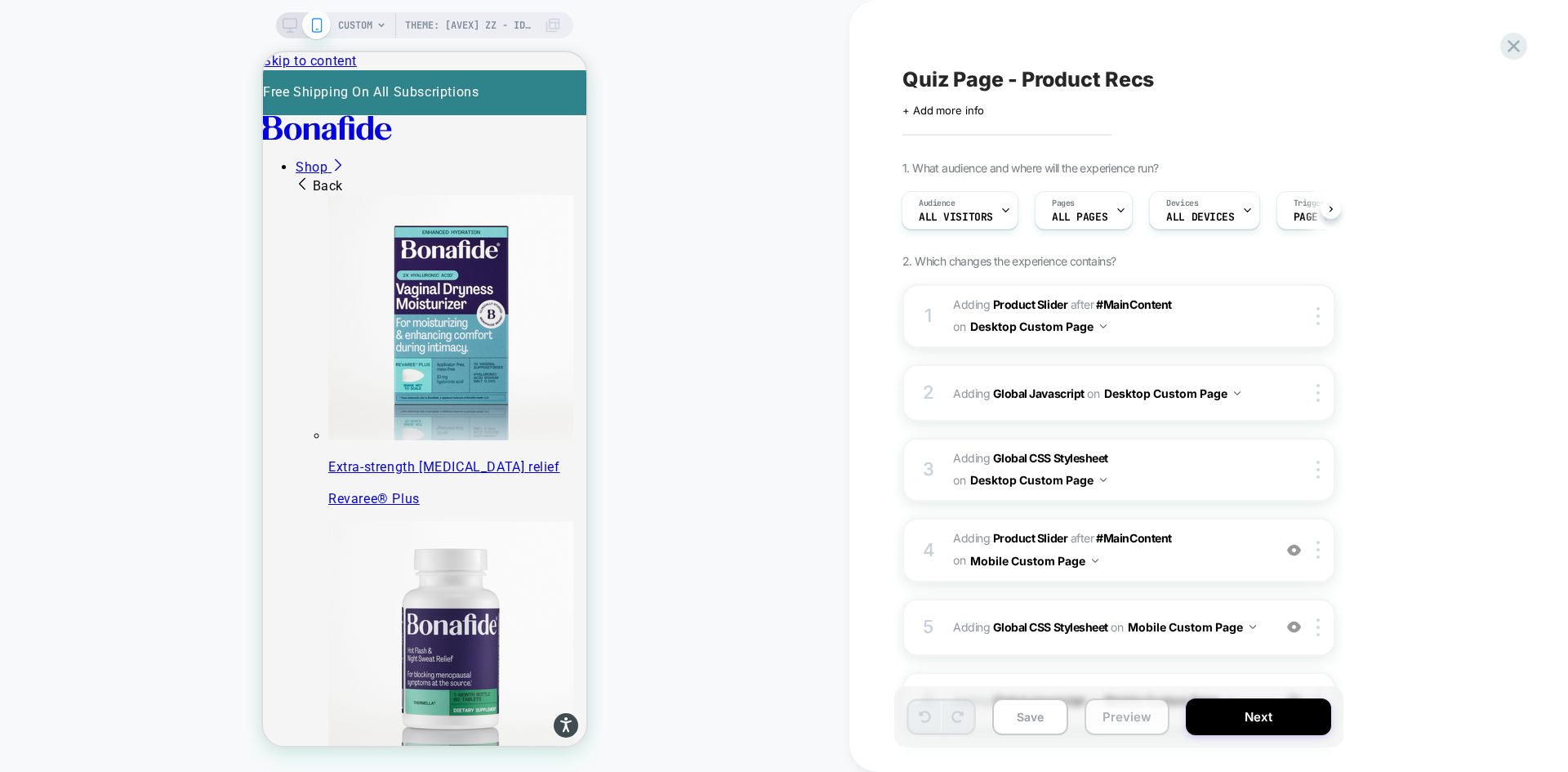
click at [1141, 718] on button "Preview" at bounding box center [1127, 717] width 85 height 37
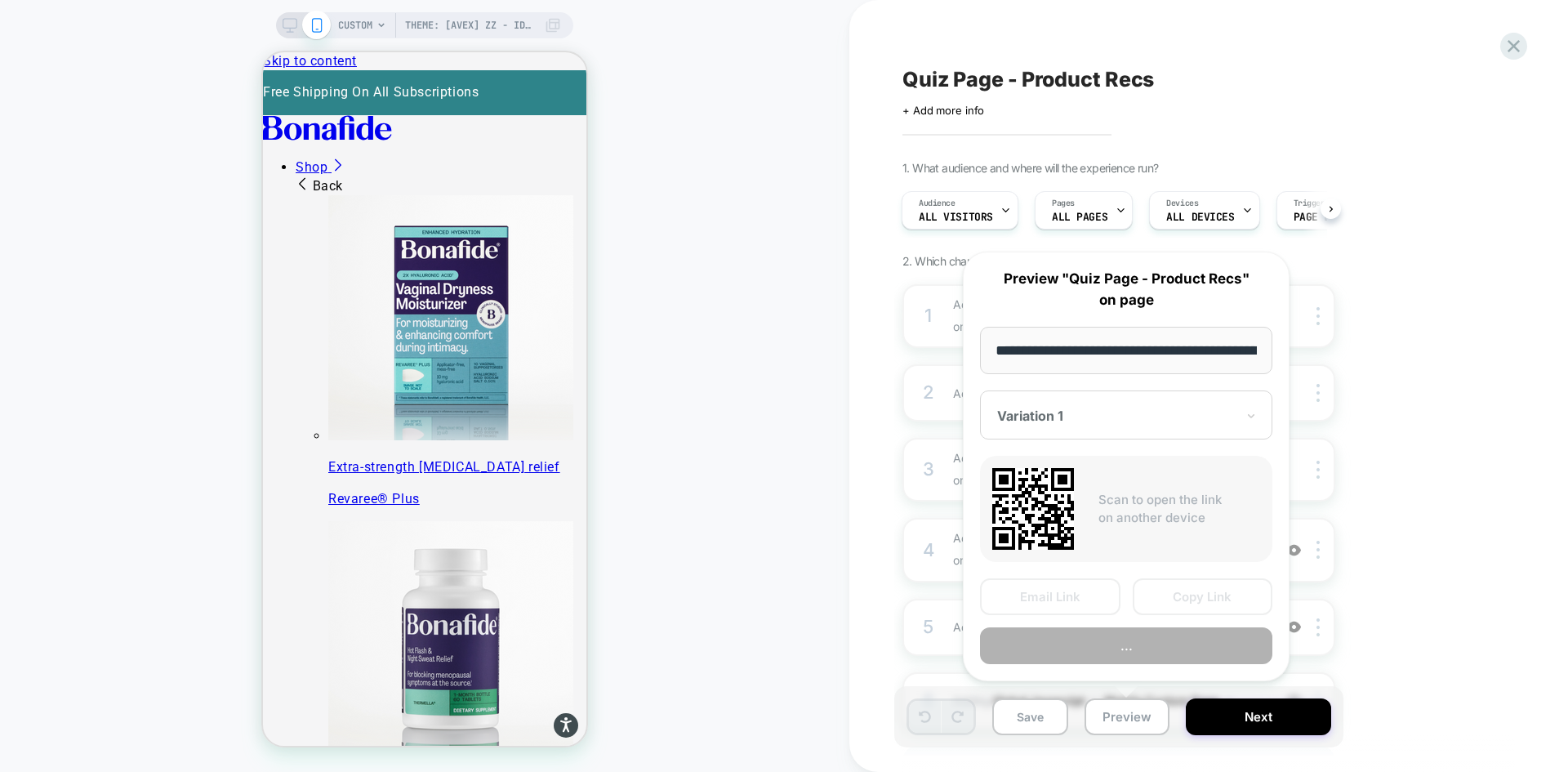
scroll to position [0, 212]
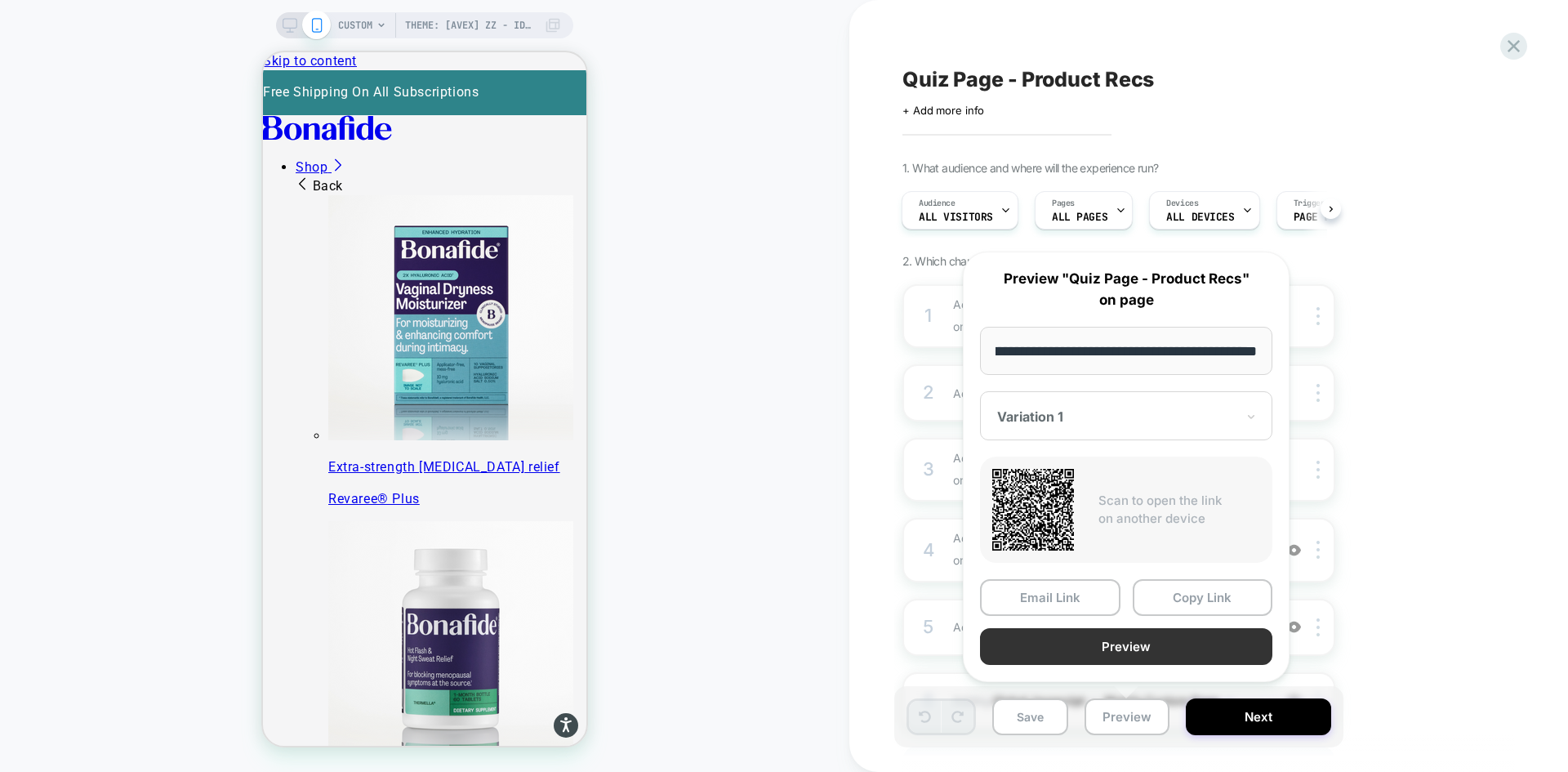
click at [1089, 638] on button "Preview" at bounding box center [1127, 647] width 293 height 37
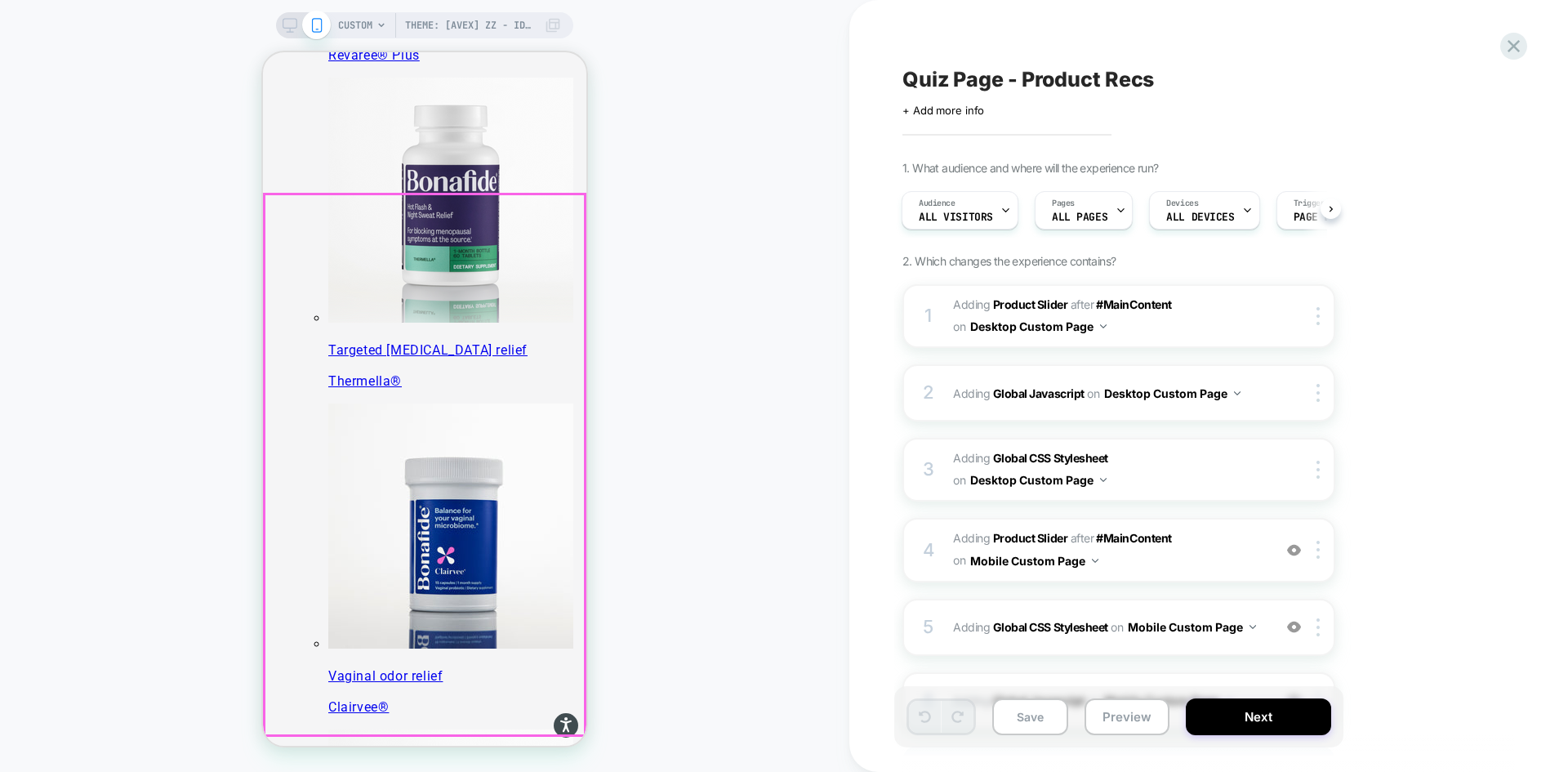
scroll to position [490, 0]
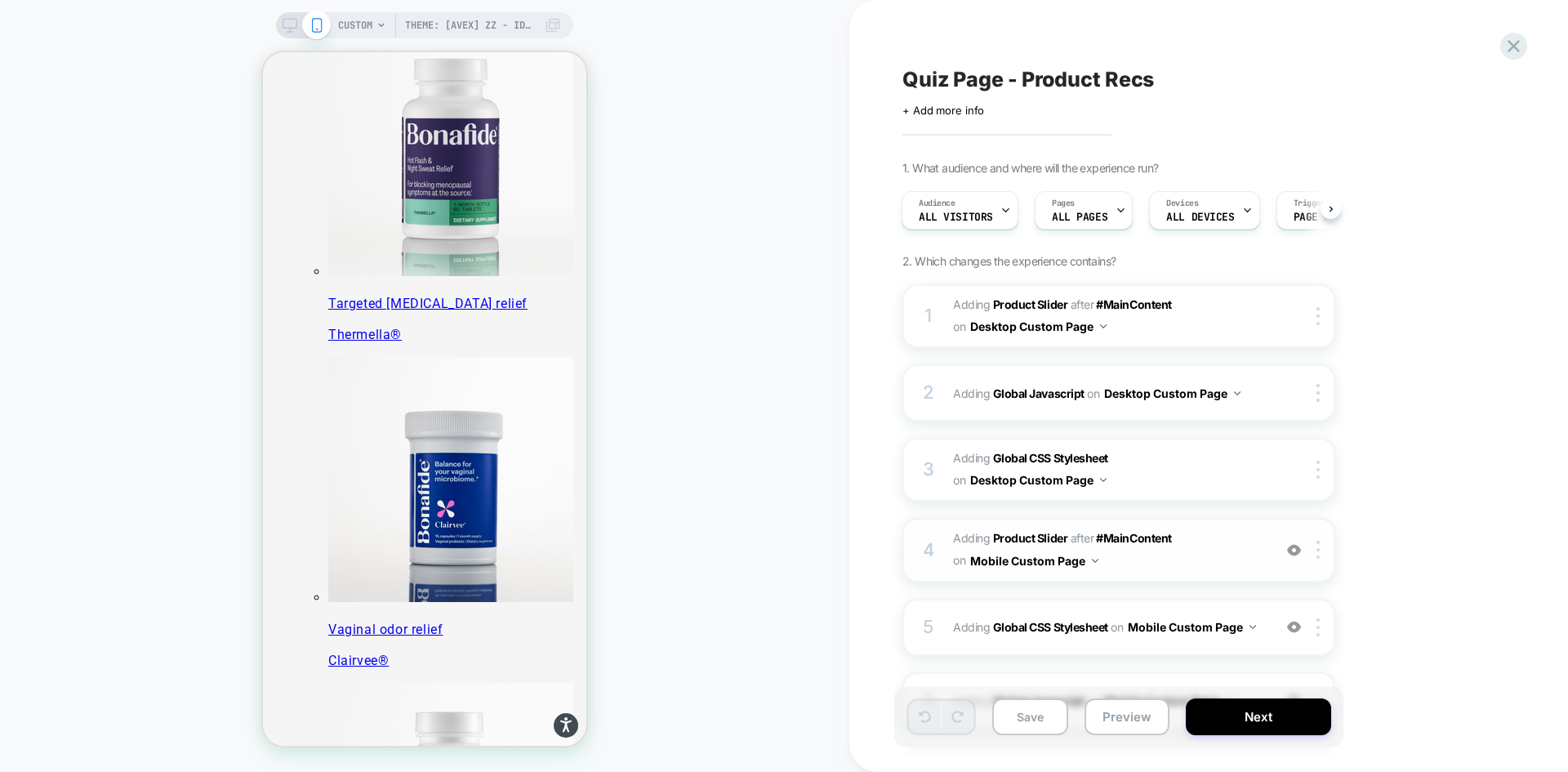
click at [1201, 555] on span "#_loomi_addon_1755094638342_dup1757434986_dup1758117752_dup1758117990 Adding Pr…" at bounding box center [1108, 549] width 311 height 44
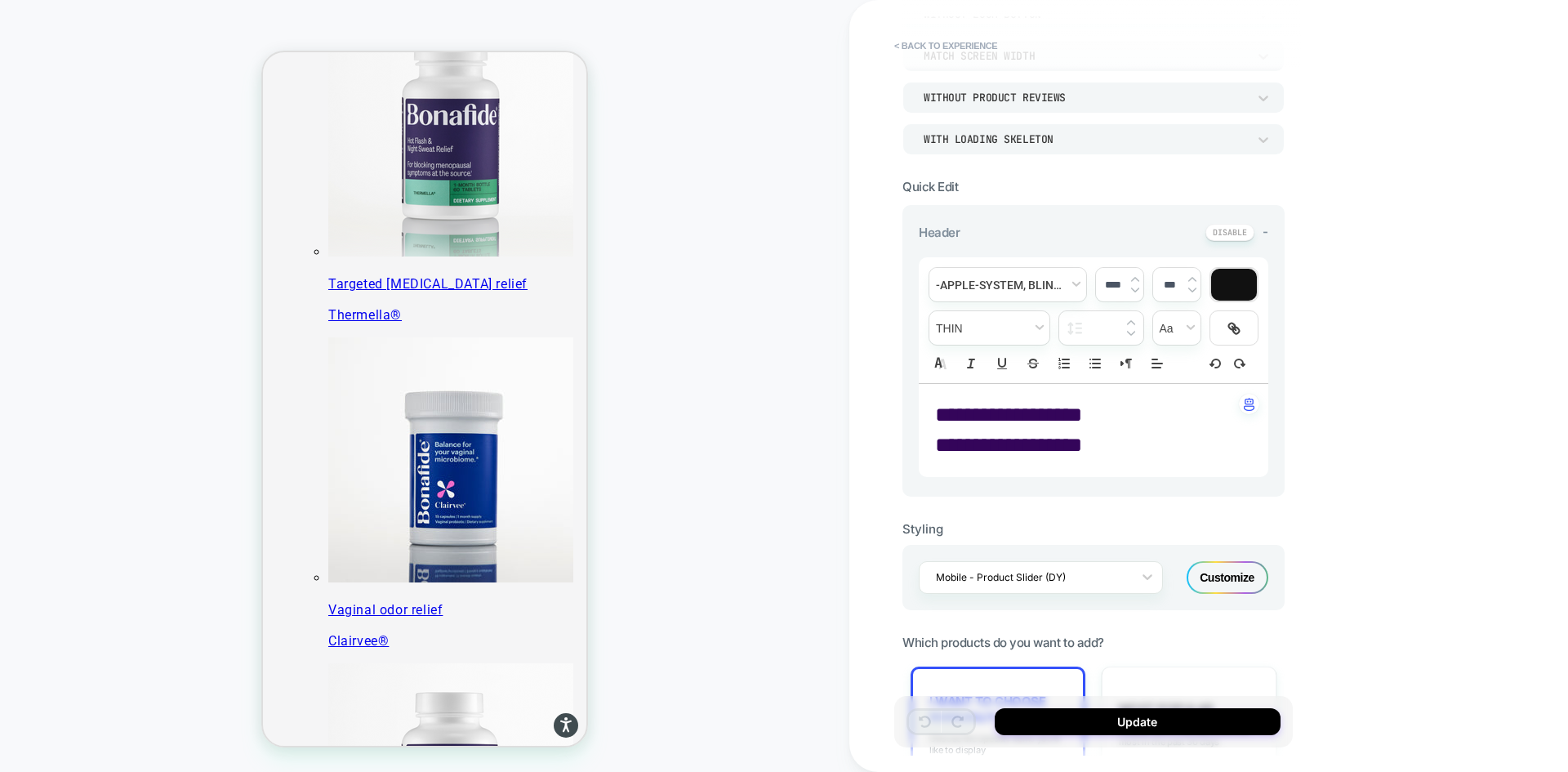
scroll to position [528, 0]
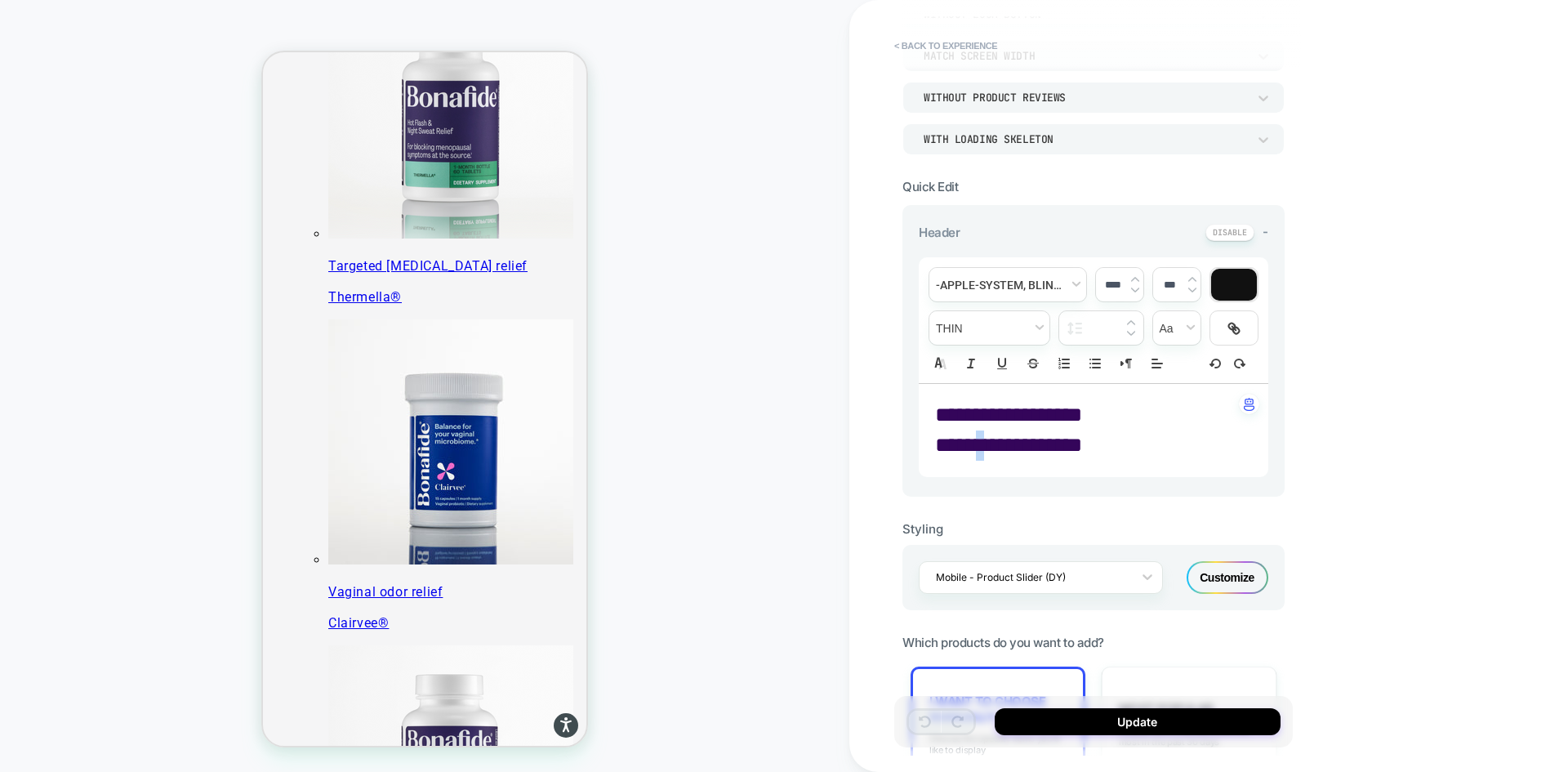
click at [992, 441] on span "**********" at bounding box center [1008, 444] width 147 height 20
type input "****"
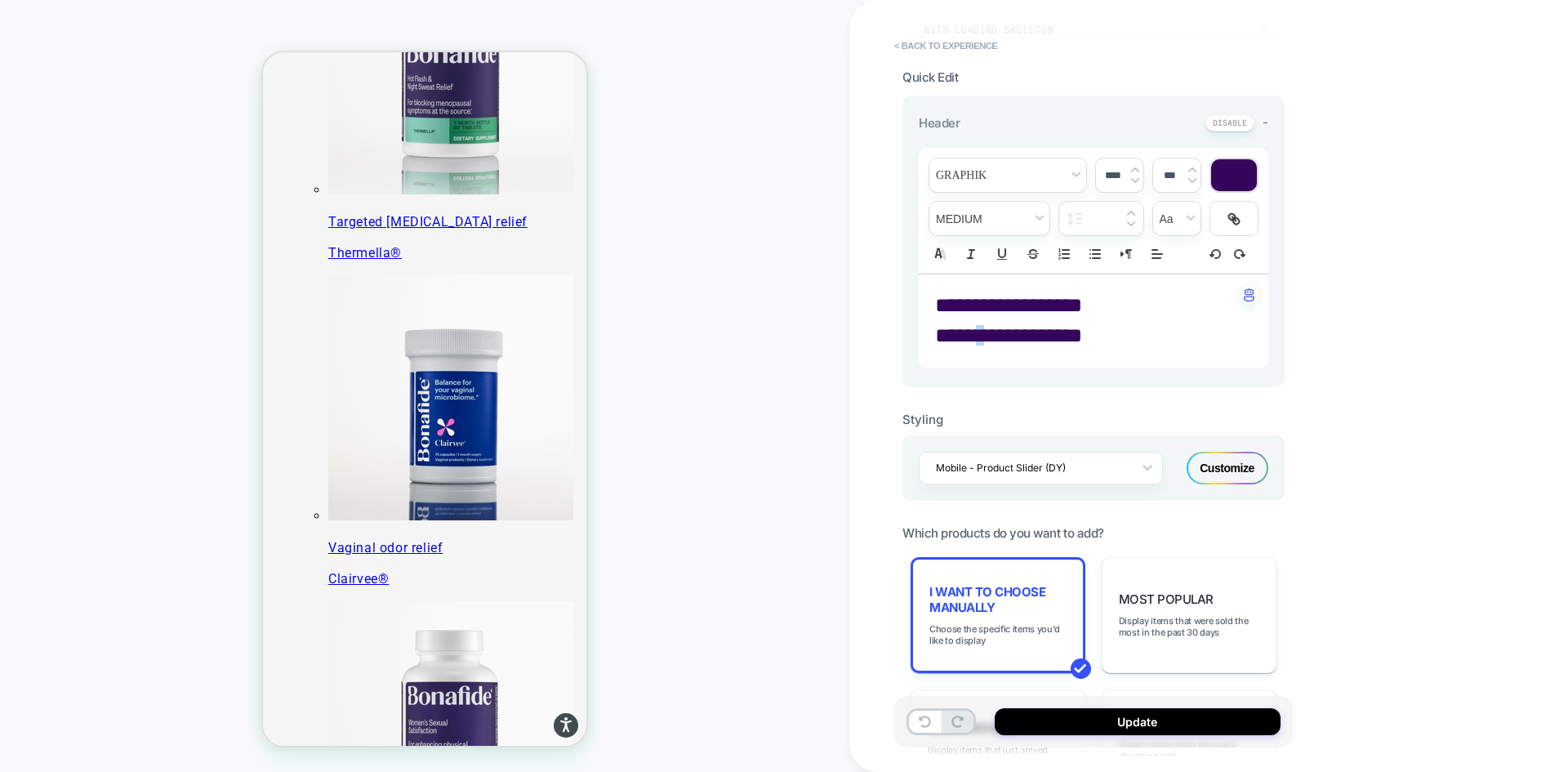
scroll to position [735, 0]
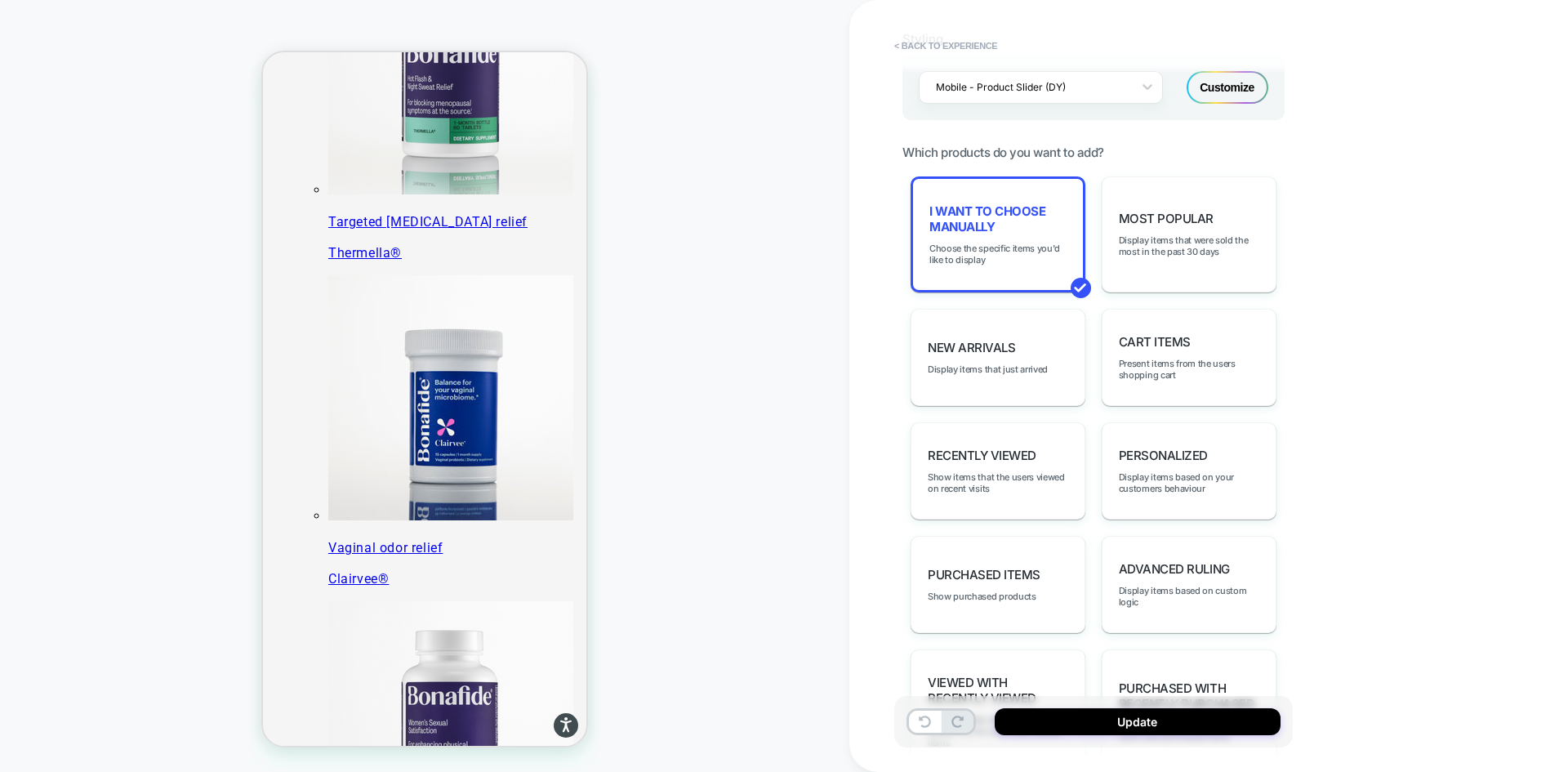
click at [1411, 394] on div "**********" at bounding box center [1209, 386] width 719 height 772
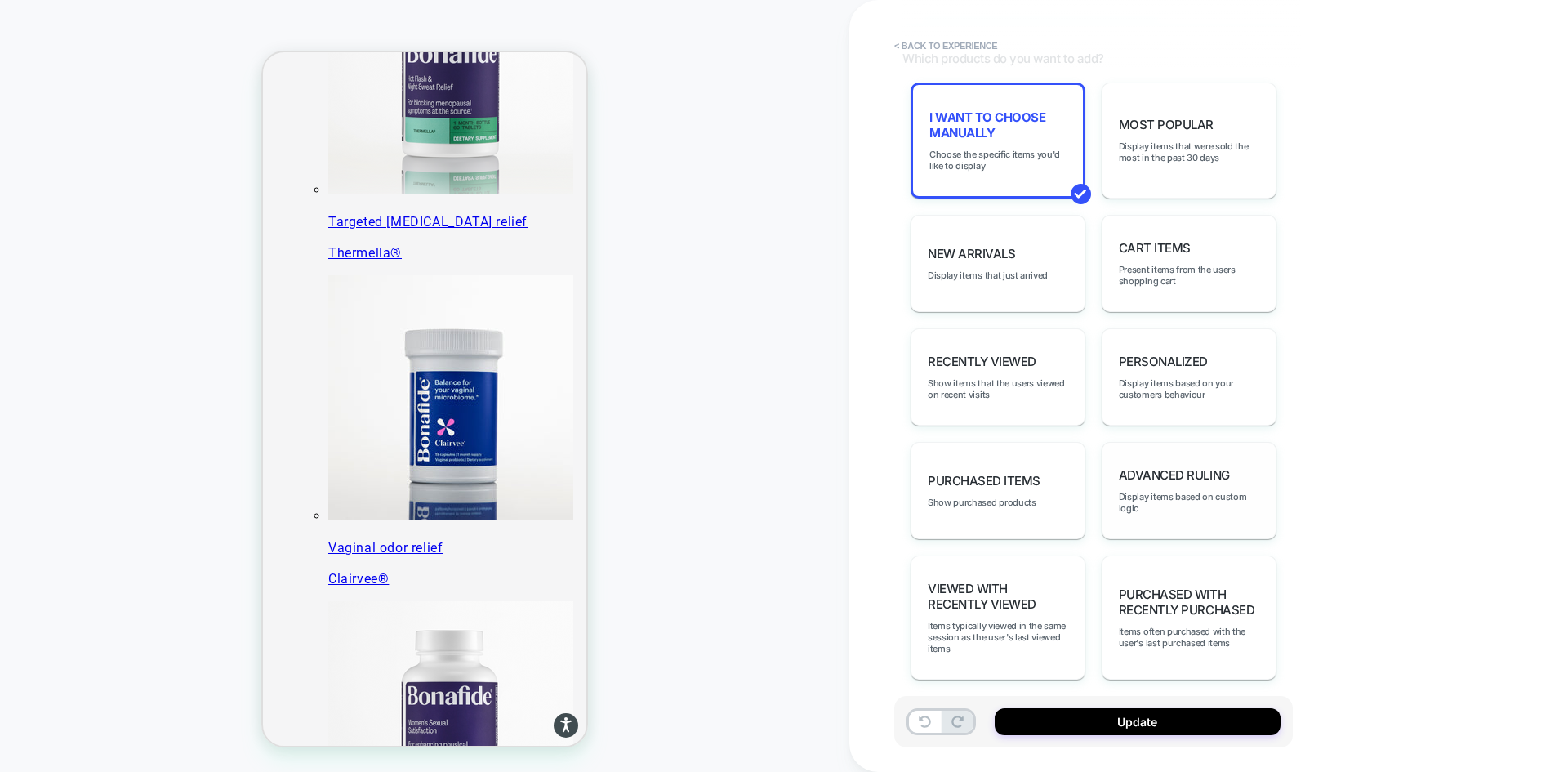
scroll to position [843, 0]
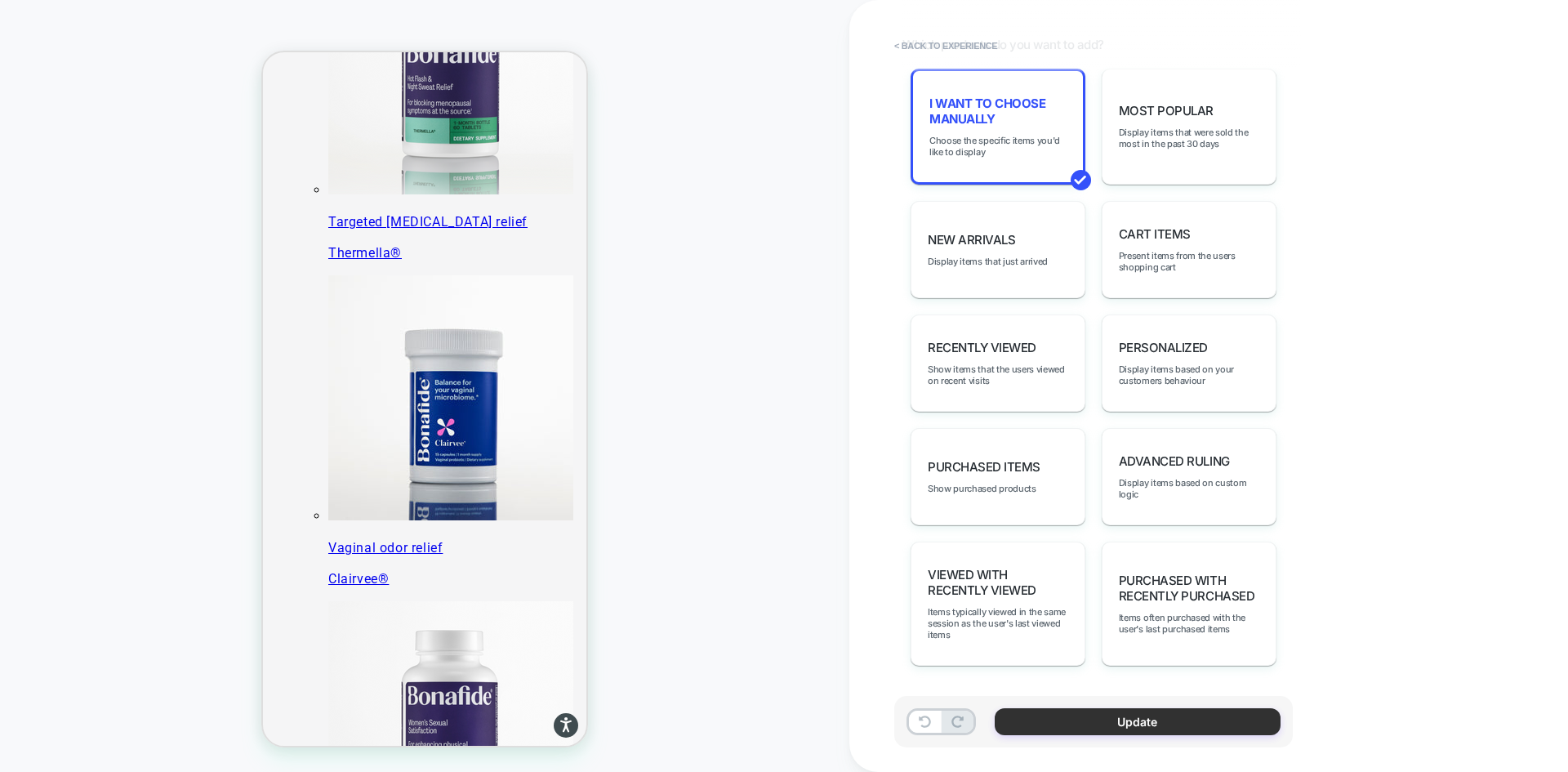
click at [1173, 719] on button "Update" at bounding box center [1138, 722] width 286 height 27
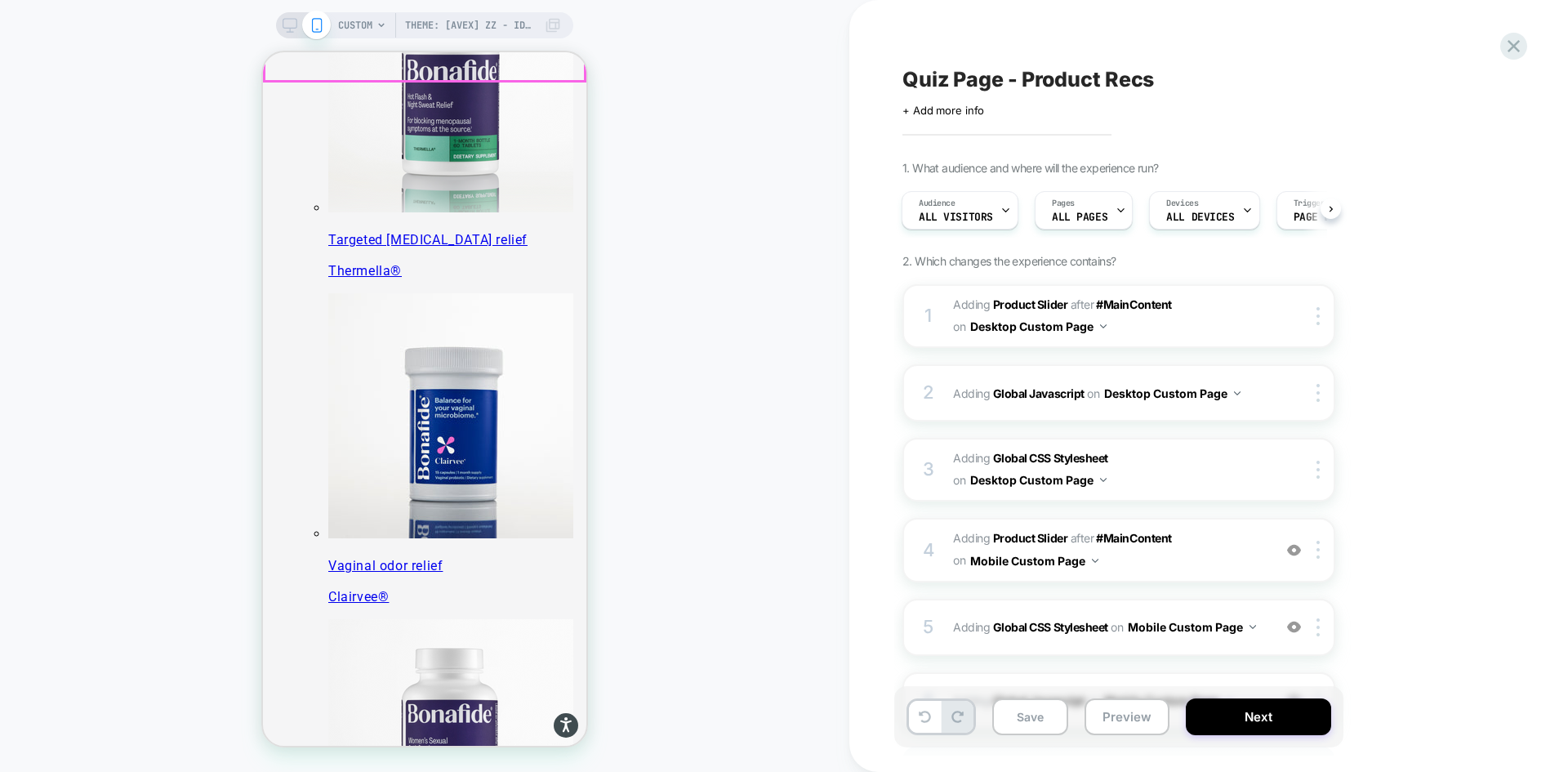
scroll to position [572, 0]
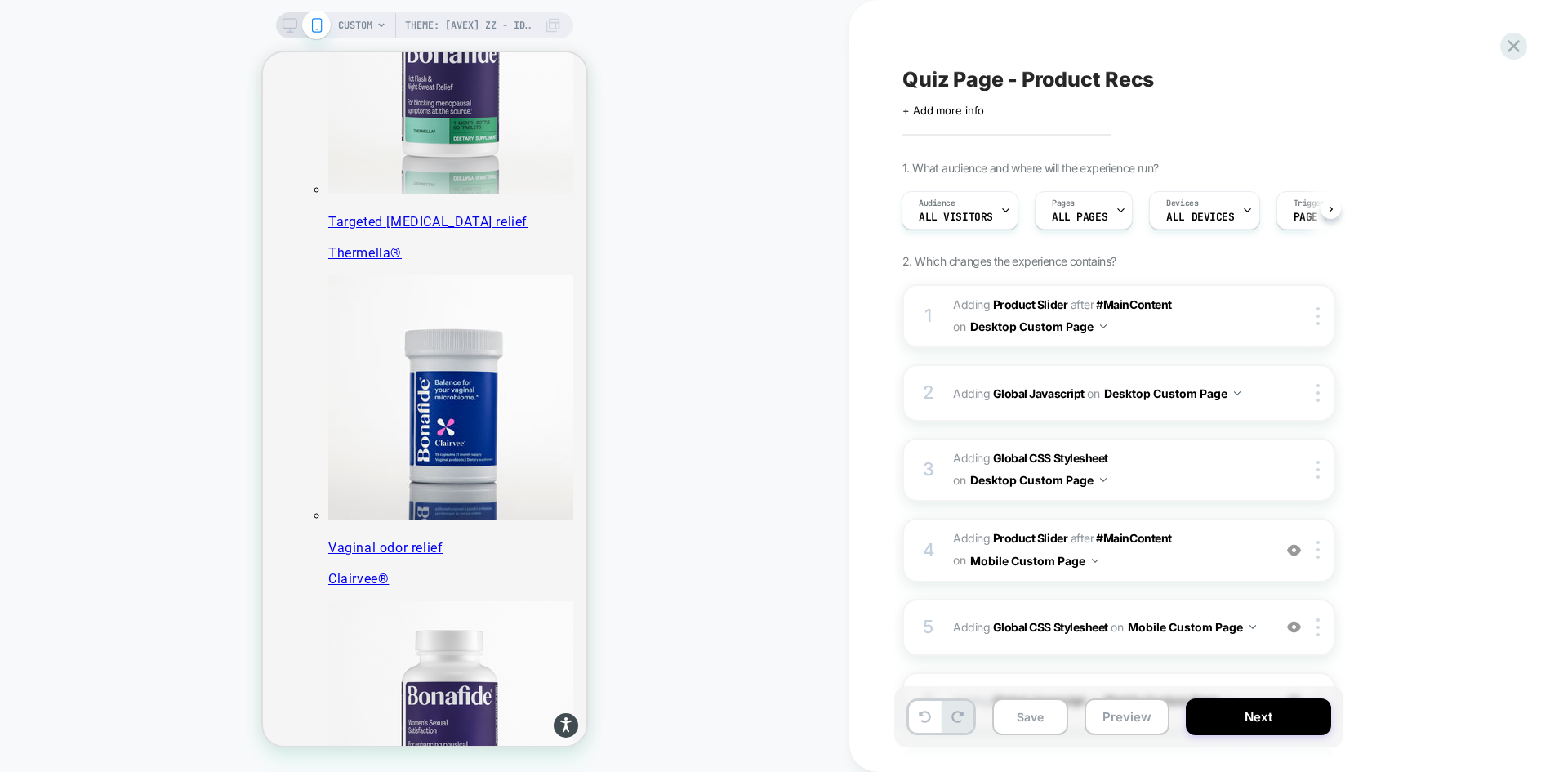
click at [289, 20] on icon at bounding box center [290, 24] width 15 height 15
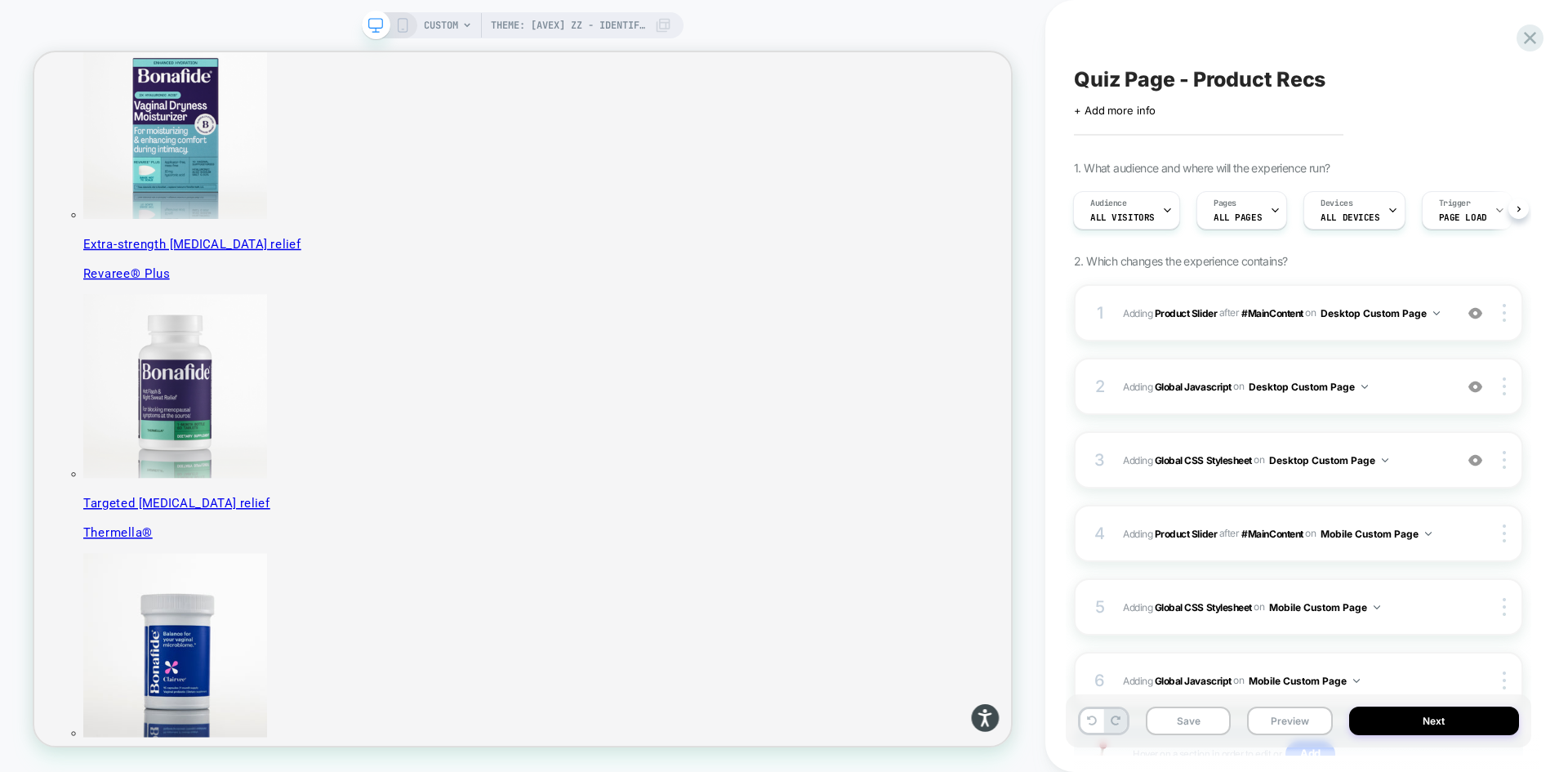
scroll to position [173, 0]
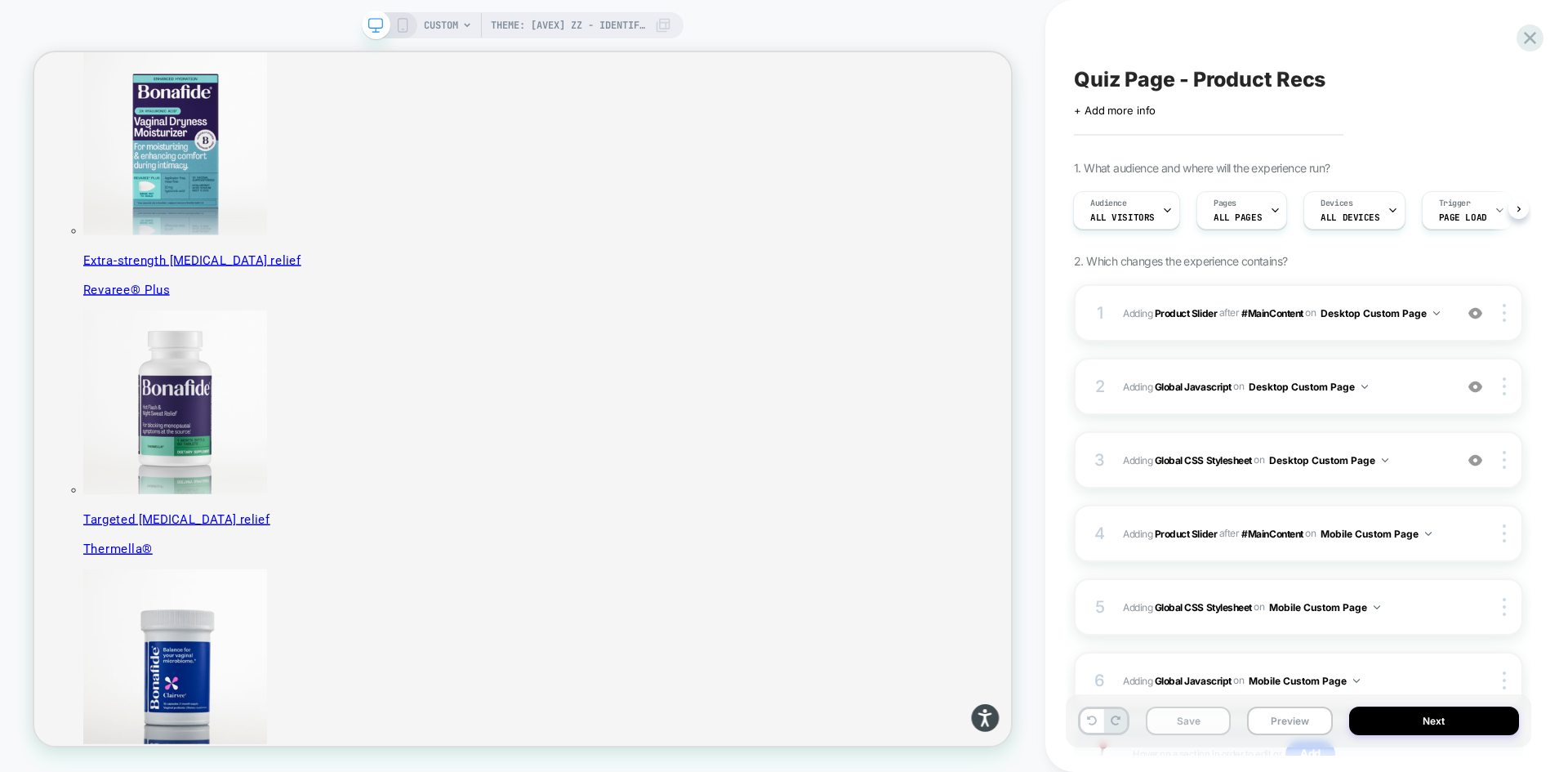
click at [1183, 719] on button "Save" at bounding box center [1187, 720] width 85 height 28
click at [1293, 726] on button "Preview" at bounding box center [1289, 720] width 85 height 28
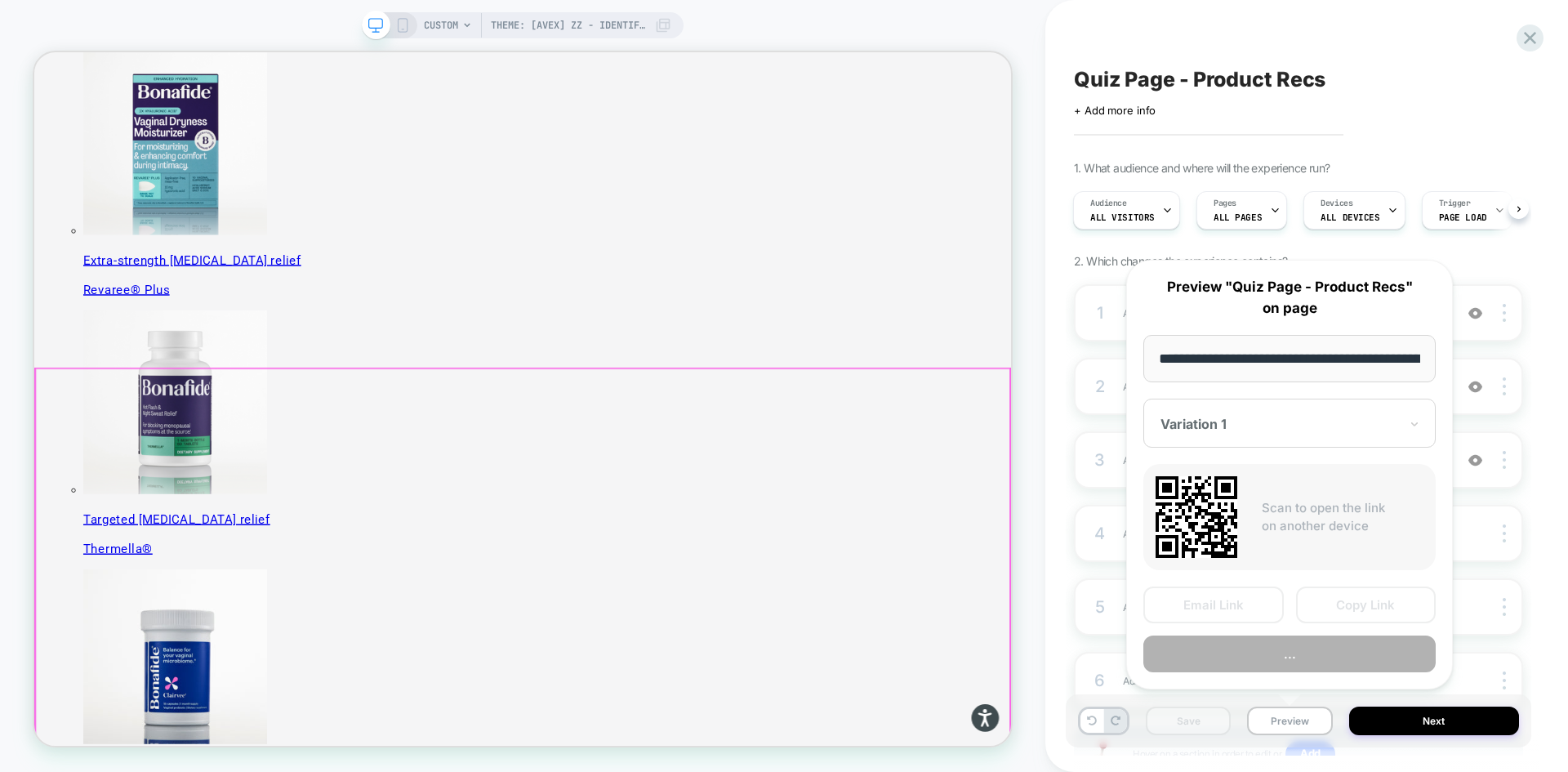
scroll to position [0, 212]
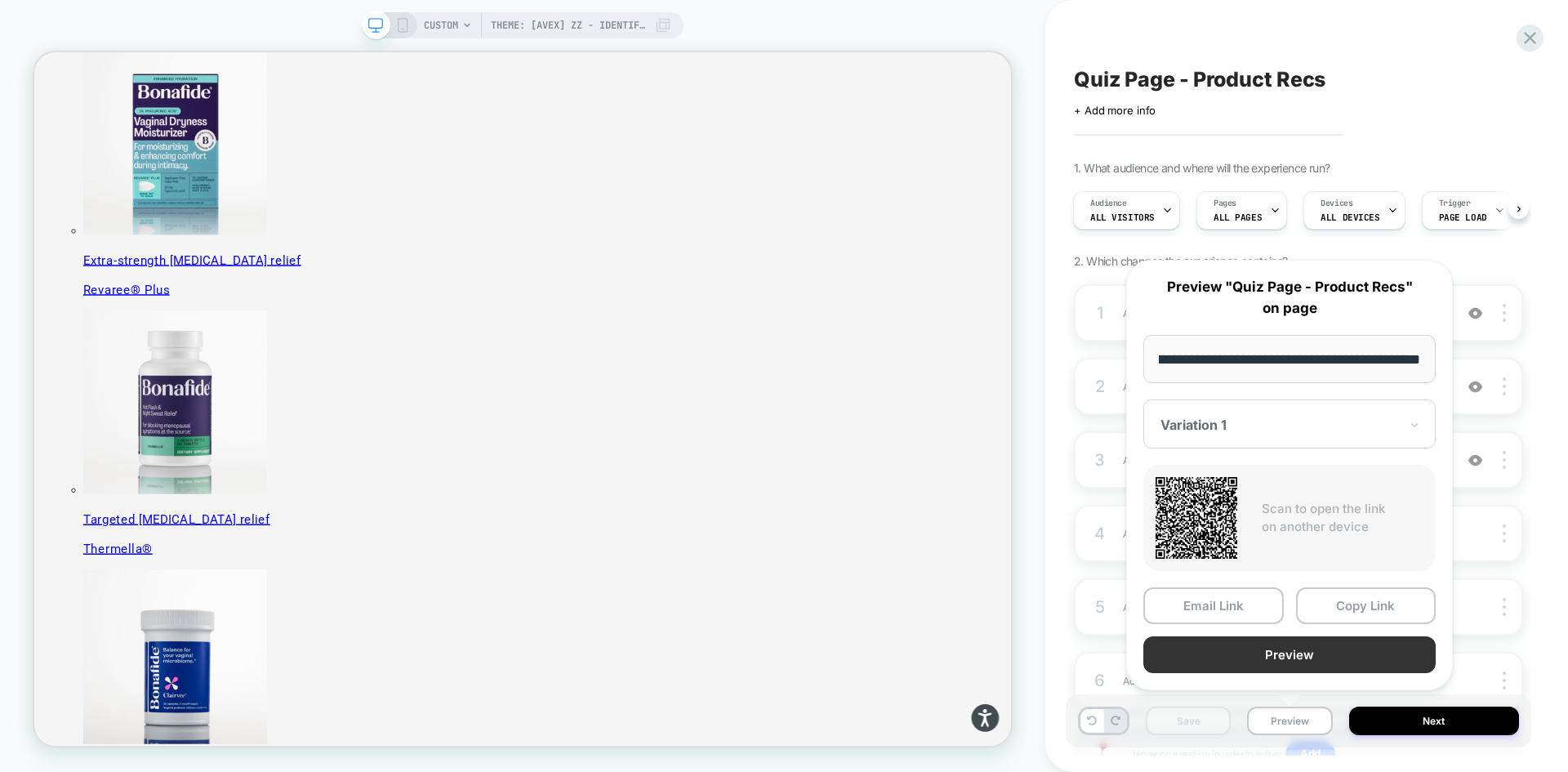
click at [1264, 658] on button "Preview" at bounding box center [1290, 655] width 293 height 37
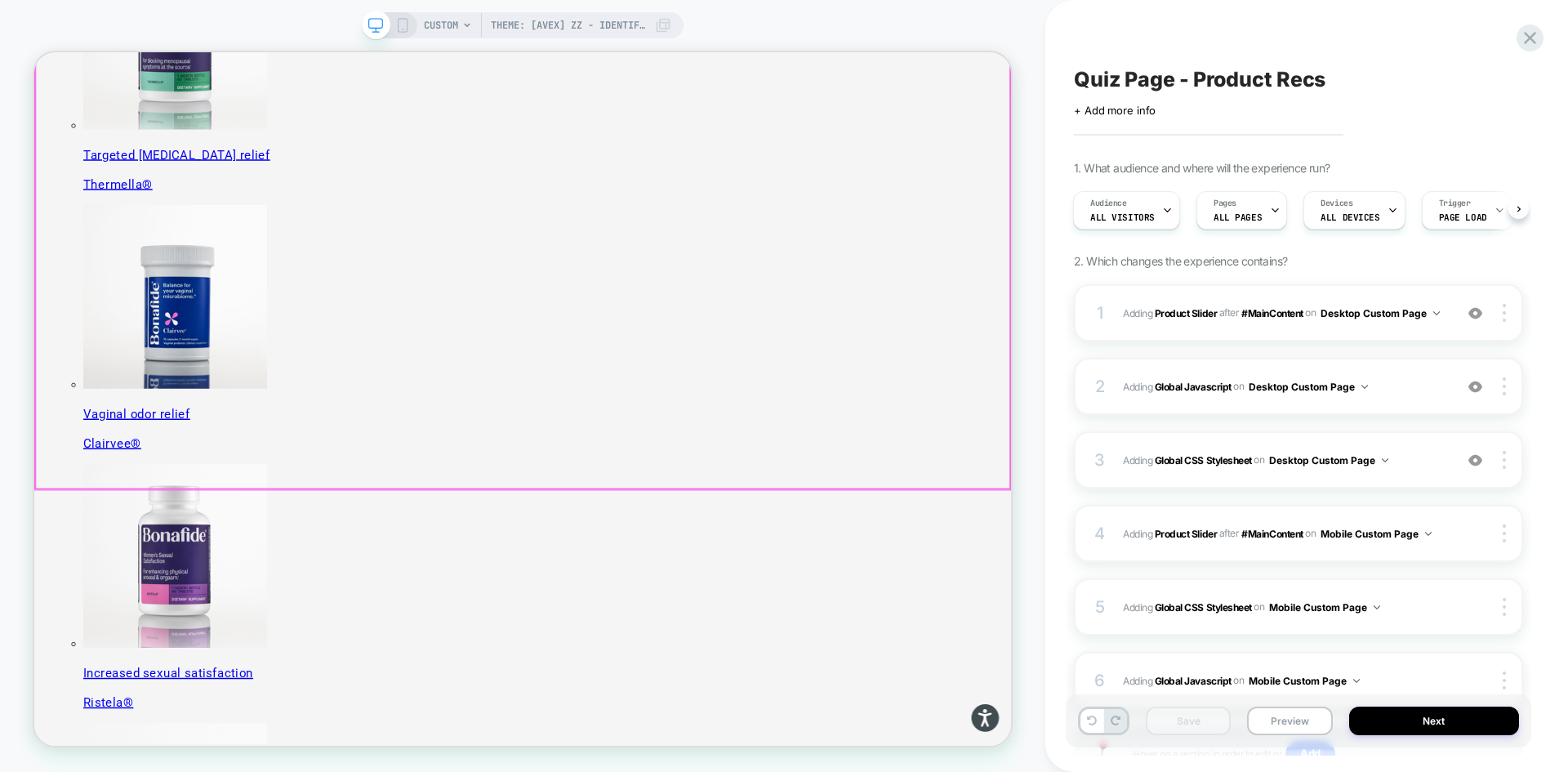
scroll to position [817, 0]
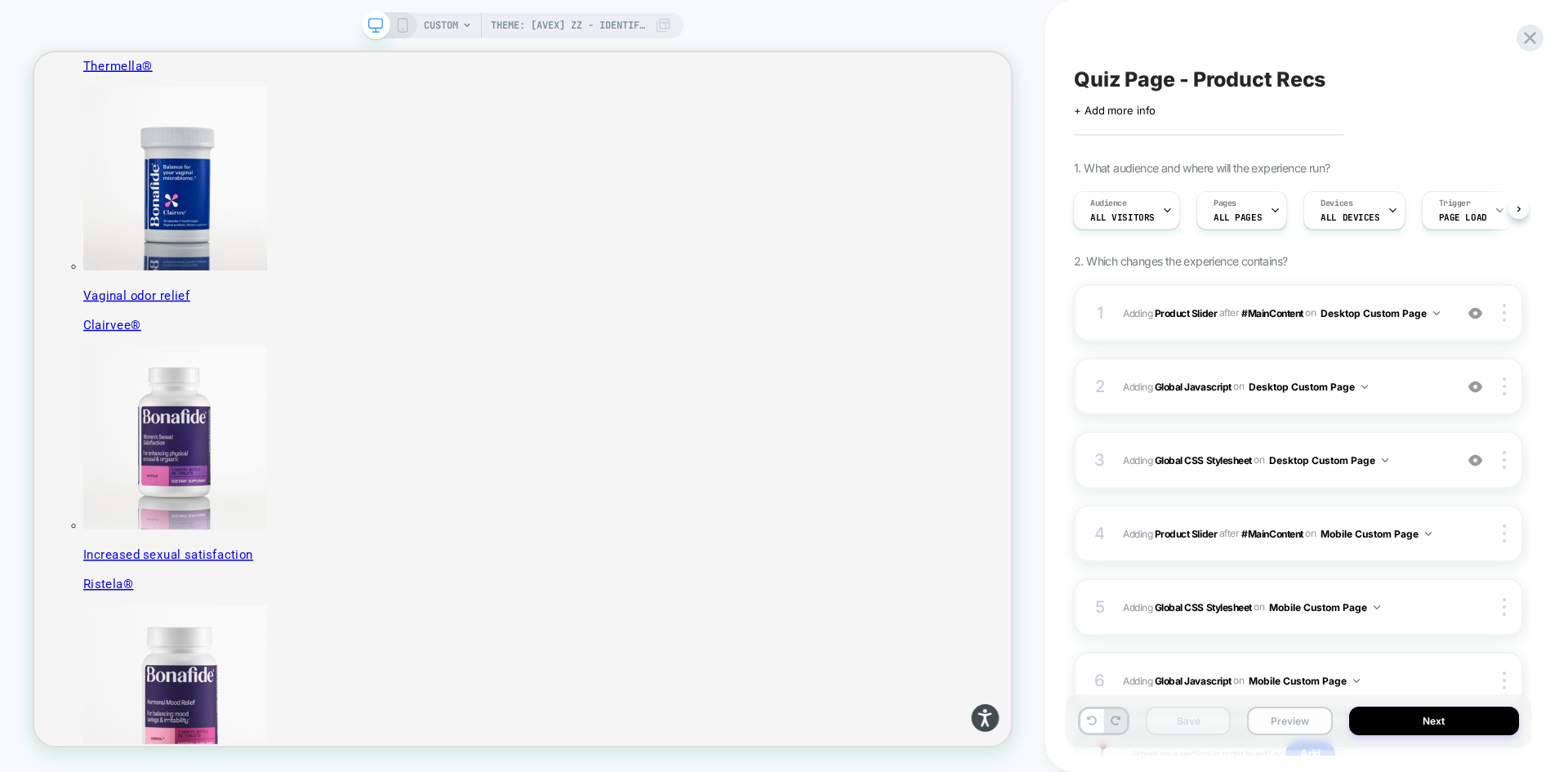
click at [1262, 722] on button "Preview" at bounding box center [1289, 720] width 85 height 28
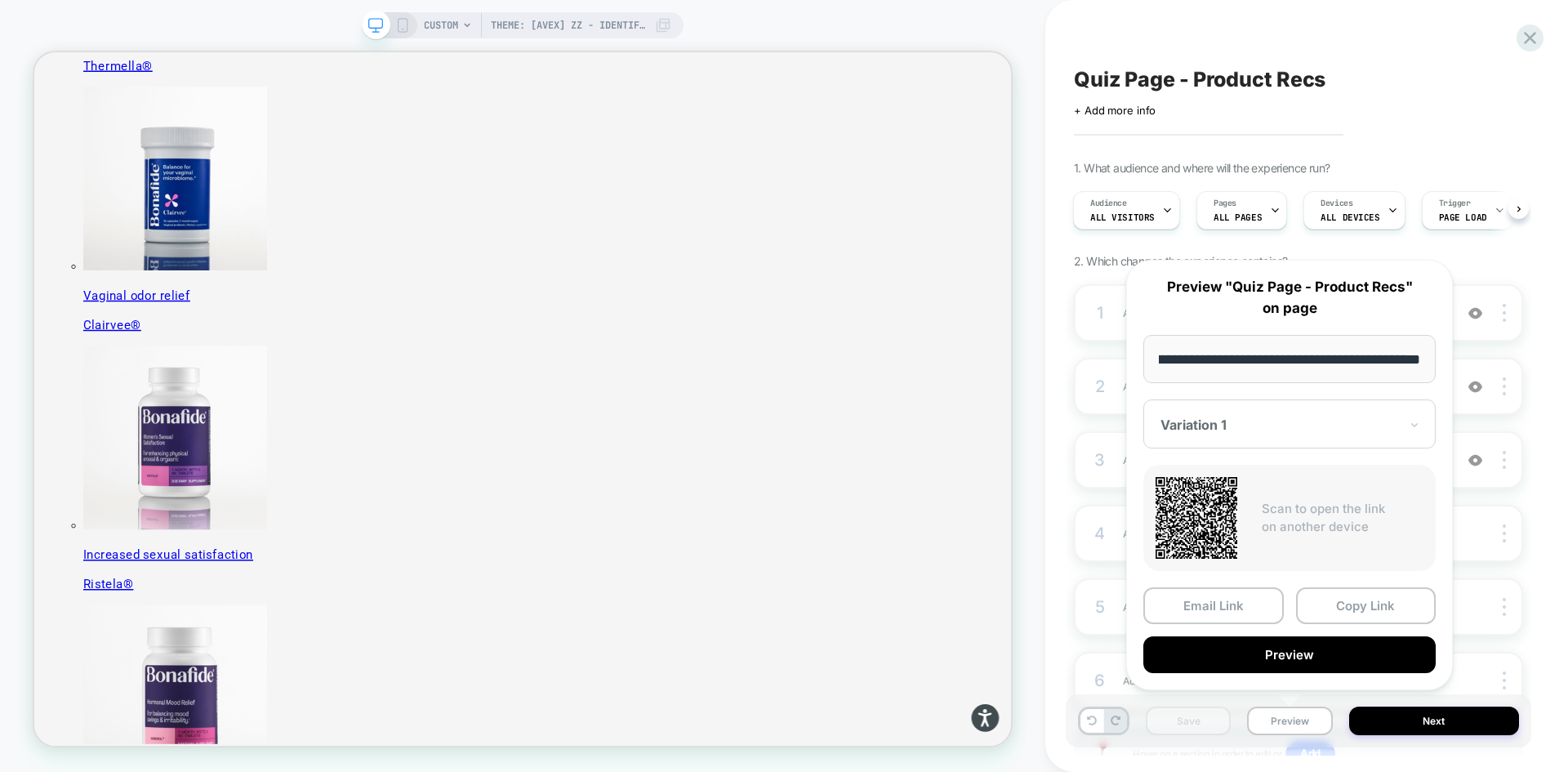
scroll to position [0, 0]
